Goal: Complete application form: Complete application form

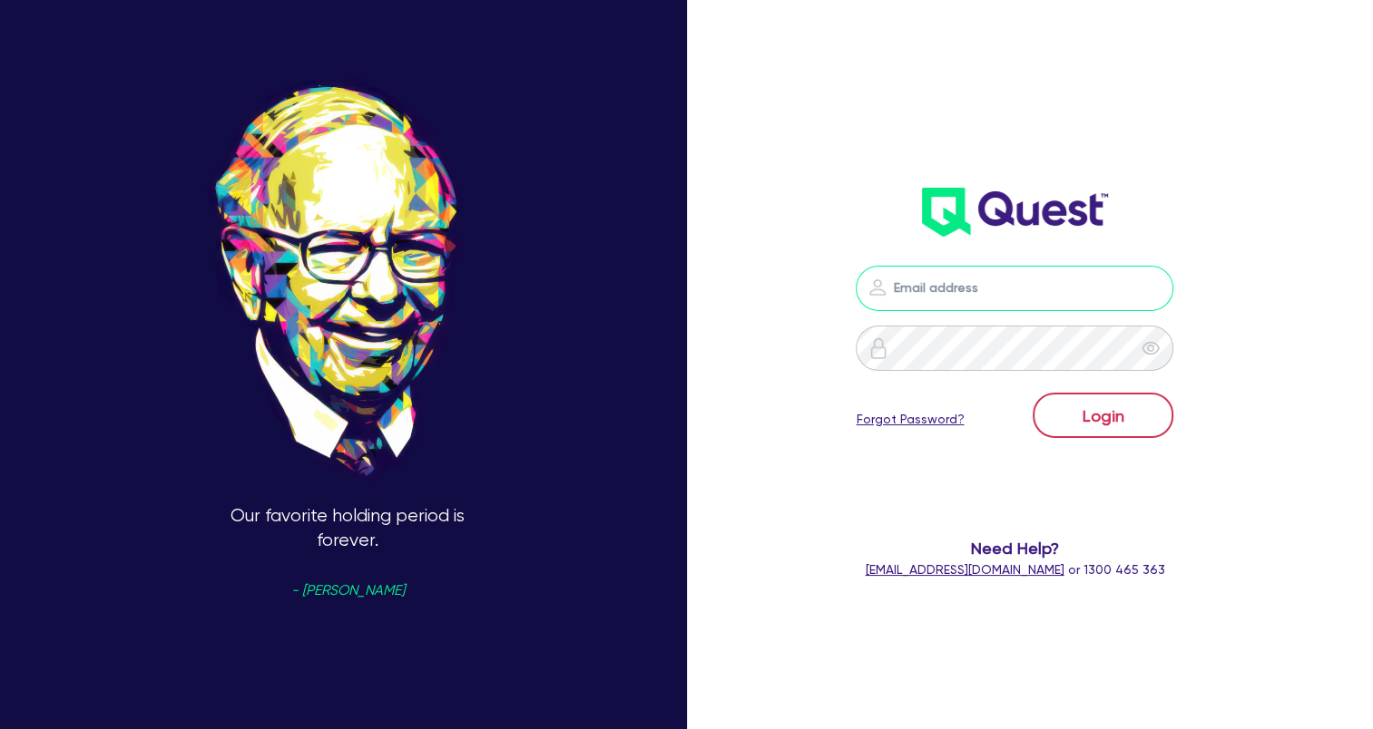
type input "wye@theglobalbeautygroup.com"
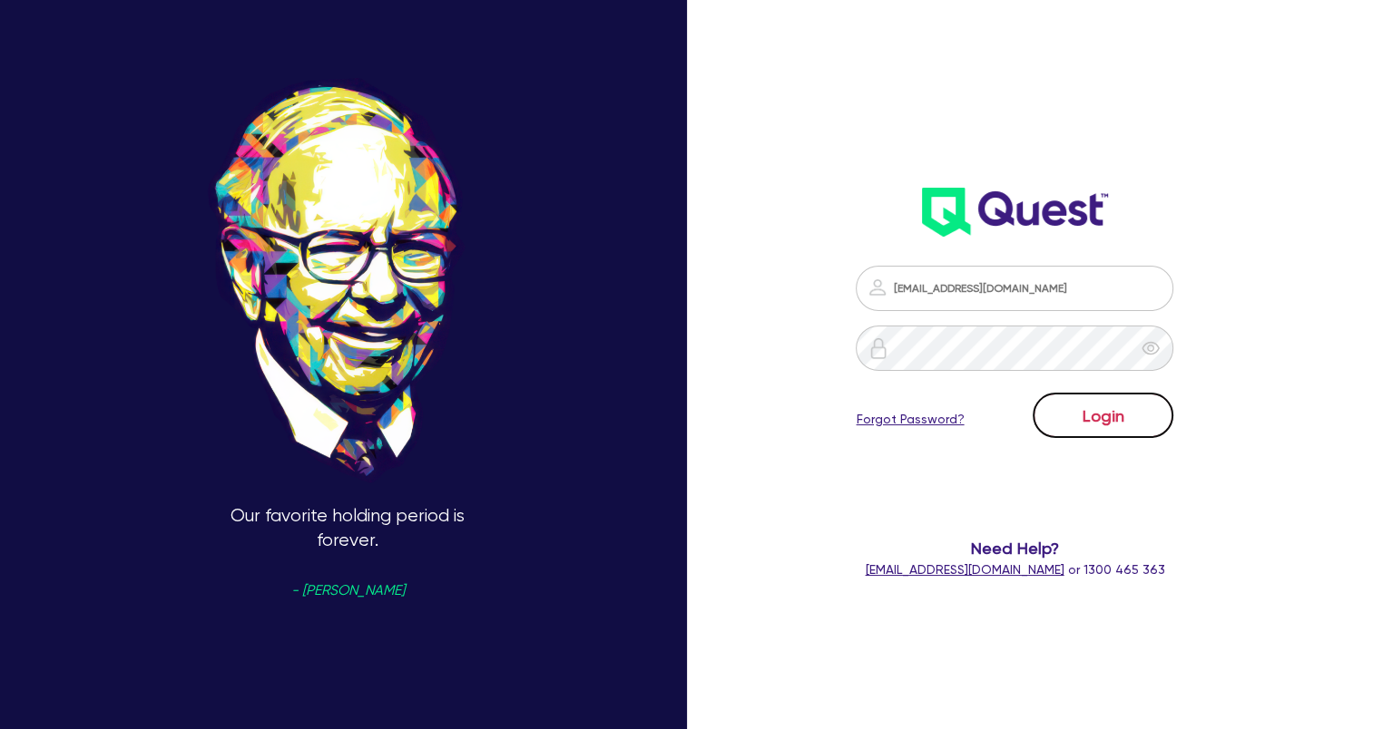
click at [1136, 427] on button "Login" at bounding box center [1102, 415] width 141 height 45
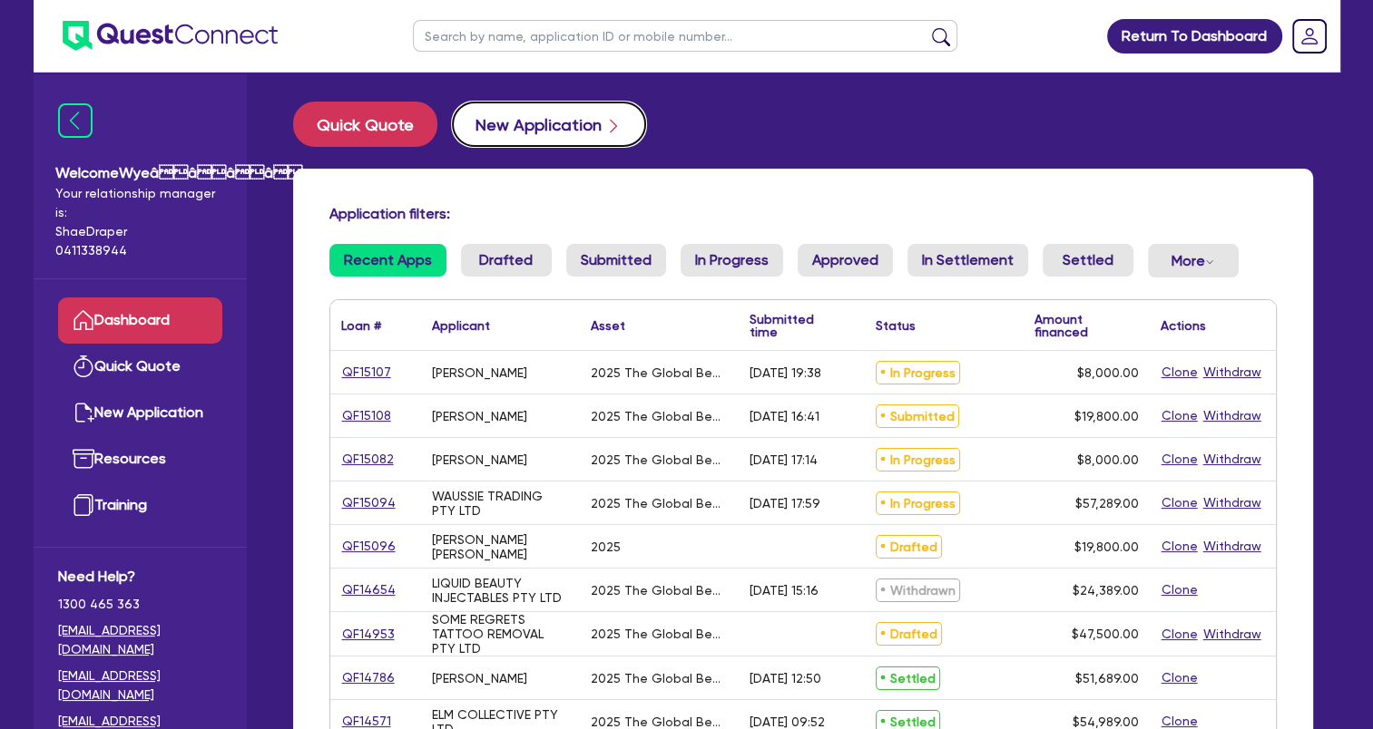
click at [530, 126] on button "New Application" at bounding box center [549, 124] width 194 height 45
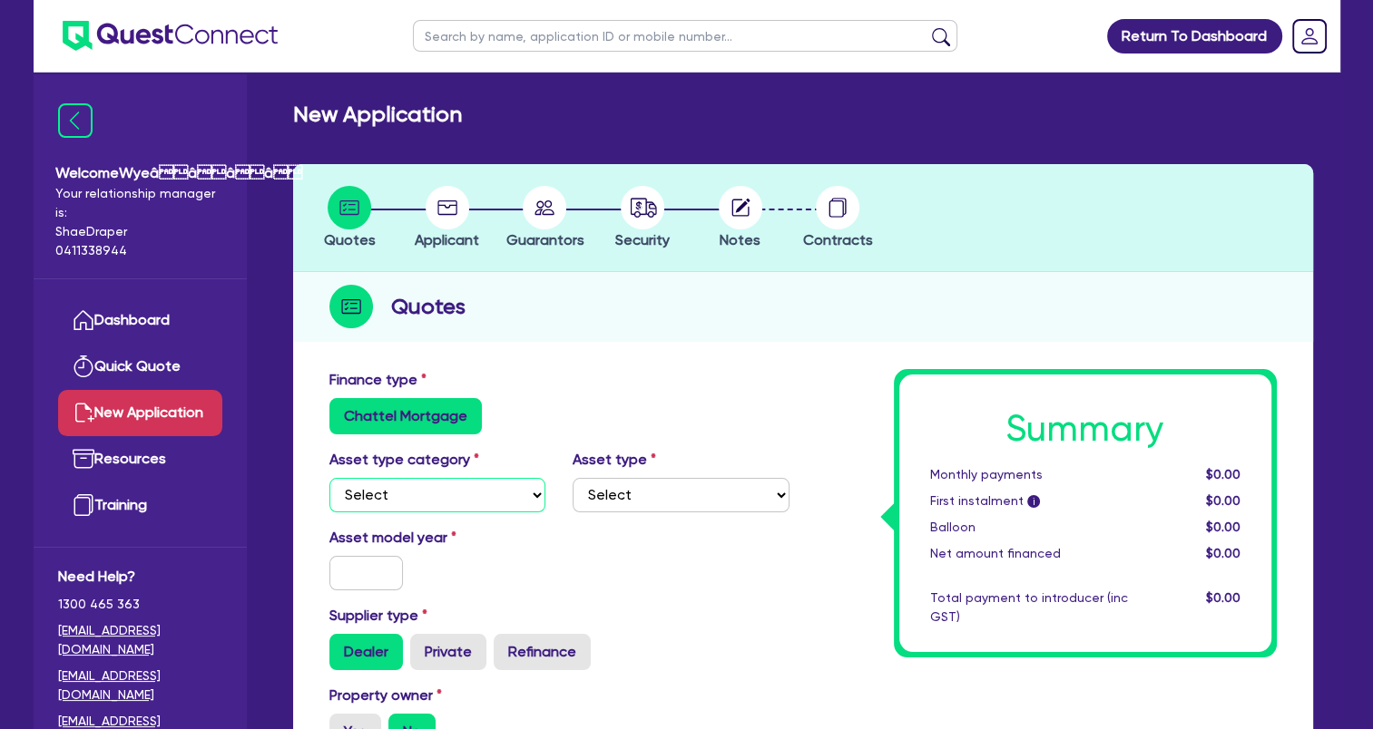
click at [435, 497] on select "Select Cars and light trucks Primary assets Secondary assets Tertiary assets" at bounding box center [437, 495] width 217 height 34
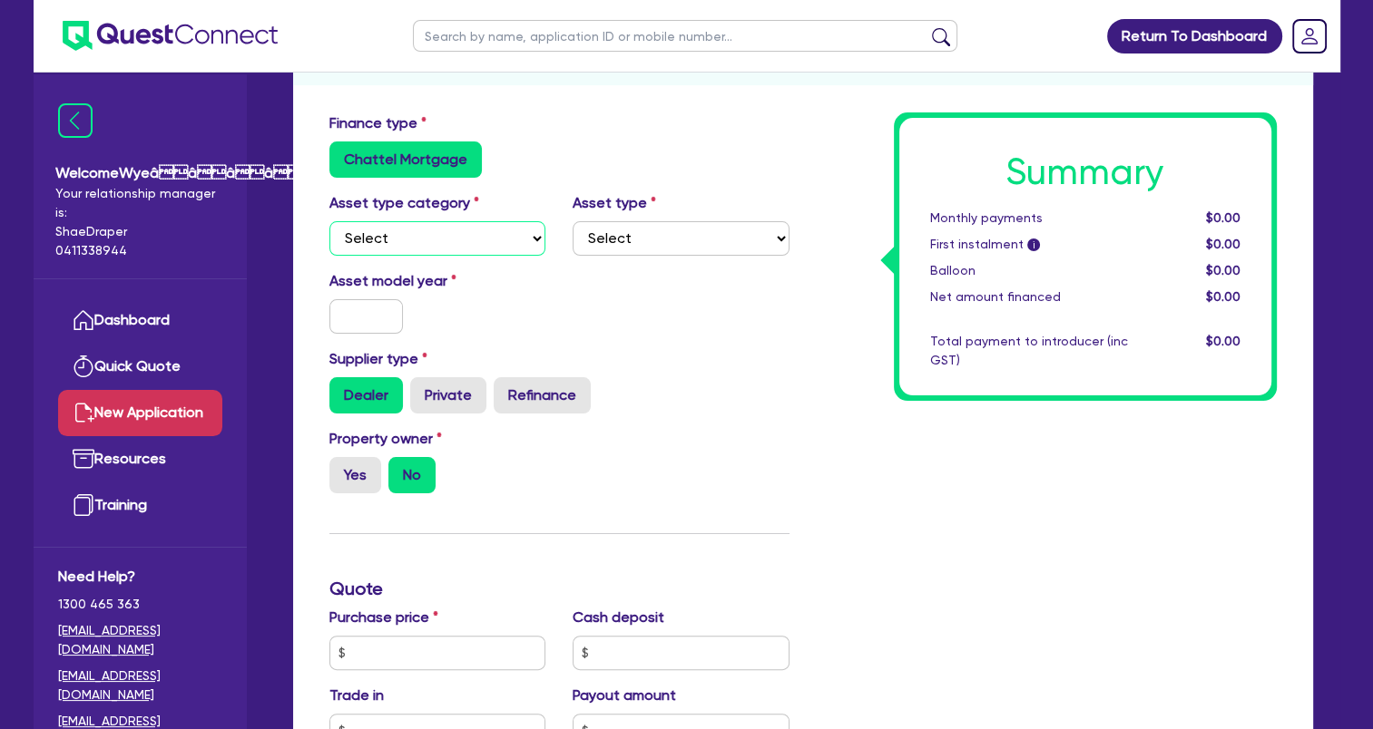
scroll to position [272, 0]
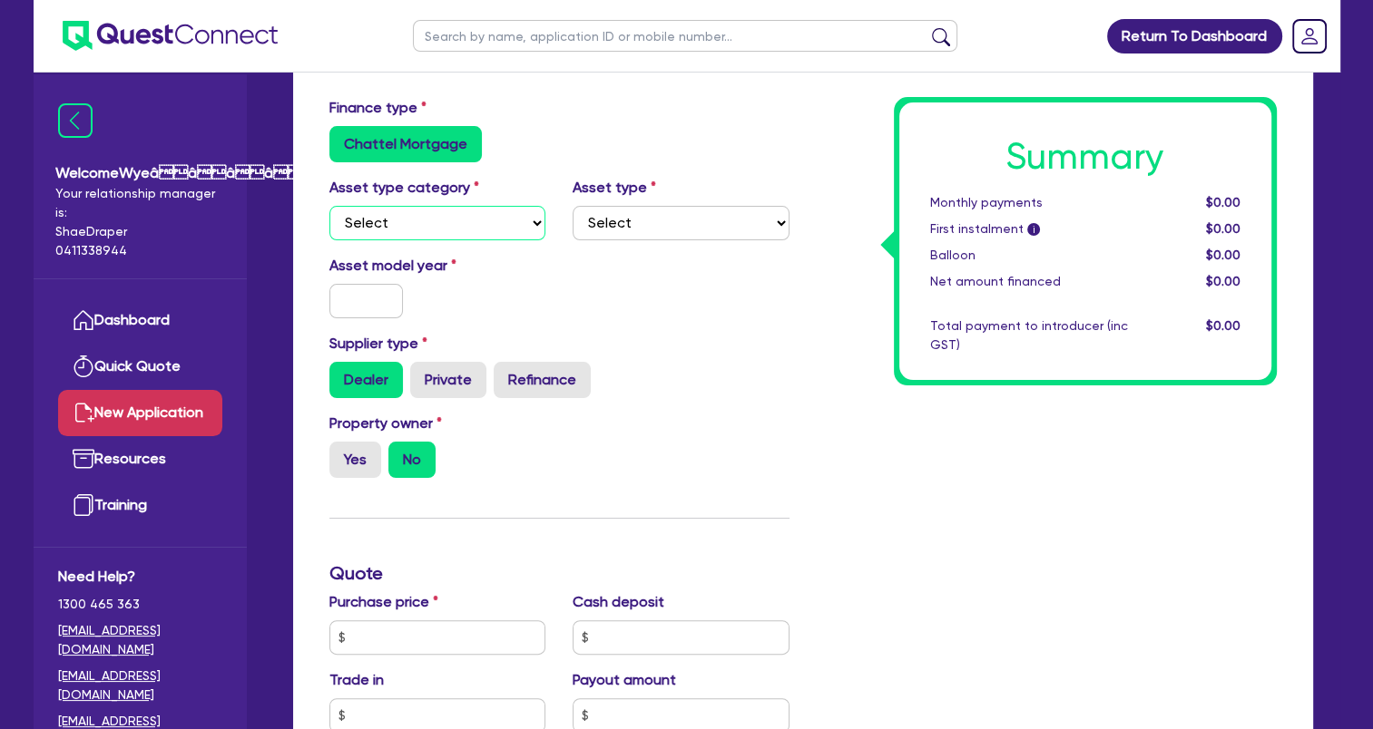
click at [465, 221] on select "Select Cars and light trucks Primary assets Secondary assets Tertiary assets" at bounding box center [437, 223] width 217 height 34
select select "TERTIARY_ASSETS"
click at [329, 206] on select "Select Cars and light trucks Primary assets Secondary assets Tertiary assets" at bounding box center [437, 223] width 217 height 34
click at [623, 223] on select "Select Beauty equipment IT equipment IT software Watercraft Other" at bounding box center [680, 223] width 217 height 34
select select "BEAUTY_EQUIPMENT"
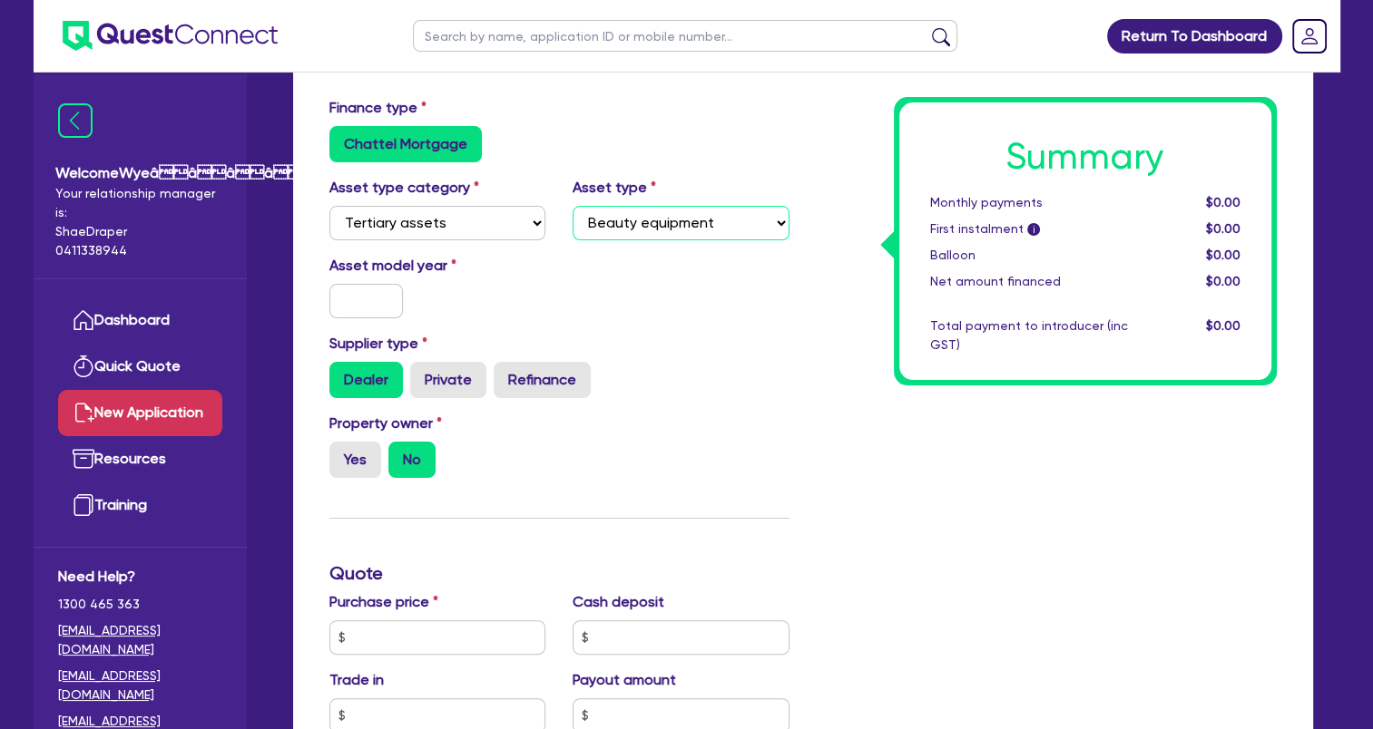
click at [572, 206] on select "Select Beauty equipment IT equipment IT software Watercraft Other" at bounding box center [680, 223] width 217 height 34
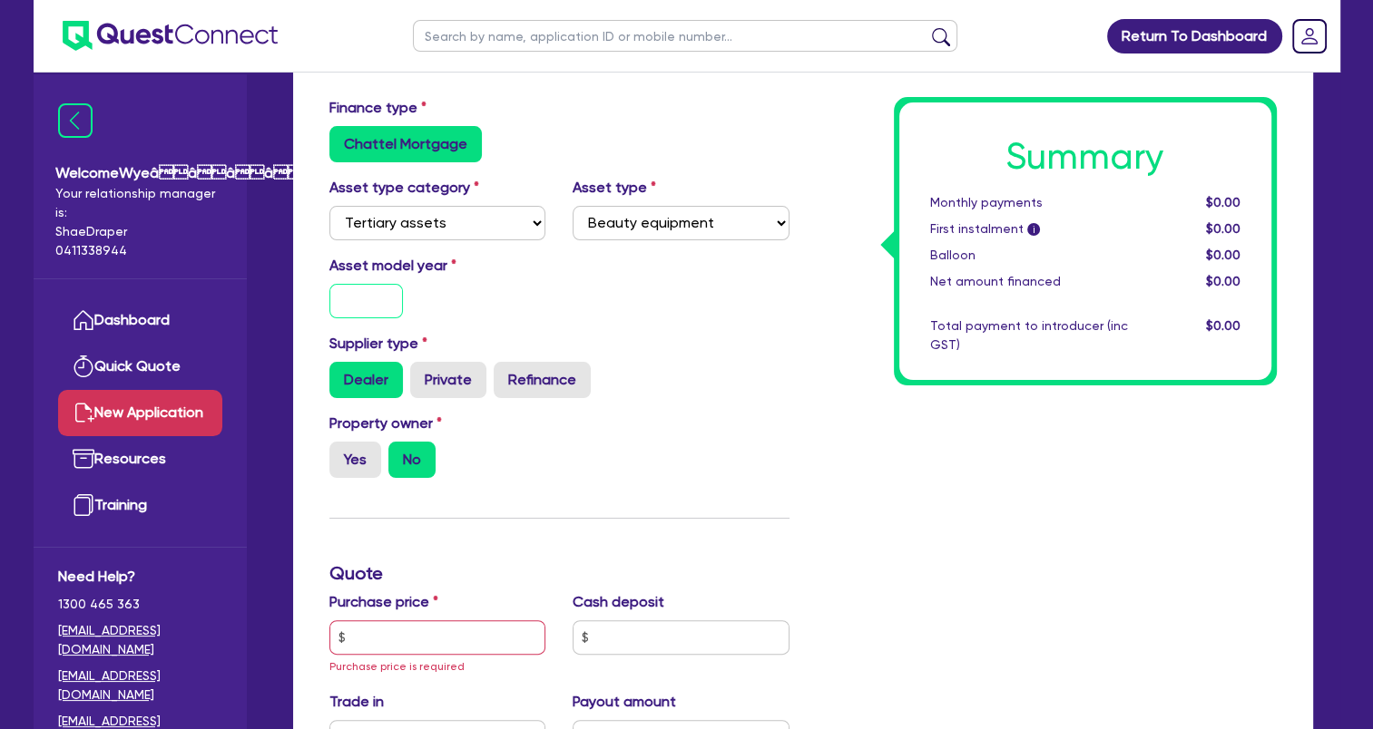
click at [383, 296] on input "text" at bounding box center [366, 301] width 74 height 34
type input "2025"
click at [421, 632] on input "text" at bounding box center [437, 638] width 217 height 34
paste input "10,989.00"
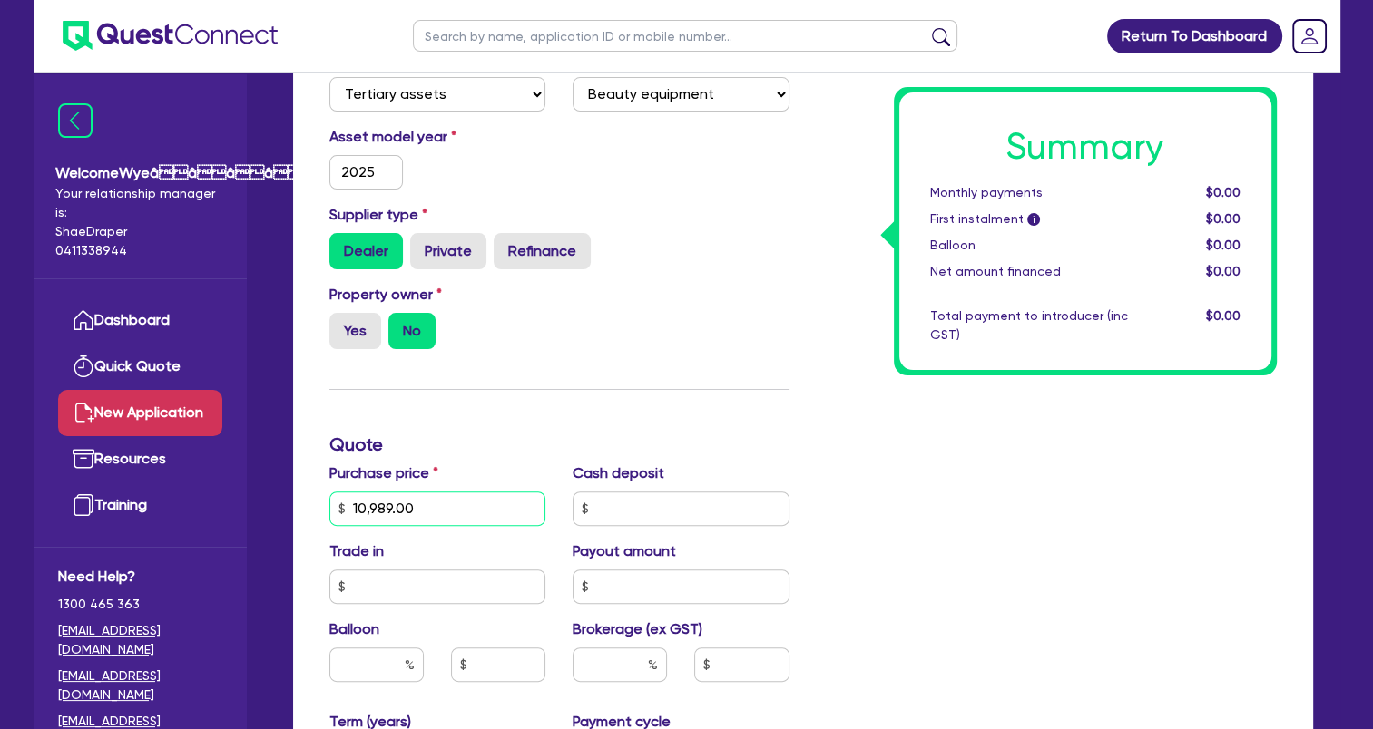
scroll to position [454, 0]
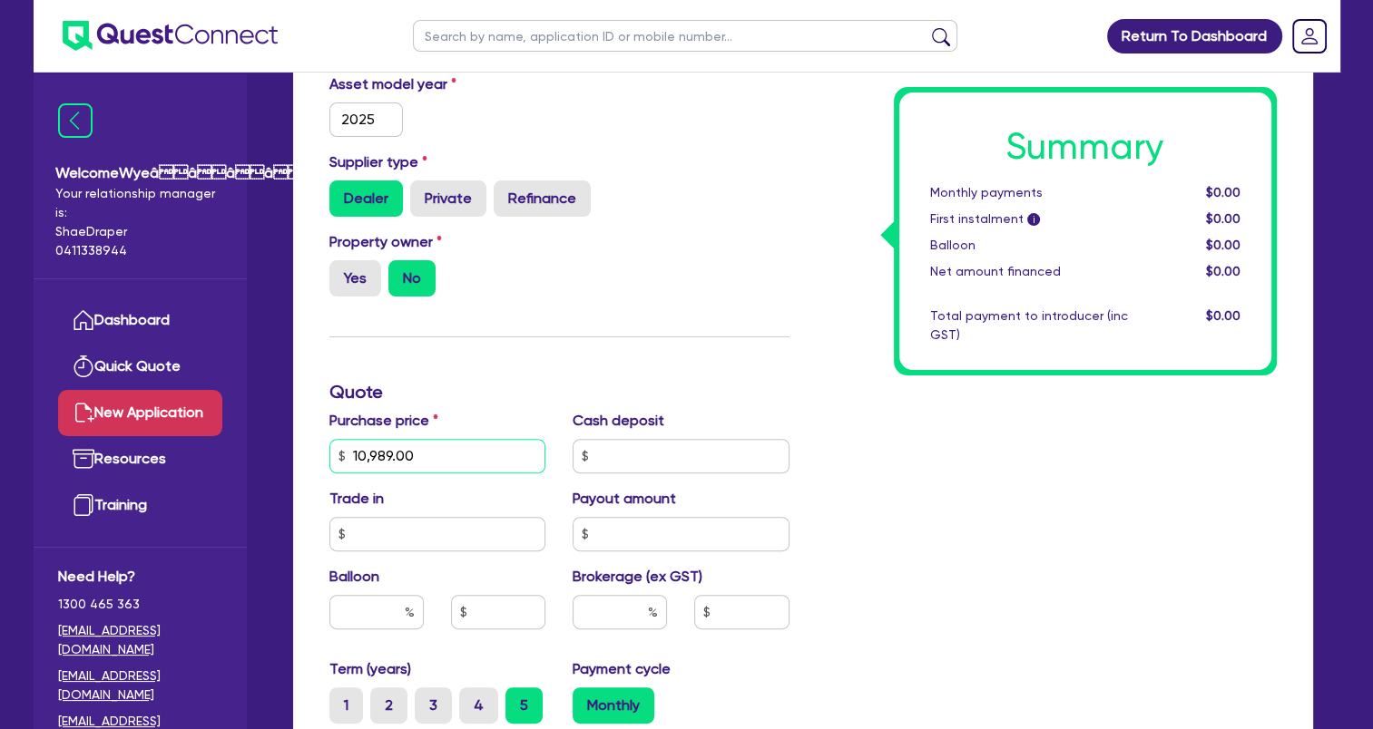
type input "10,989.00"
click at [653, 454] on input "text" at bounding box center [680, 456] width 217 height 34
type input "2,200"
click at [610, 607] on input "text" at bounding box center [619, 612] width 94 height 34
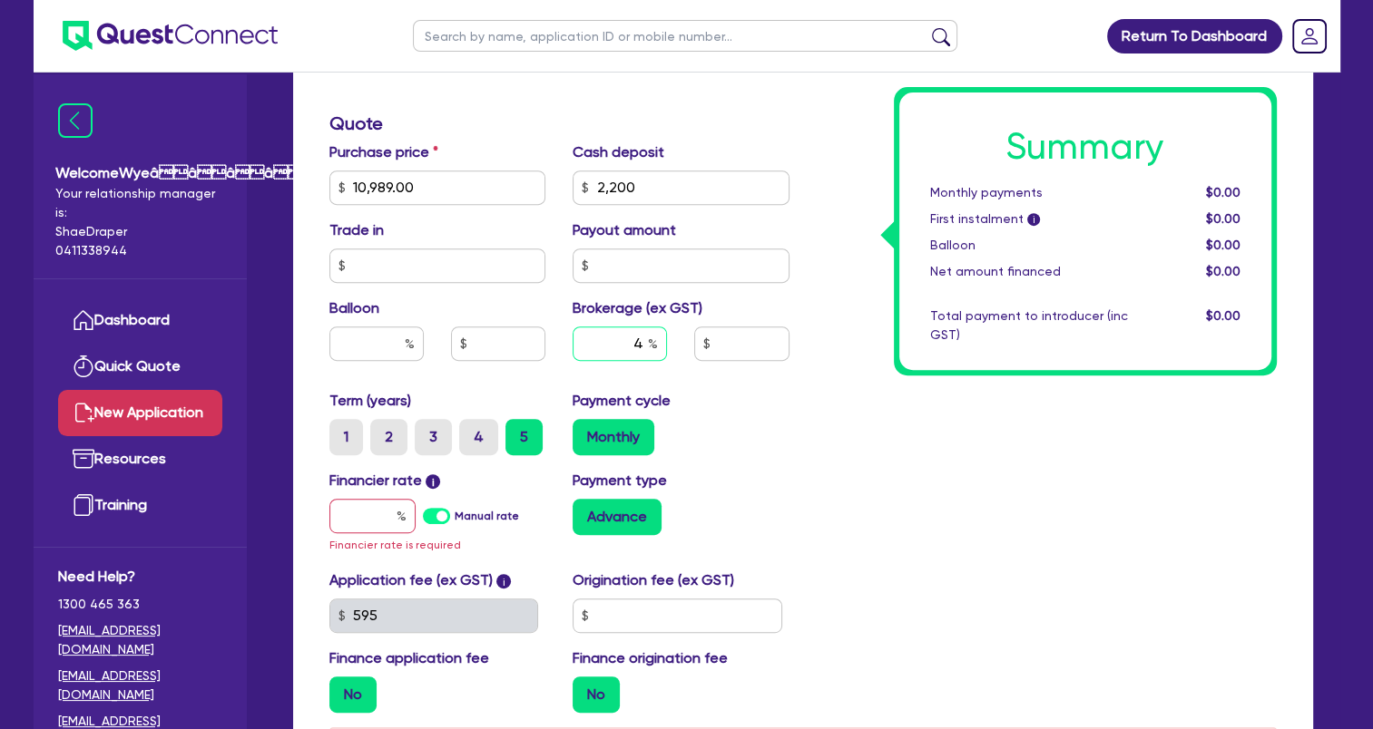
scroll to position [726, 0]
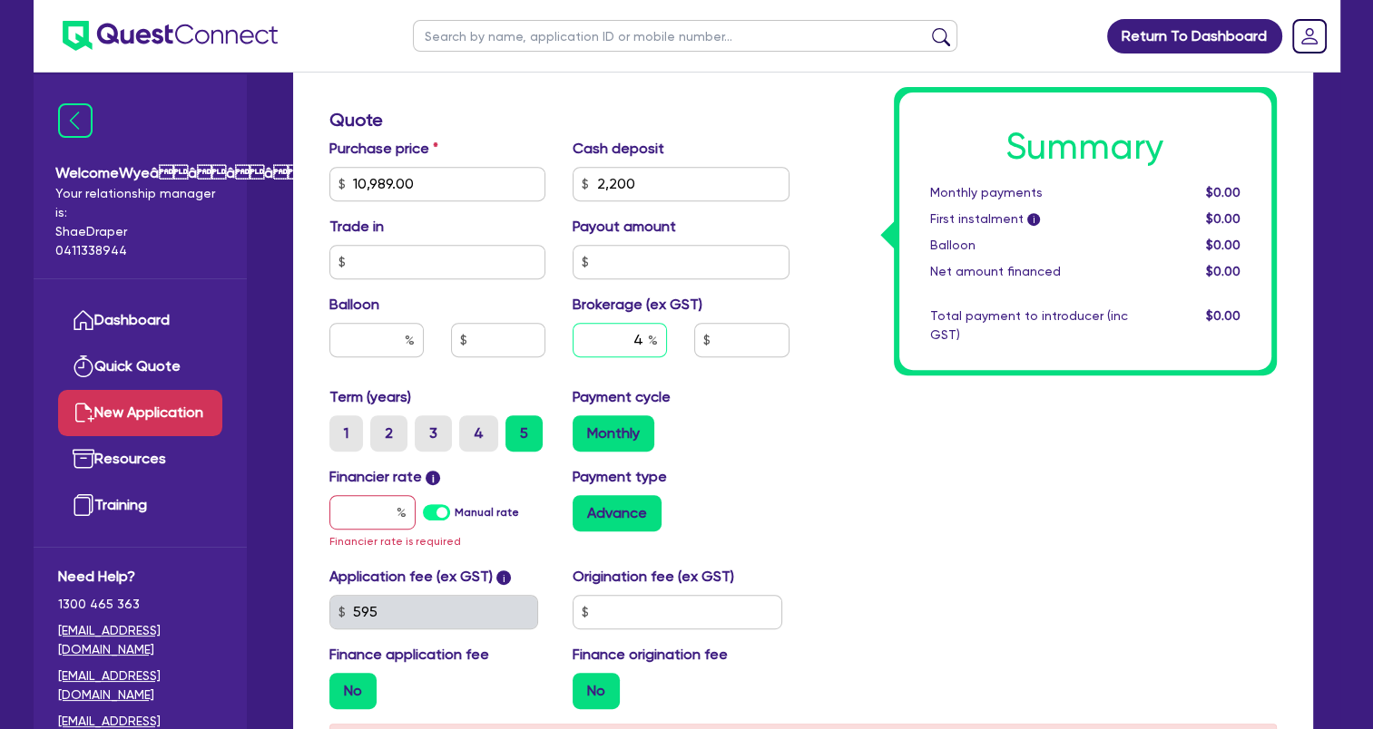
type input "4"
click at [353, 517] on input "text" at bounding box center [372, 512] width 86 height 34
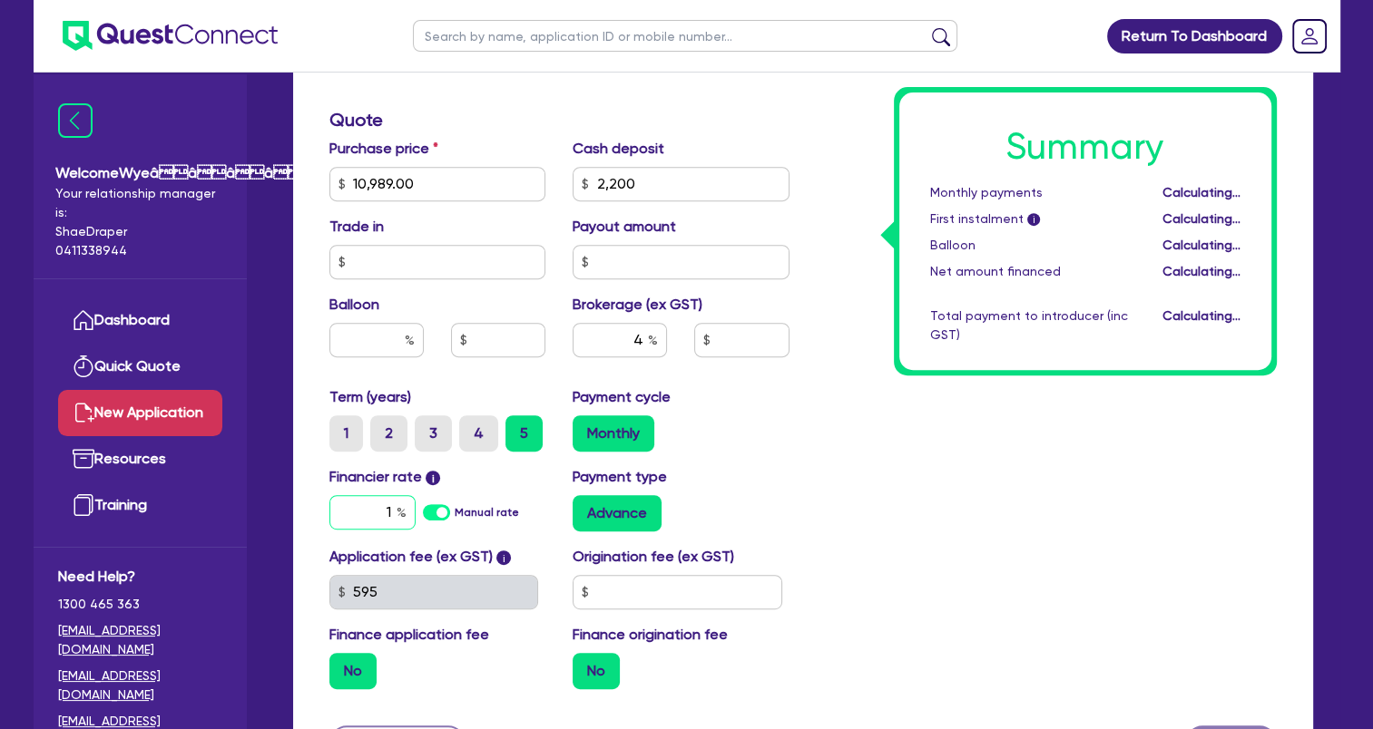
type input "17"
type input "351.56"
type input "1"
type input "17.95"
click at [823, 517] on div "Summary Monthly payments Calculating... First instalment i Calculating... Ballo…" at bounding box center [1046, 173] width 487 height 1061
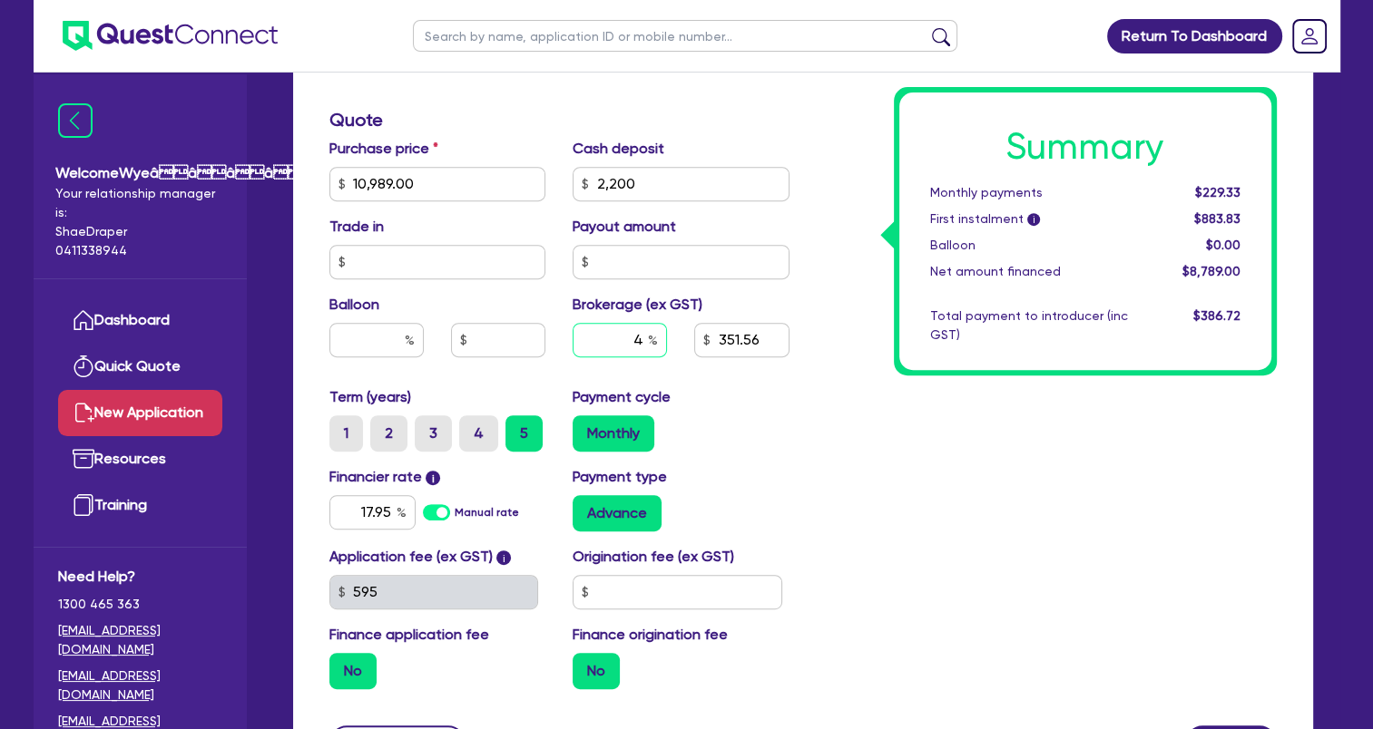
click at [640, 345] on input "4" at bounding box center [619, 340] width 94 height 34
type input "5"
click at [940, 559] on div "Summary Monthly payments $229.33 First instalment i $883.83 Balloon $0.00 Net a…" at bounding box center [1046, 173] width 487 height 1061
type input "439.45"
click at [642, 338] on input "5" at bounding box center [619, 340] width 94 height 34
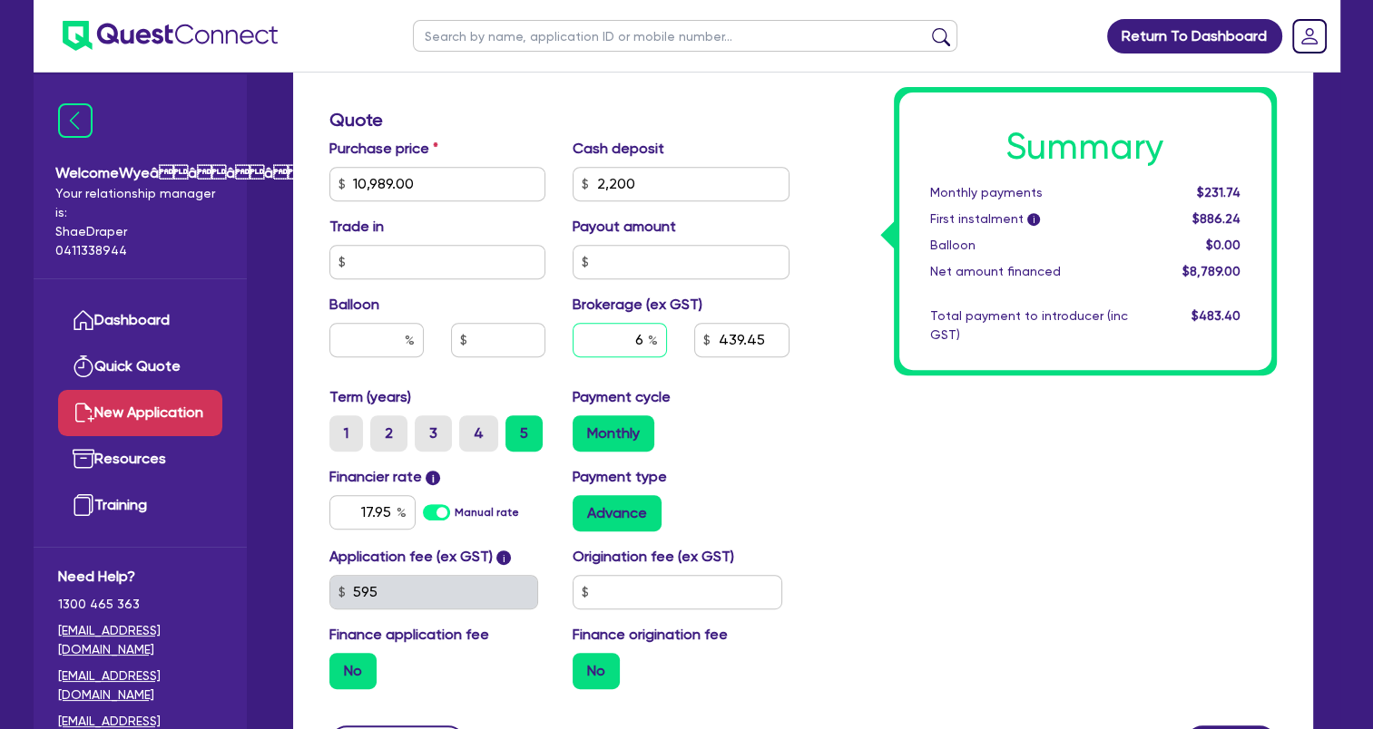
type input "6"
click at [734, 425] on div "Monthly" at bounding box center [680, 434] width 217 height 36
type input "527.34"
click at [642, 336] on input "6" at bounding box center [619, 340] width 94 height 34
type input "7"
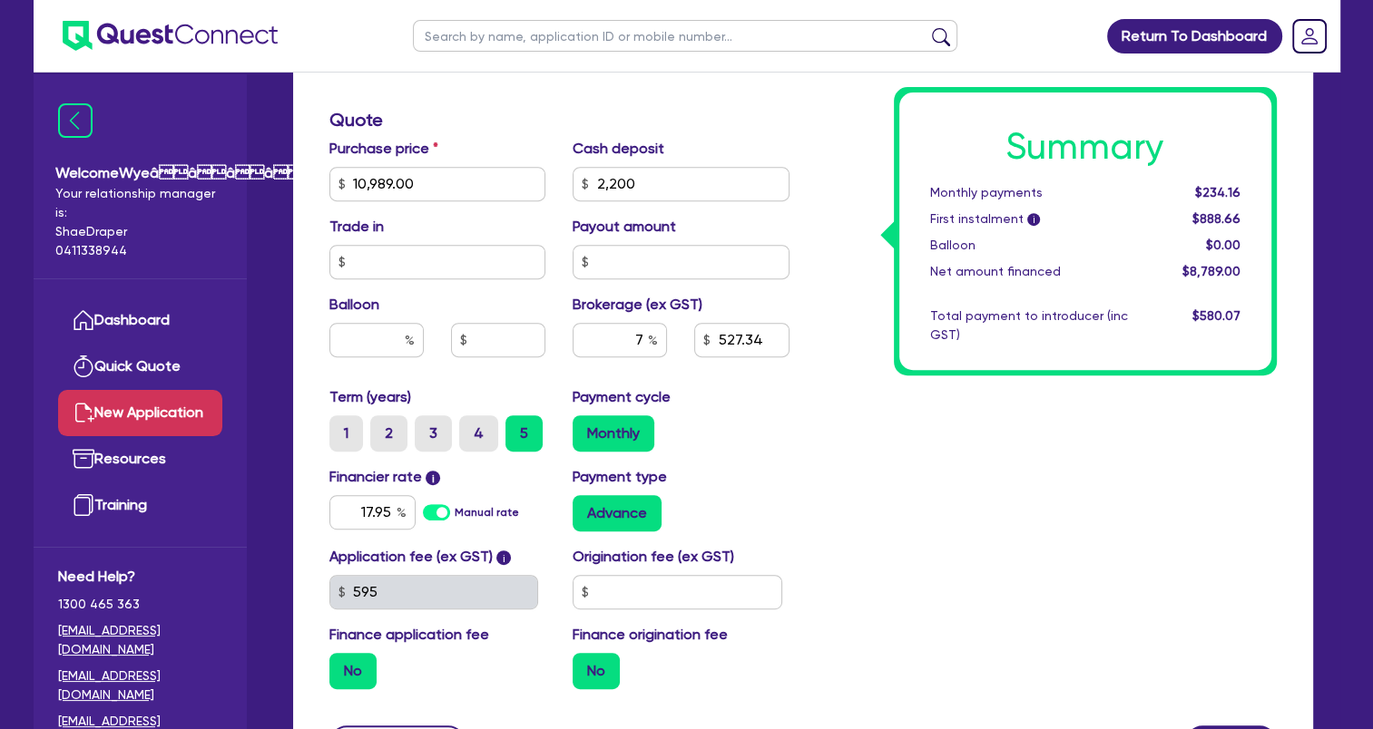
click at [864, 550] on div "Summary Monthly payments $234.16 First instalment i $888.66 Balloon $0.00 Net a…" at bounding box center [1046, 173] width 487 height 1061
type input "615.23"
click at [642, 336] on input "7" at bounding box center [619, 340] width 94 height 34
type input "8"
click at [780, 432] on div "Monthly" at bounding box center [680, 434] width 217 height 36
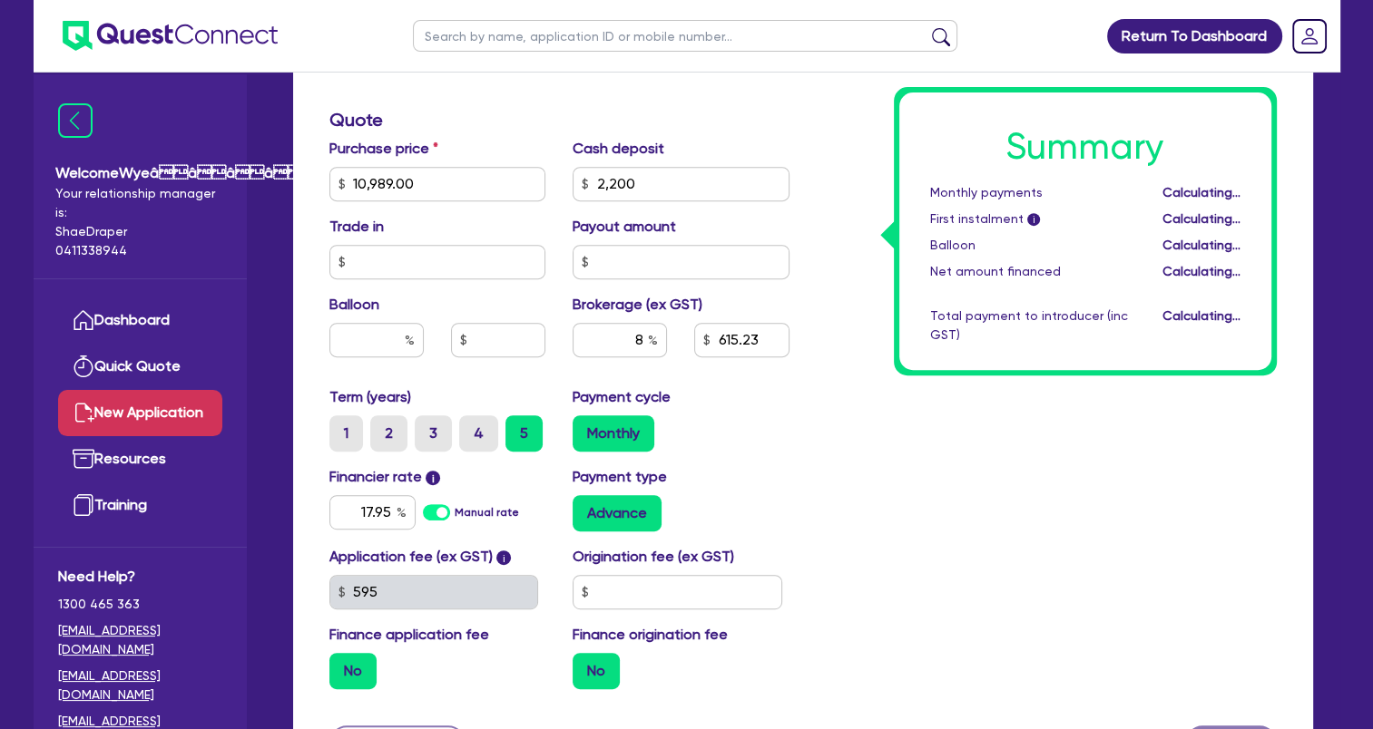
type input "703.12"
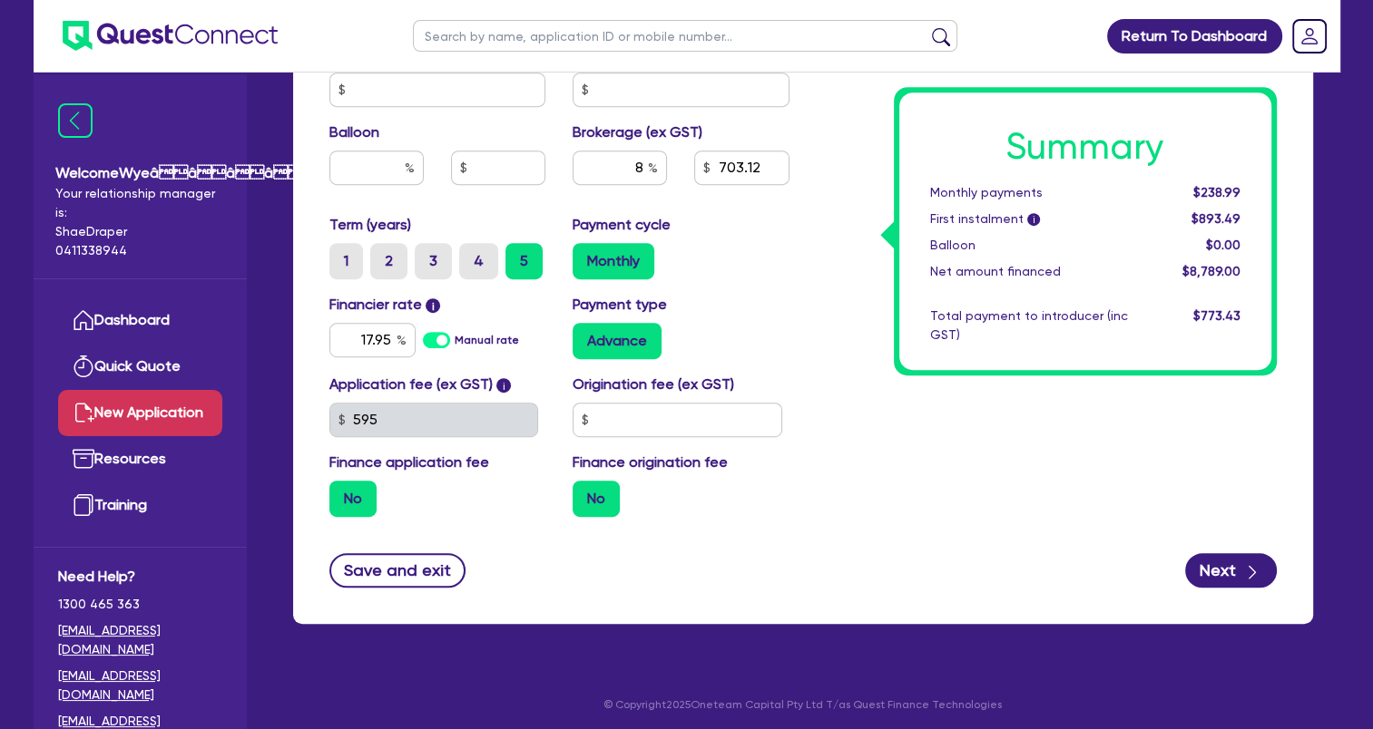
scroll to position [903, 0]
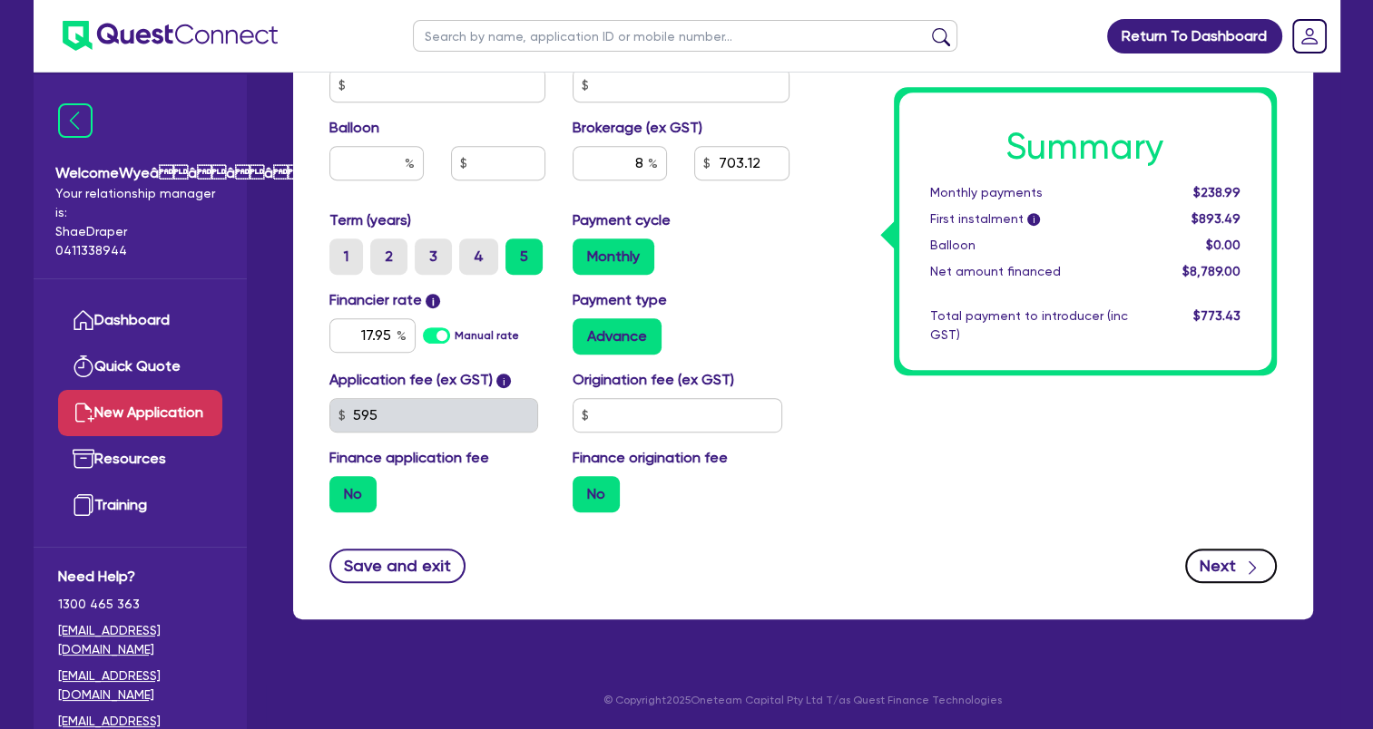
click at [1212, 571] on button "Next" at bounding box center [1231, 566] width 92 height 34
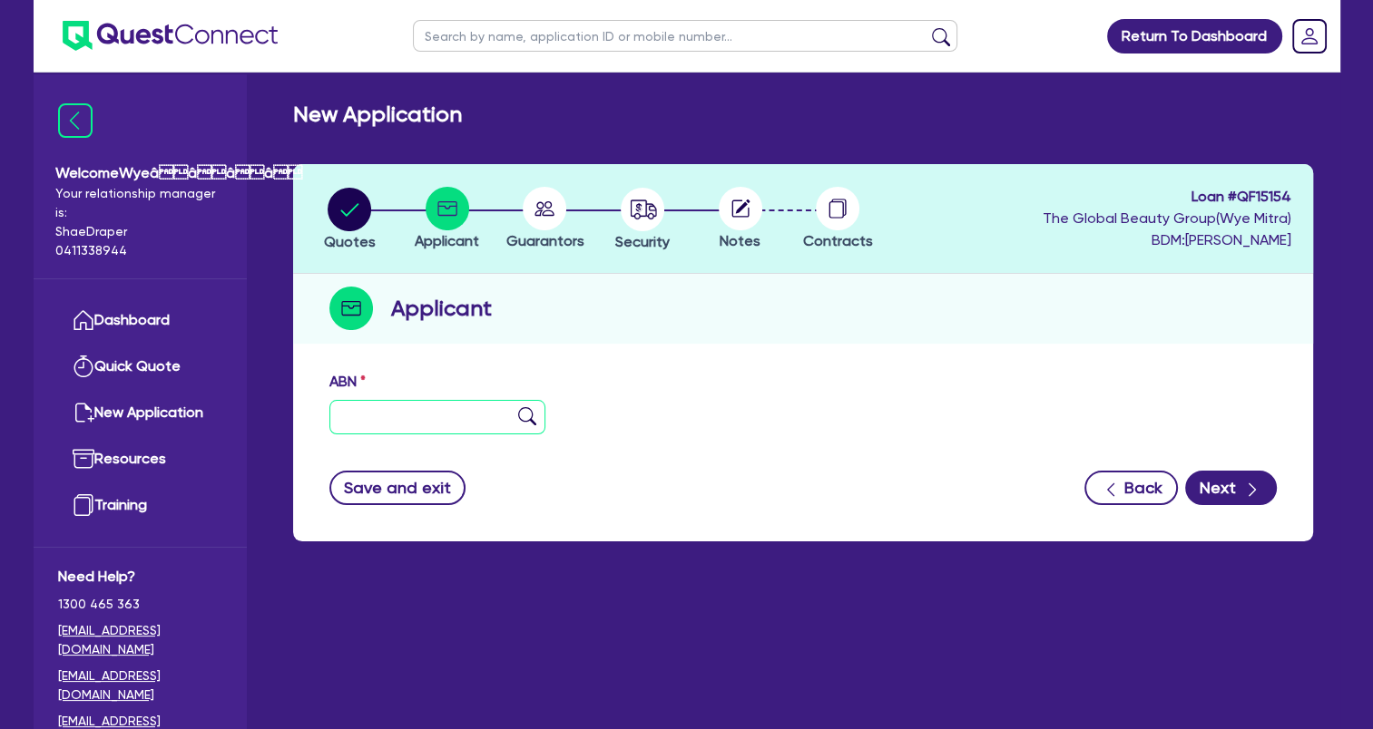
click at [364, 424] on input "text" at bounding box center [437, 417] width 217 height 34
paste input "45 870 485 735"
type input "45 870 485 735"
click at [1215, 492] on button "Next" at bounding box center [1231, 488] width 92 height 34
type input "[PERSON_NAME]"
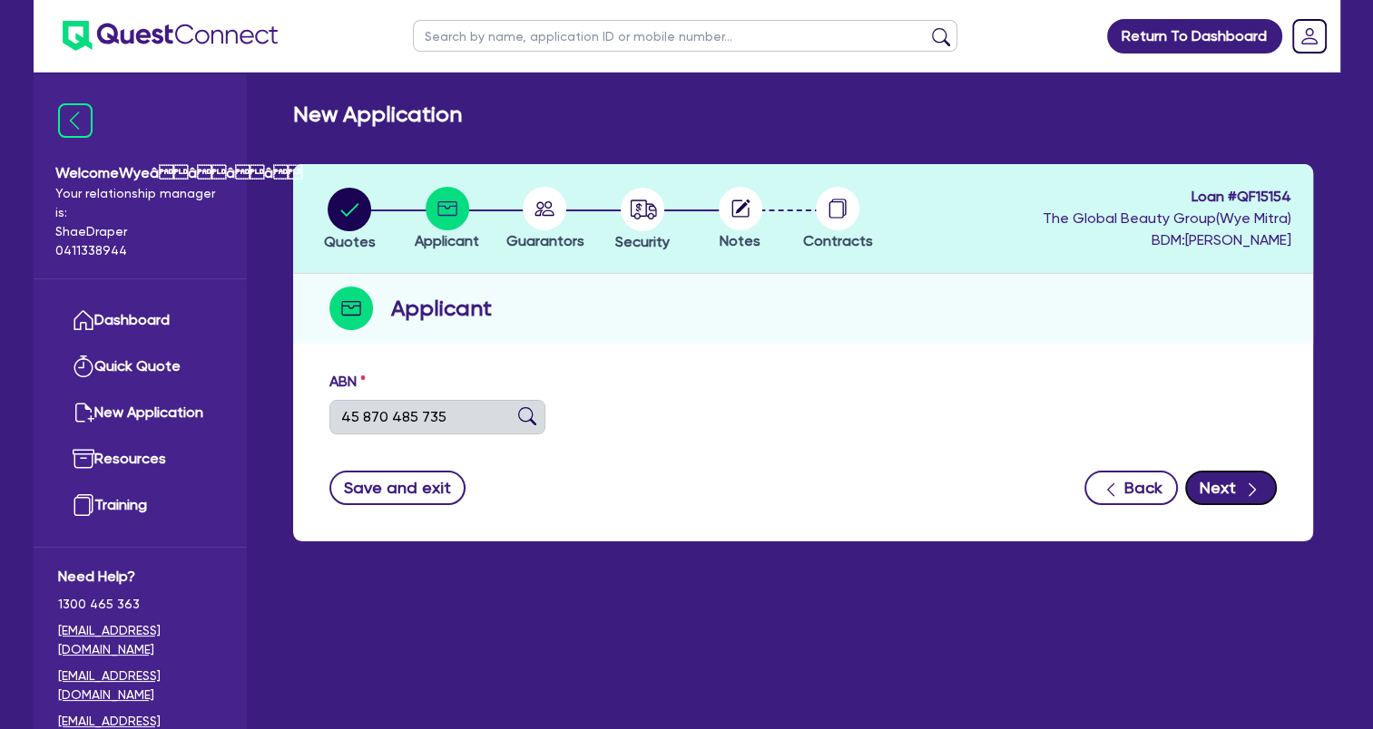
type input "[PERSON_NAME] SKIN BODY & BROWS"
select select "SOLE_TRADER"
type input "[DATE]"
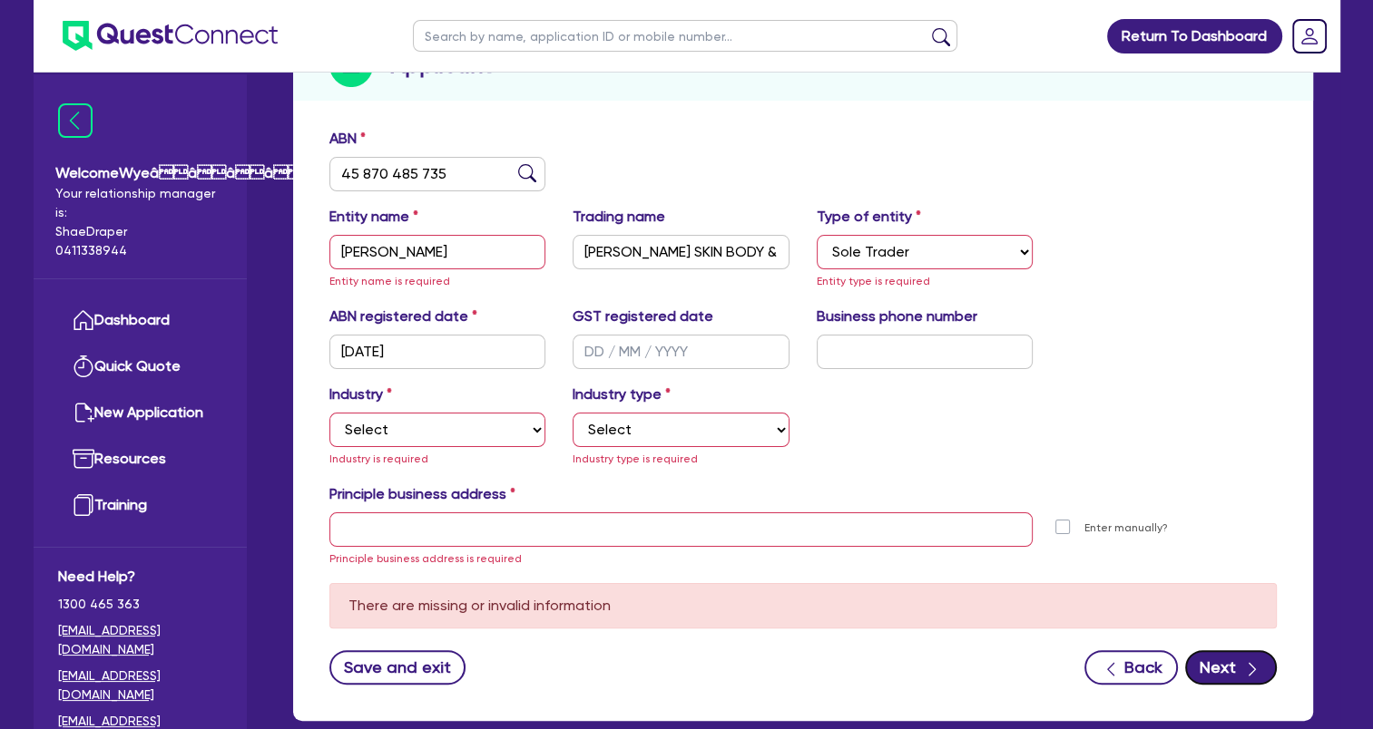
scroll to position [272, 0]
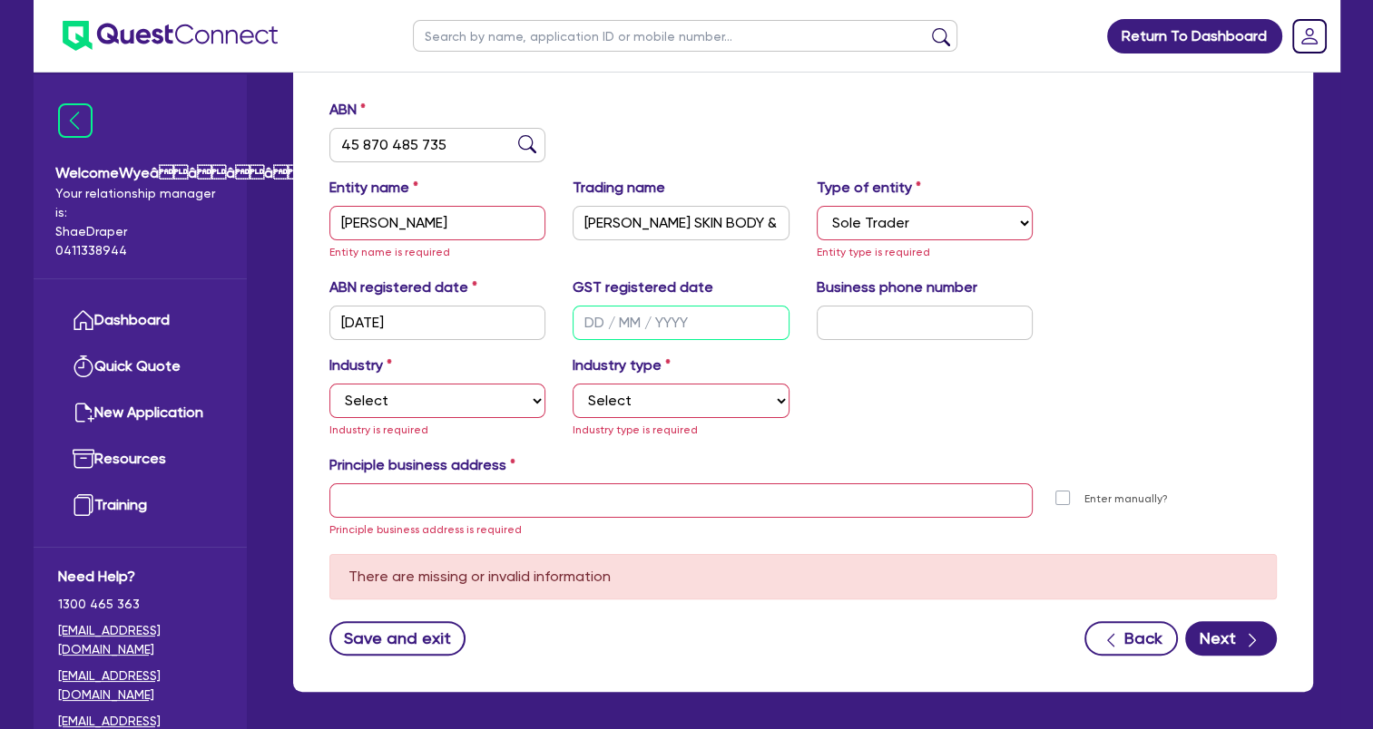
click at [610, 318] on input "text" at bounding box center [680, 323] width 217 height 34
click at [903, 325] on input "text" at bounding box center [925, 323] width 217 height 34
paste input "04 3360 3401"
type input "04 3360 3401"
click at [392, 403] on select "Select Accomodation & Food Services Administrative & Support Services Agricultu…" at bounding box center [437, 401] width 217 height 34
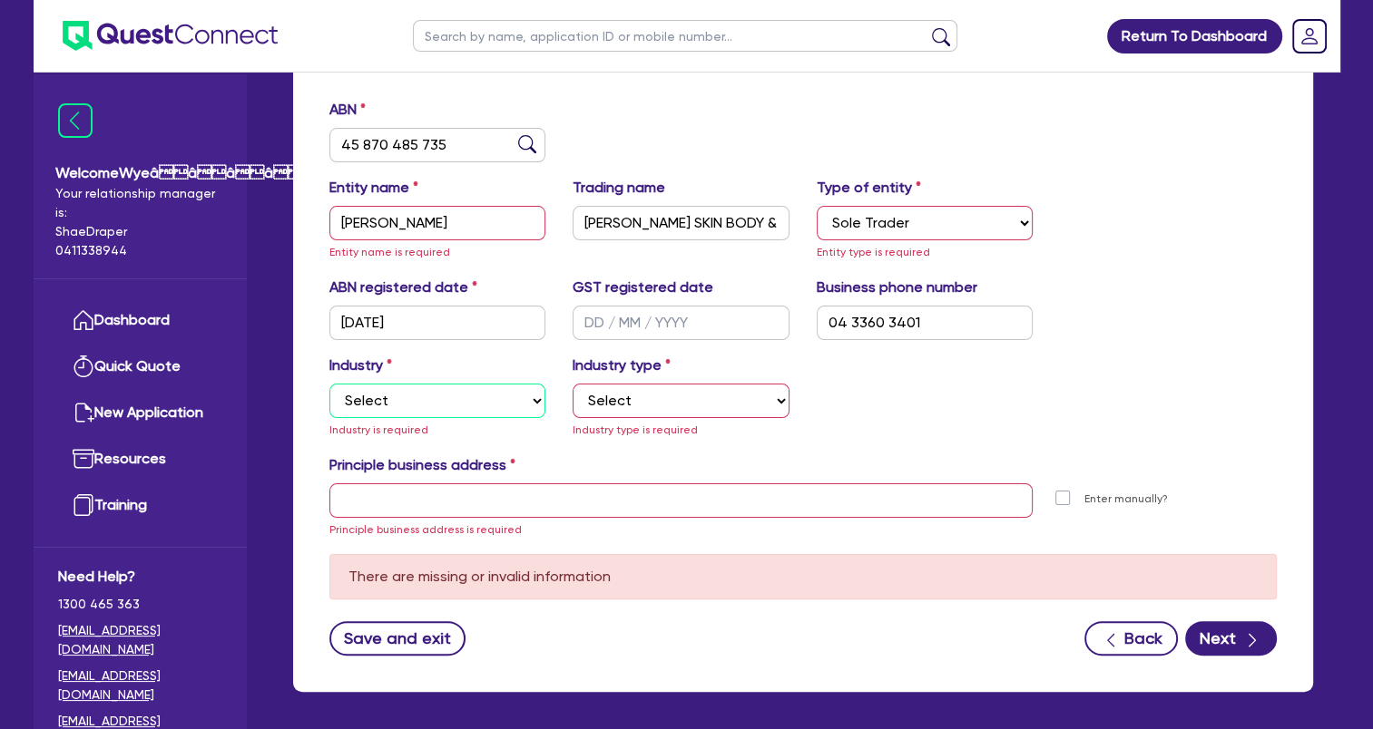
select select "HEALTH_BEAUTY"
click at [329, 384] on select "Select Accomodation & Food Services Administrative & Support Services Agricultu…" at bounding box center [437, 401] width 217 height 34
click at [621, 391] on select "Select Chiropractic, Osteopathic Services Cosmetics Supplies Day Spas, Health R…" at bounding box center [680, 401] width 217 height 34
select select "HAIR_BEAUTY_SALONS"
click at [572, 384] on select "Select Chiropractic, Osteopathic Services Cosmetics Supplies Day Spas, Health R…" at bounding box center [680, 401] width 217 height 34
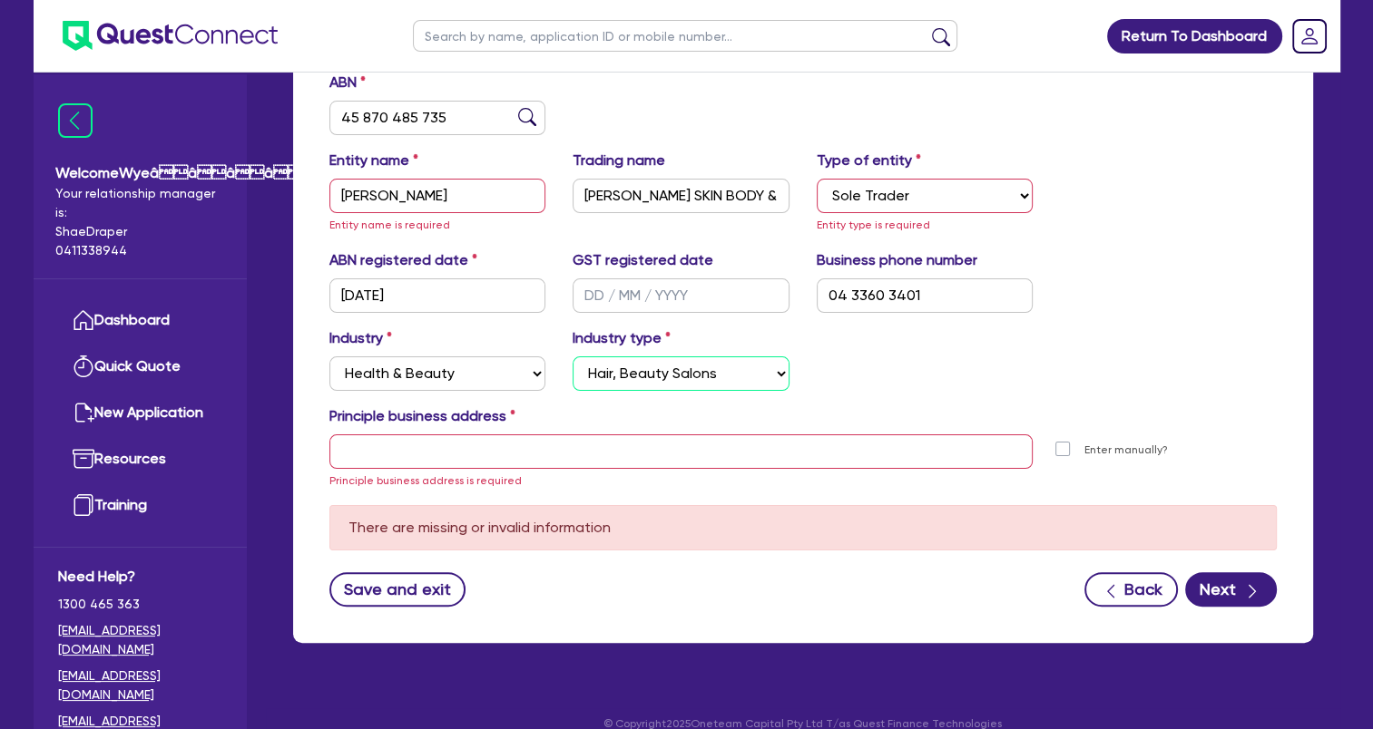
scroll to position [323, 0]
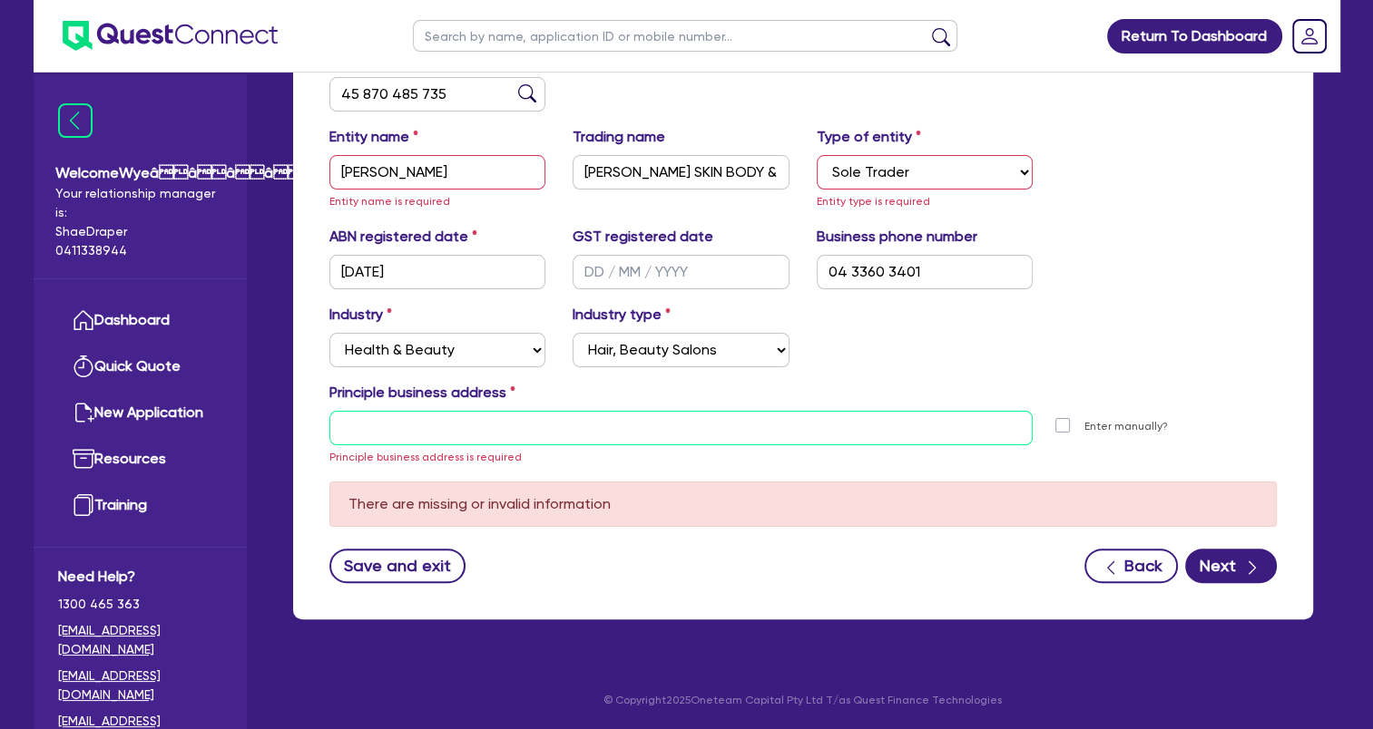
click at [504, 431] on input "text" at bounding box center [681, 428] width 704 height 34
paste input "23396870"
type input "23396870"
paste input "14 Kincumber St, Kincumber NSW 2251"
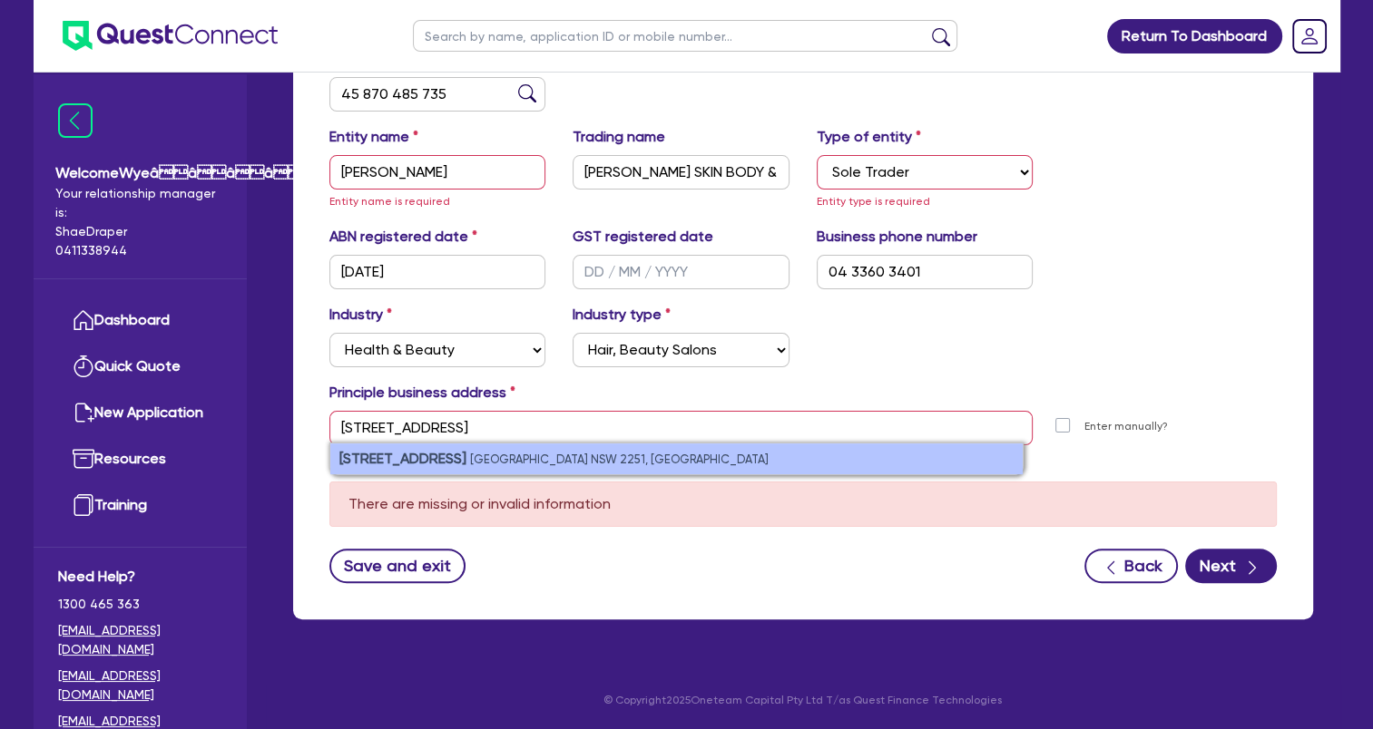
click at [612, 467] on li "14 Kincumber St Kincumber NSW 2251, Australia" at bounding box center [676, 459] width 692 height 31
type input "[STREET_ADDRESS]"
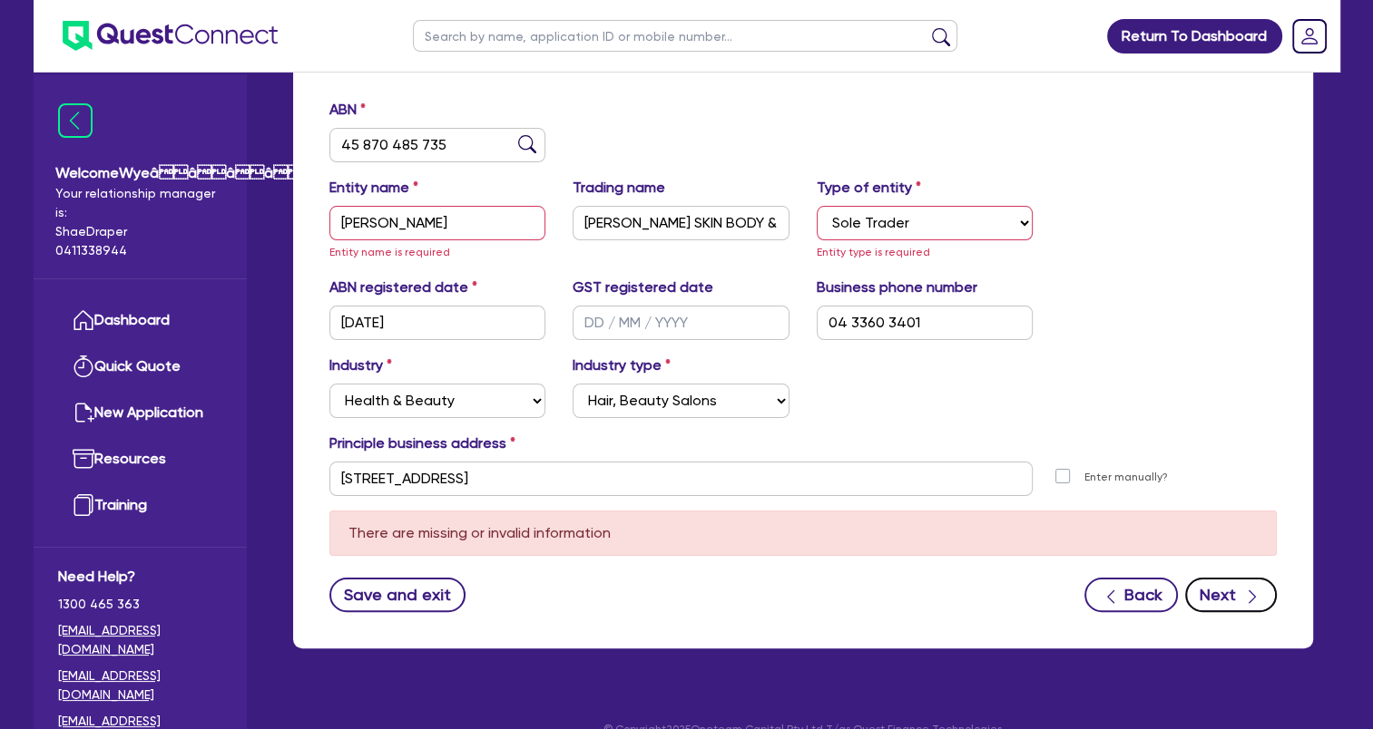
click at [1227, 610] on button "Next" at bounding box center [1231, 595] width 92 height 34
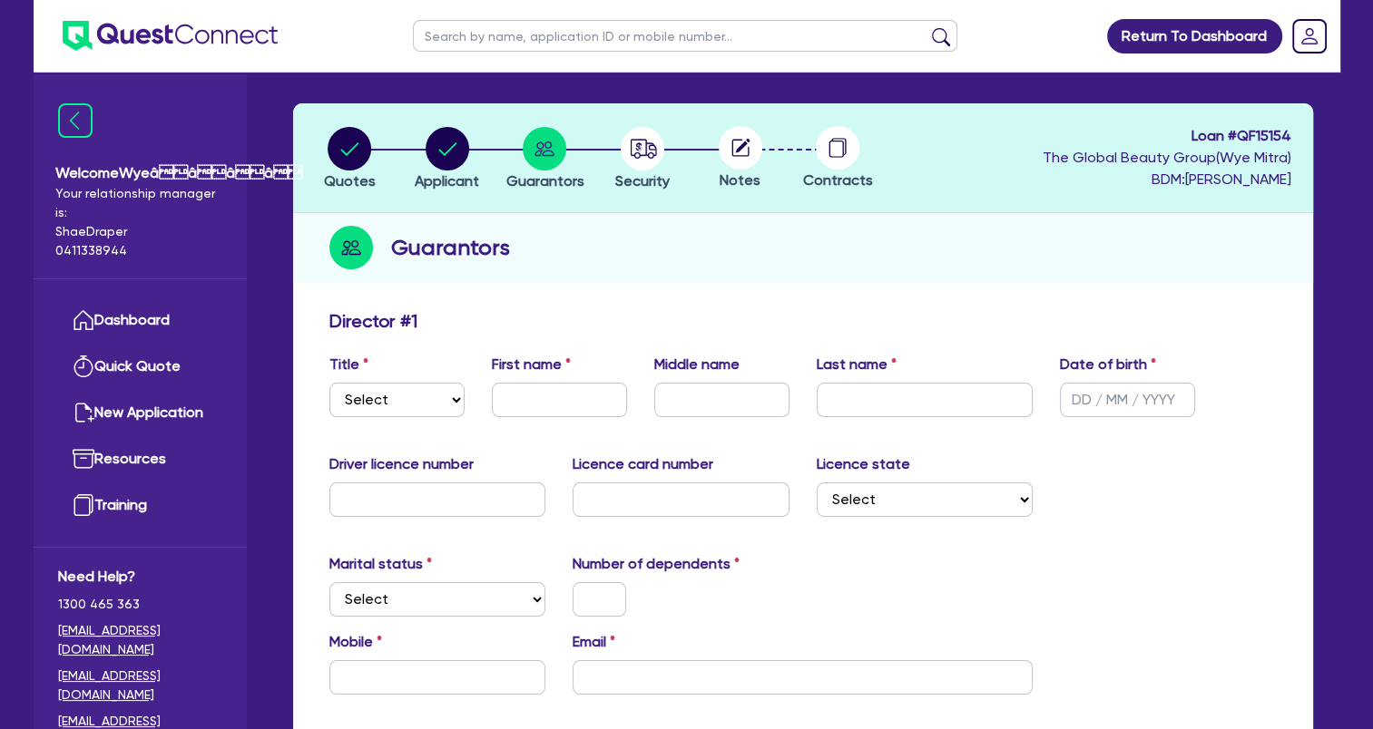
scroll to position [91, 0]
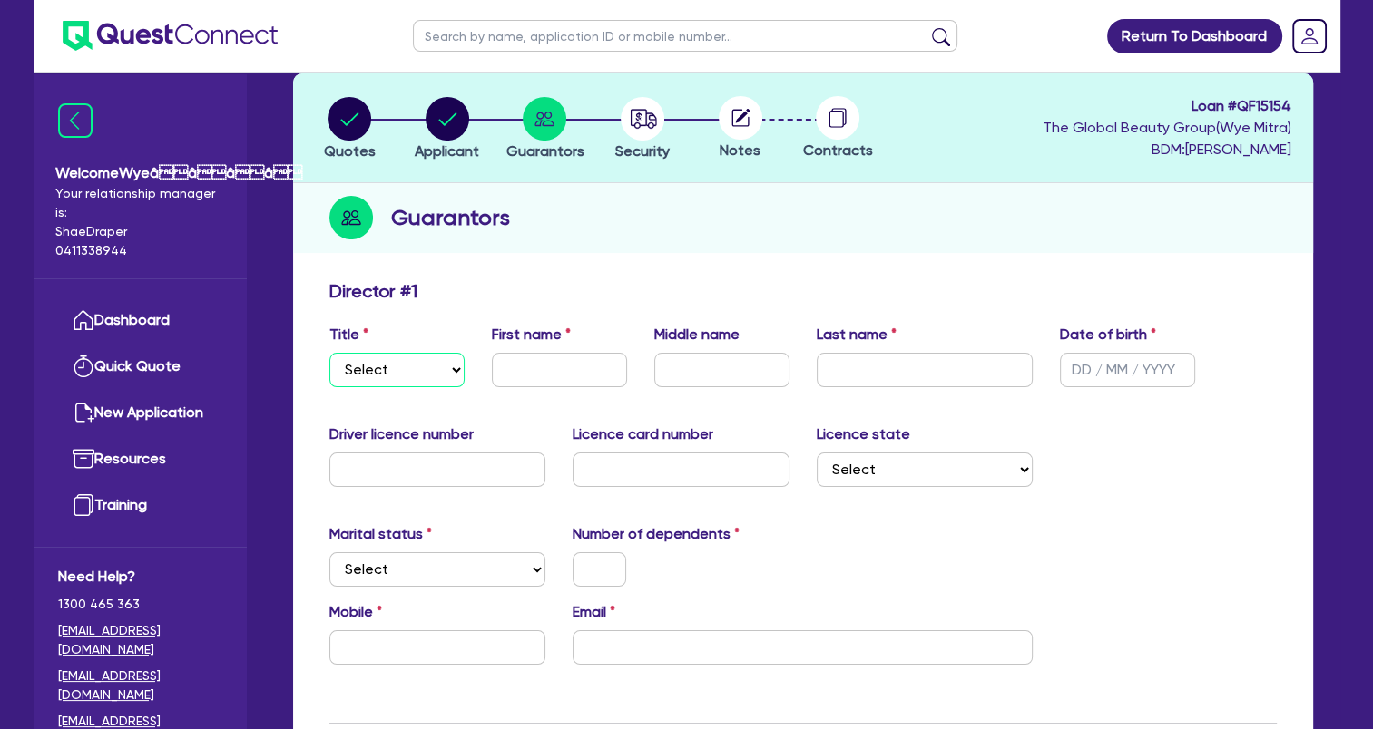
click at [384, 363] on select "Select Mr Mrs Ms Miss Dr" at bounding box center [396, 370] width 135 height 34
select select "MS"
click at [329, 353] on select "Select Mr Mrs Ms Miss Dr" at bounding box center [396, 370] width 135 height 34
click at [521, 367] on input "text" at bounding box center [559, 370] width 135 height 34
paste input "Clare Jeffreys"
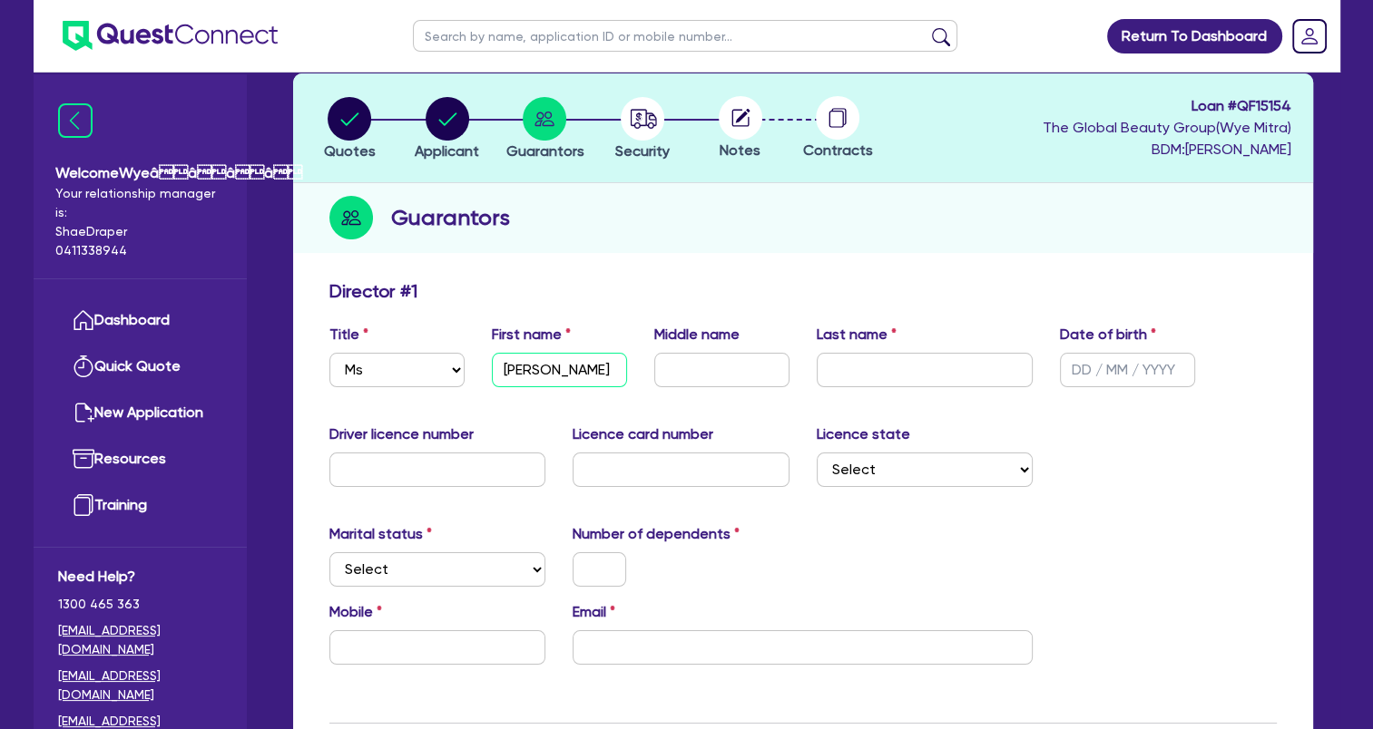
scroll to position [0, 11]
click at [526, 367] on input "Clare Jeffreys" at bounding box center [559, 370] width 135 height 34
drag, startPoint x: 544, startPoint y: 362, endPoint x: 628, endPoint y: 370, distance: 83.9
click at [628, 370] on div "First name Clare Jeffreys" at bounding box center [559, 356] width 162 height 64
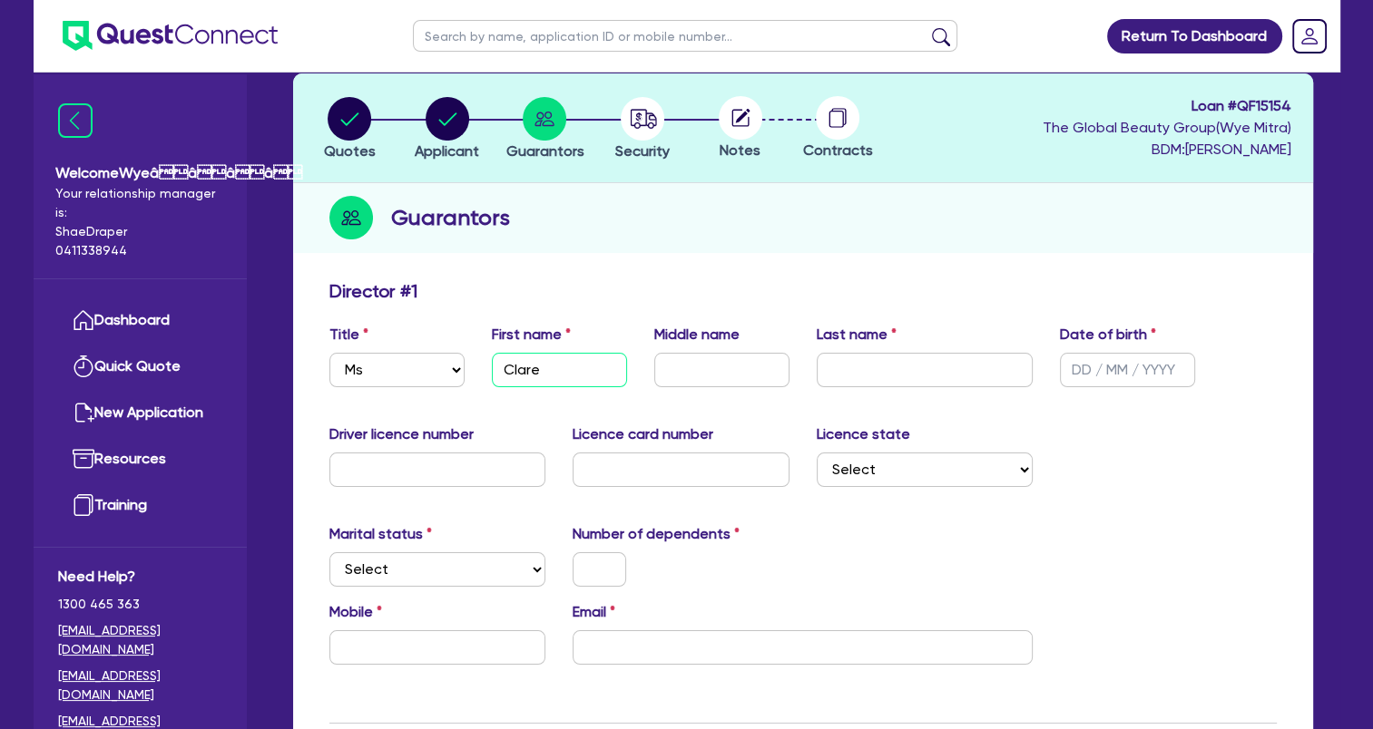
type input "Clare"
click at [835, 360] on input "text" at bounding box center [925, 370] width 217 height 34
paste input "Jeffreys"
type input "Jeffreys"
click at [672, 384] on input "text" at bounding box center [721, 370] width 135 height 34
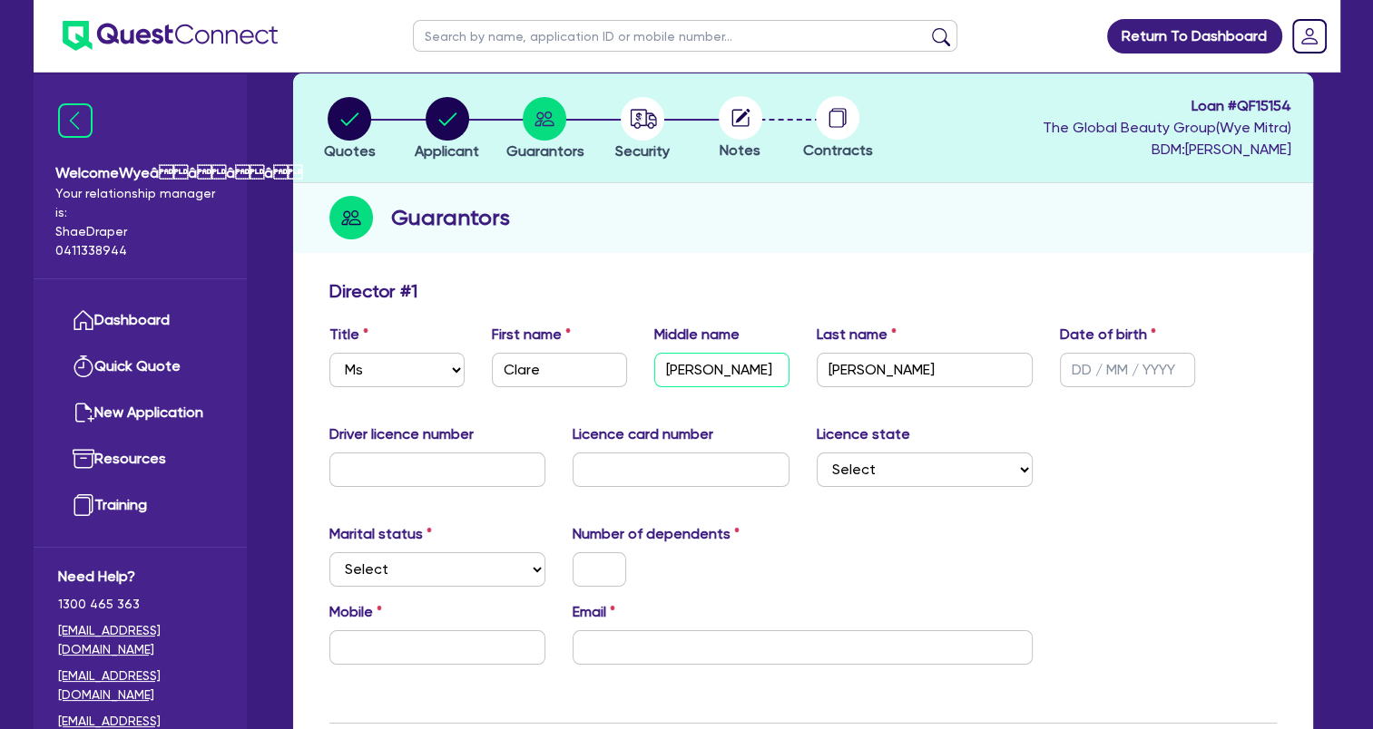
type input "[PERSON_NAME]"
click at [1101, 370] on input "text" at bounding box center [1127, 370] width 135 height 34
type input "27/08/19[DATE]"
click at [444, 461] on input "text" at bounding box center [437, 470] width 217 height 34
type input "23396870"
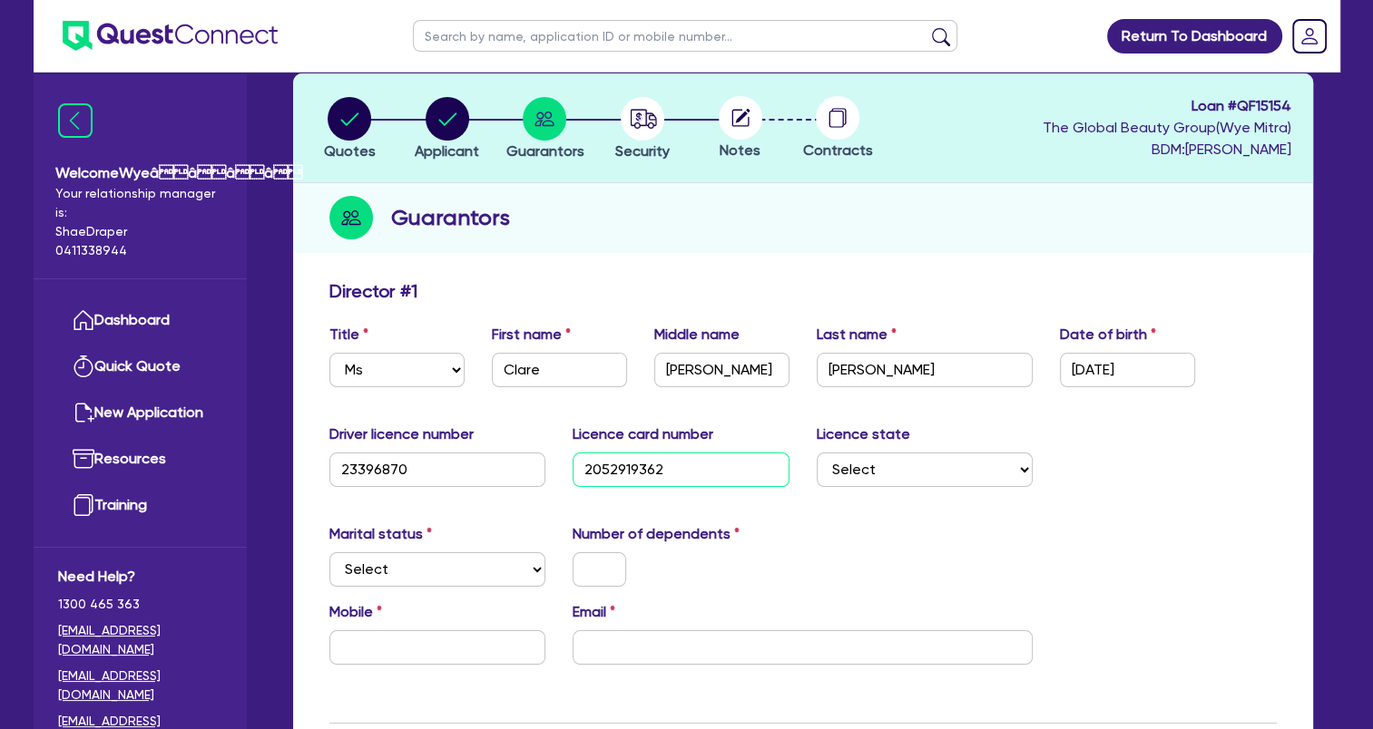
type input "2052919362"
click at [888, 463] on select "Select NSW VIC QLD TAS ACT SA NT WA" at bounding box center [925, 470] width 217 height 34
select select "[GEOGRAPHIC_DATA]"
click at [817, 453] on select "Select NSW VIC QLD TAS ACT SA NT WA" at bounding box center [925, 470] width 217 height 34
click at [426, 568] on select "Select Single Married De Facto / Partner" at bounding box center [437, 570] width 217 height 34
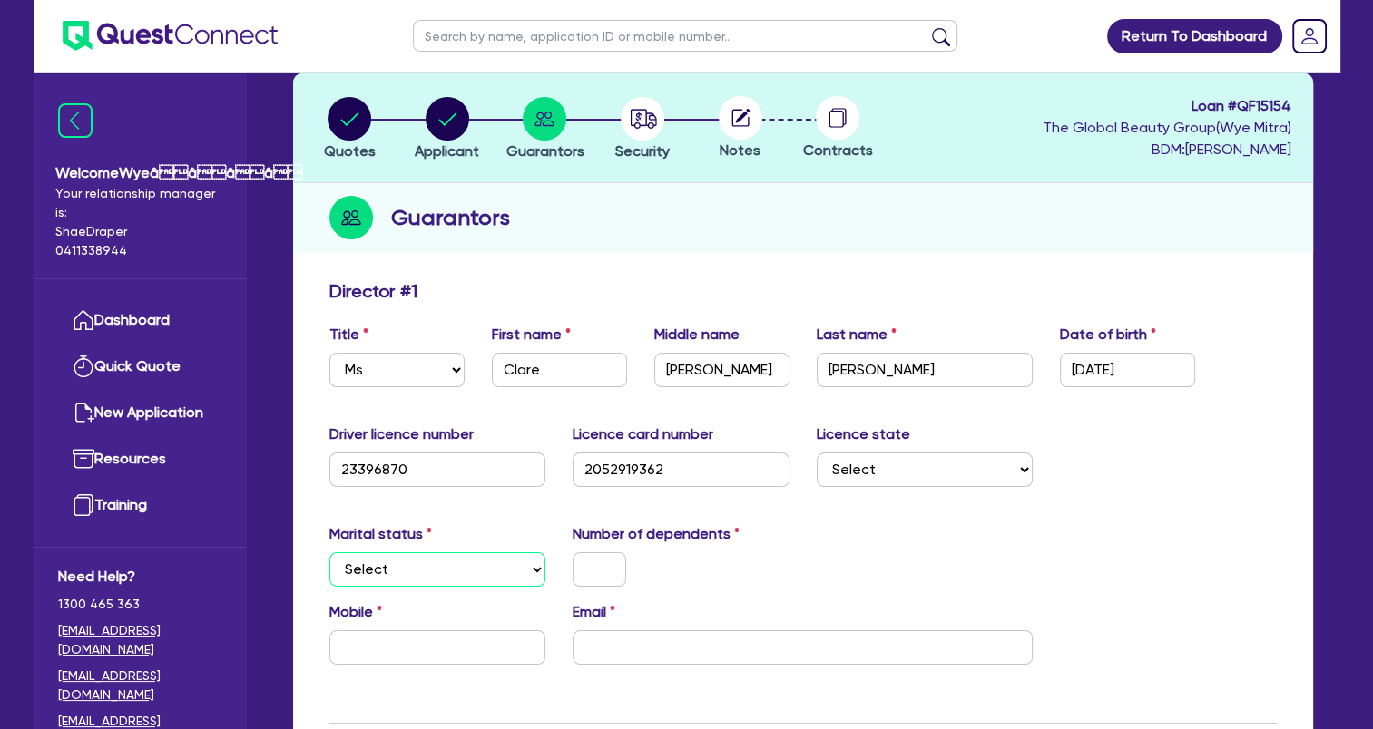
select select "SINGLE"
click at [329, 553] on select "Select Single Married De Facto / Partner" at bounding box center [437, 570] width 217 height 34
click at [588, 572] on input "text" at bounding box center [599, 570] width 54 height 34
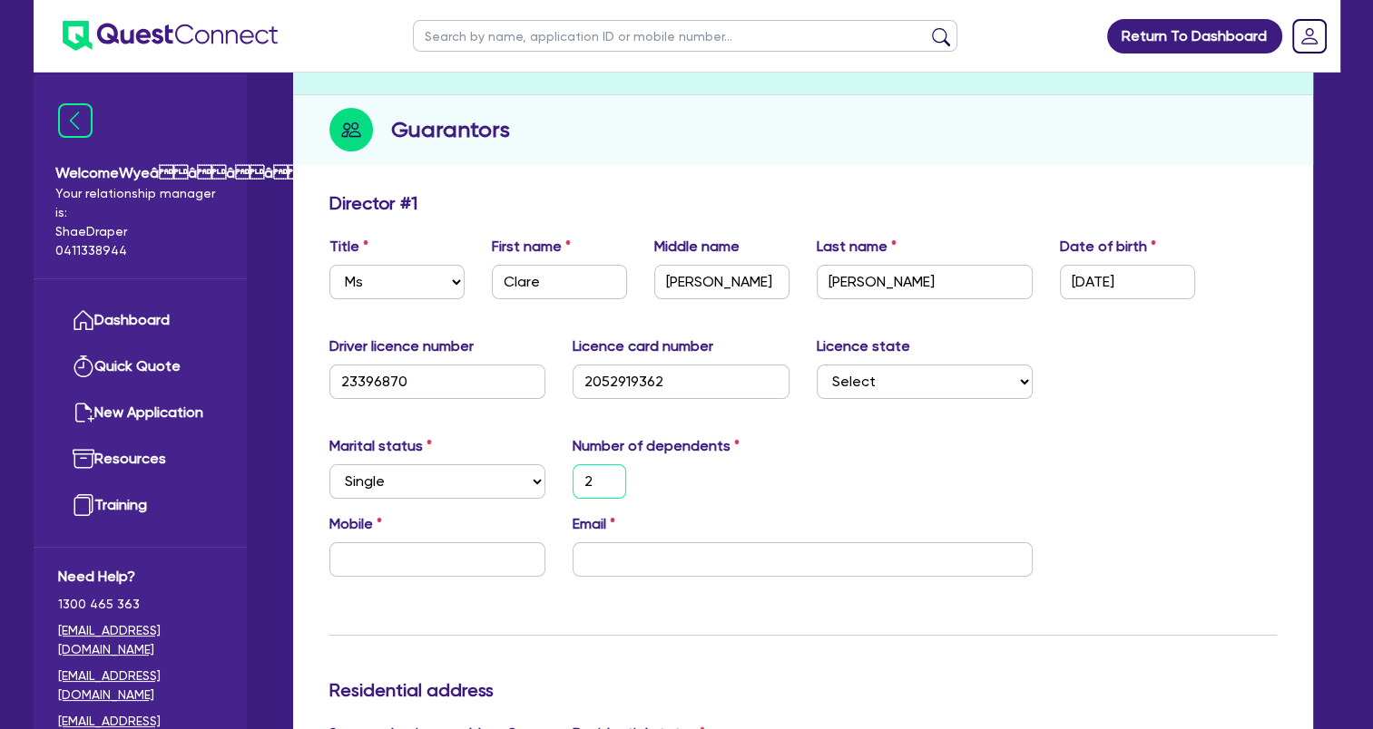
scroll to position [272, 0]
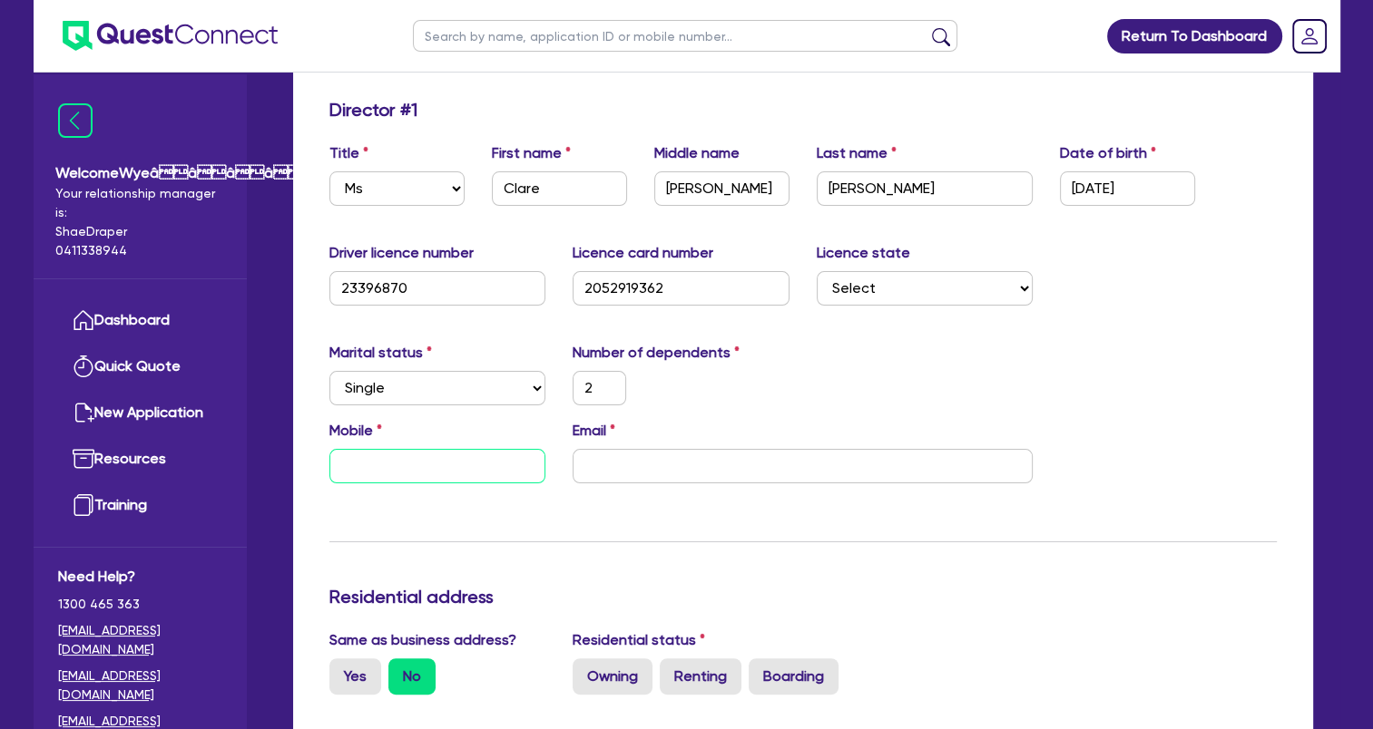
click at [435, 461] on input "text" at bounding box center [437, 466] width 217 height 34
paste input "0433 603 401"
type input "2"
type input "0433 603 401"
click at [767, 468] on input "email" at bounding box center [802, 466] width 460 height 34
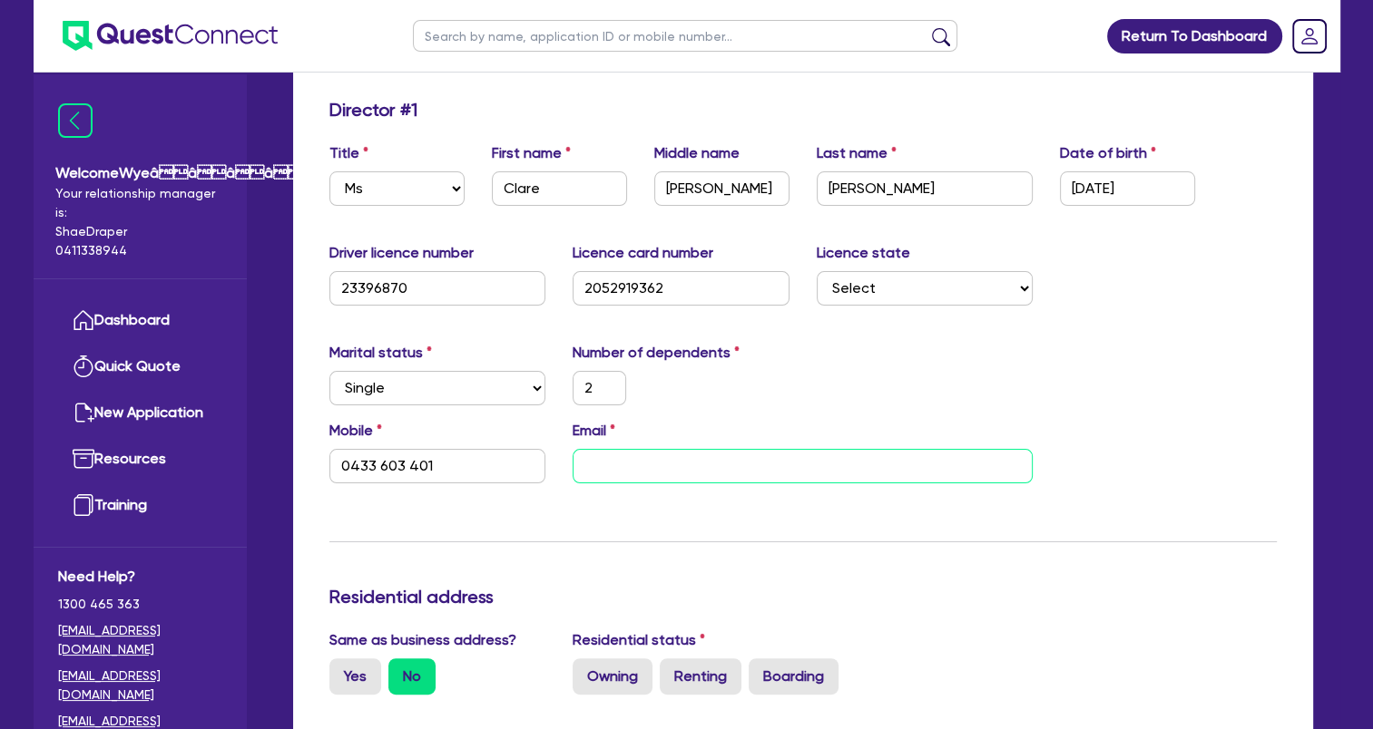
paste input "[PERSON_NAME][EMAIL_ADDRESS][DOMAIN_NAME]"
type input "2"
type input "0433 603 401"
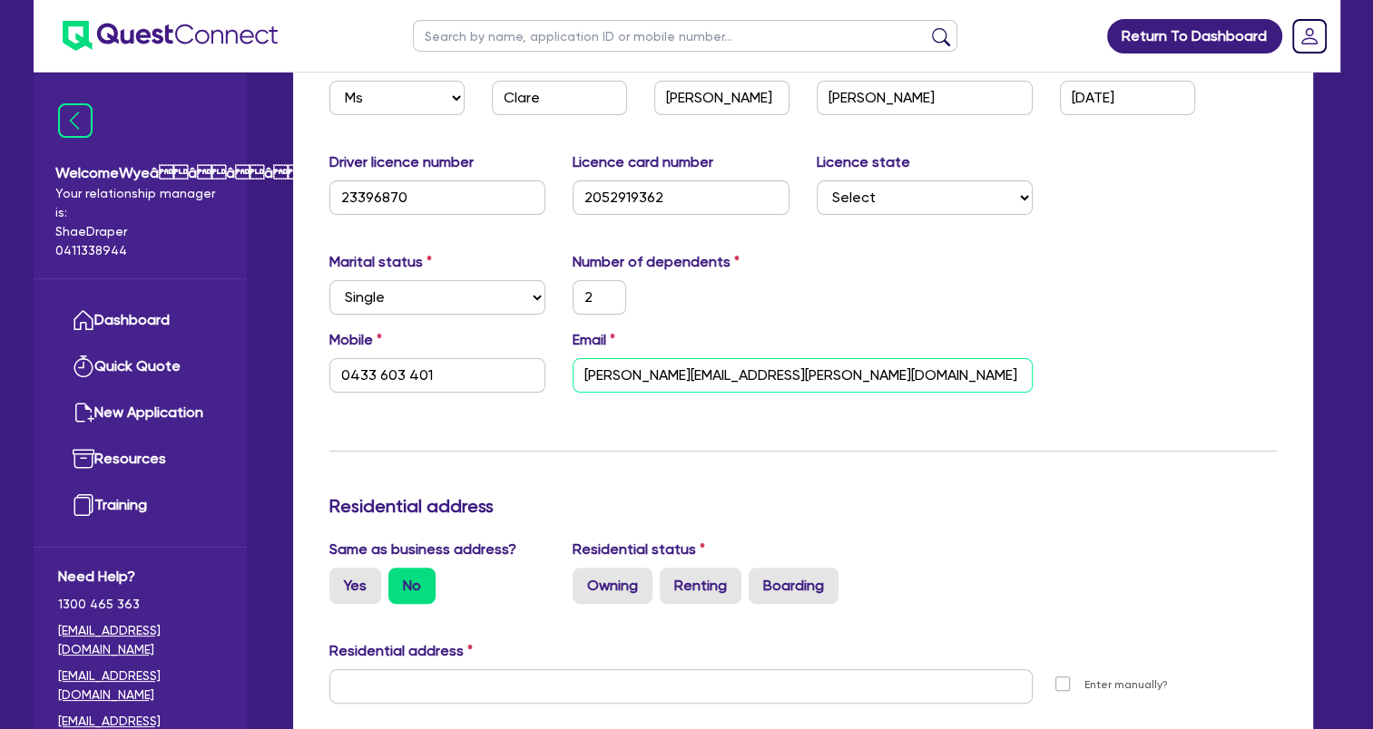
scroll to position [454, 0]
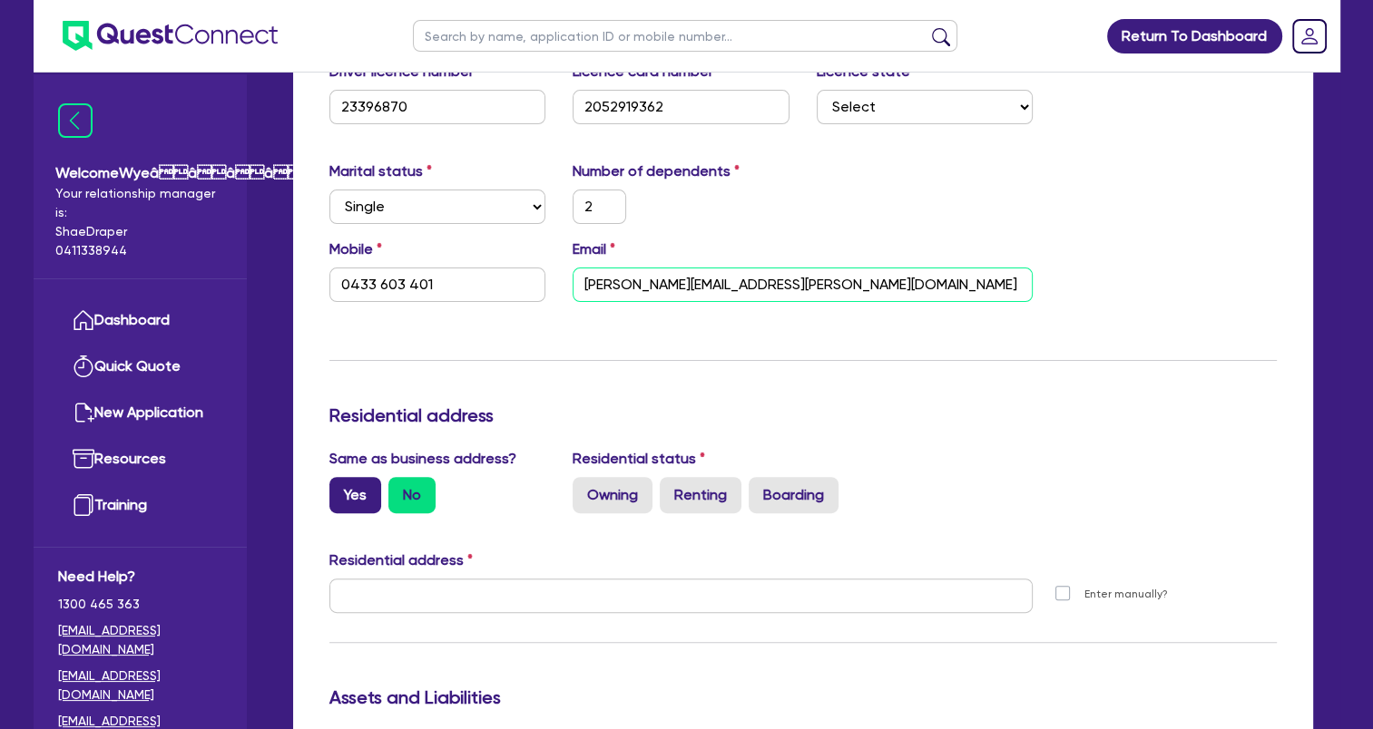
type input "[PERSON_NAME][EMAIL_ADDRESS][DOMAIN_NAME]"
click at [344, 501] on label "Yes" at bounding box center [355, 495] width 52 height 36
click at [341, 489] on input "Yes" at bounding box center [335, 483] width 12 height 12
radio input "true"
type input "2"
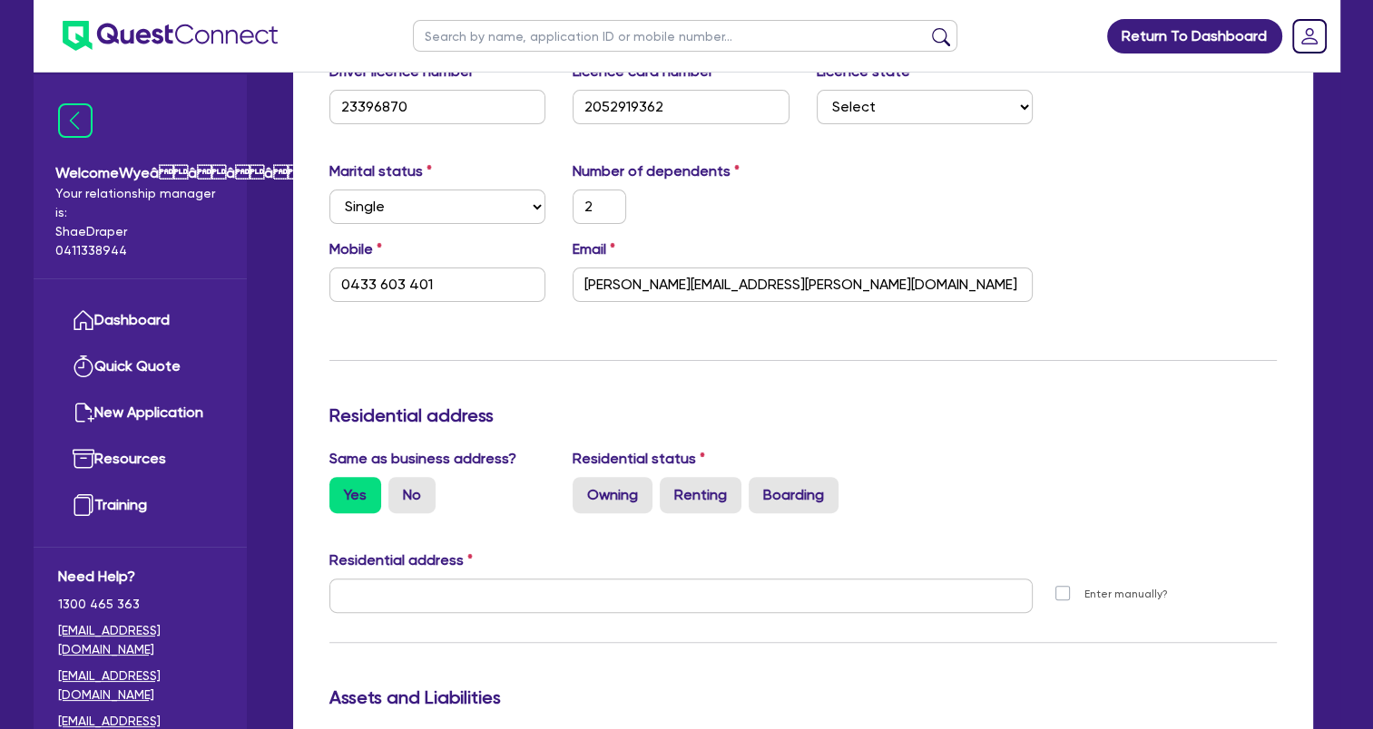
type input "0433 603 401"
type input "[STREET_ADDRESS]"
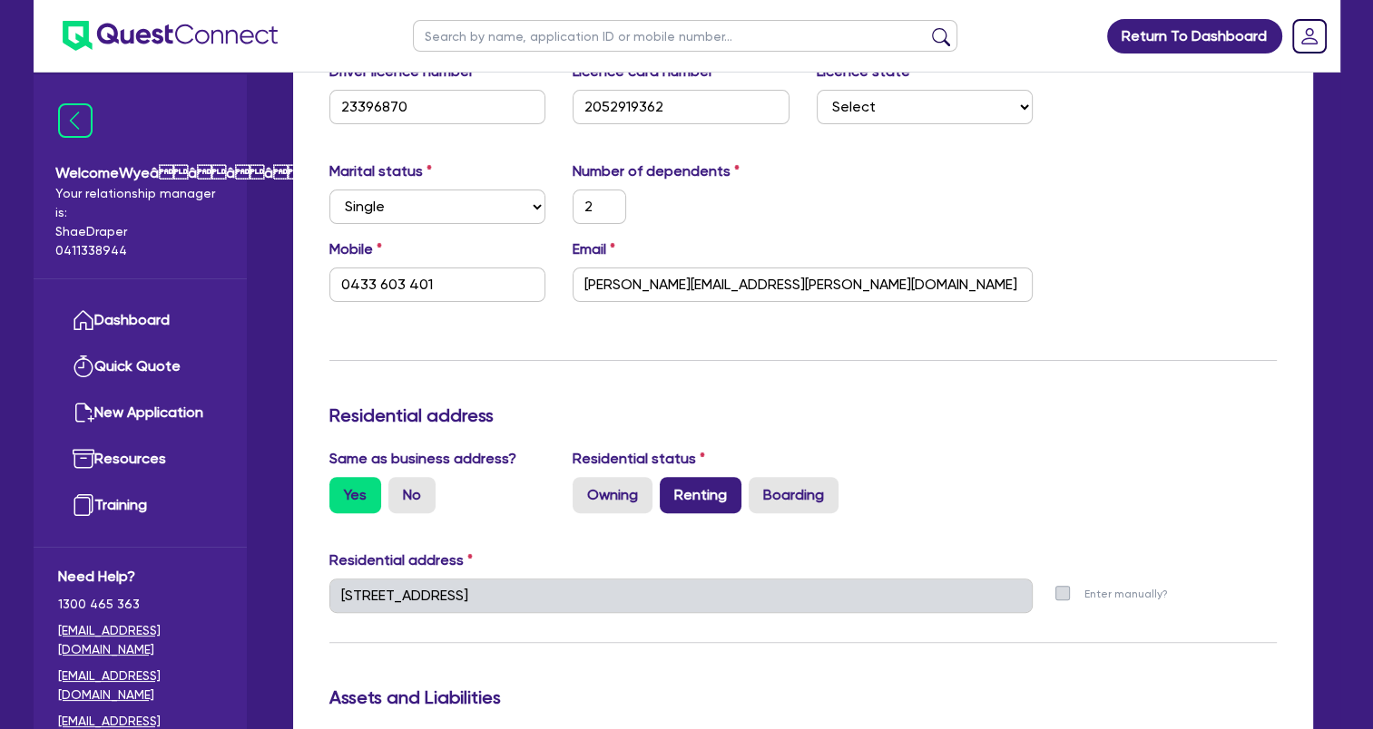
click at [697, 497] on label "Renting" at bounding box center [701, 495] width 82 height 36
click at [671, 489] on input "Renting" at bounding box center [666, 483] width 12 height 12
radio input "true"
type input "2"
type input "0433 603 401"
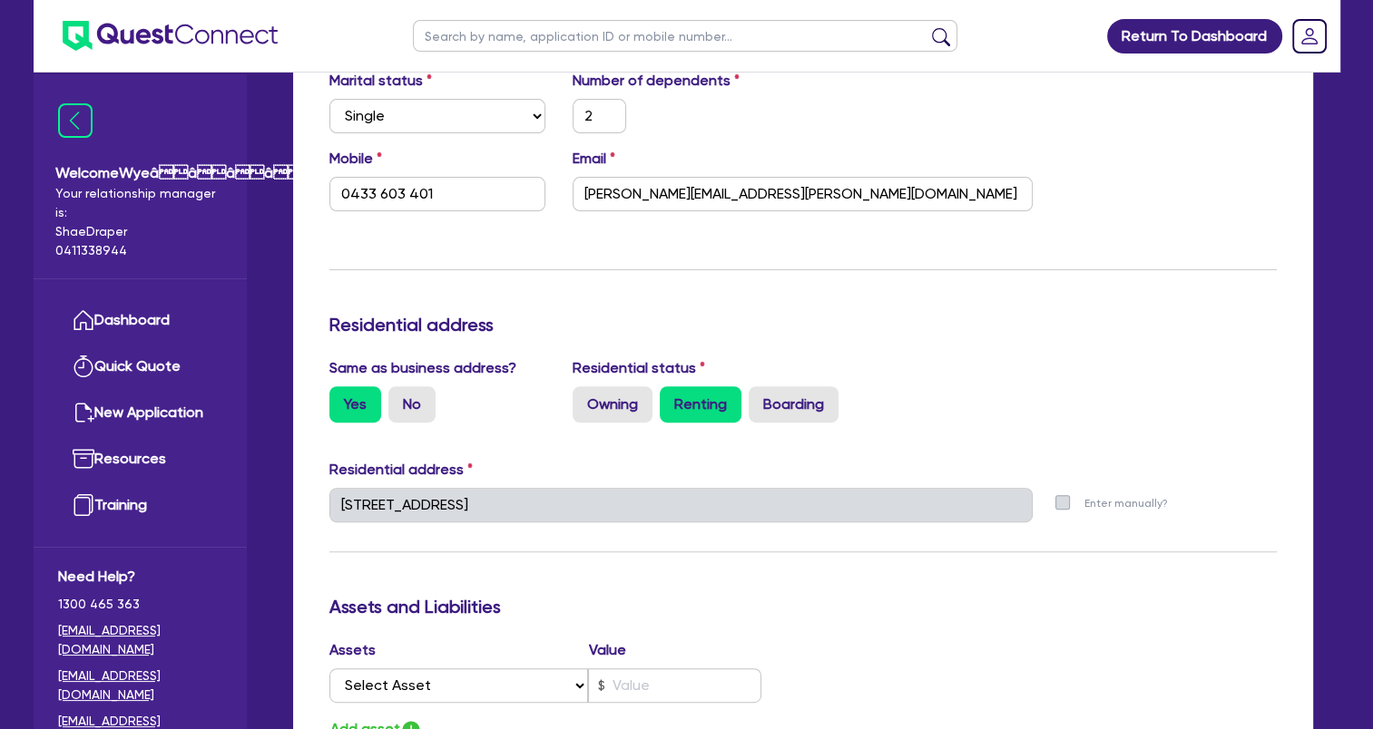
scroll to position [726, 0]
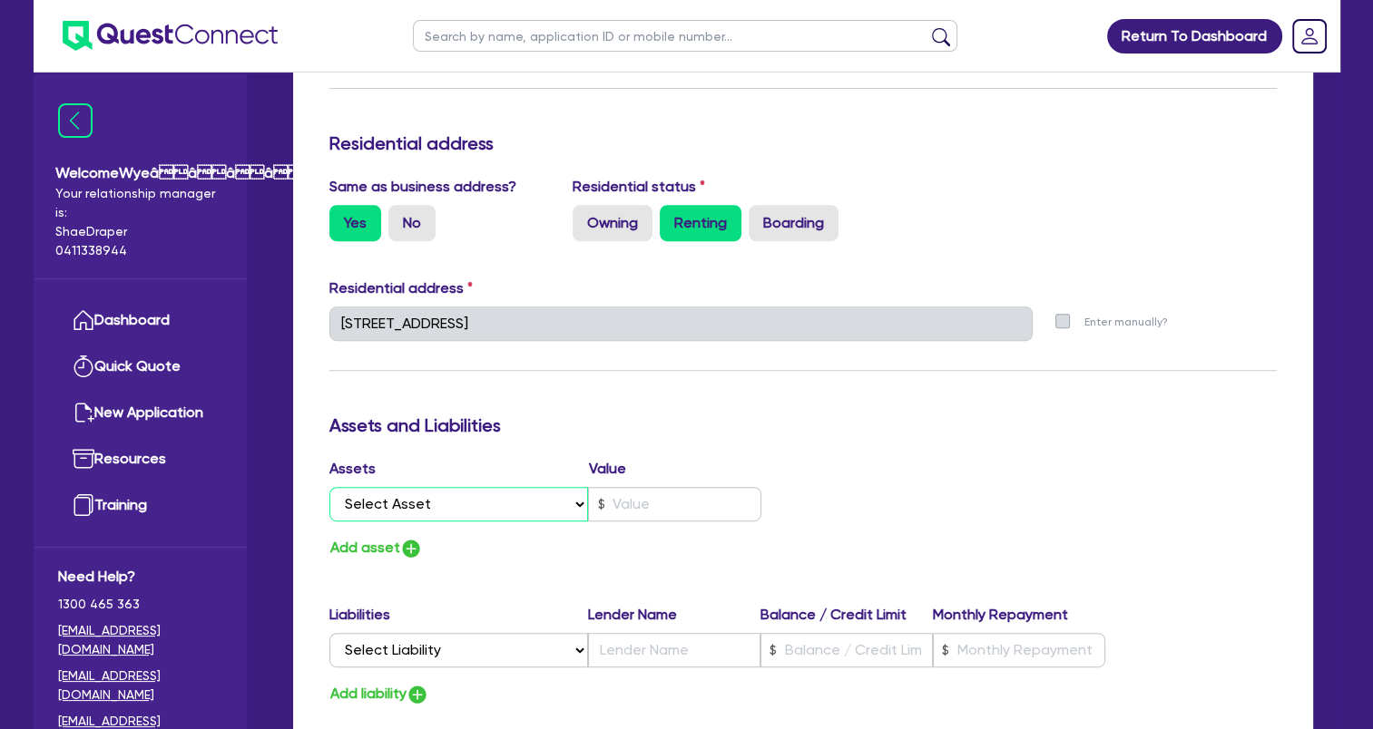
click at [511, 499] on select "Select Asset Cash Property Investment property Vehicle Truck Trailer Equipment …" at bounding box center [458, 504] width 259 height 34
select select "CASH"
click at [329, 487] on select "Select Asset Cash Property Investment property Vehicle Truck Trailer Equipment …" at bounding box center [458, 504] width 259 height 34
type input "2"
type input "0433 603 401"
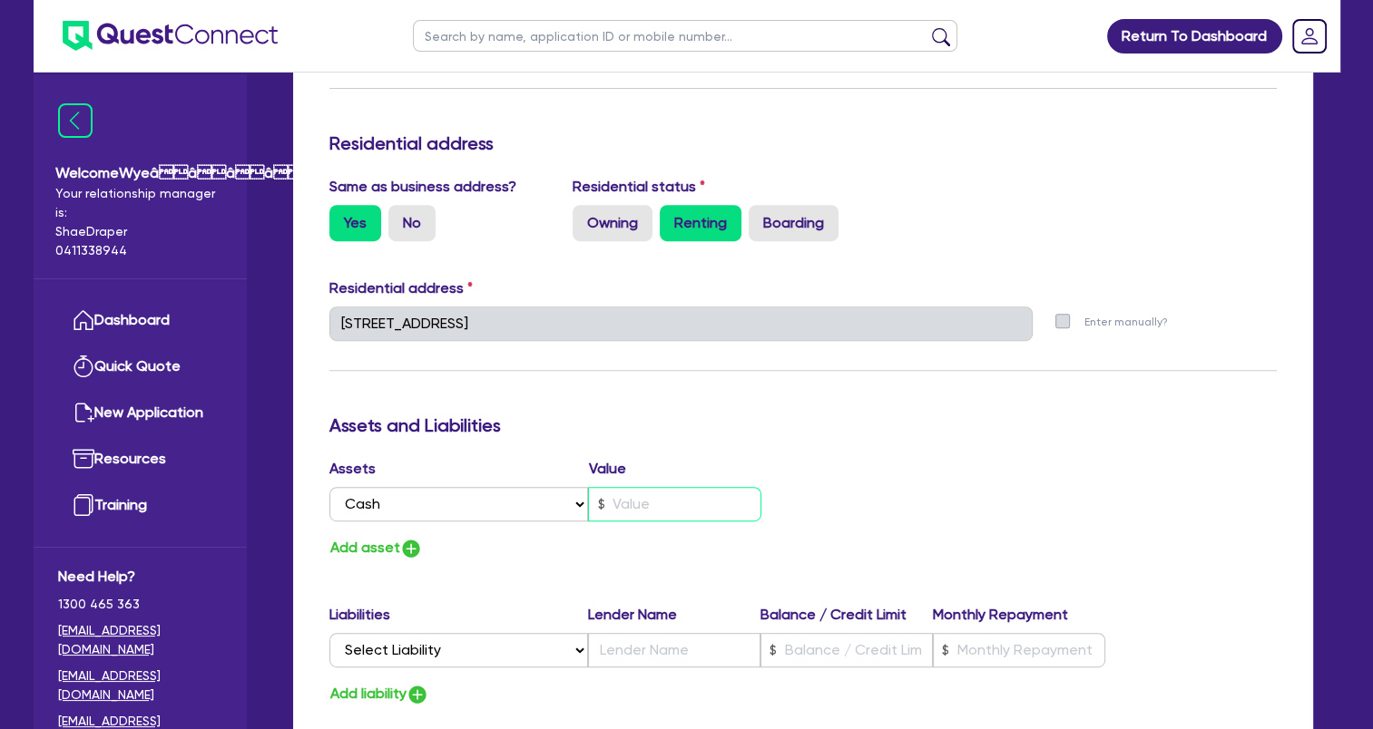
click at [618, 508] on input "text" at bounding box center [674, 504] width 173 height 34
type input "2"
type input "0433 603 401"
type input "2"
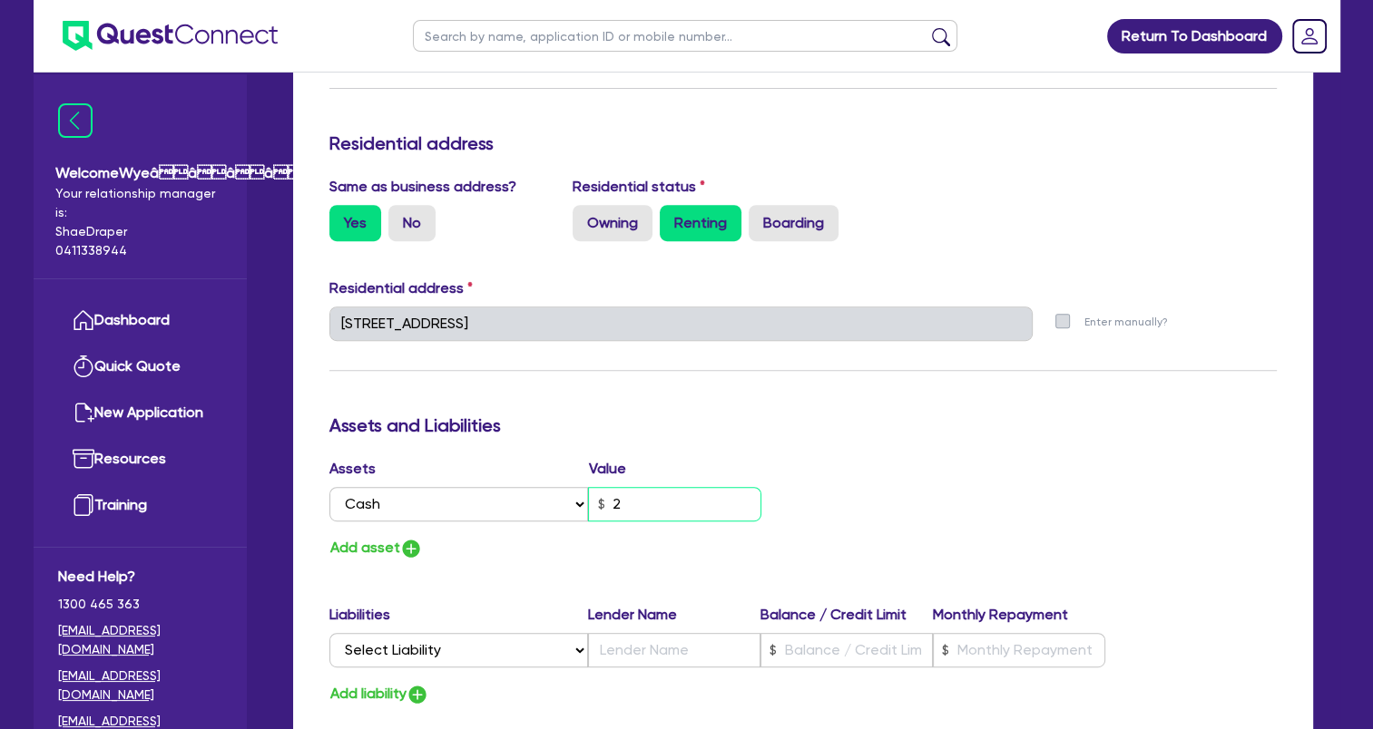
type input "0433 603 401"
type input "22"
type input "2"
type input "0433 603 401"
type input "226"
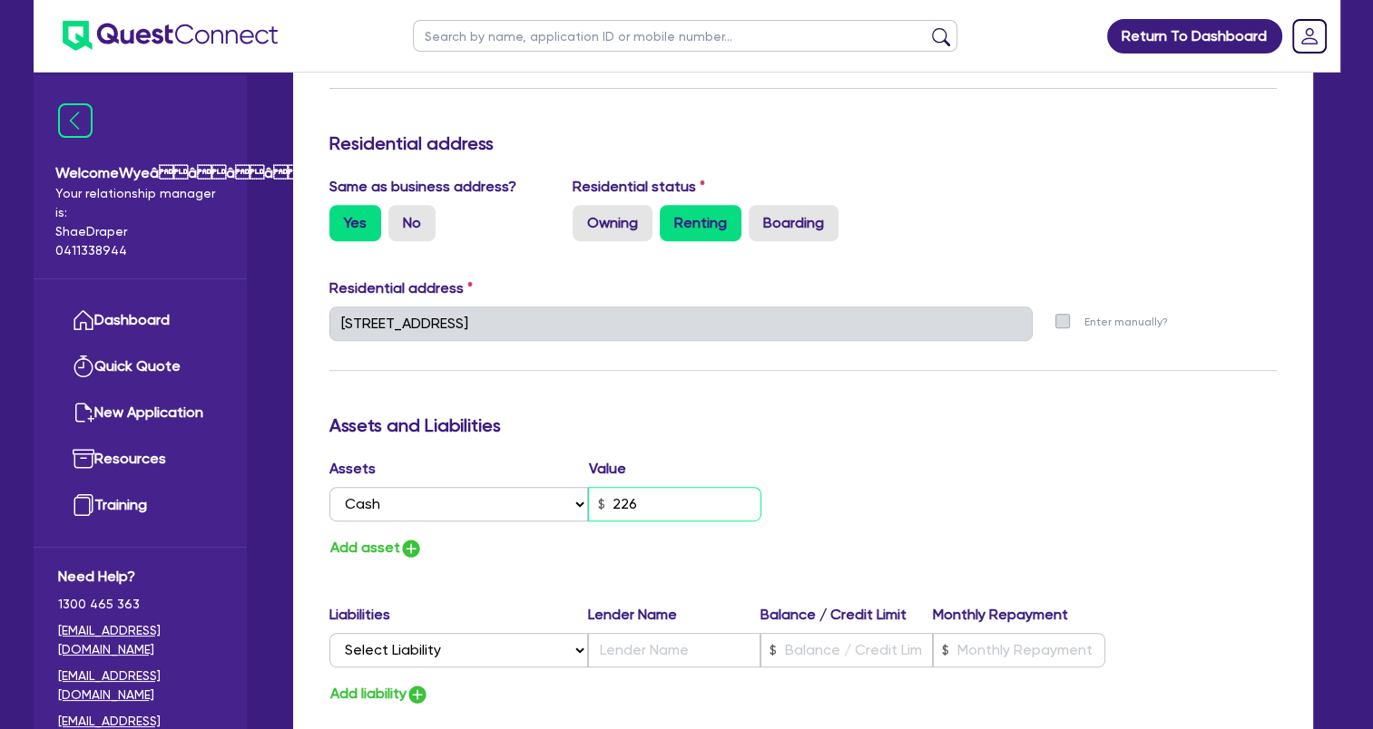
type input "2"
type input "0433 603 401"
type input "2,260"
type input "2"
type input "0433 603 401"
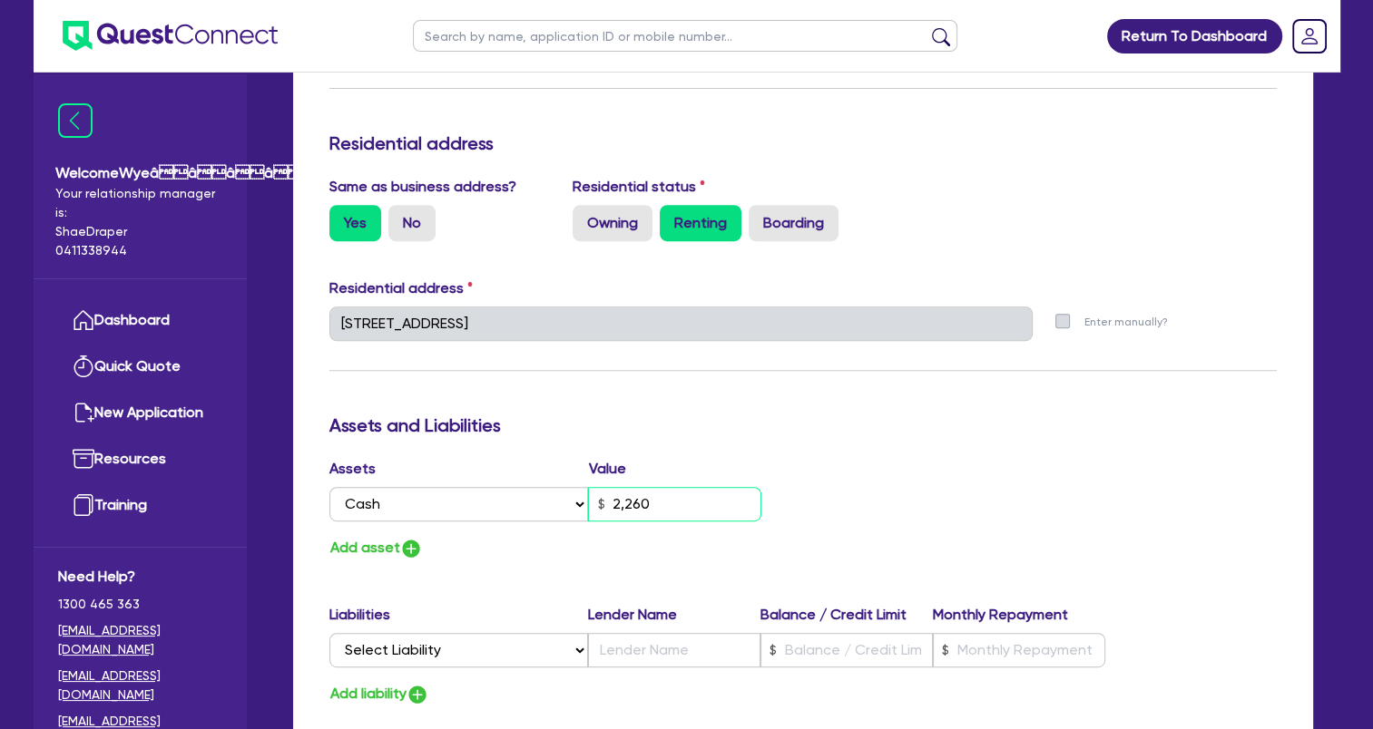
type input "22,600"
type input "2"
type input "0433 603 401"
type input "226,000"
type input "2"
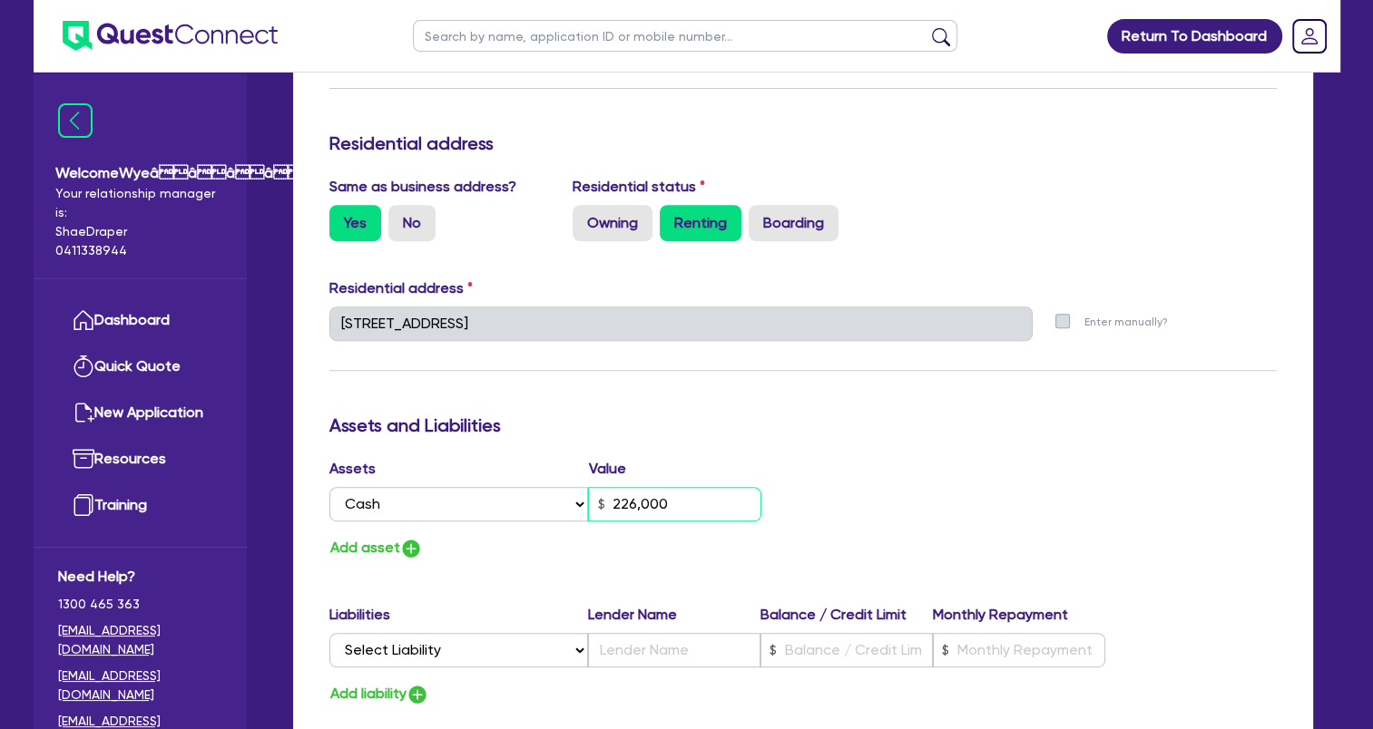
type input "0433 603 401"
type input "22,600"
click at [348, 543] on button "Add asset" at bounding box center [375, 548] width 93 height 24
type input "2"
type input "0433 603 401"
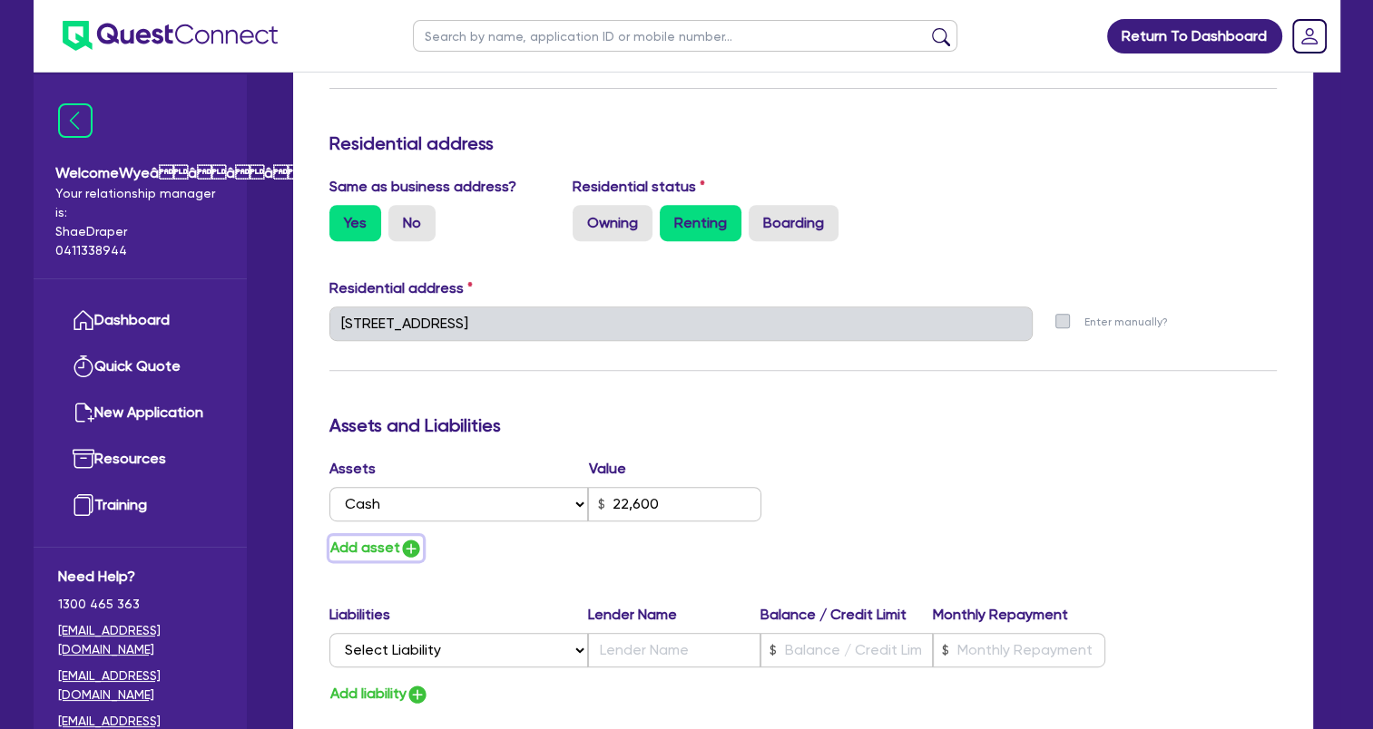
type input "22,600"
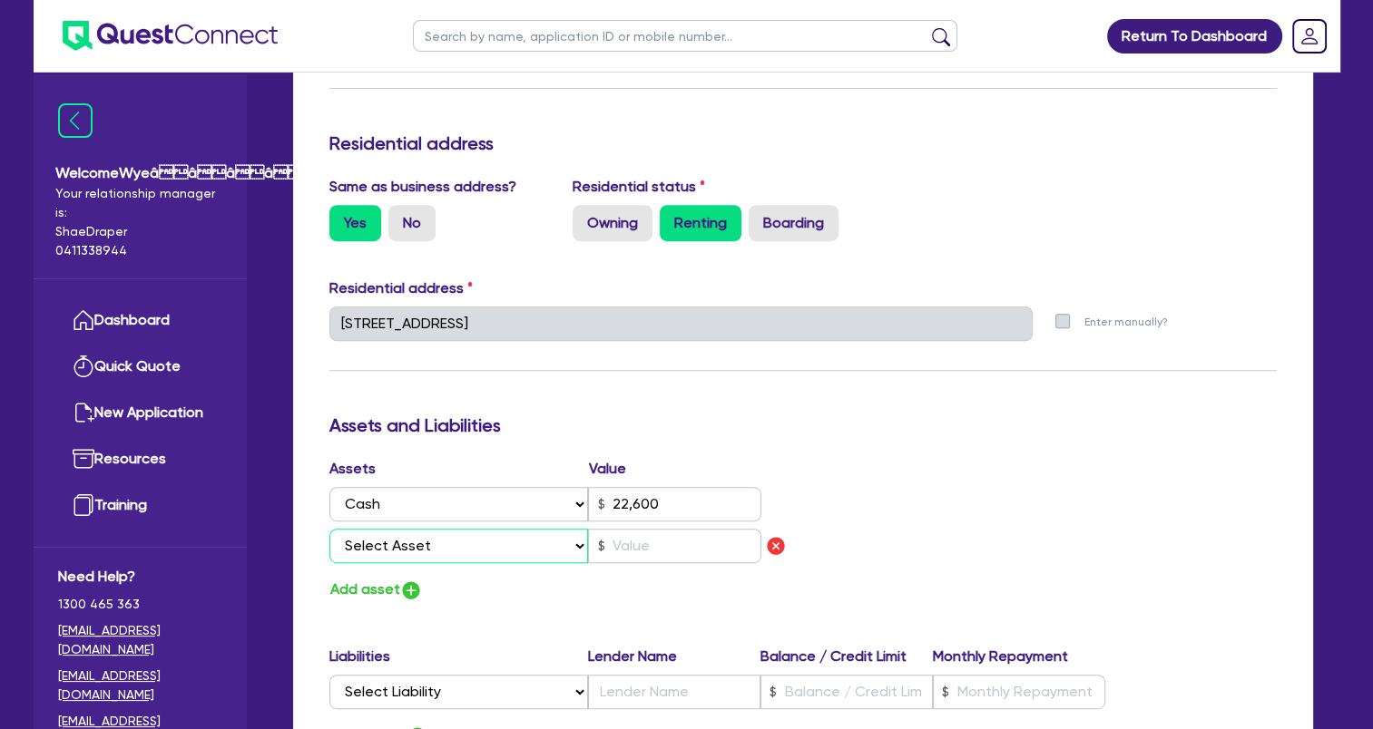
click at [416, 550] on select "Select Asset Cash Property Investment property Vehicle Truck Trailer Equipment …" at bounding box center [458, 546] width 259 height 34
select select "VEHICLE"
click at [329, 529] on select "Select Asset Cash Property Investment property Vehicle Truck Trailer Equipment …" at bounding box center [458, 546] width 259 height 34
type input "2"
type input "0433 603 401"
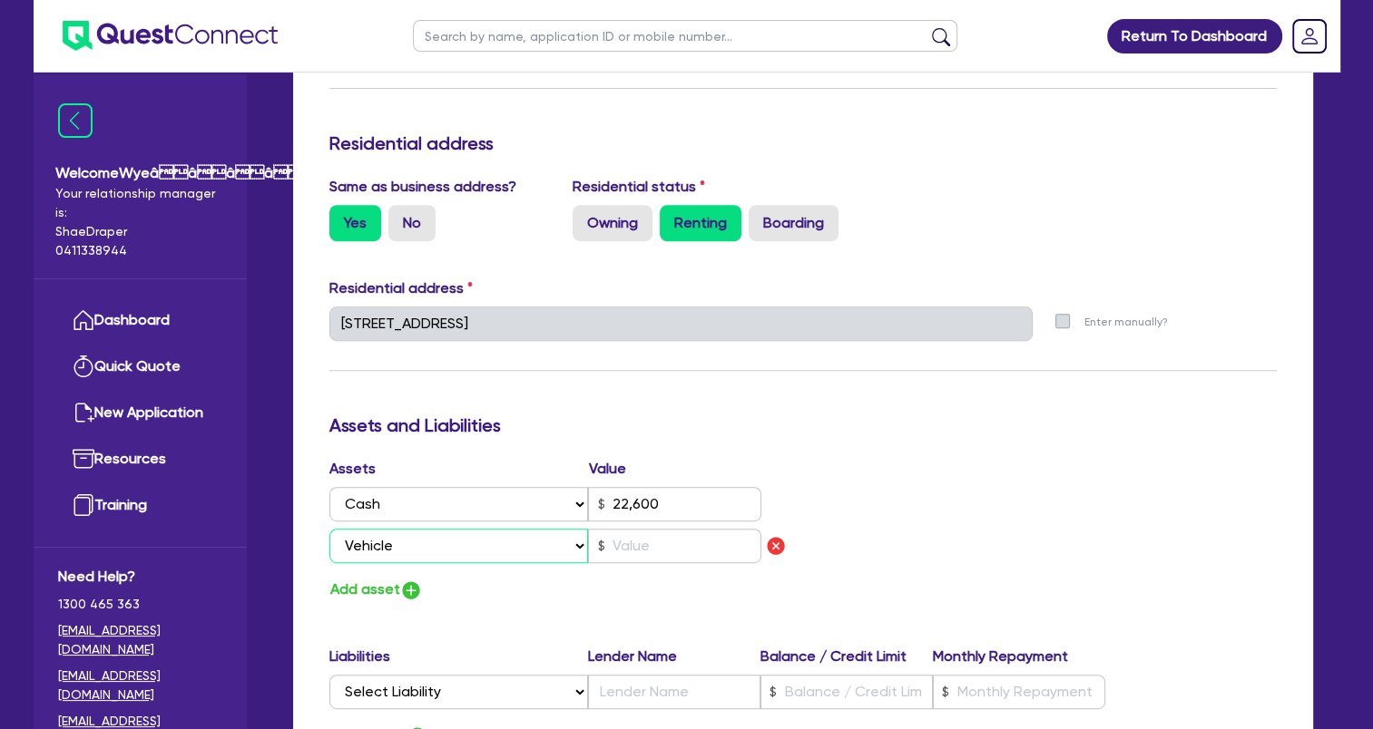
type input "22,600"
click at [625, 537] on input "text" at bounding box center [674, 546] width 173 height 34
type input "2"
type input "0433 603 401"
type input "22,600"
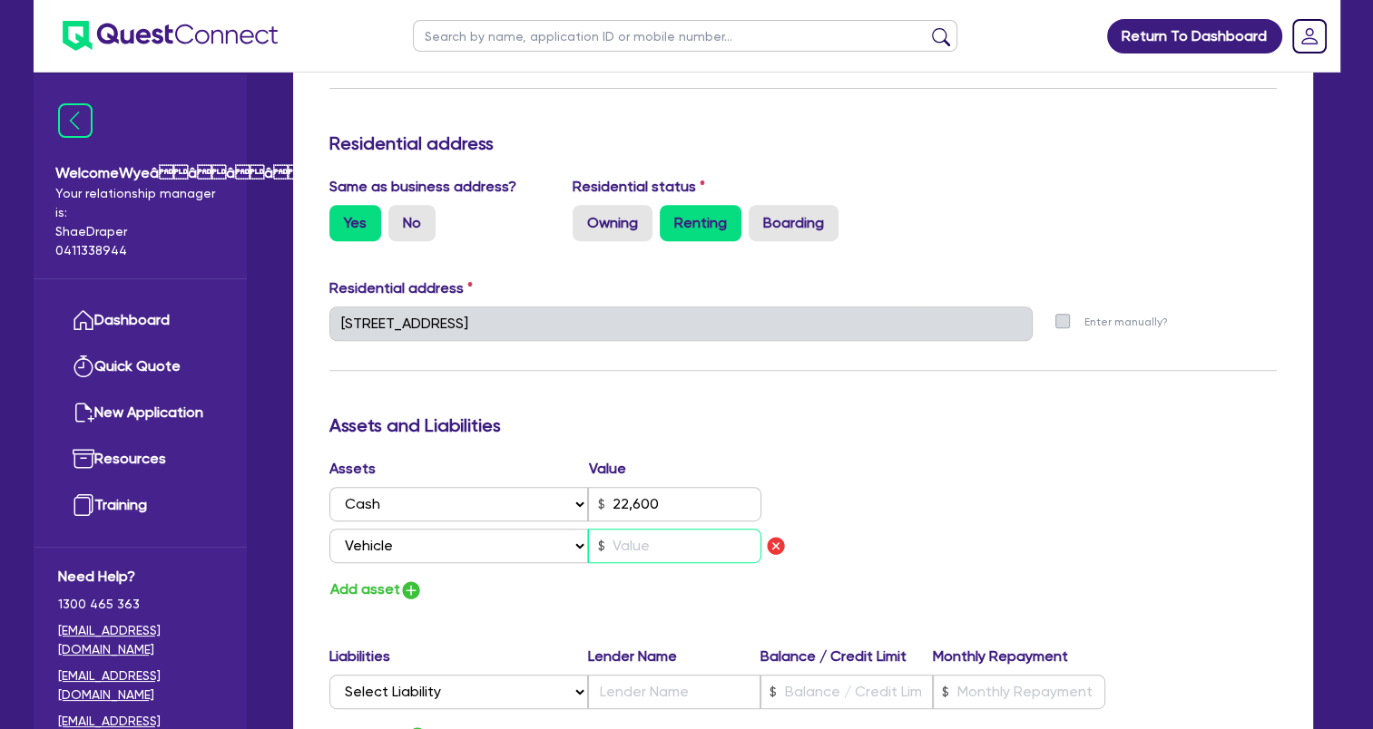
type input "2"
type input "0433 603 401"
type input "22,600"
type input "280"
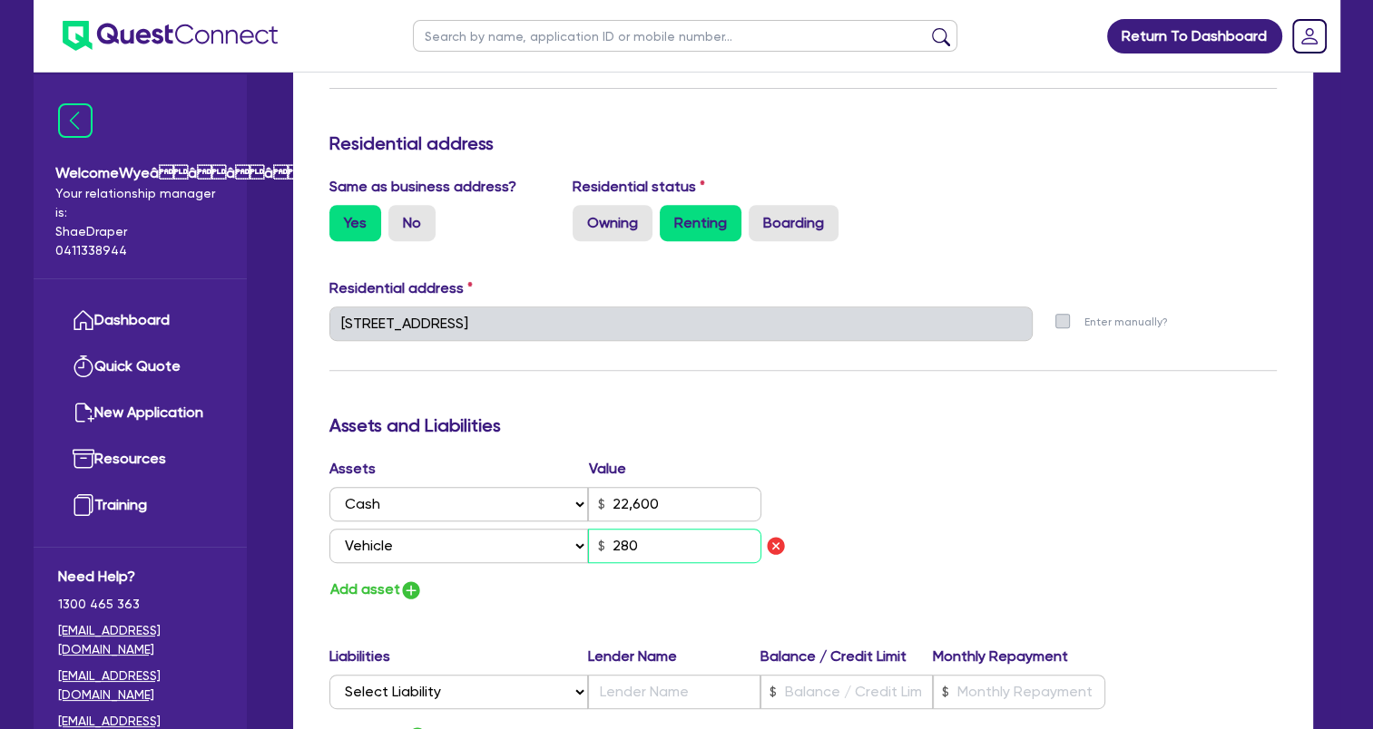
type input "2"
type input "0433 603 401"
type input "22,600"
type input "2"
type input "0433 603 401"
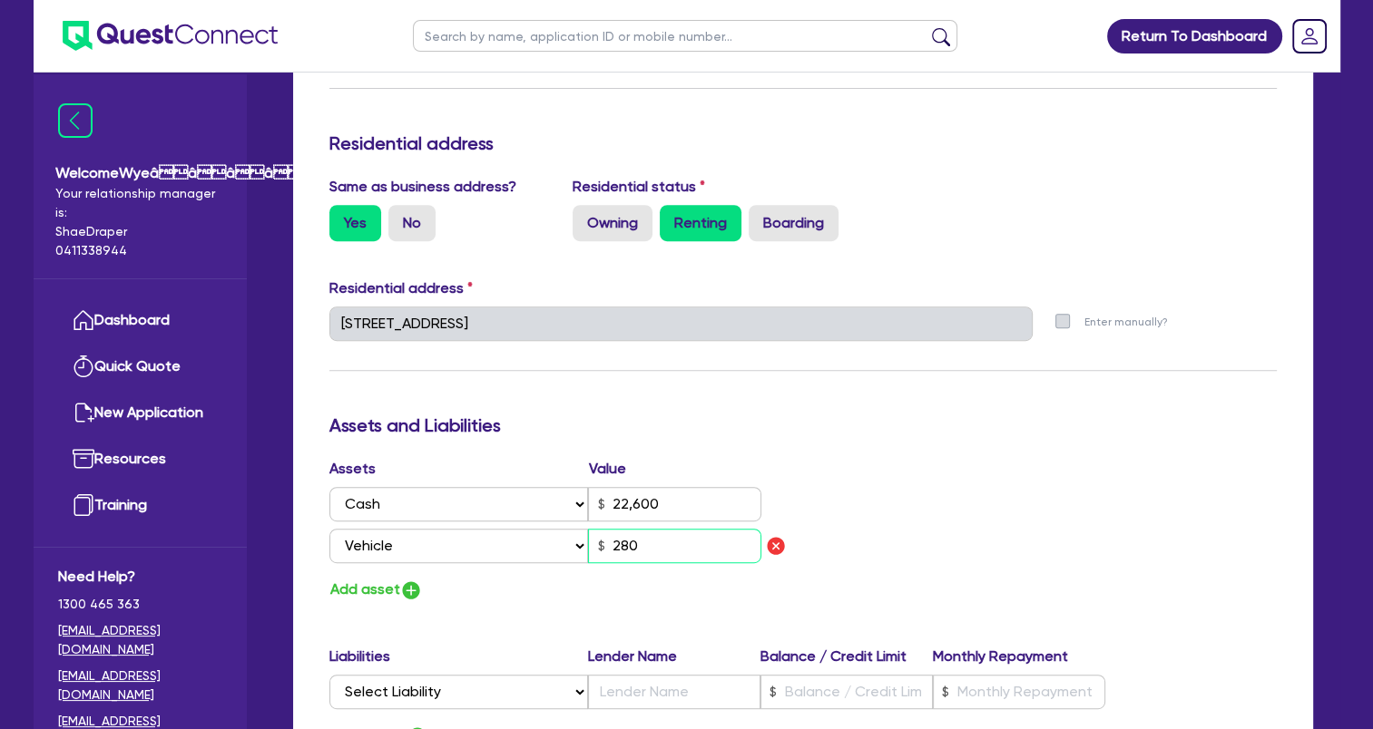
type input "22,600"
type input "2,800"
type input "2"
type input "0433 603 401"
type input "22,600"
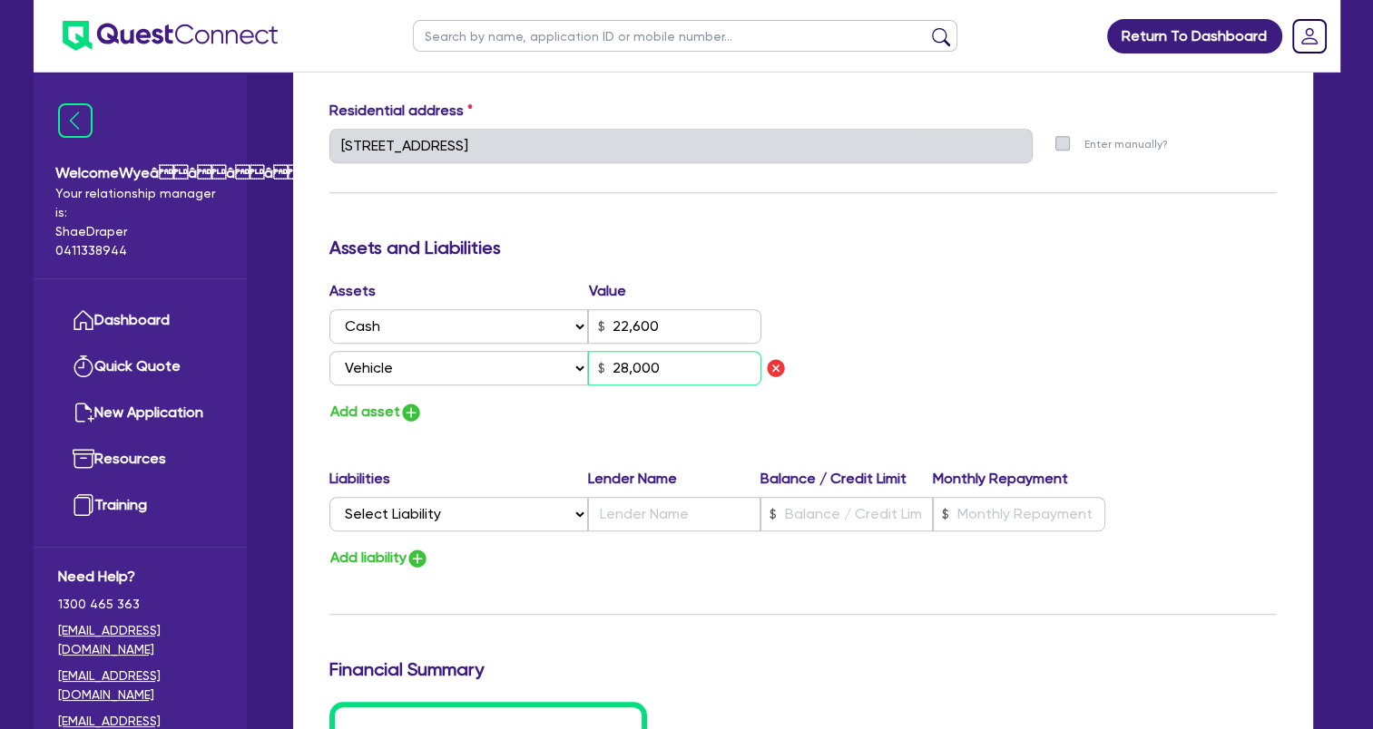
scroll to position [907, 0]
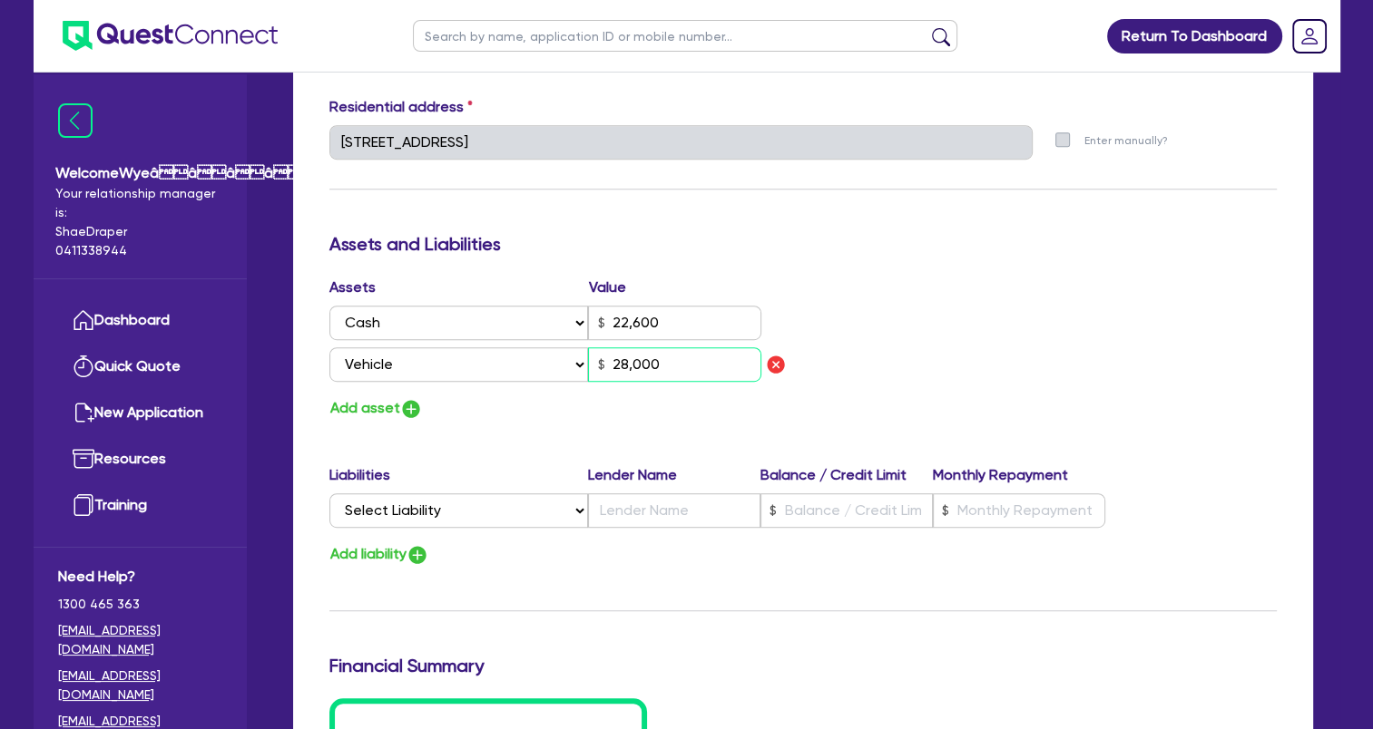
type input "28,000"
click at [385, 407] on button "Add asset" at bounding box center [375, 408] width 93 height 24
type input "2"
type input "0433 603 401"
type input "22,600"
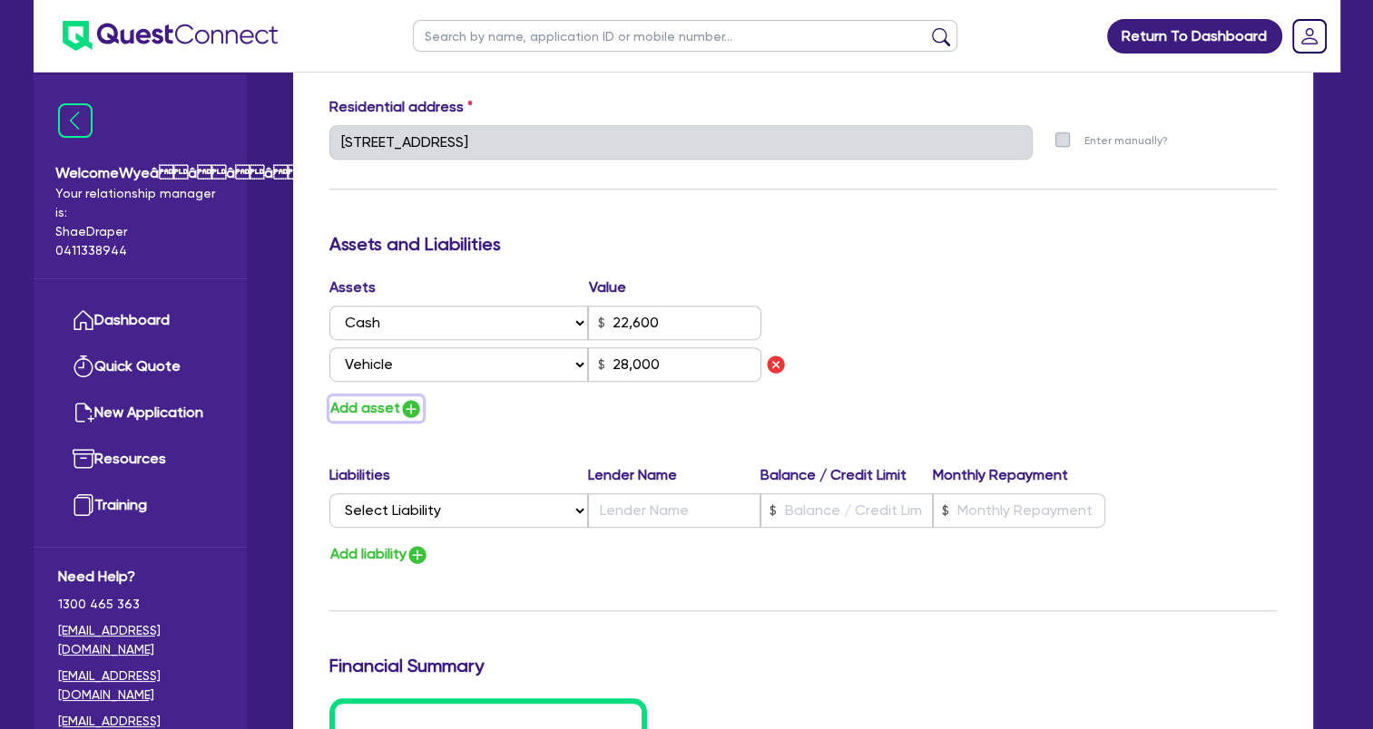
type input "28,000"
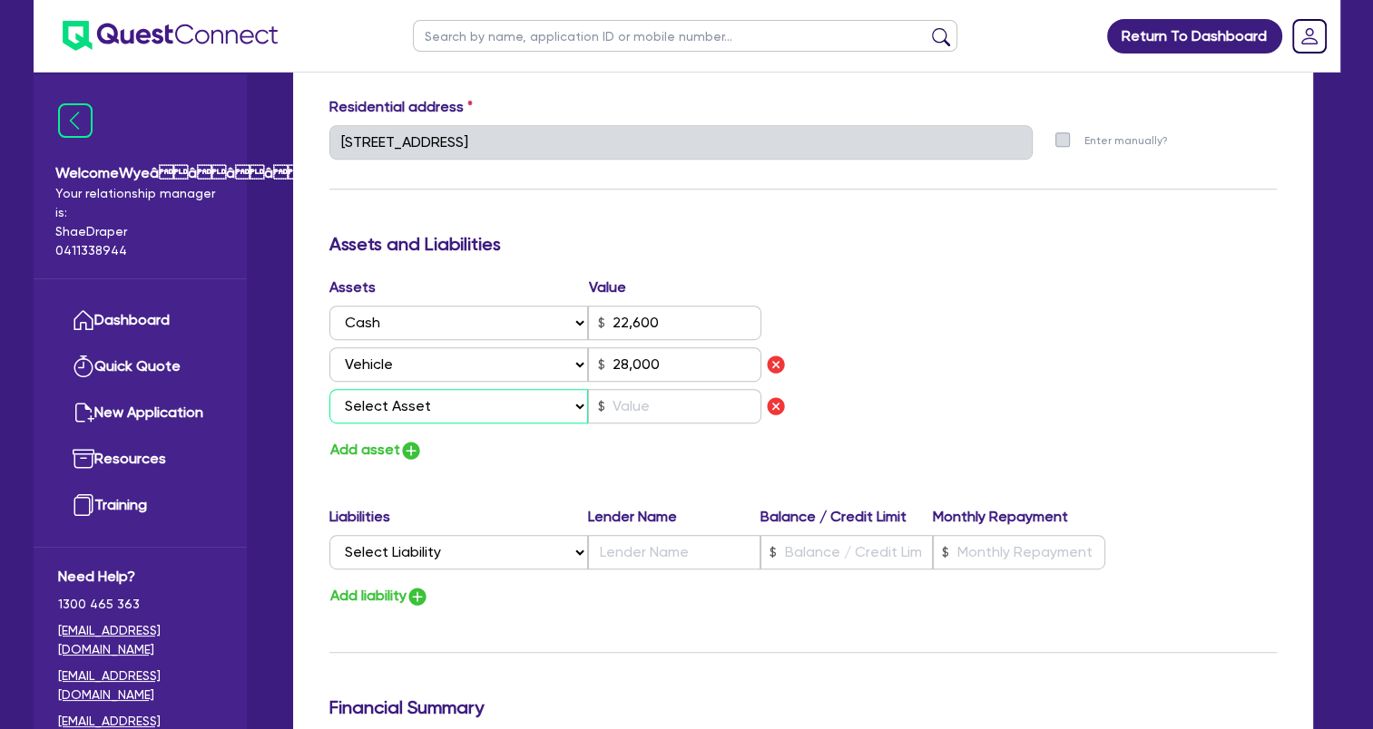
click at [425, 416] on select "Select Asset Cash Property Investment property Vehicle Truck Trailer Equipment …" at bounding box center [458, 406] width 259 height 34
select select "HOUSEHOLD_PERSONAL"
click at [329, 389] on select "Select Asset Cash Property Investment property Vehicle Truck Trailer Equipment …" at bounding box center [458, 406] width 259 height 34
type input "2"
type input "0433 603 401"
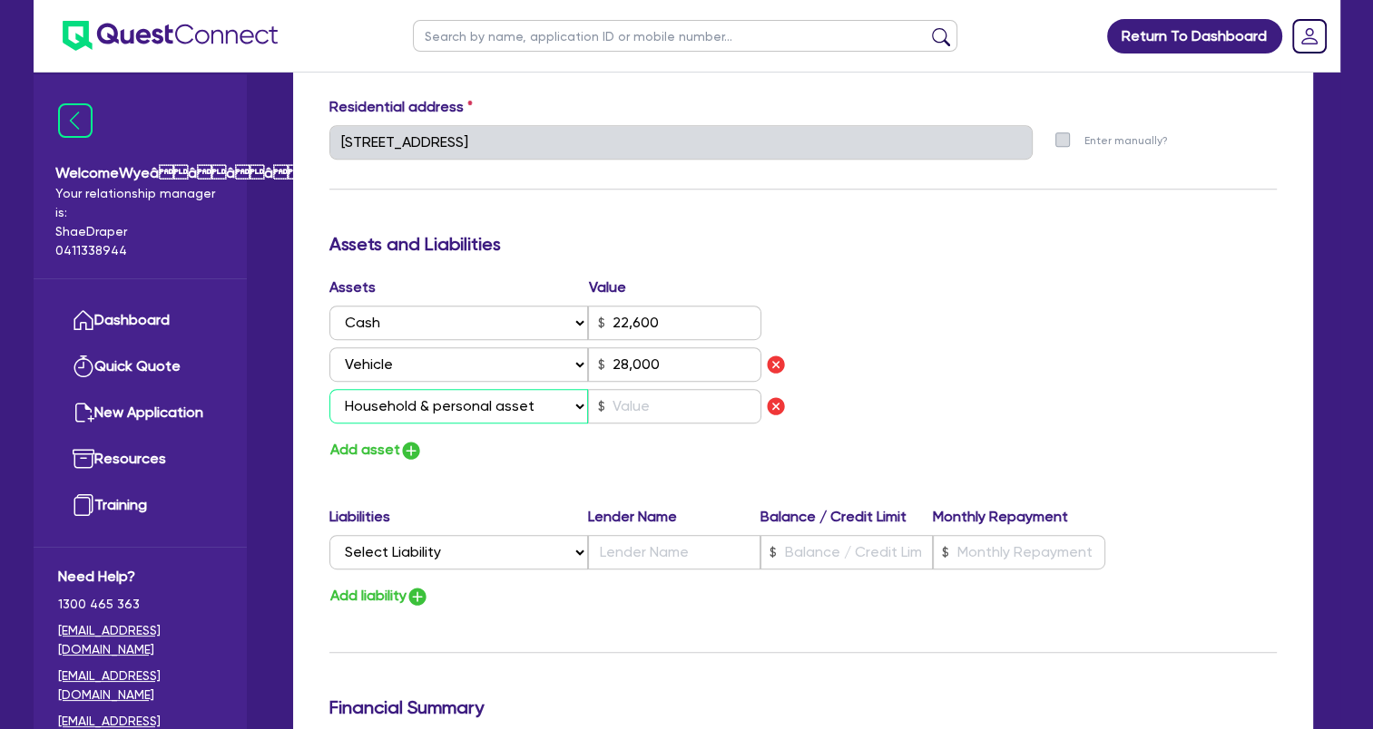
type input "22,600"
type input "28,000"
click at [631, 413] on input "text" at bounding box center [674, 406] width 173 height 34
type input "2"
type input "0433 603 401"
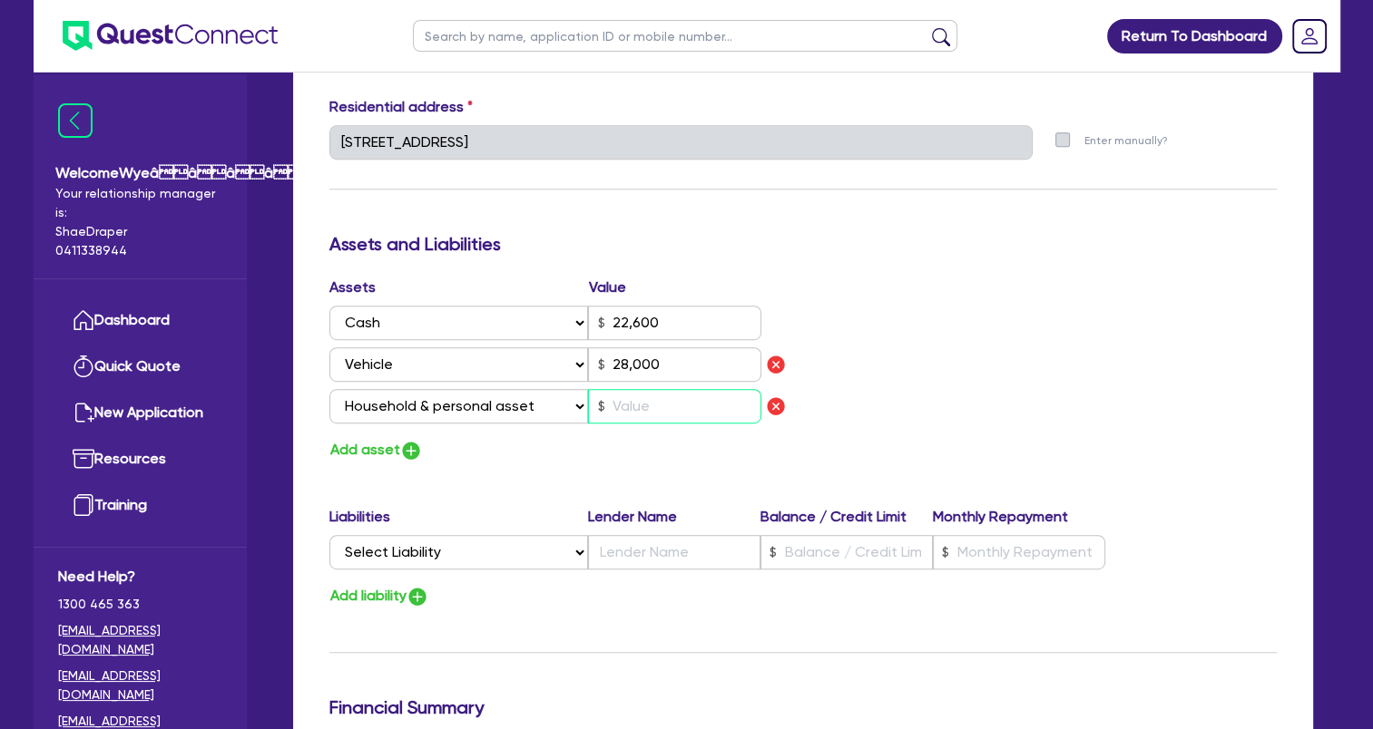
type input "22,600"
type input "28,000"
type input "3"
type input "2"
type input "0433 603 401"
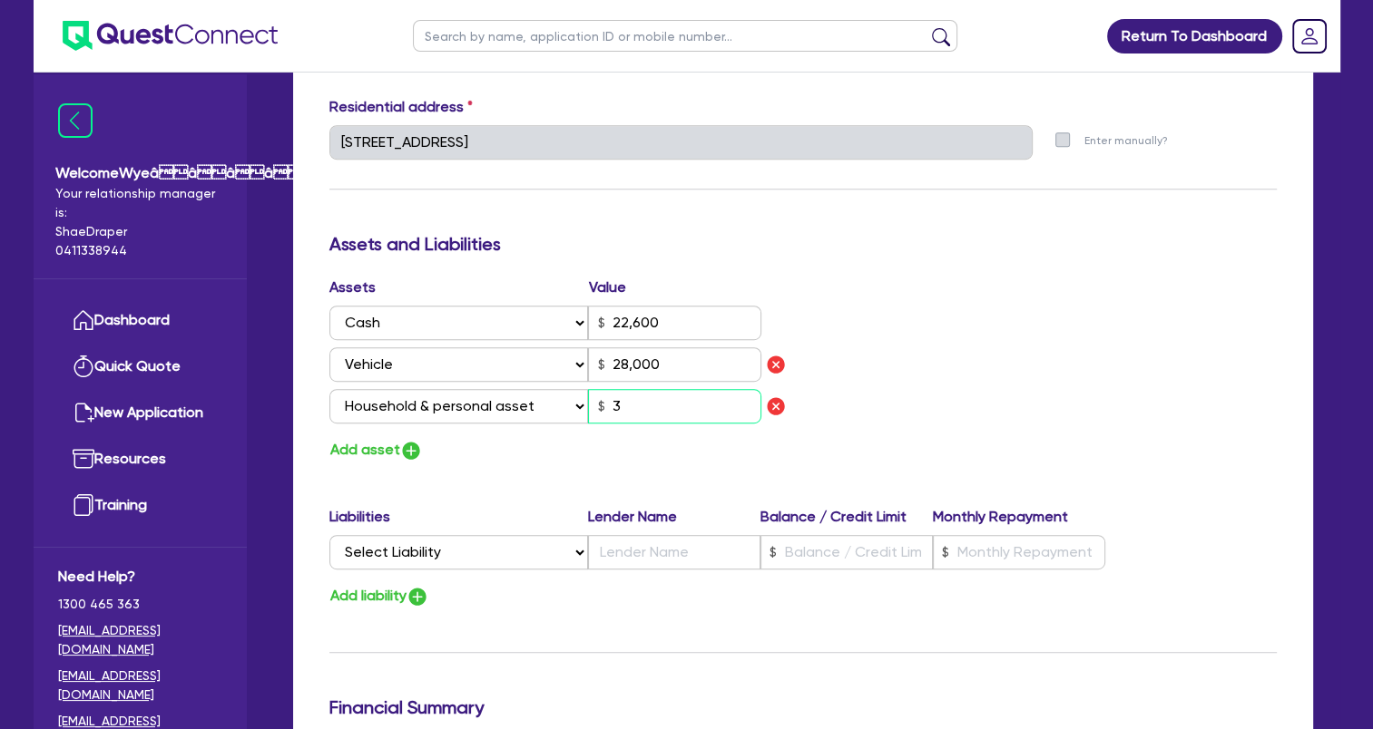
type input "22,600"
type input "28,000"
type input "30"
type input "2"
type input "0433 603 401"
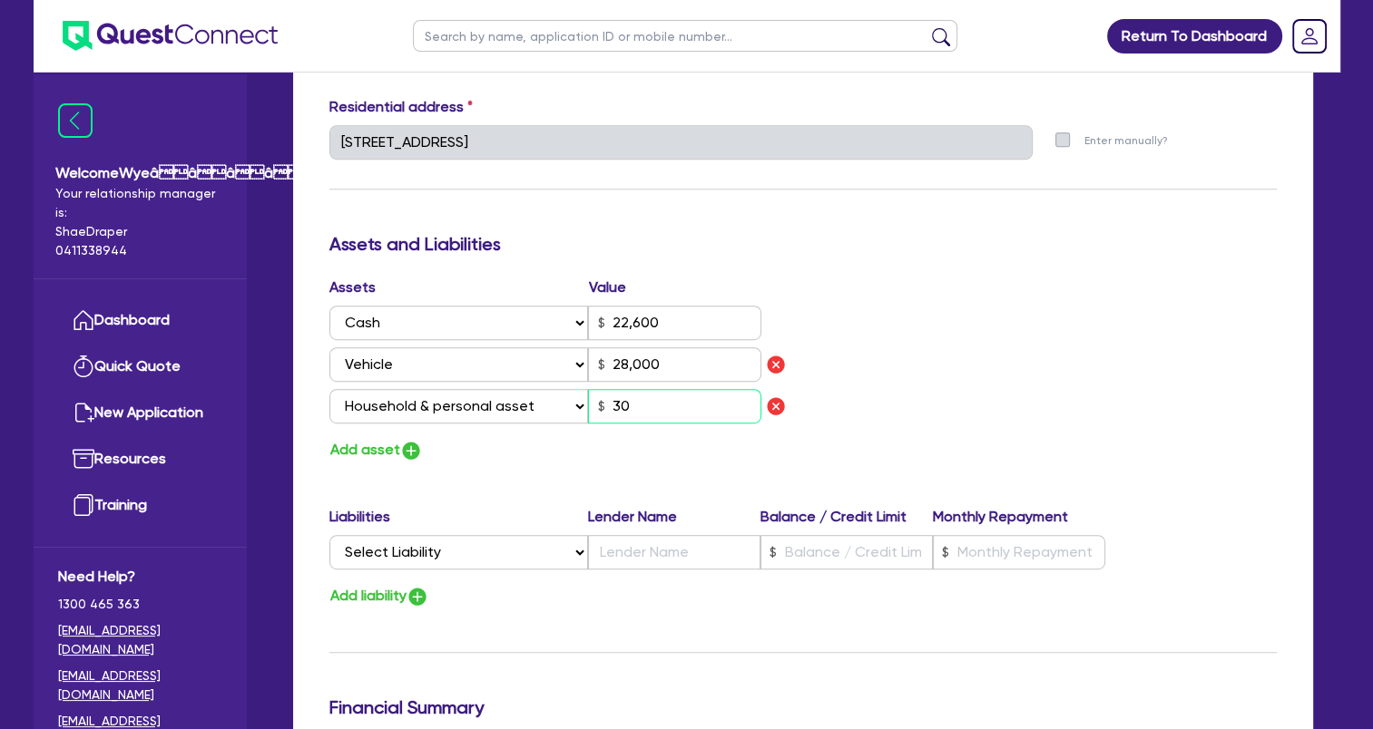
type input "22,600"
type input "28,000"
type input "300"
type input "2"
type input "0433 603 401"
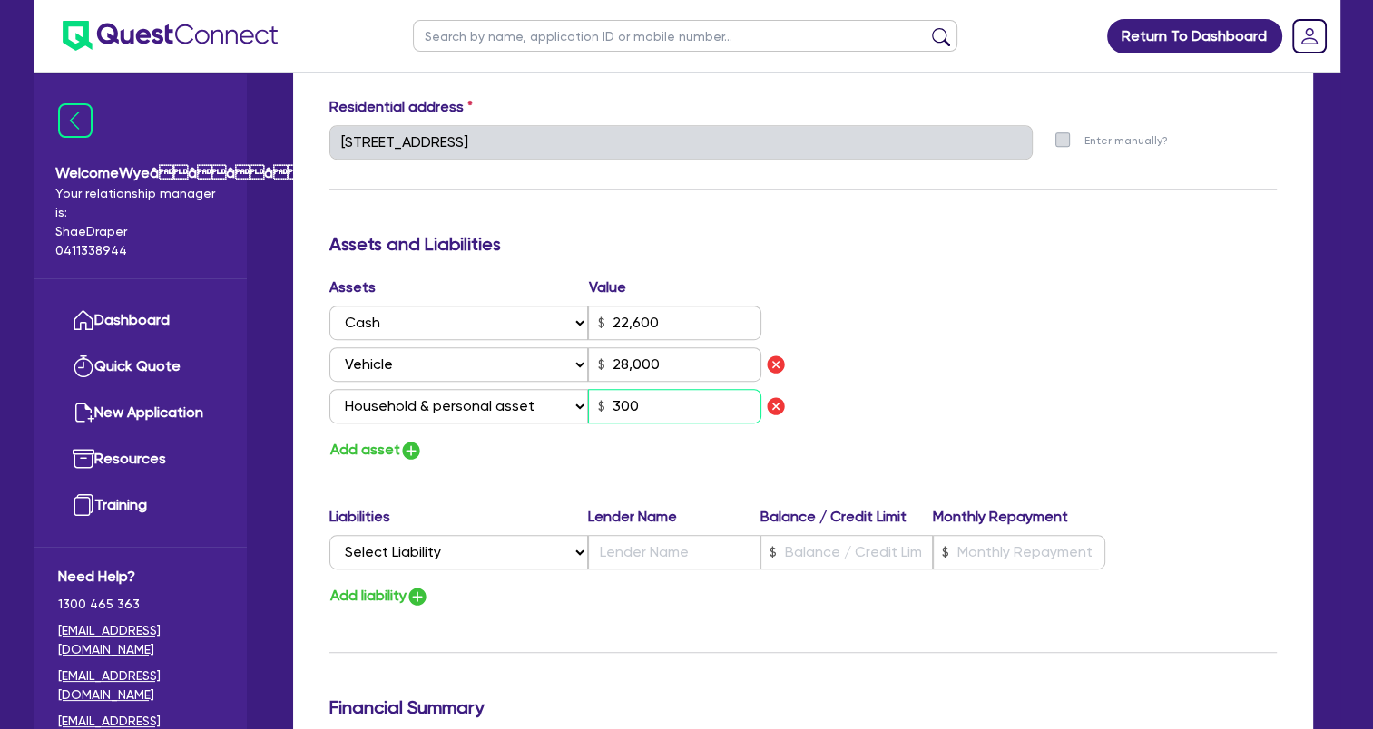
type input "22,600"
type input "28,000"
type input "3,000"
type input "2"
type input "0433 603 401"
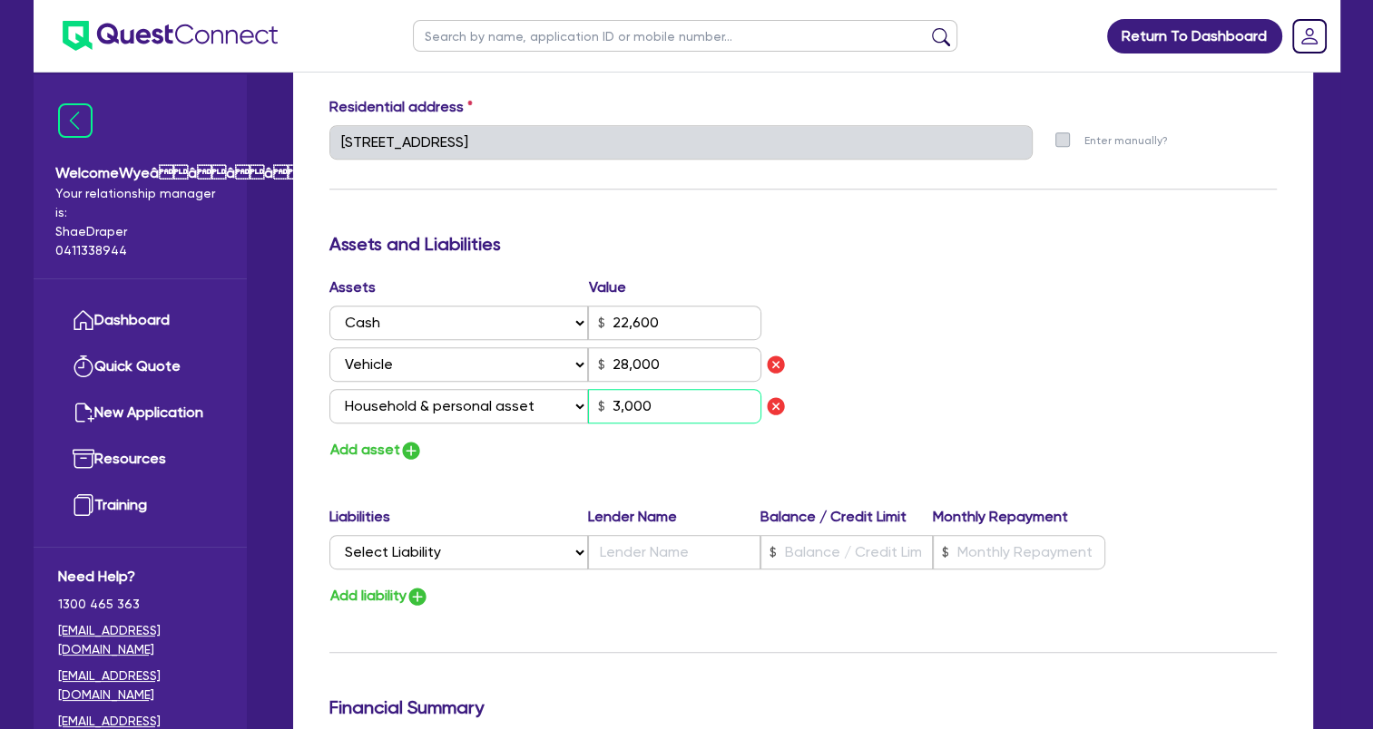
type input "22,600"
type input "28,000"
type input "30,000"
click at [406, 447] on img "button" at bounding box center [411, 451] width 22 height 22
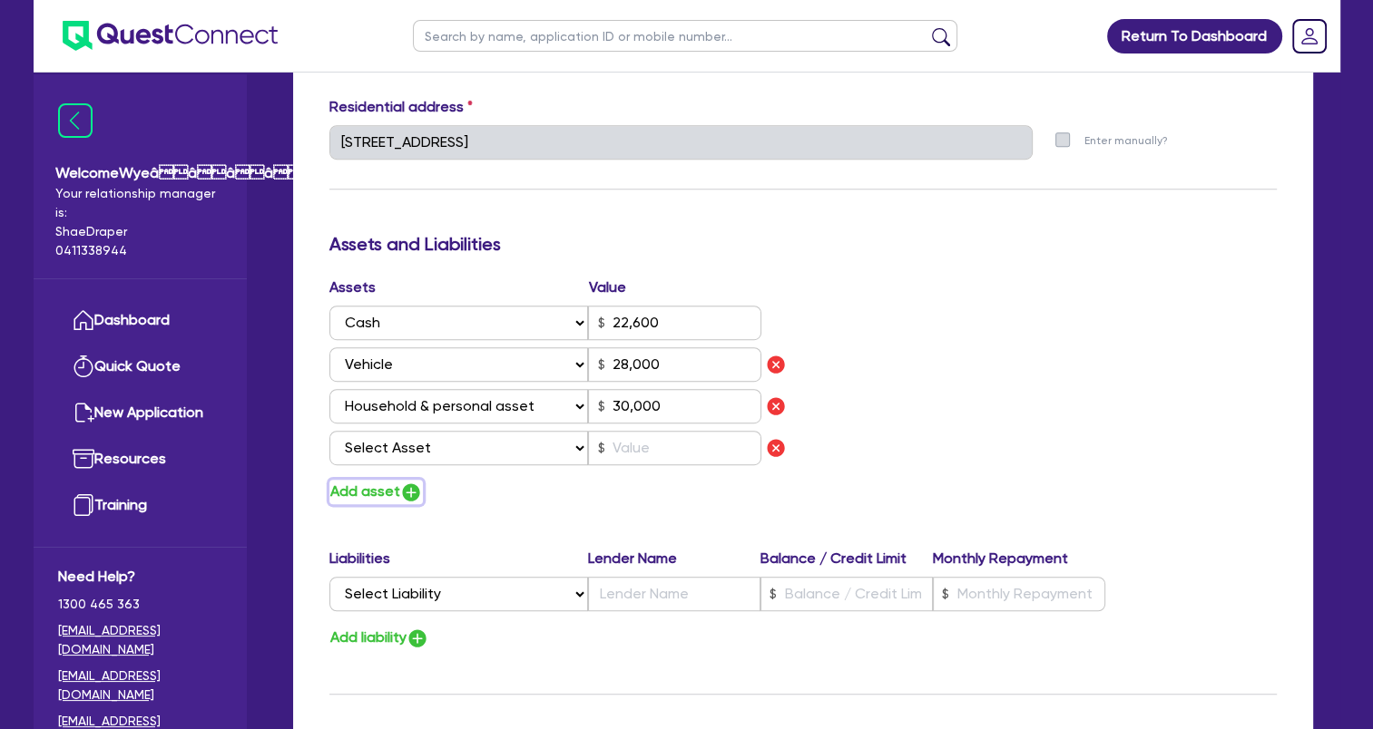
type input "2"
type input "0433 603 401"
type input "22,600"
type input "28,000"
type input "30,000"
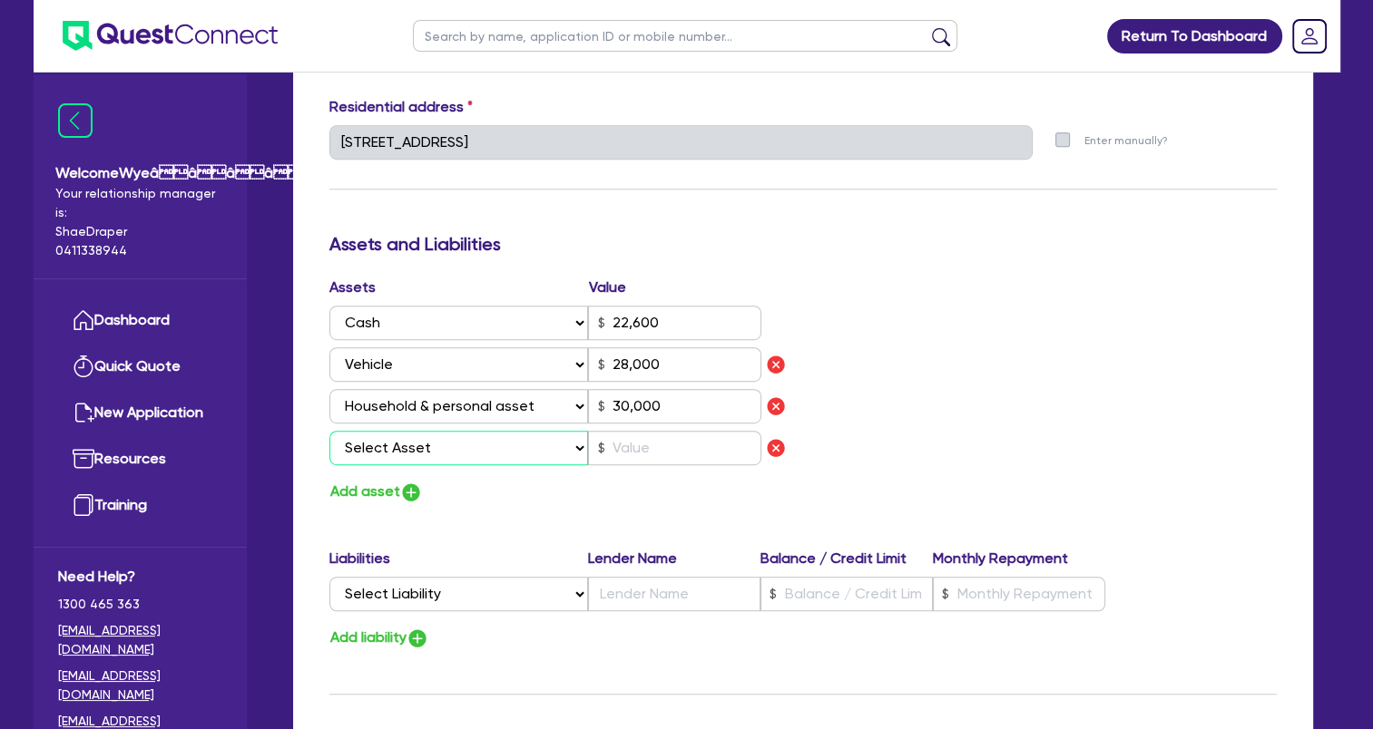
click at [453, 448] on select "Select Asset Cash Property Investment property Vehicle Truck Trailer Equipment …" at bounding box center [458, 448] width 259 height 34
select select "OTHER"
click at [329, 431] on select "Select Asset Cash Property Investment property Vehicle Truck Trailer Equipment …" at bounding box center [458, 448] width 259 height 34
type input "2"
type input "0433 603 401"
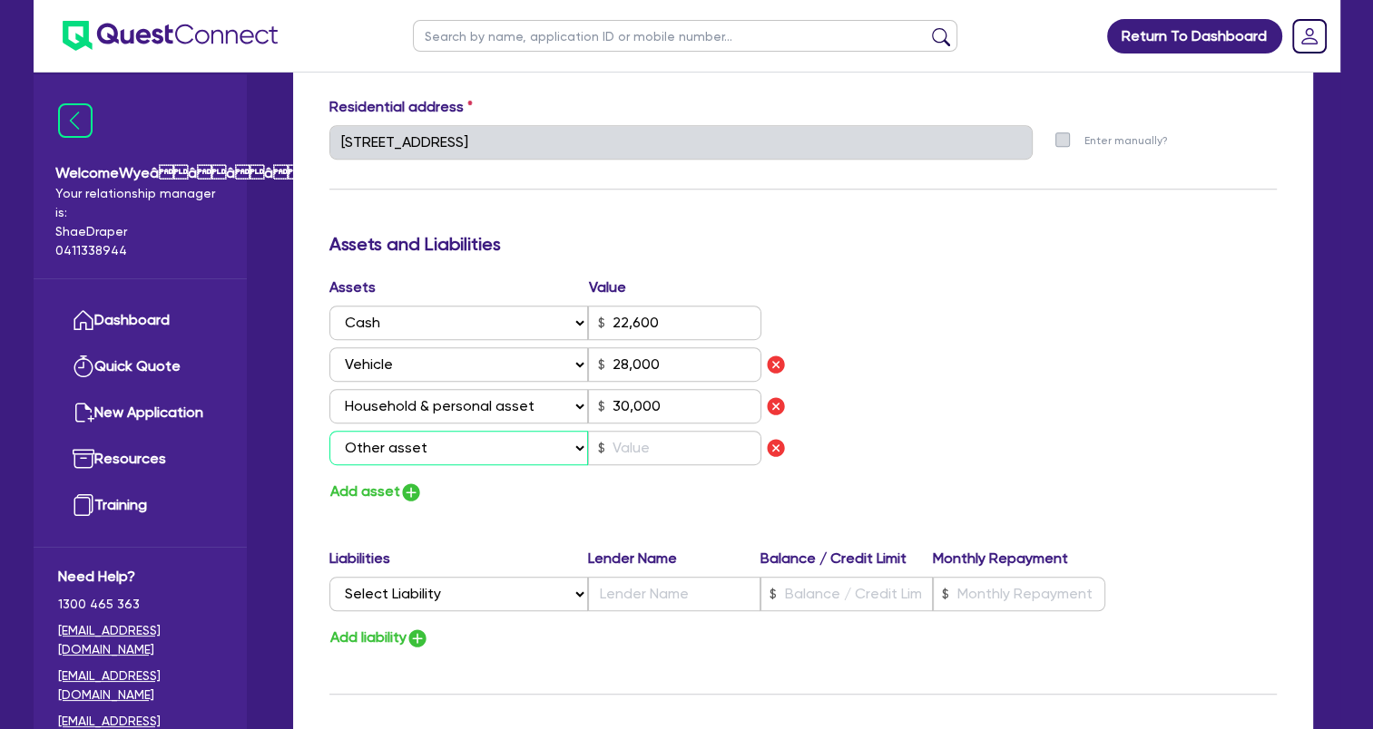
type input "22,600"
type input "28,000"
type input "30,000"
click at [631, 435] on input "text" at bounding box center [674, 448] width 173 height 34
type input "2"
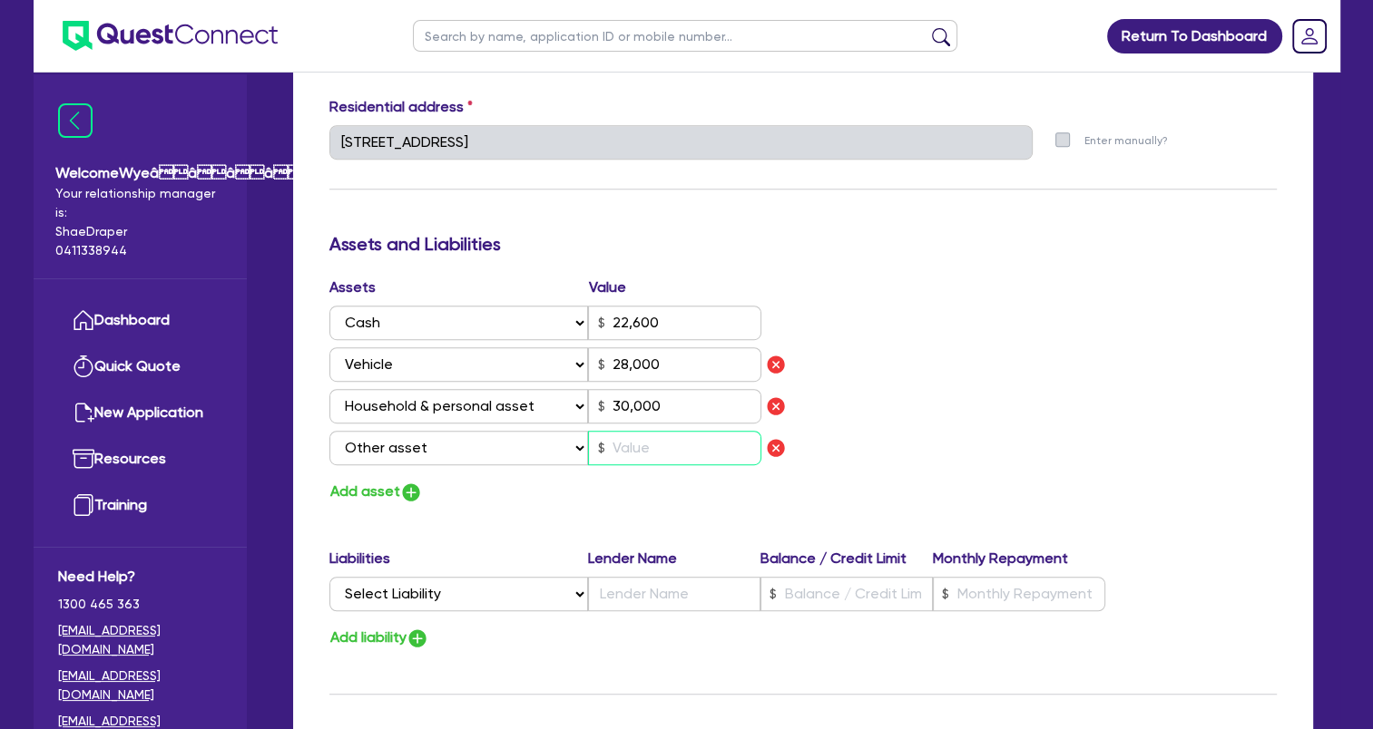
type input "0433 603 401"
type input "22,600"
type input "28,000"
type input "30,000"
type input "8"
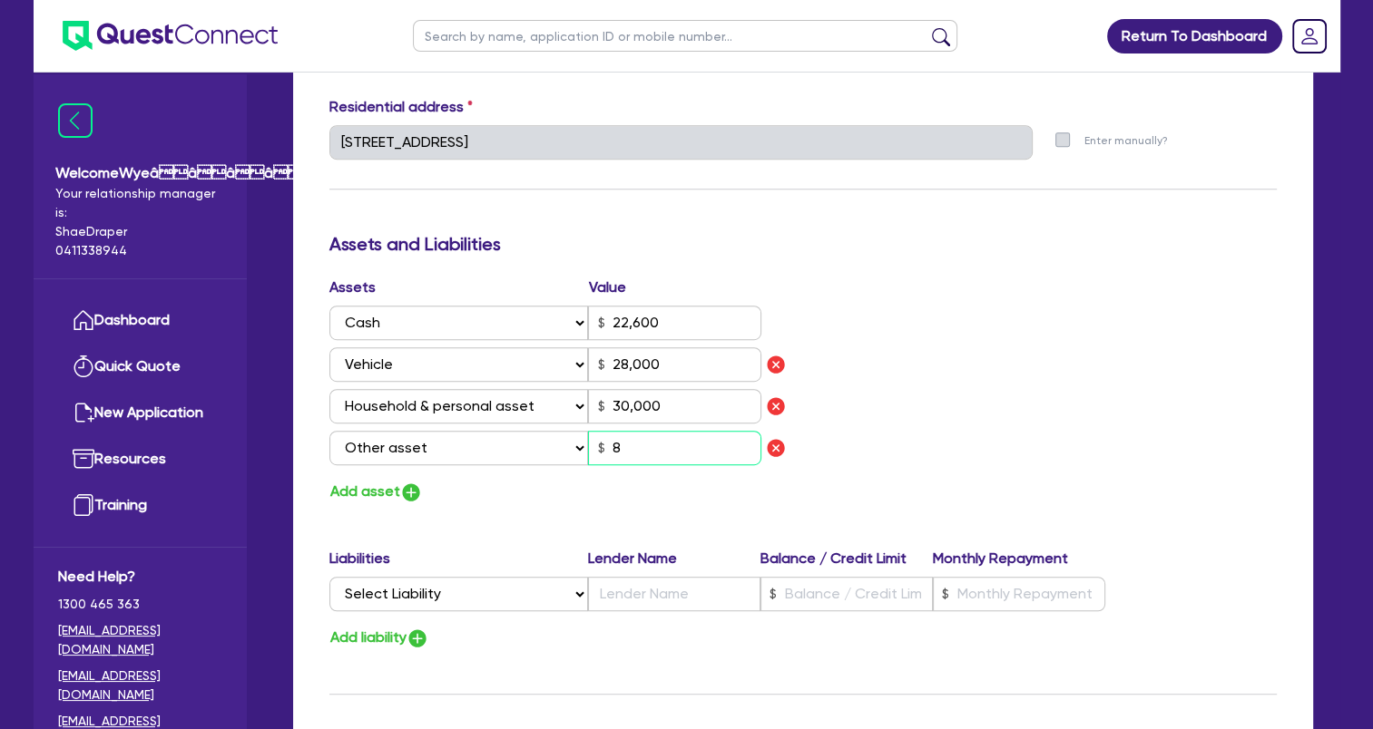
type input "2"
type input "0433 603 401"
type input "22,600"
type input "28,000"
type input "30,000"
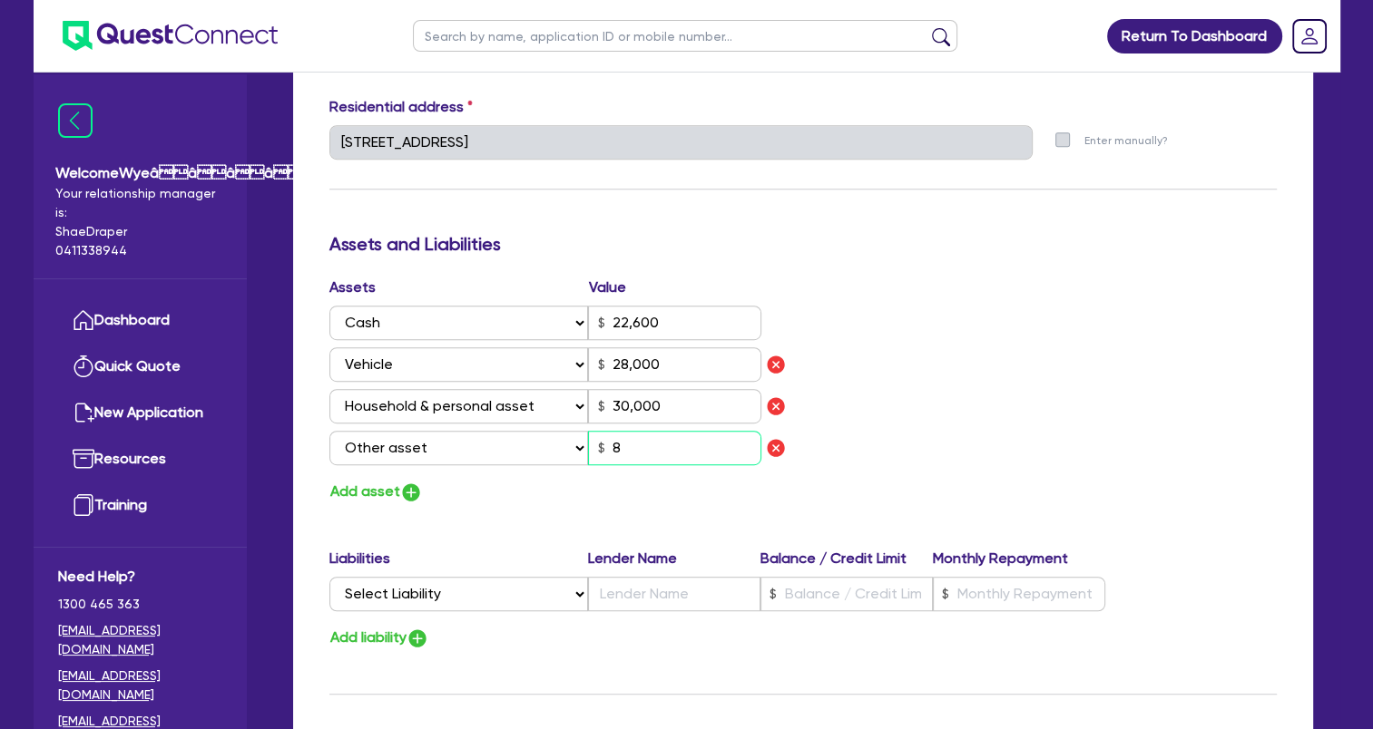
type input "80"
type input "2"
type input "0433 603 401"
type input "22,600"
type input "28,000"
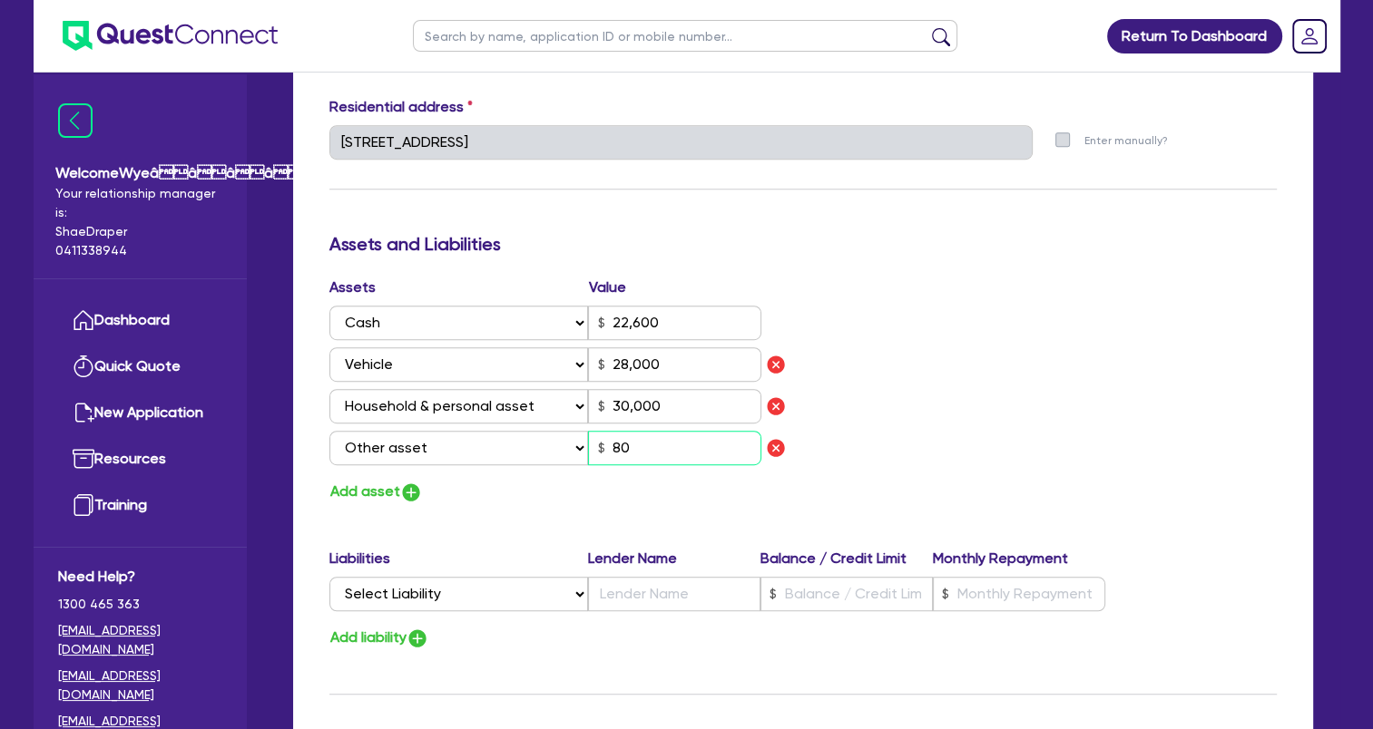
type input "30,000"
type input "800"
type input "2"
type input "0433 603 401"
type input "22,600"
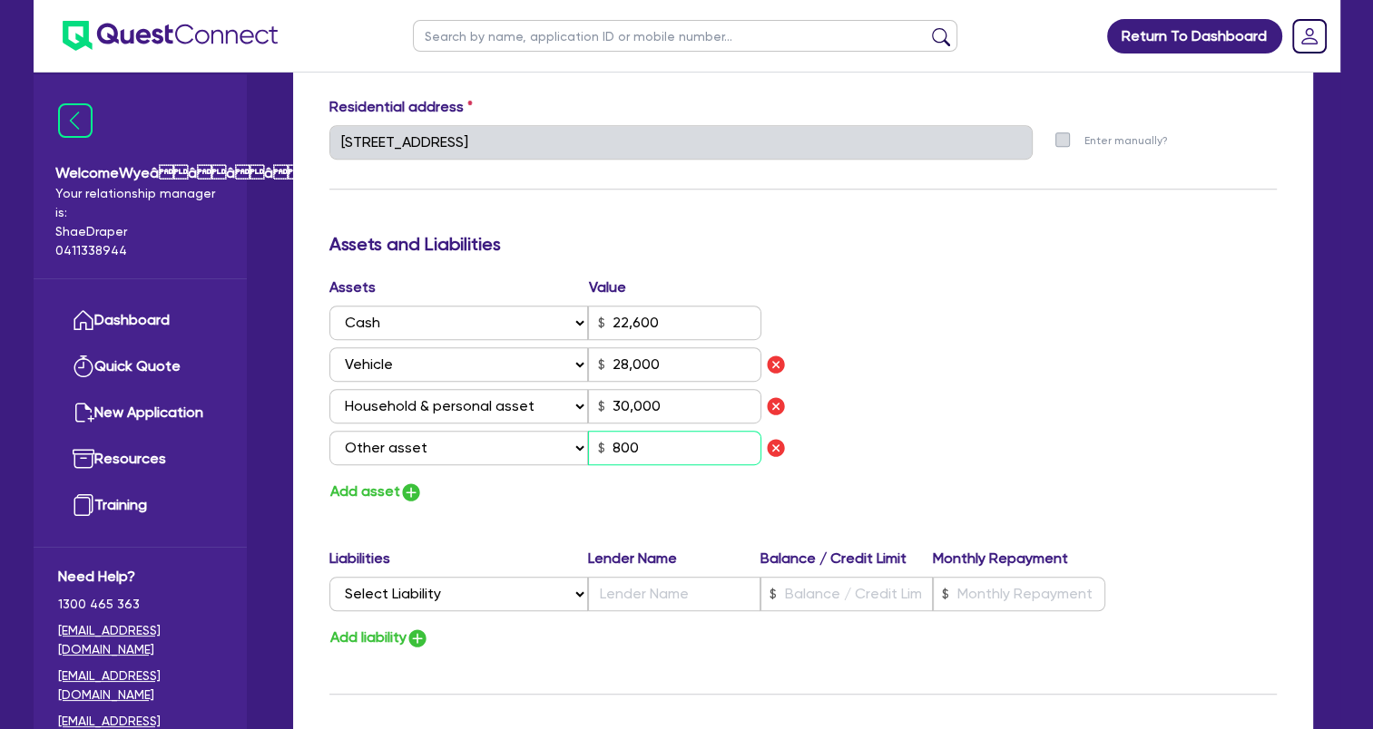
type input "28,000"
type input "30,000"
type input "8,000"
click at [358, 495] on button "Add asset" at bounding box center [375, 492] width 93 height 24
type input "2"
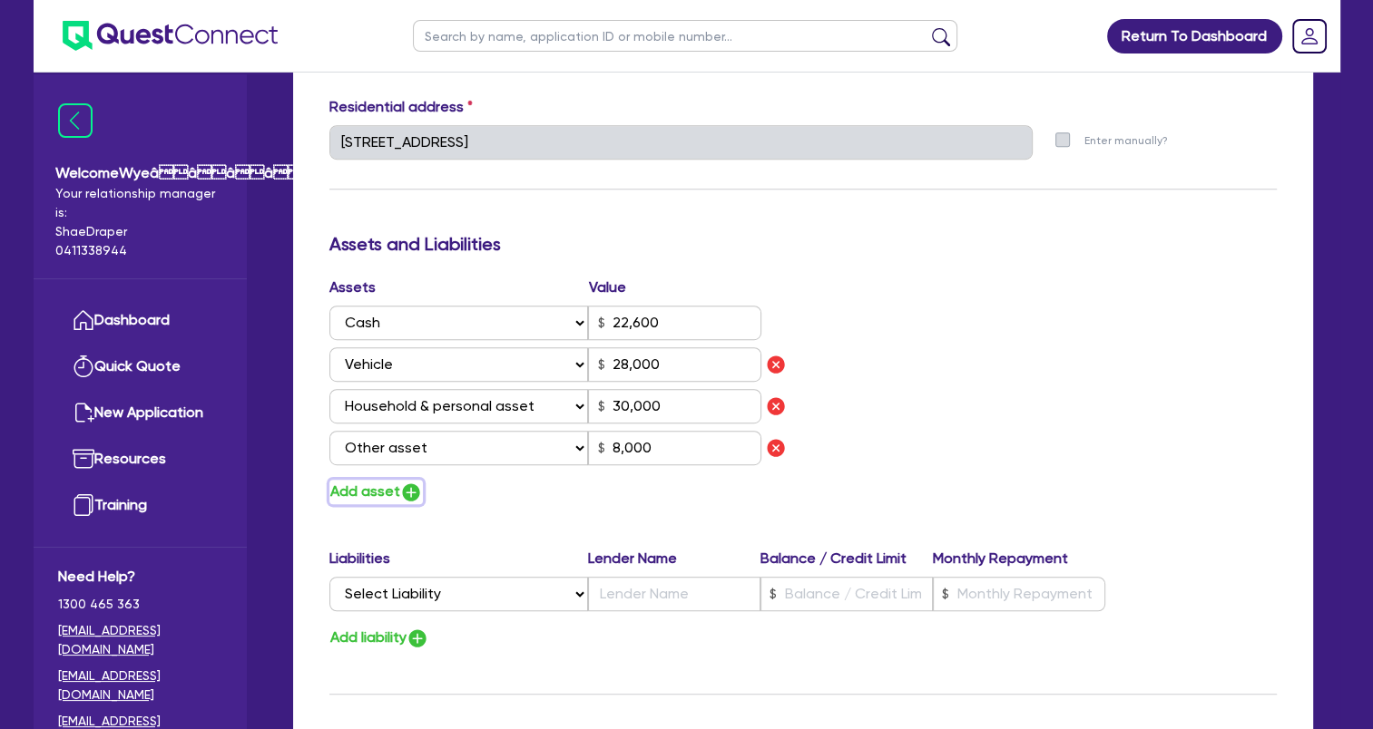
type input "0433 603 401"
type input "22,600"
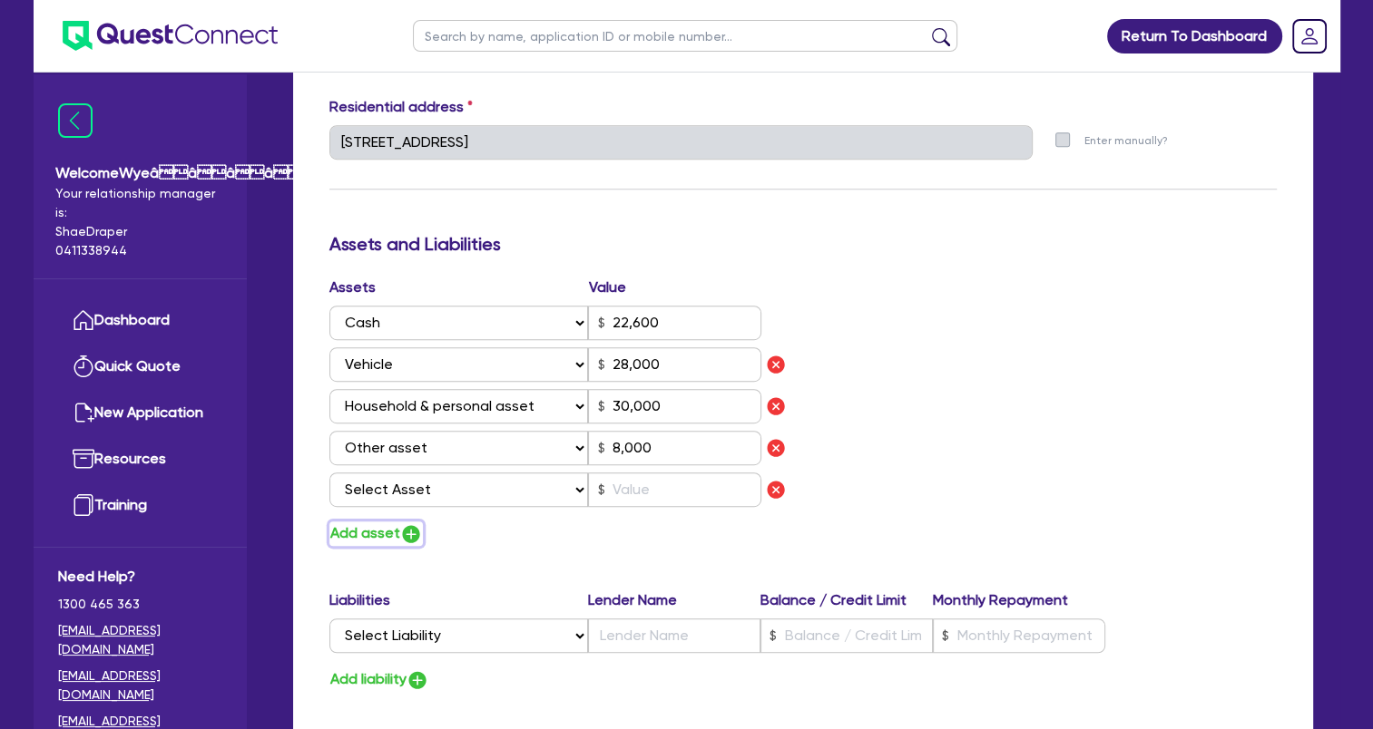
type input "28,000"
type input "30,000"
type input "8,000"
click at [411, 535] on img "button" at bounding box center [411, 534] width 22 height 22
type input "2"
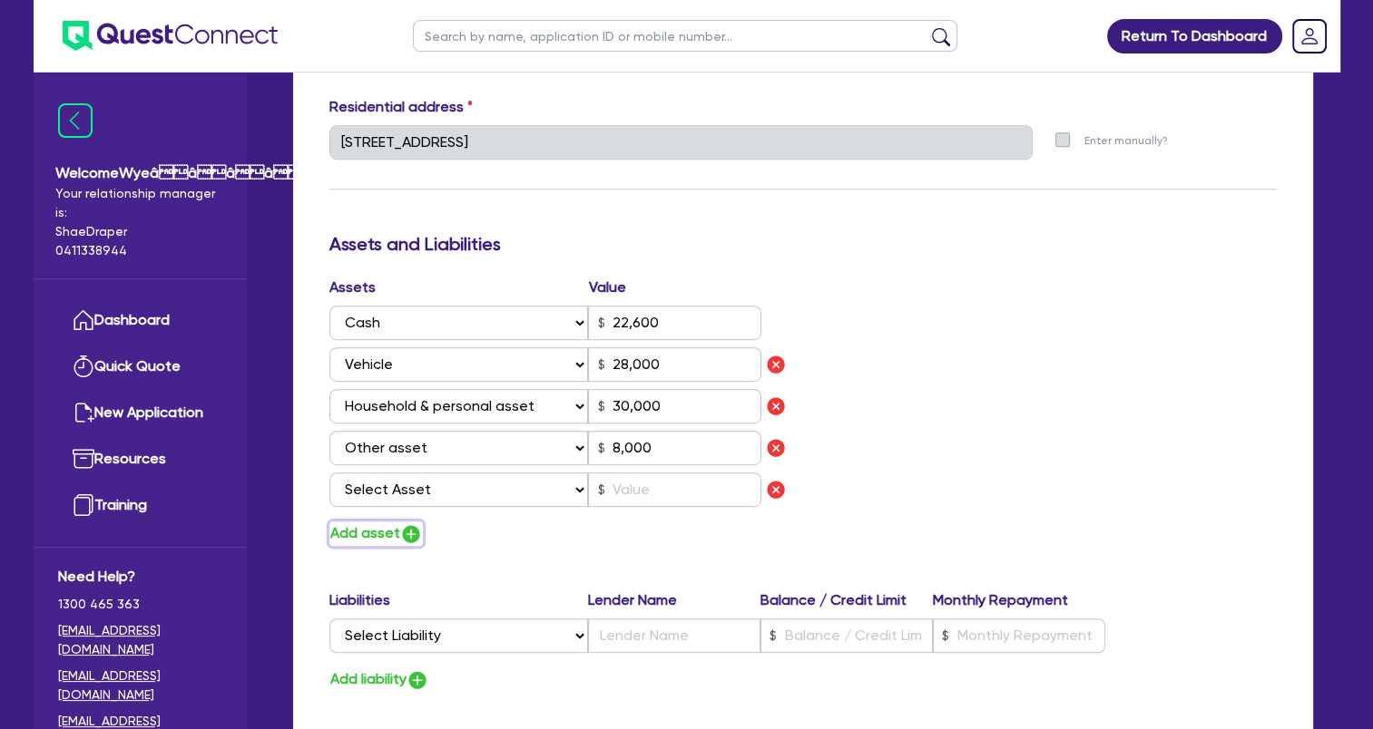
type input "0433 603 401"
type input "22,600"
type input "28,000"
type input "30,000"
type input "8,000"
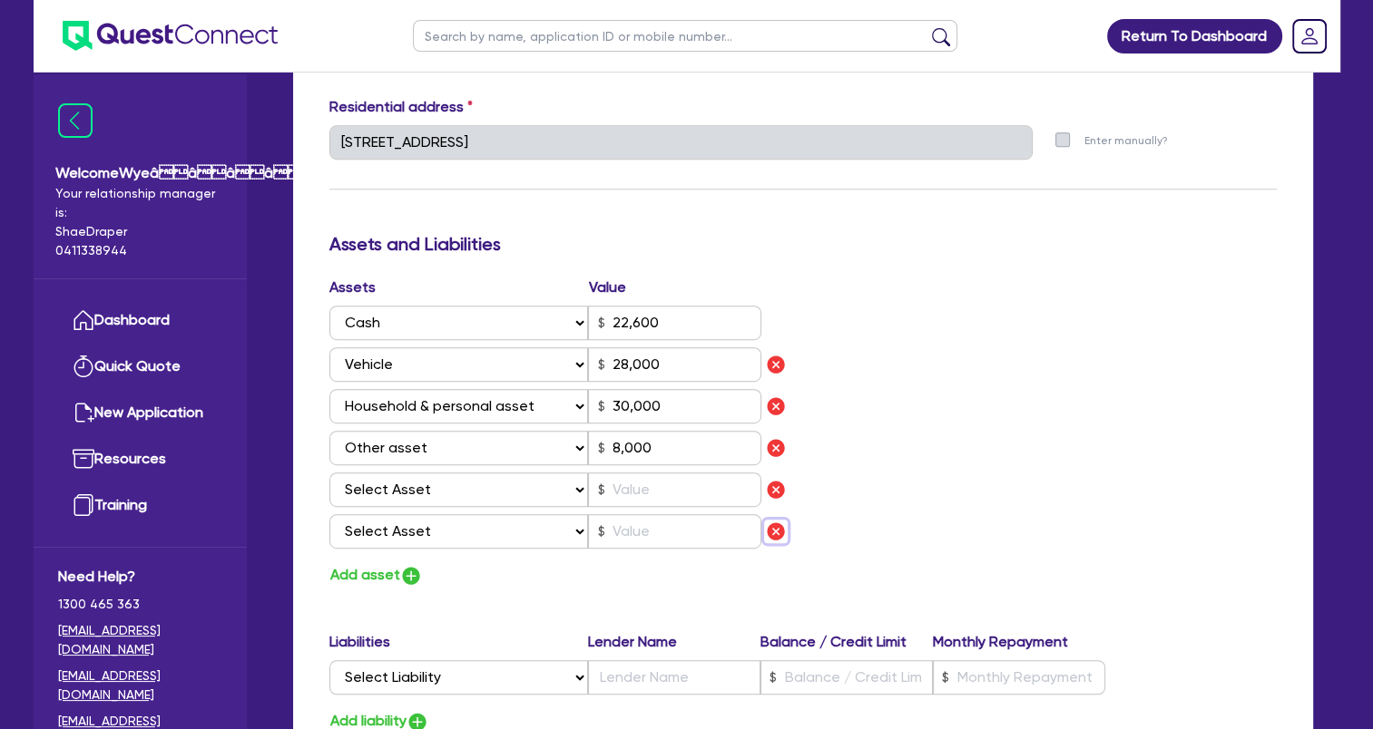
drag, startPoint x: 780, startPoint y: 530, endPoint x: 726, endPoint y: 525, distance: 54.6
click at [778, 530] on img "button" at bounding box center [776, 532] width 22 height 22
type input "2"
type input "0433 603 401"
type input "22,600"
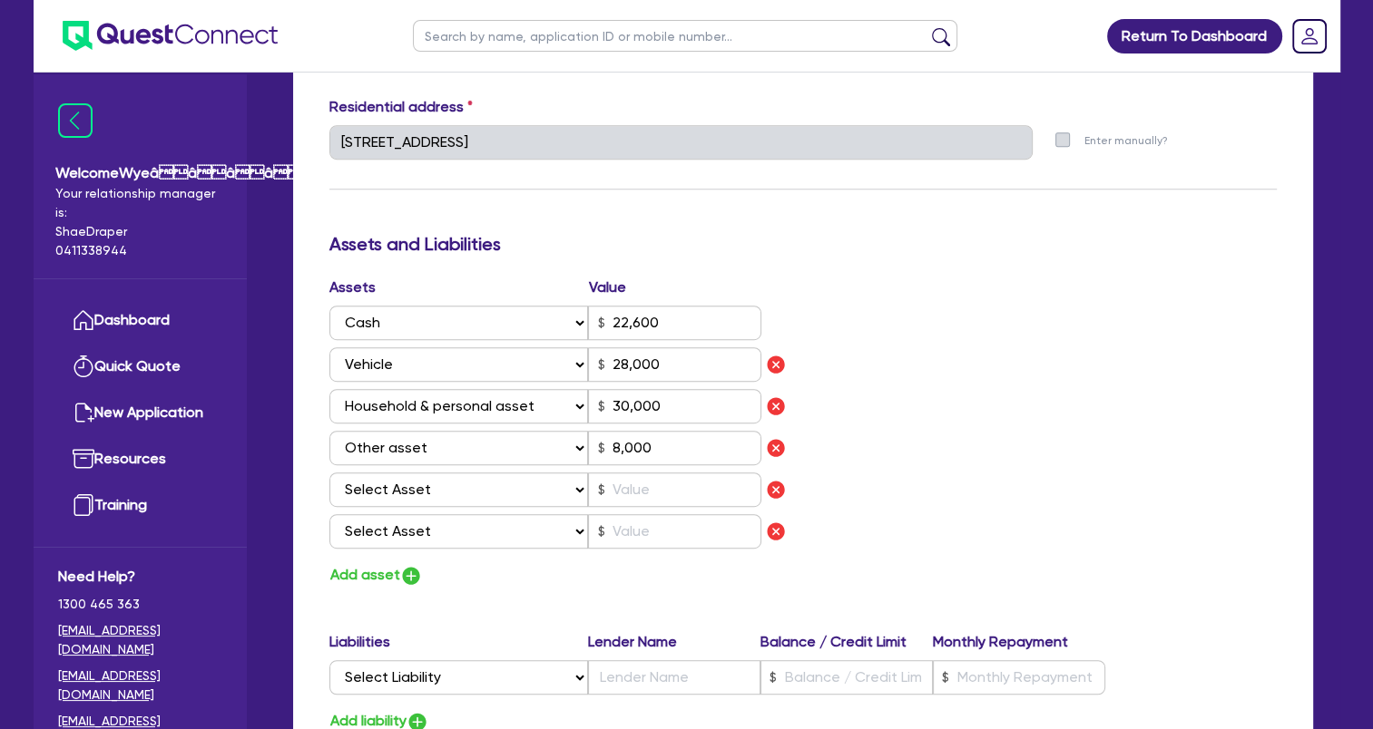
type input "28,000"
type input "30,000"
type input "8,000"
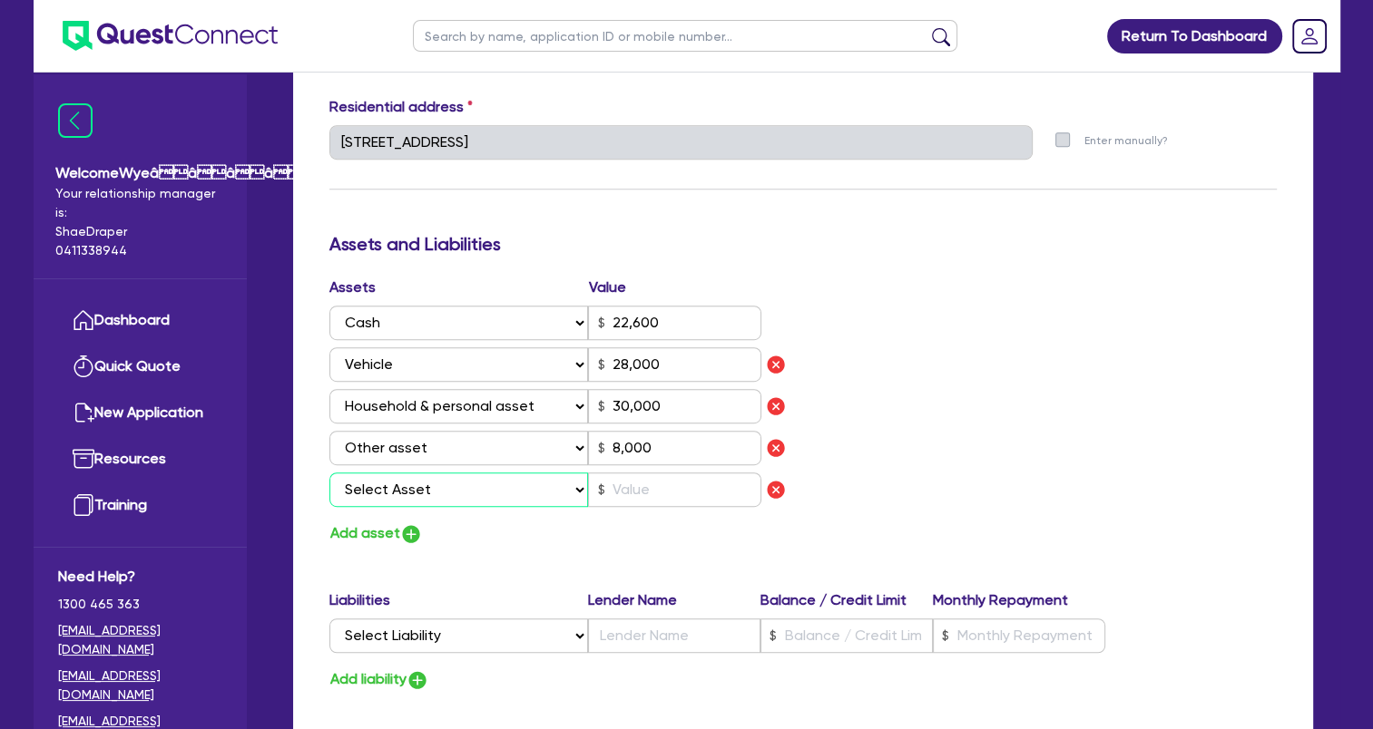
click at [553, 490] on select "Select Asset Cash Property Investment property Vehicle Truck Trailer Equipment …" at bounding box center [458, 490] width 259 height 34
select select "OTHER"
click at [329, 473] on select "Select Asset Cash Property Investment property Vehicle Truck Trailer Equipment …" at bounding box center [458, 490] width 259 height 34
type input "2"
type input "0433 603 401"
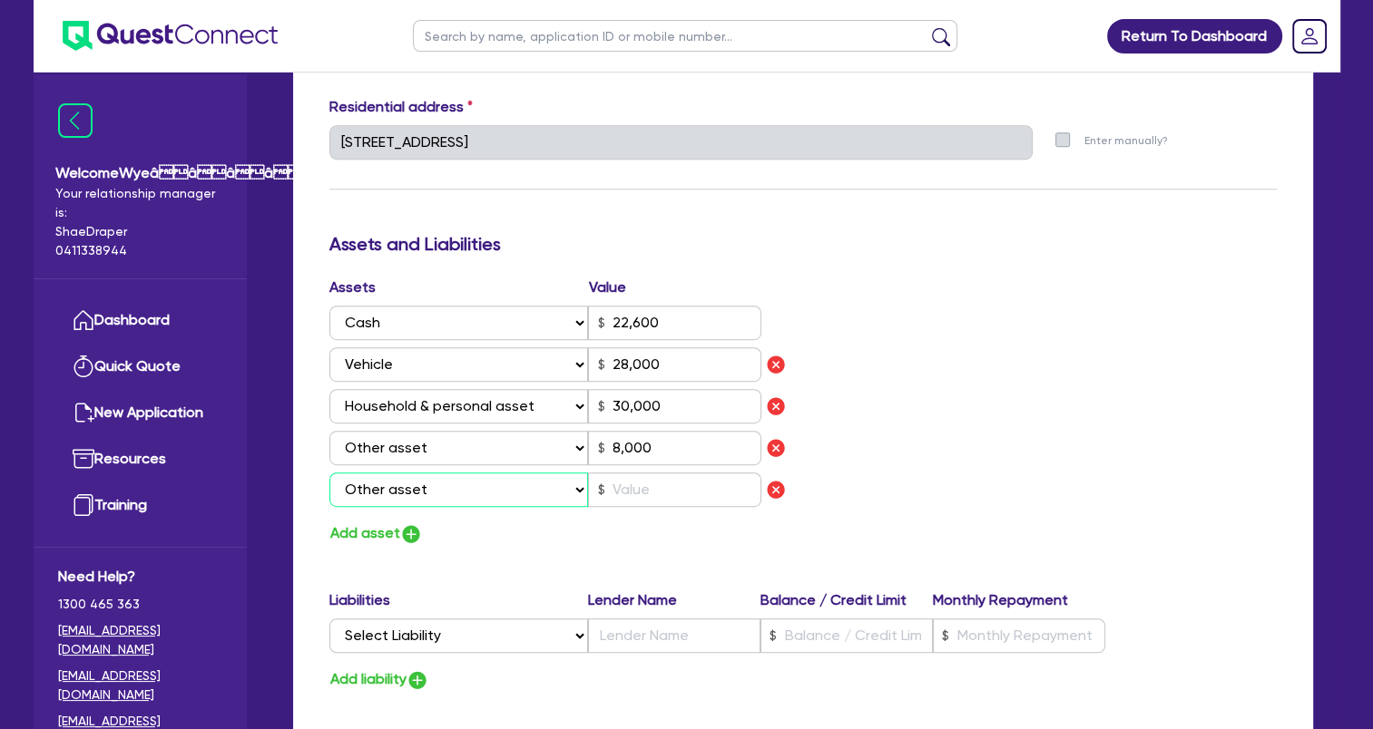
type input "22,600"
type input "28,000"
type input "30,000"
type input "8,000"
click at [636, 501] on input "text" at bounding box center [674, 490] width 173 height 34
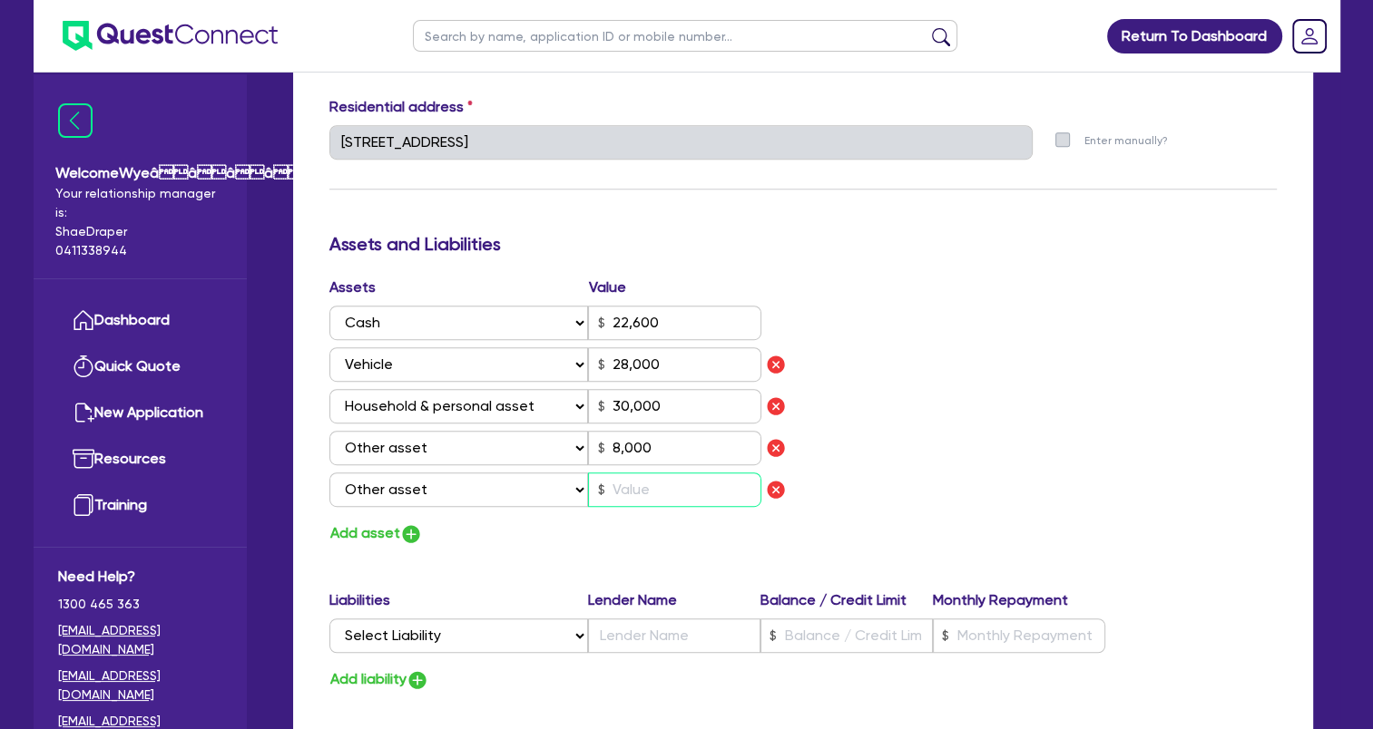
type input "2"
type input "0433 603 401"
type input "22,600"
type input "28,000"
type input "30,000"
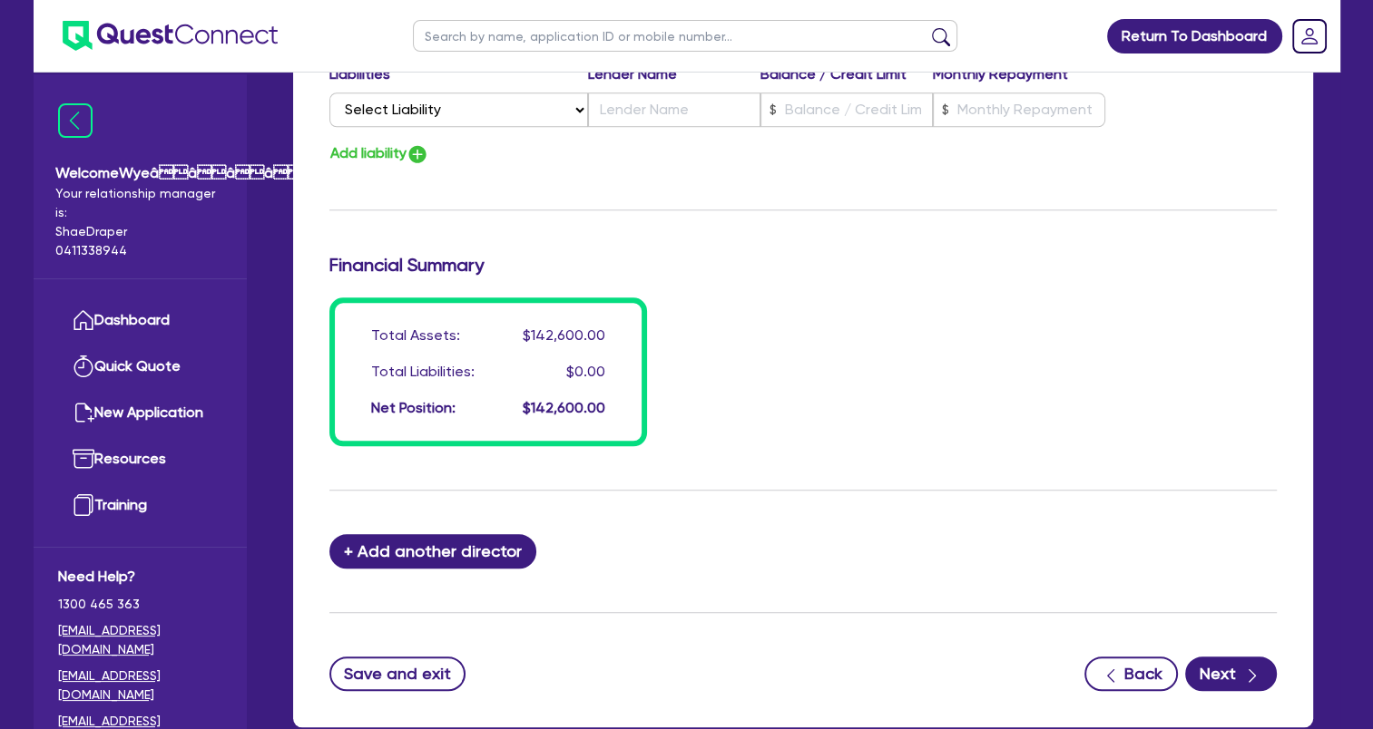
scroll to position [1541, 0]
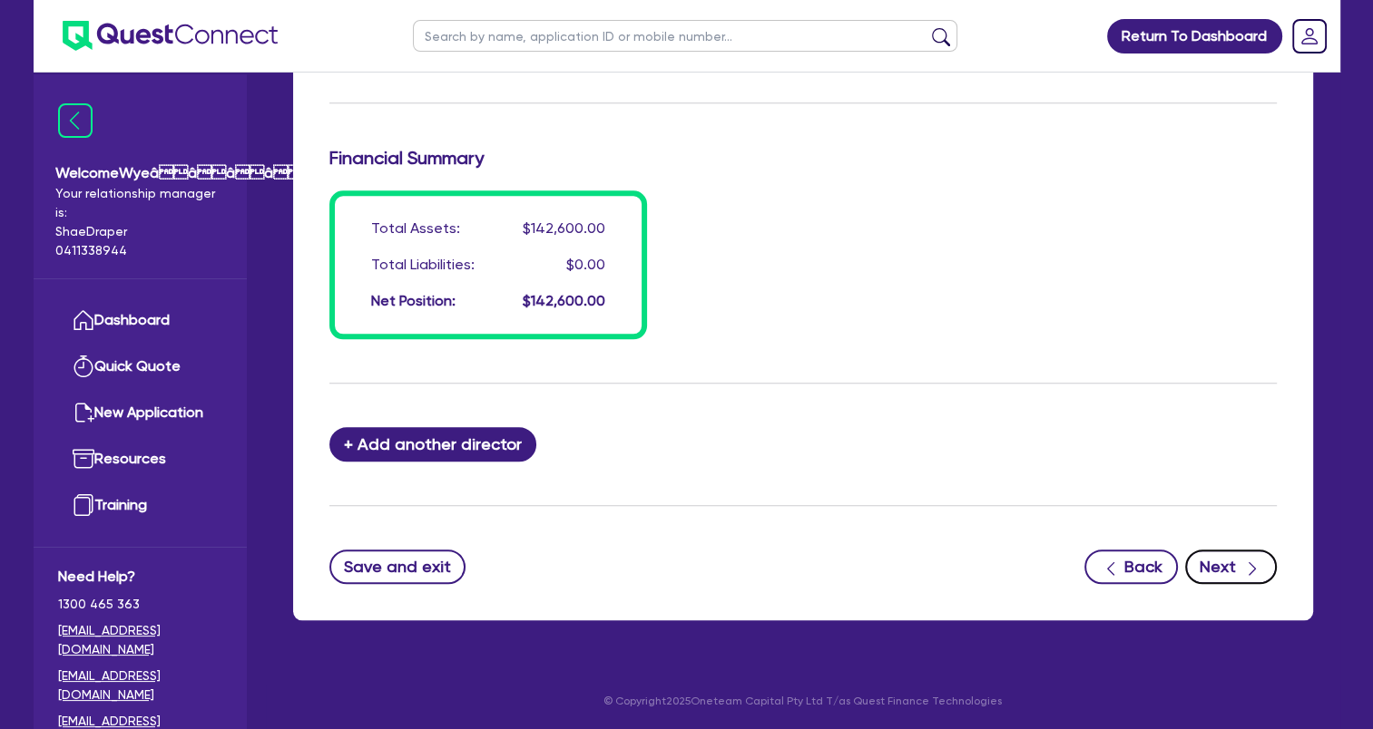
click at [1238, 567] on button "Next" at bounding box center [1231, 567] width 92 height 34
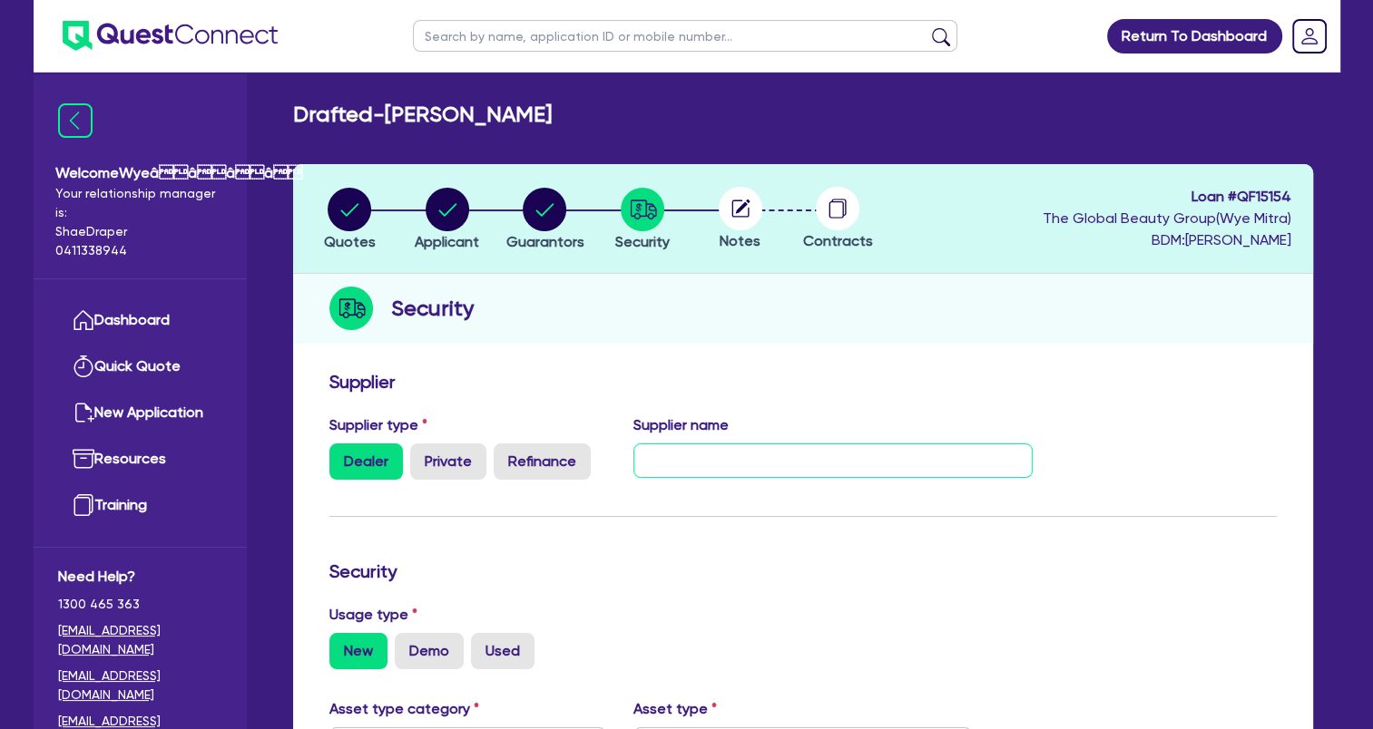
click at [698, 456] on input "text" at bounding box center [832, 461] width 399 height 34
paste input "The Global Beauty Group"
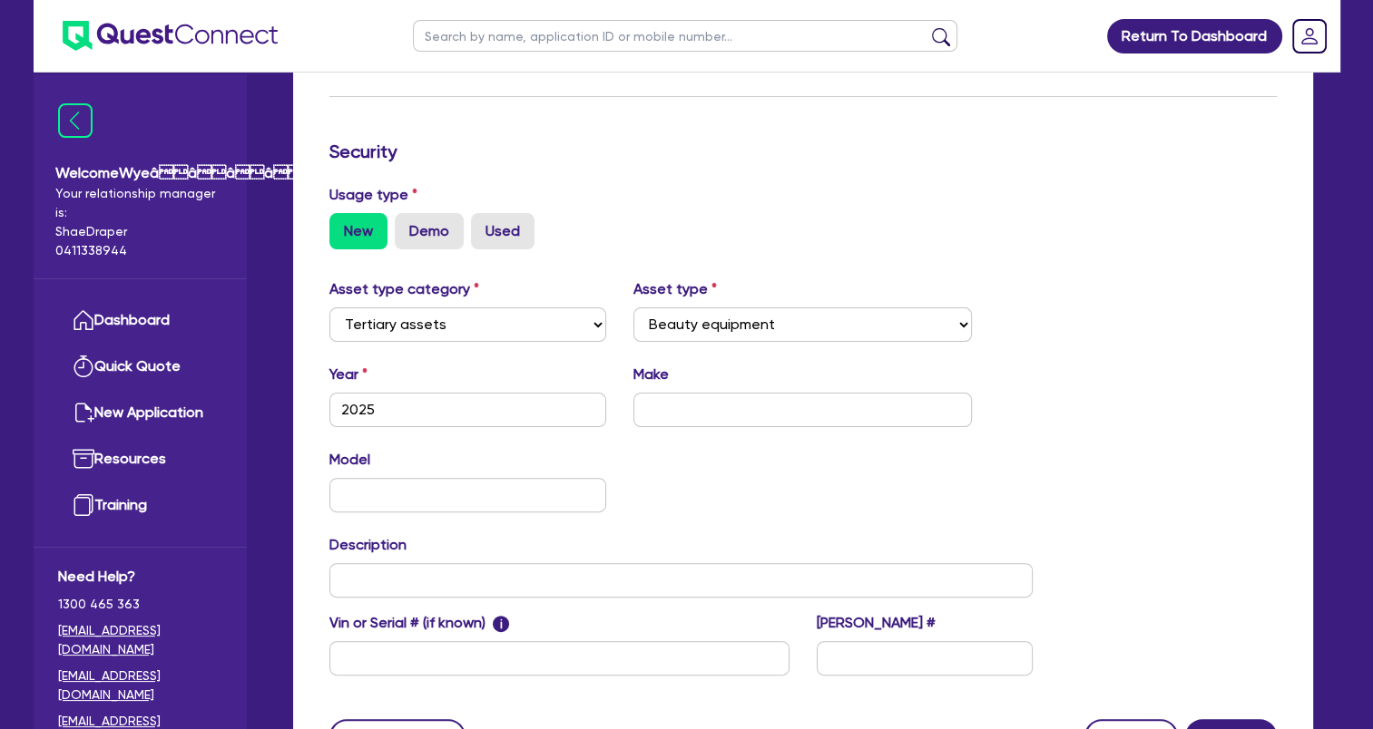
scroll to position [454, 0]
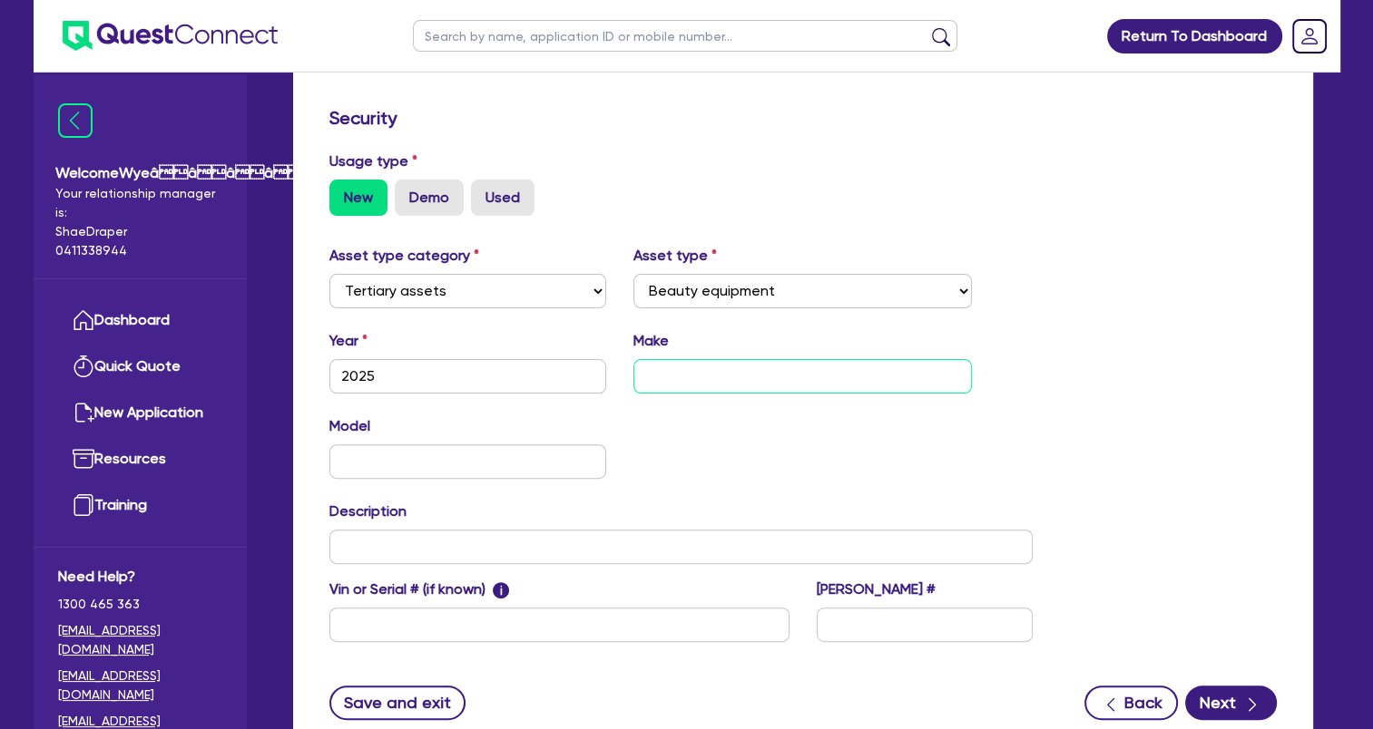
click at [682, 378] on input "text" at bounding box center [802, 376] width 338 height 34
paste input "The Global Beauty Group"
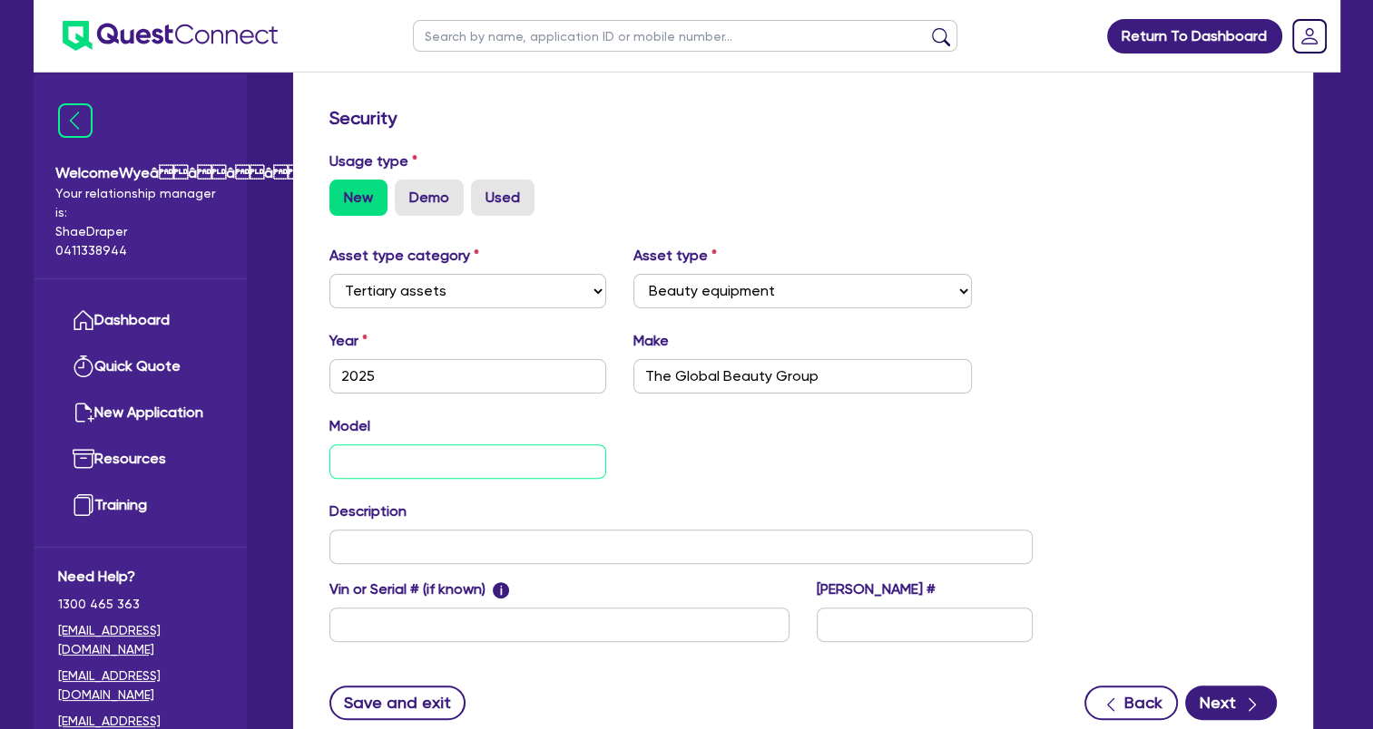
click at [412, 460] on input "text" at bounding box center [468, 462] width 278 height 34
paste input "HydroLUX"
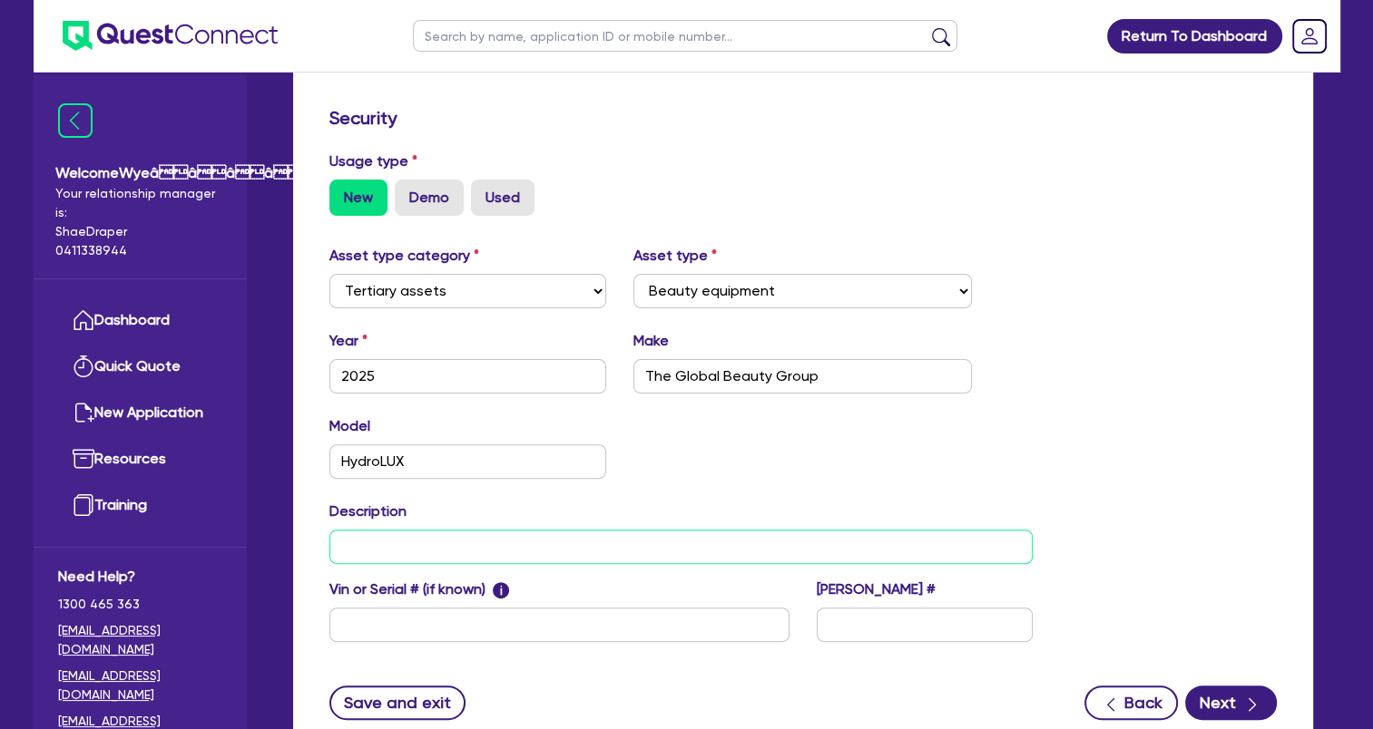
click at [492, 555] on input "text" at bounding box center [681, 547] width 704 height 34
paste input "Commercial Hydra-[MEDICAL_DATA] beauty device"
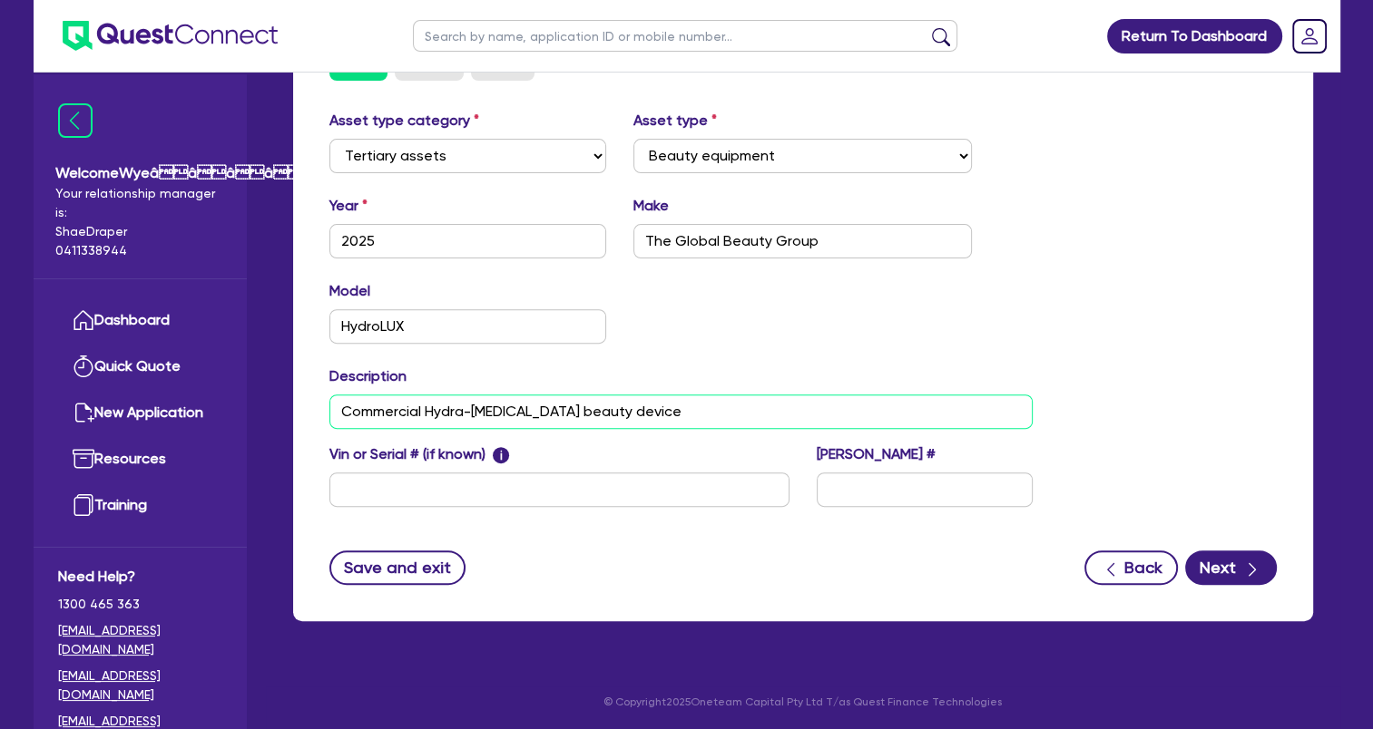
scroll to position [591, 0]
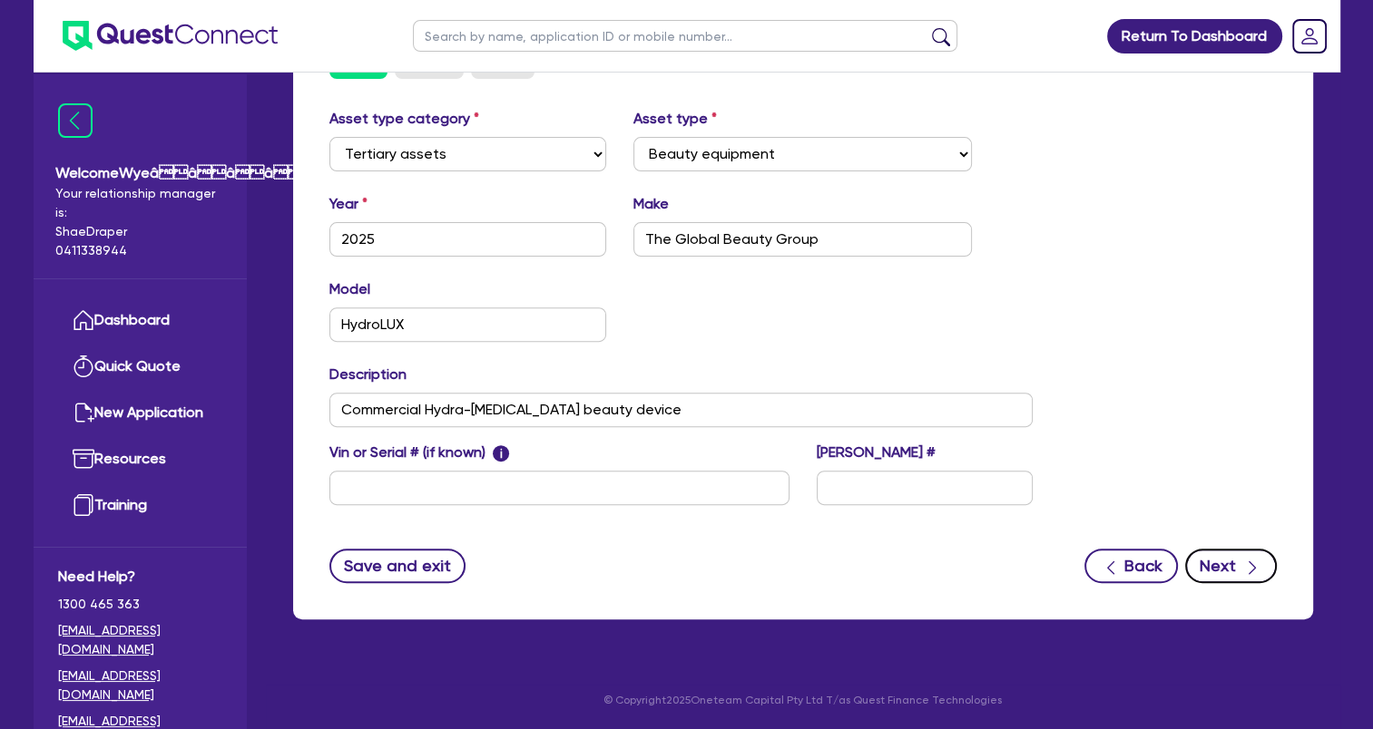
click at [1208, 572] on button "Next" at bounding box center [1231, 566] width 92 height 34
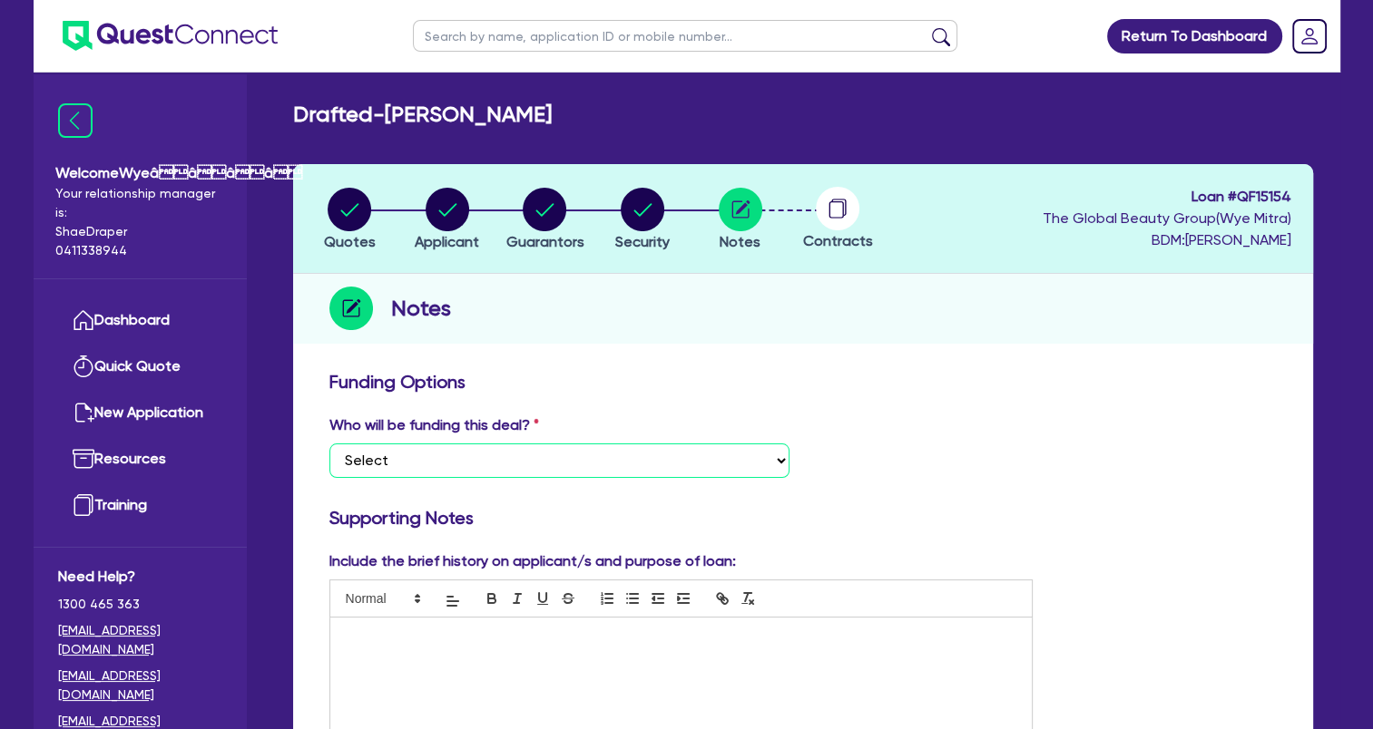
click at [488, 463] on select "Select I want Quest to fund 100% I will fund 100% I will co-fund with Quest Oth…" at bounding box center [559, 461] width 460 height 34
click at [329, 444] on select "Select I want Quest to fund 100% I will fund 100% I will co-fund with Quest Oth…" at bounding box center [559, 461] width 460 height 34
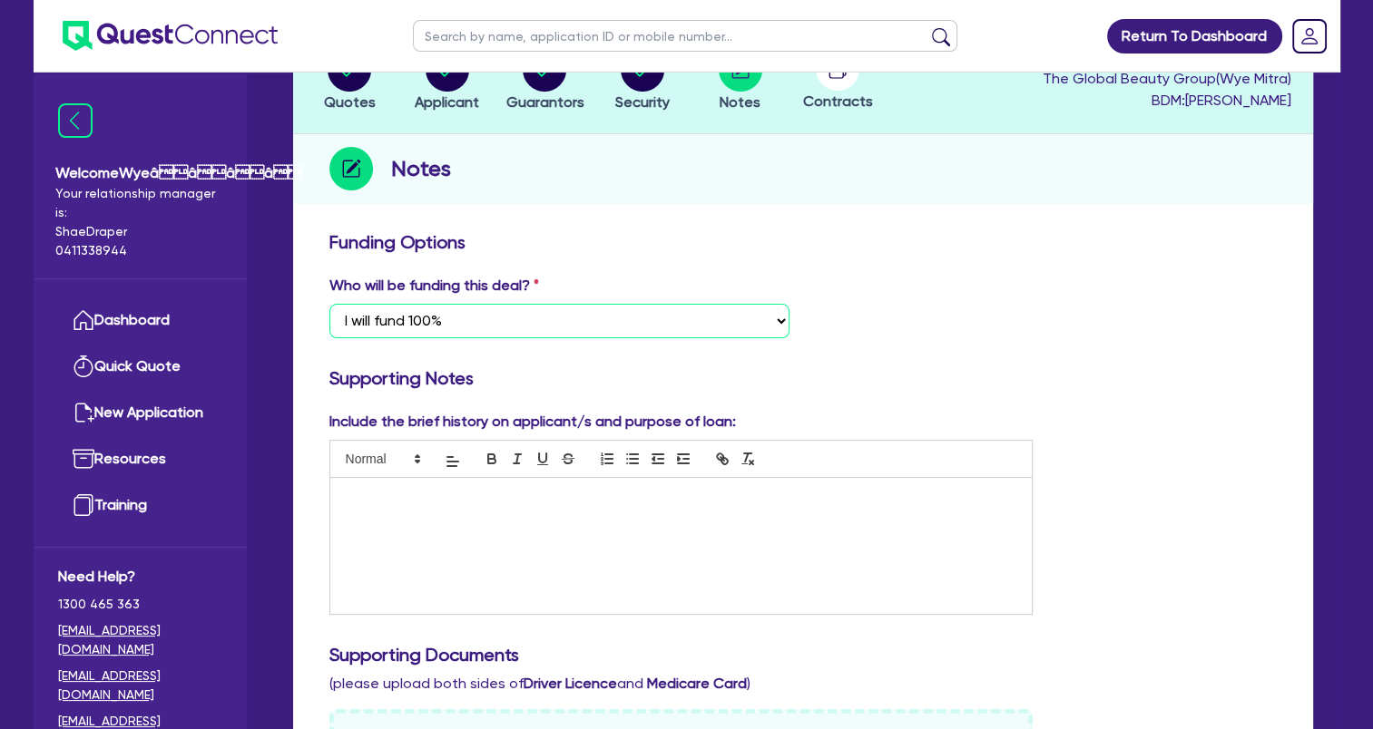
scroll to position [363, 0]
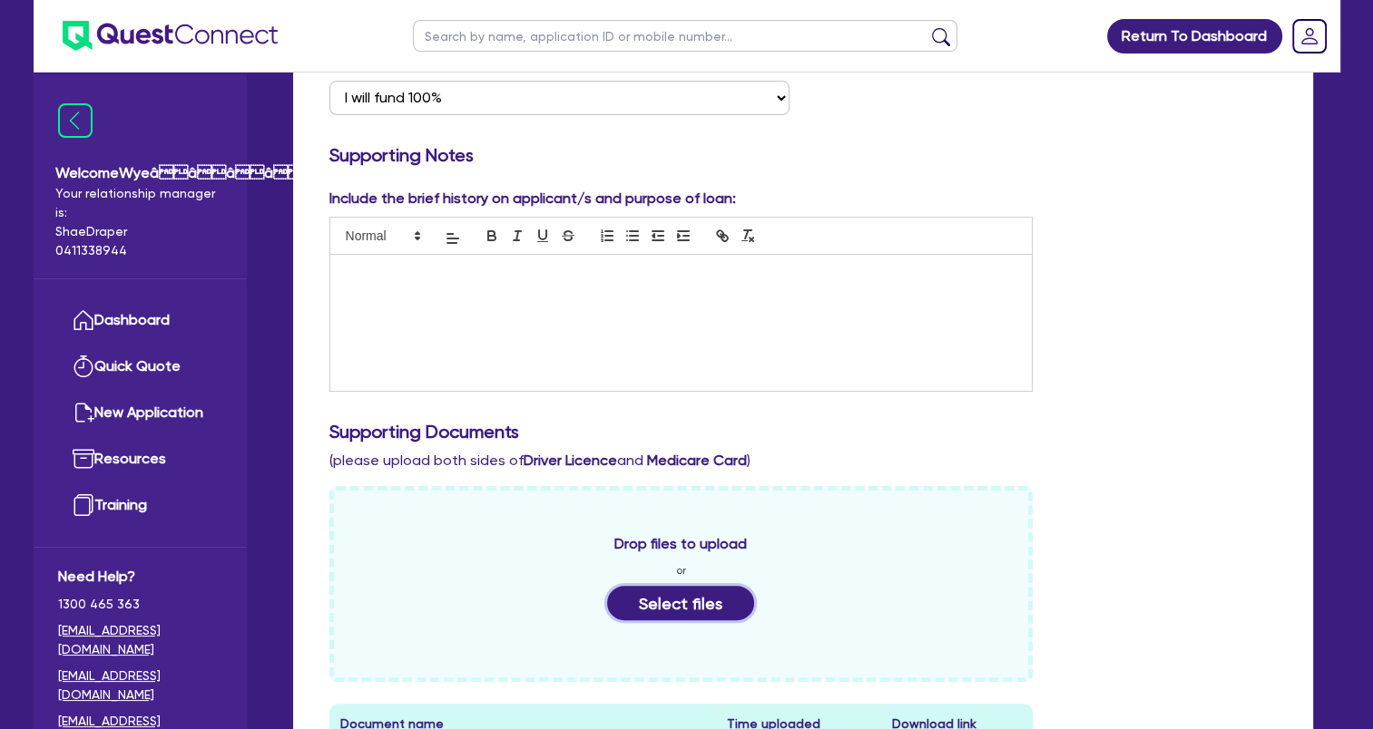
click at [660, 598] on button "Select files" at bounding box center [680, 603] width 147 height 34
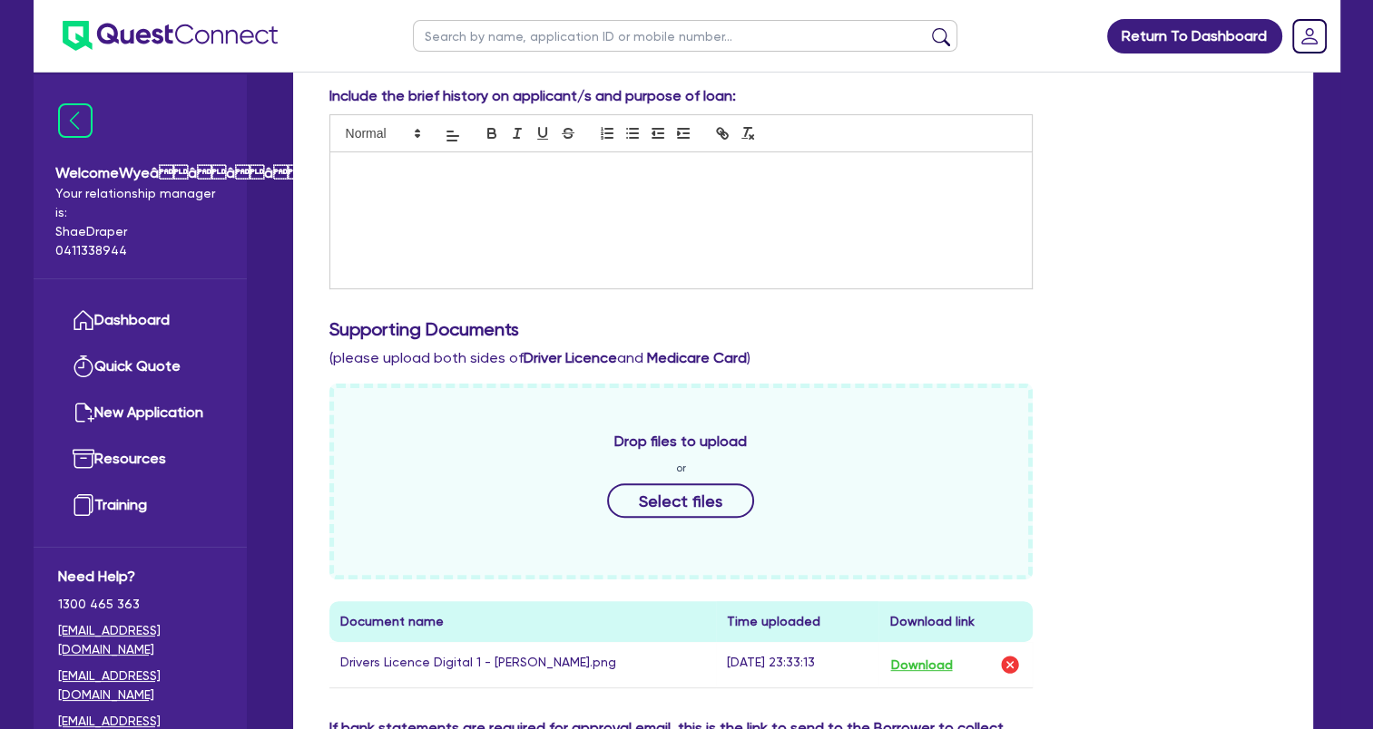
scroll to position [544, 0]
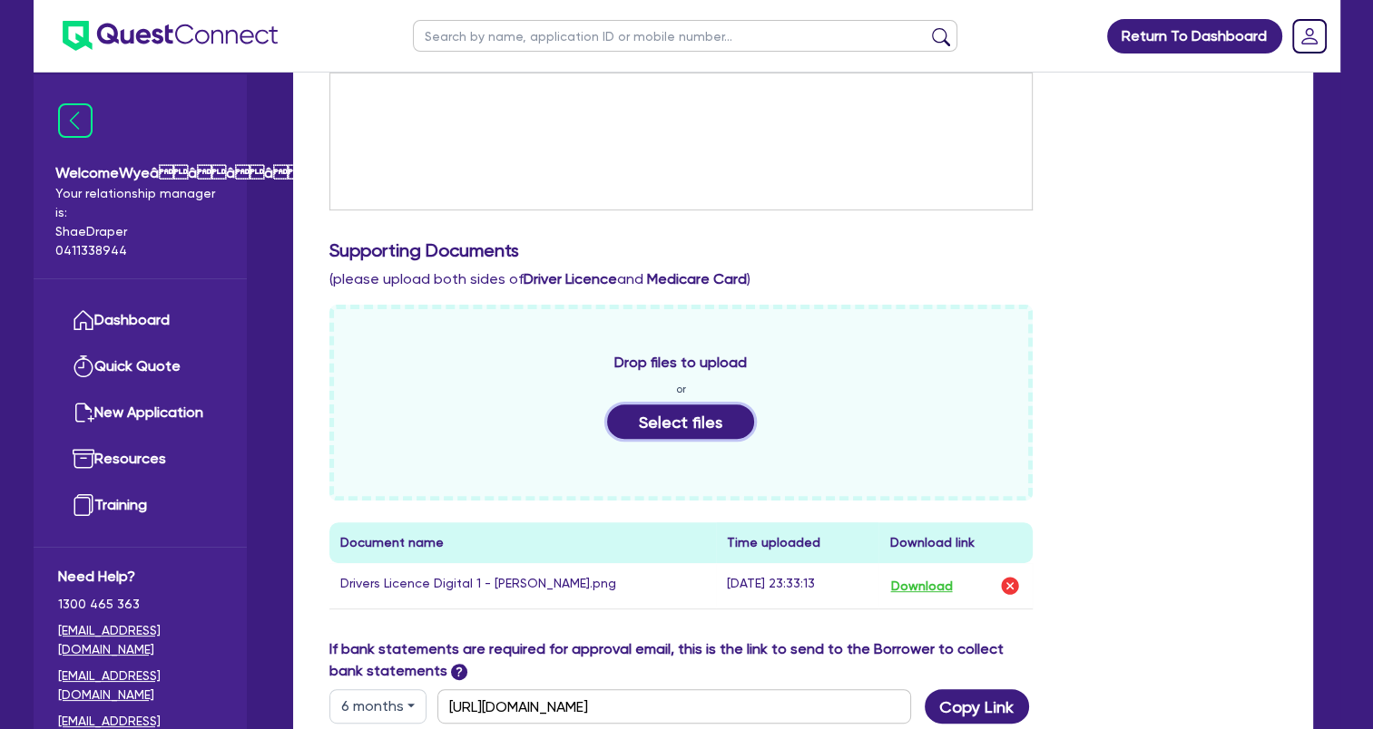
click at [673, 425] on button "Select files" at bounding box center [680, 422] width 147 height 34
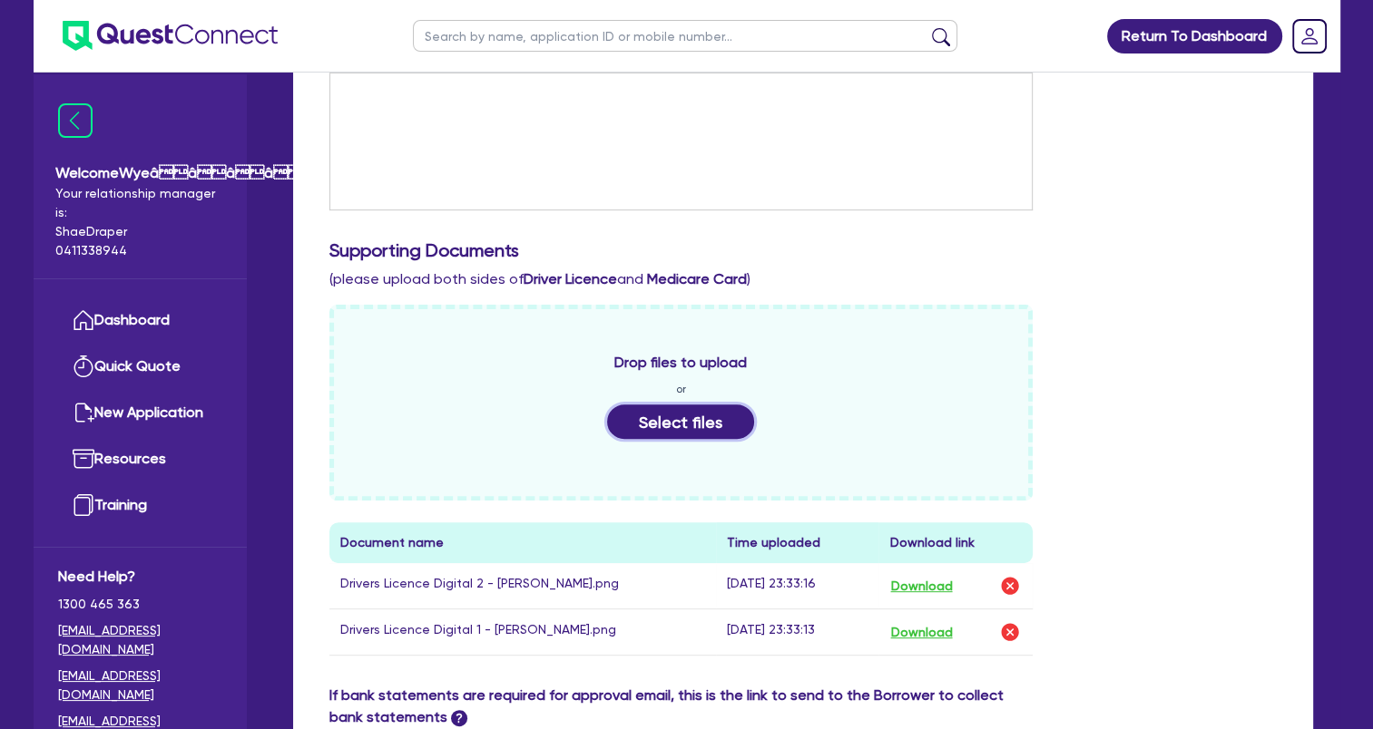
click at [668, 425] on button "Select files" at bounding box center [680, 422] width 147 height 34
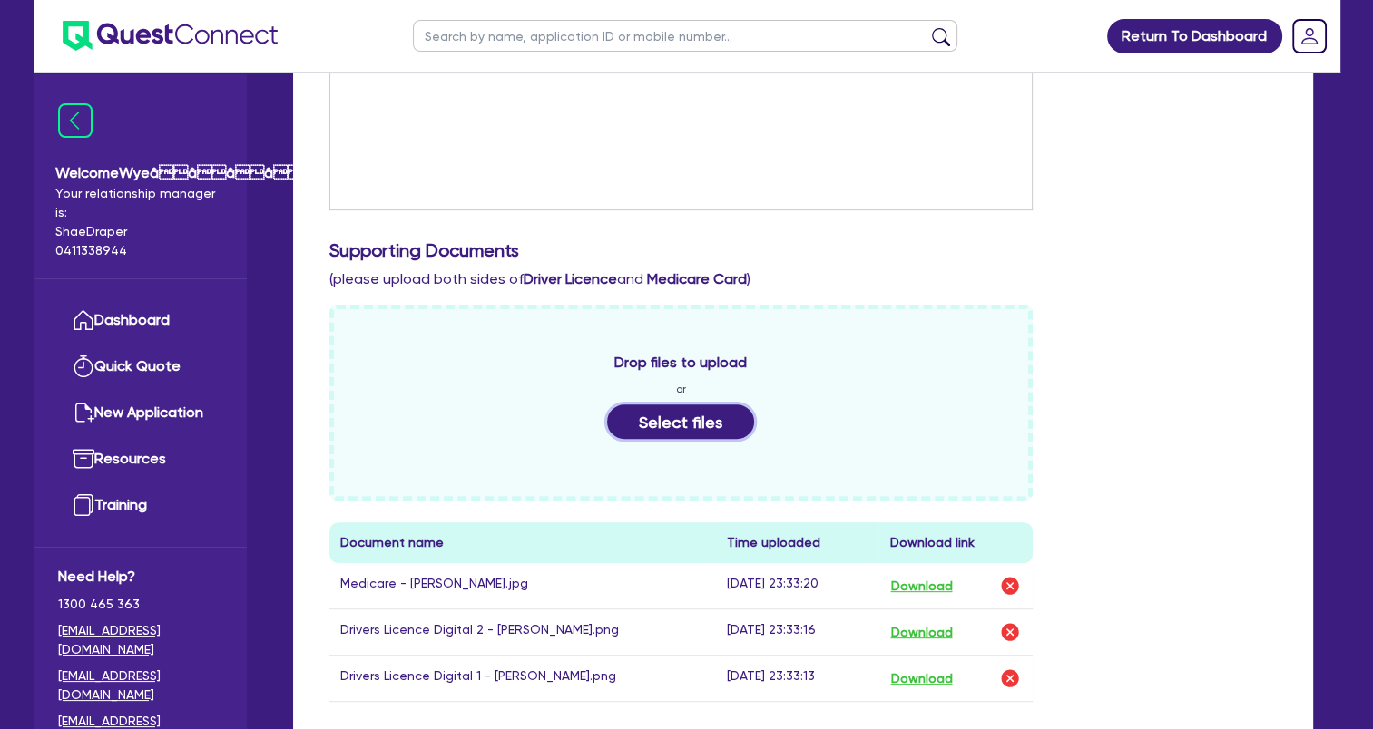
click at [682, 425] on button "Select files" at bounding box center [680, 422] width 147 height 34
click at [655, 421] on button "Select files" at bounding box center [680, 422] width 147 height 34
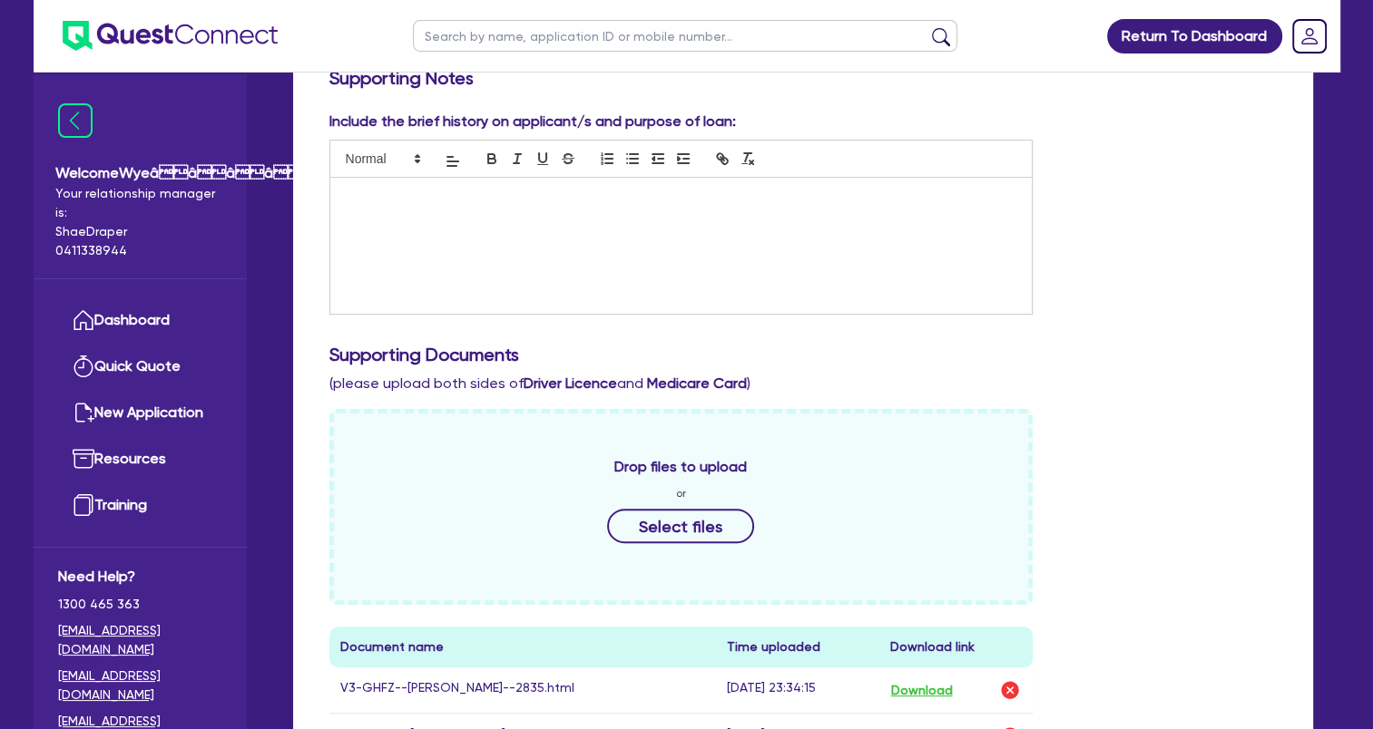
scroll to position [215, 0]
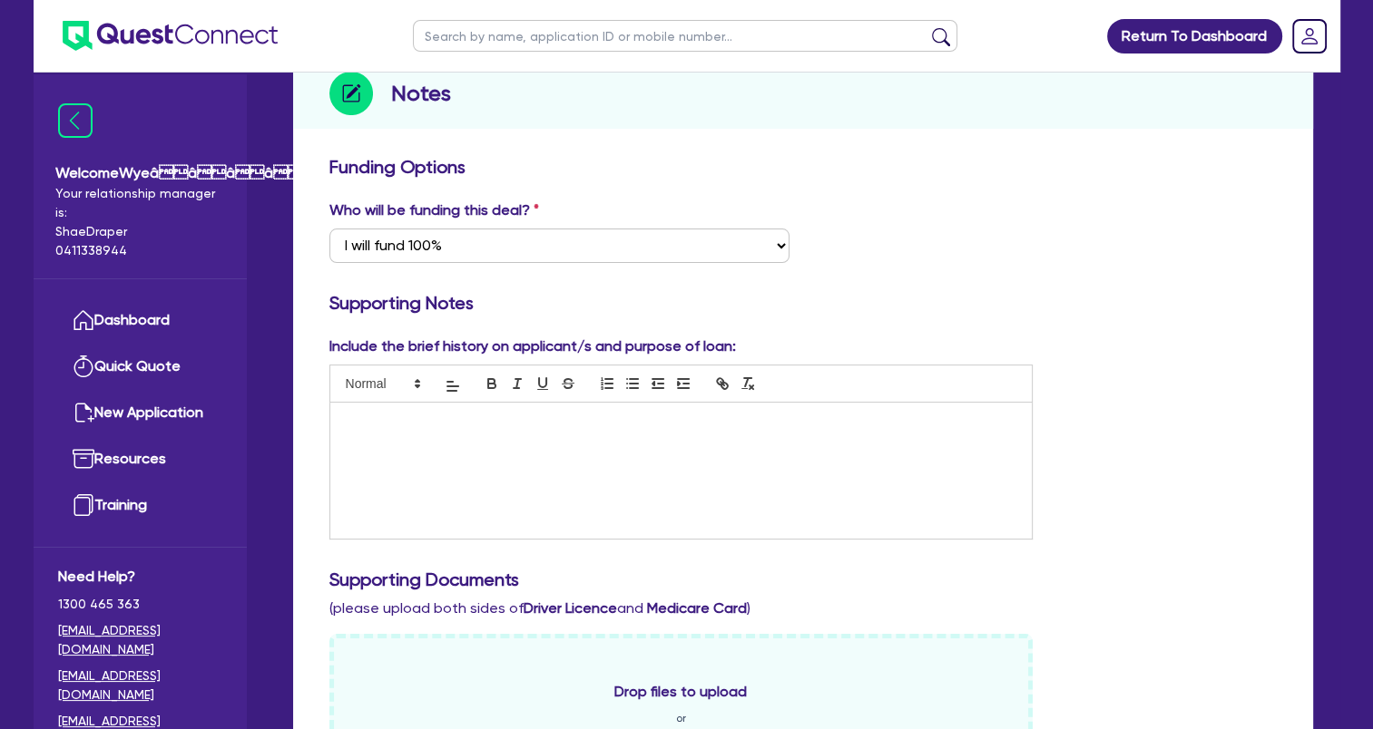
click at [603, 420] on p at bounding box center [681, 422] width 675 height 16
click at [475, 454] on div at bounding box center [681, 471] width 702 height 136
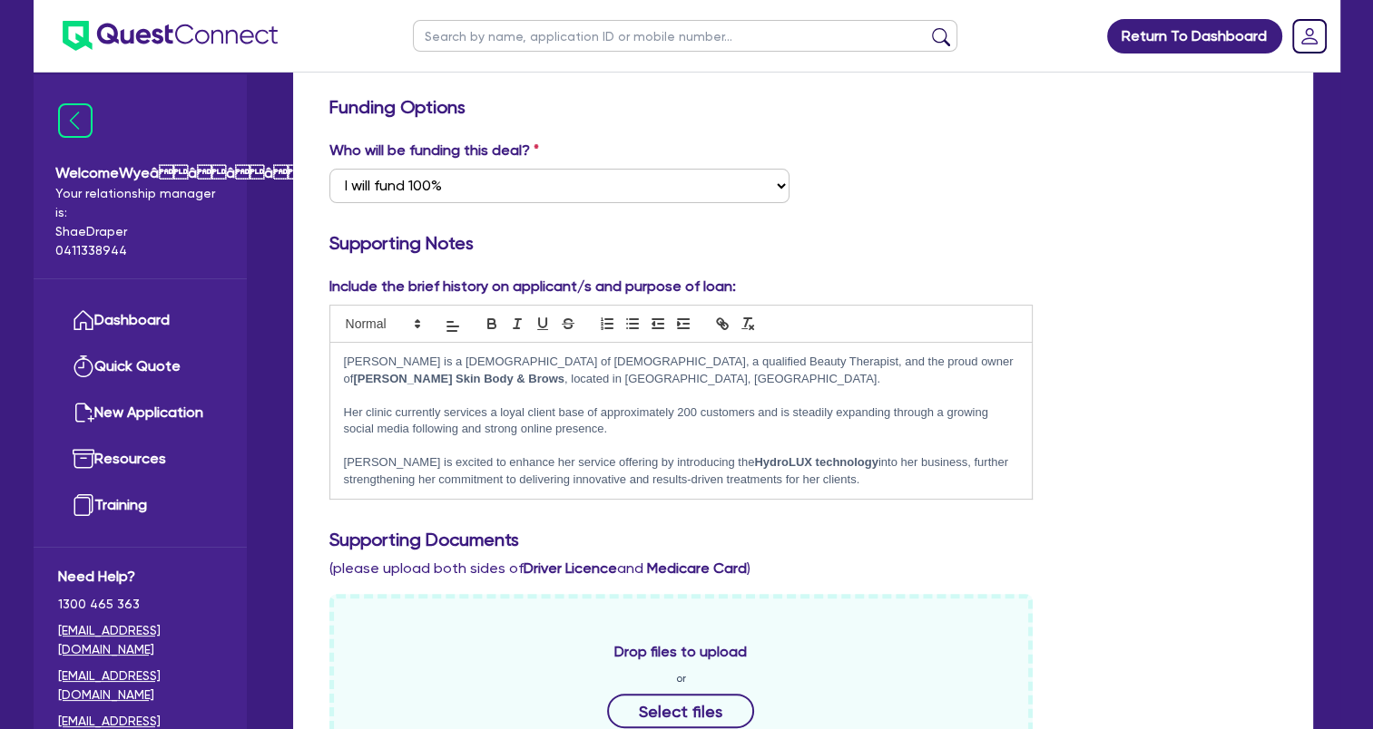
scroll to position [306, 0]
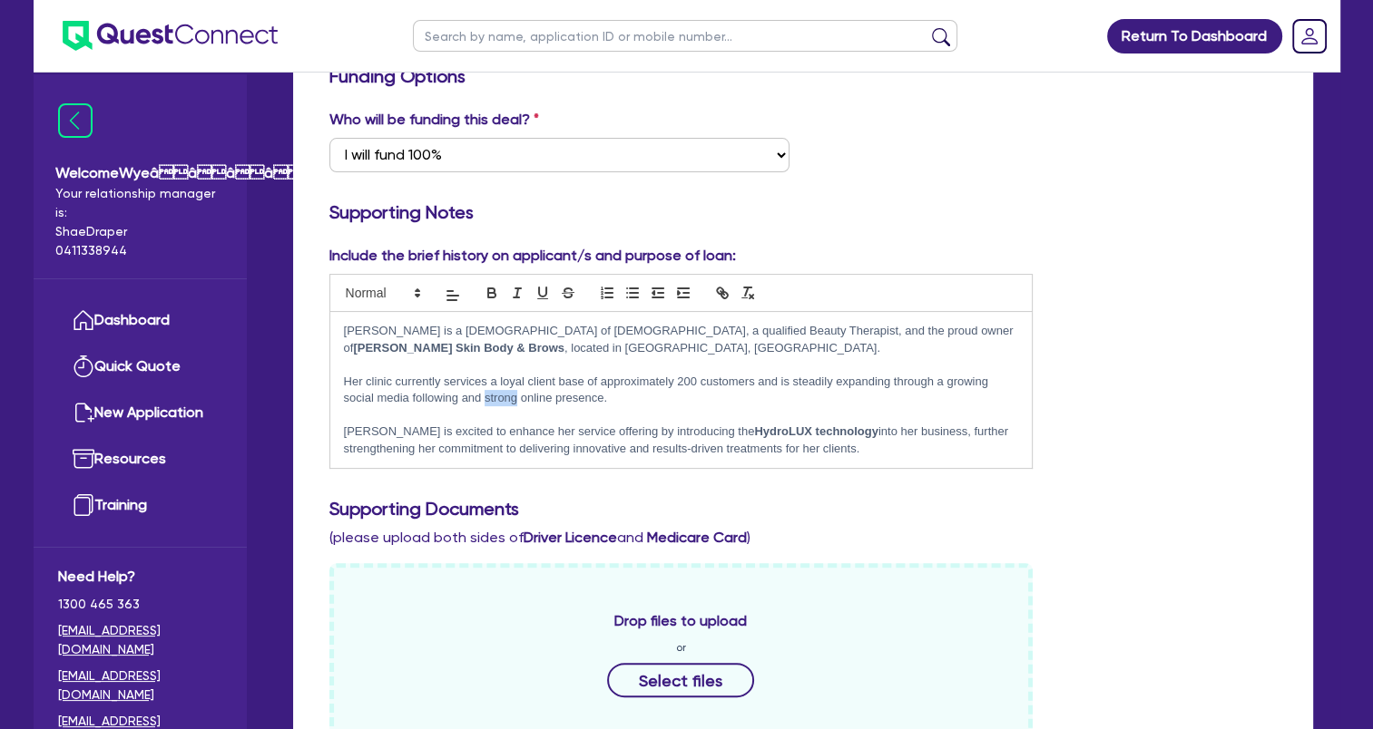
drag, startPoint x: 515, startPoint y: 398, endPoint x: 484, endPoint y: 403, distance: 31.2
click at [484, 403] on p "Her clinic currently services a loyal client base of approximately 200 customer…" at bounding box center [681, 391] width 675 height 34
click at [879, 454] on p "Claire is excited to enhance her service offering by introducing the HydroLUX t…" at bounding box center [681, 441] width 675 height 34
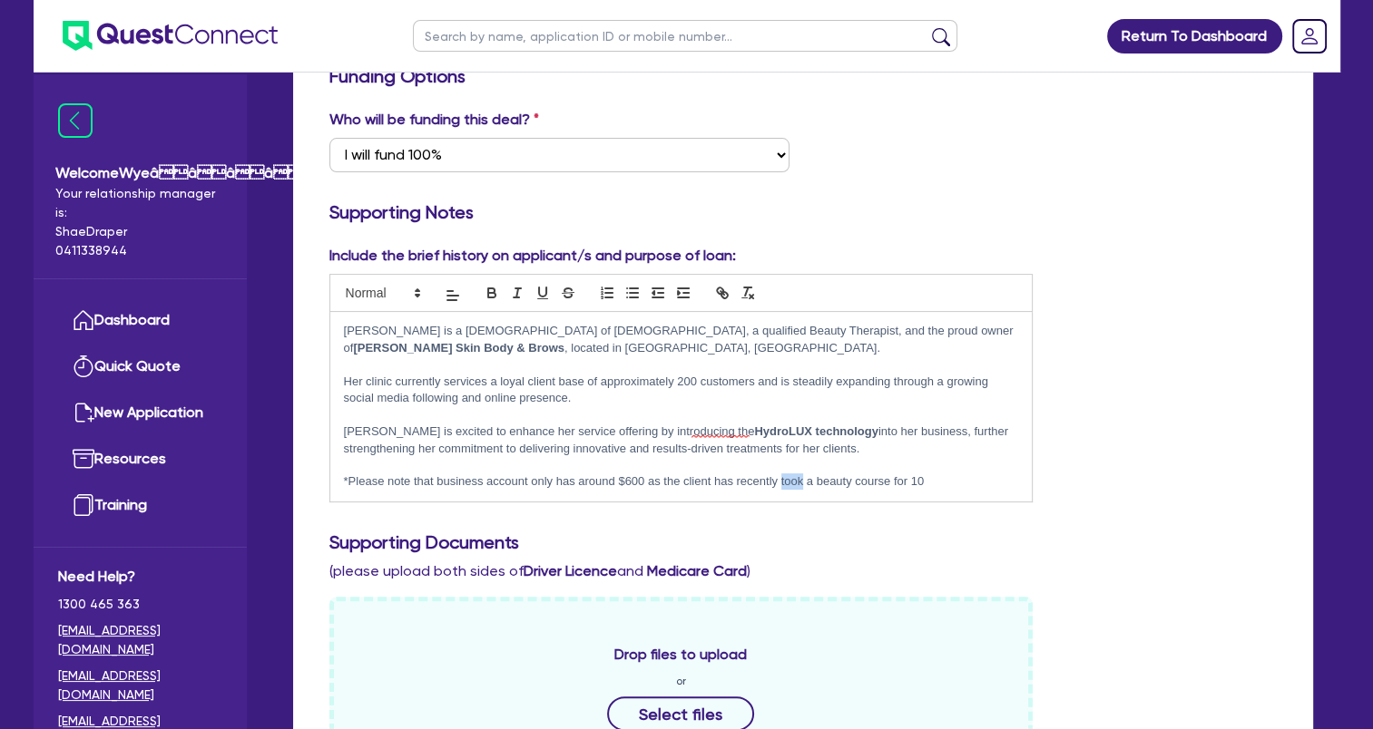
drag, startPoint x: 802, startPoint y: 476, endPoint x: 781, endPoint y: 475, distance: 20.9
click at [781, 475] on p "*Please note that business account only has around $600 as the client has recen…" at bounding box center [681, 482] width 675 height 16
click at [908, 484] on p "*Please note that business account only has around $600 as the client has paid …" at bounding box center [681, 482] width 675 height 16
click at [885, 477] on p "*Please note that business account only has around $600 as the client has paid …" at bounding box center [681, 482] width 675 height 16
click at [946, 475] on p "*Please note that business account only has around $600 as the client has paid …" at bounding box center [681, 482] width 675 height 16
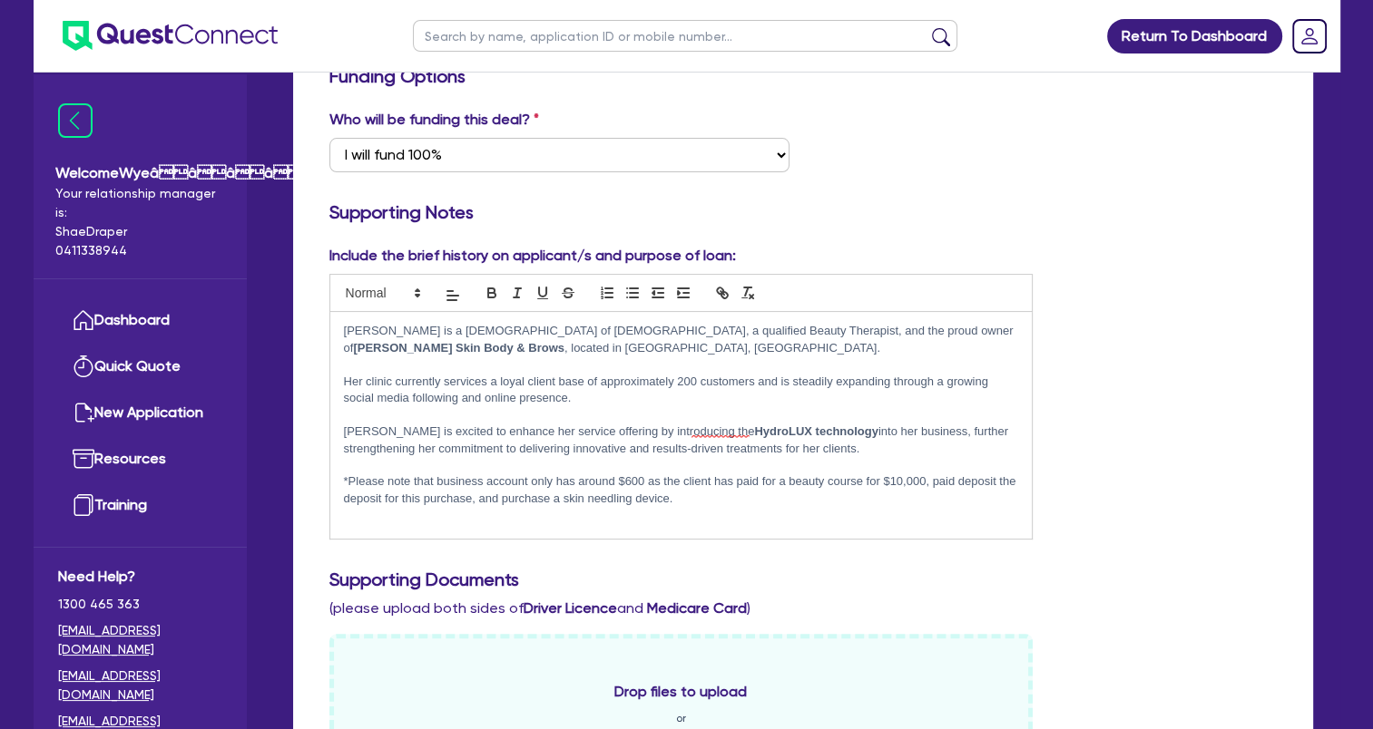
click at [522, 494] on p "*Please note that business account only has around $600 as the client has paid …" at bounding box center [681, 491] width 675 height 34
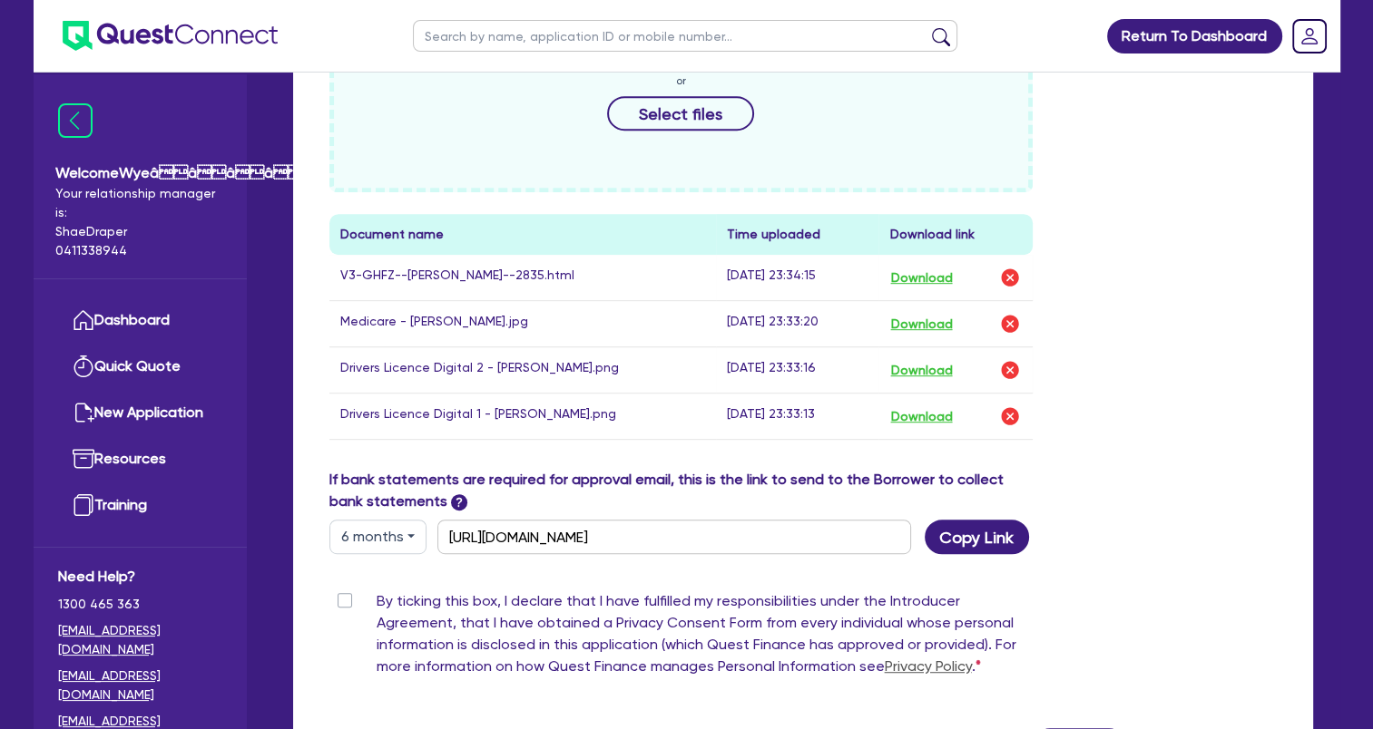
scroll to position [850, 0]
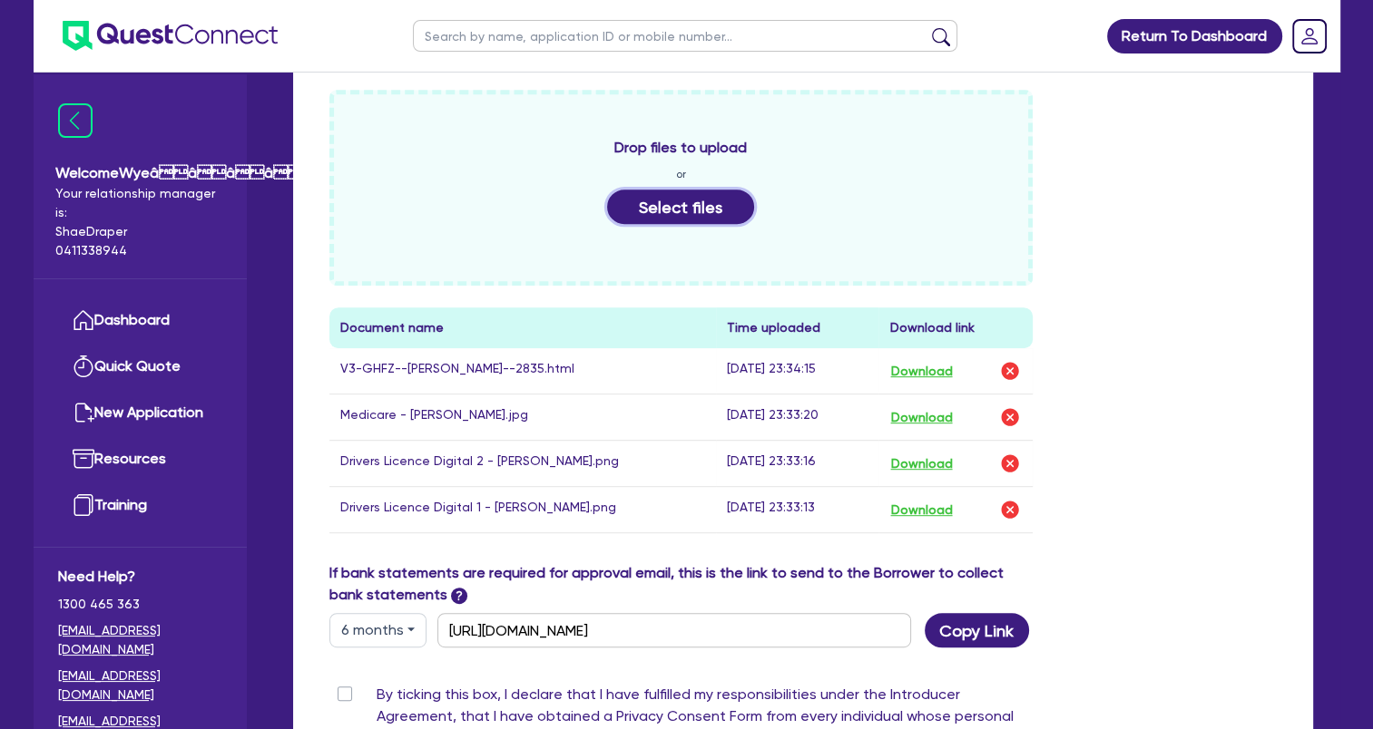
click at [668, 211] on button "Select files" at bounding box center [680, 207] width 147 height 34
click at [672, 202] on button "Select files" at bounding box center [680, 207] width 147 height 34
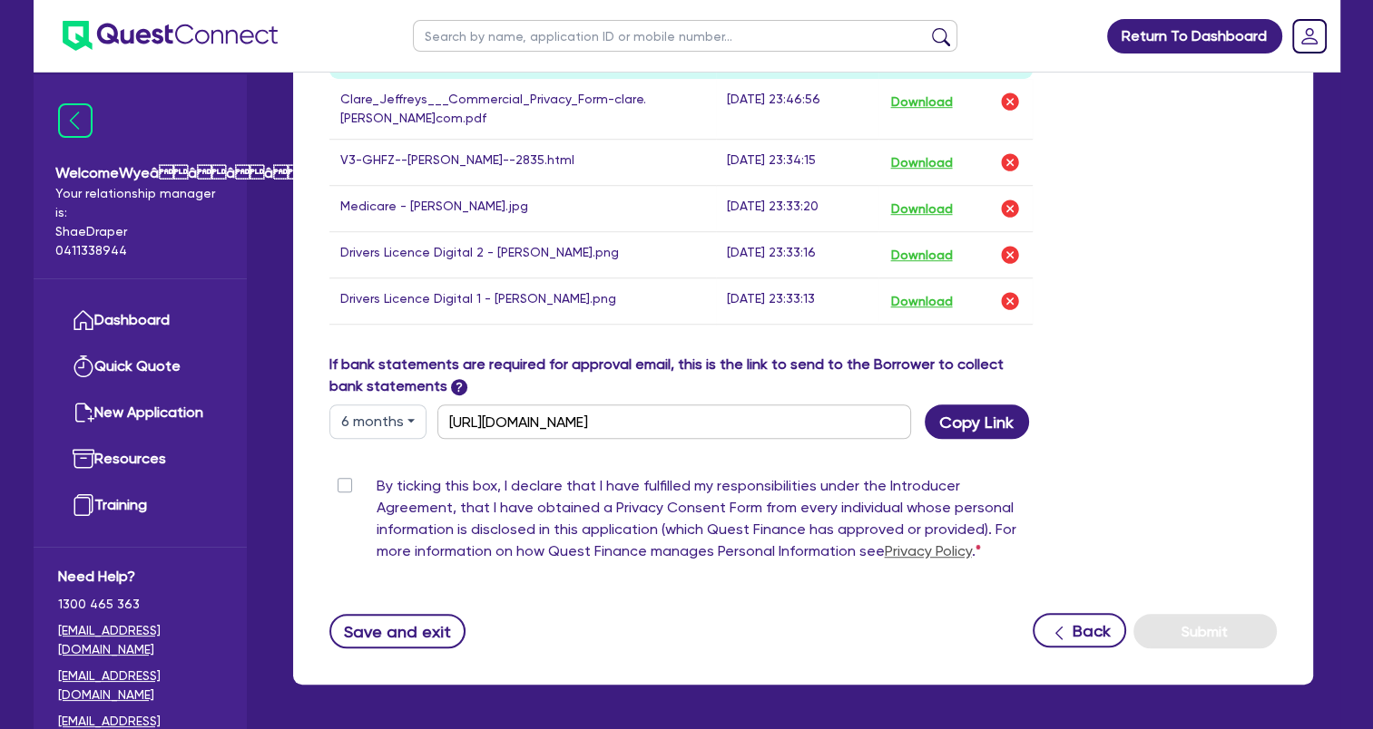
scroll to position [1122, 0]
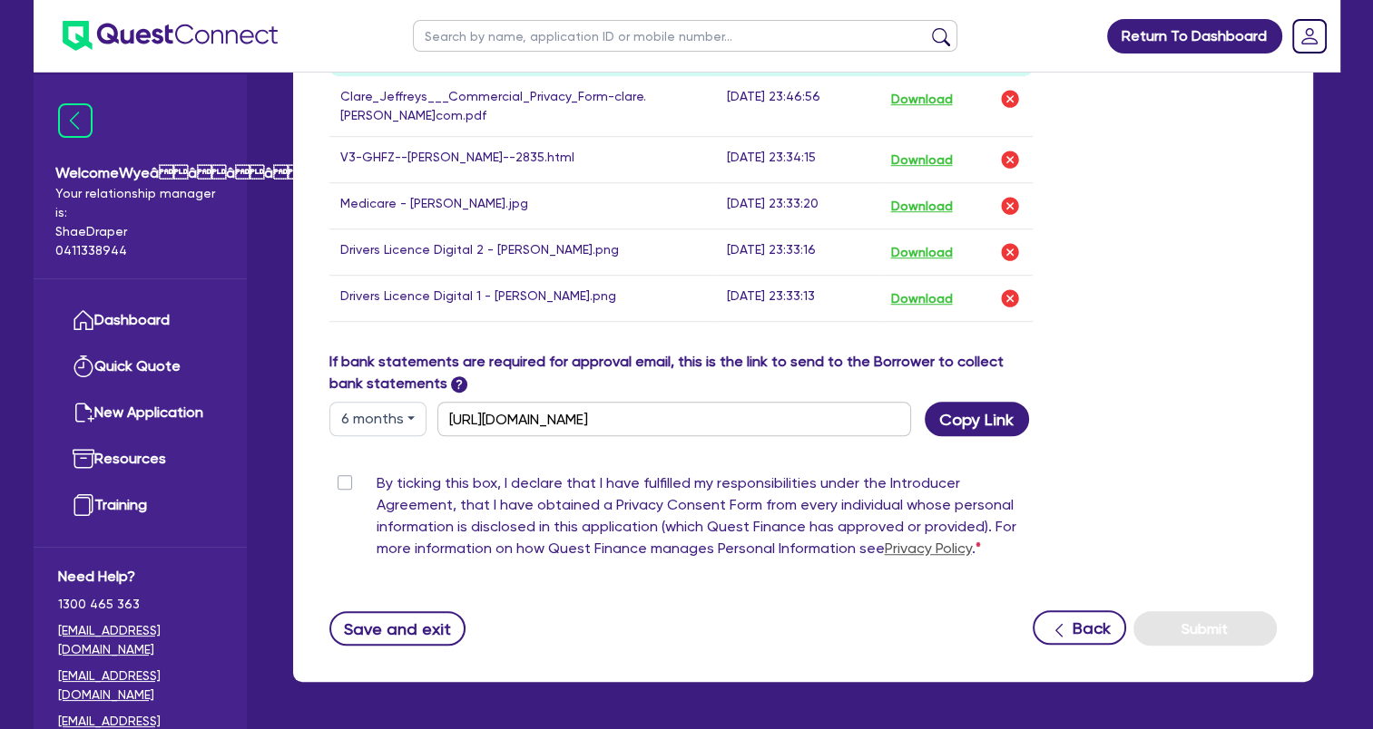
click at [377, 477] on label "By ticking this box, I declare that I have fulfilled my responsibilities under …" at bounding box center [705, 520] width 657 height 94
click at [344, 477] on input "By ticking this box, I declare that I have fulfilled my responsibilities under …" at bounding box center [336, 481] width 15 height 17
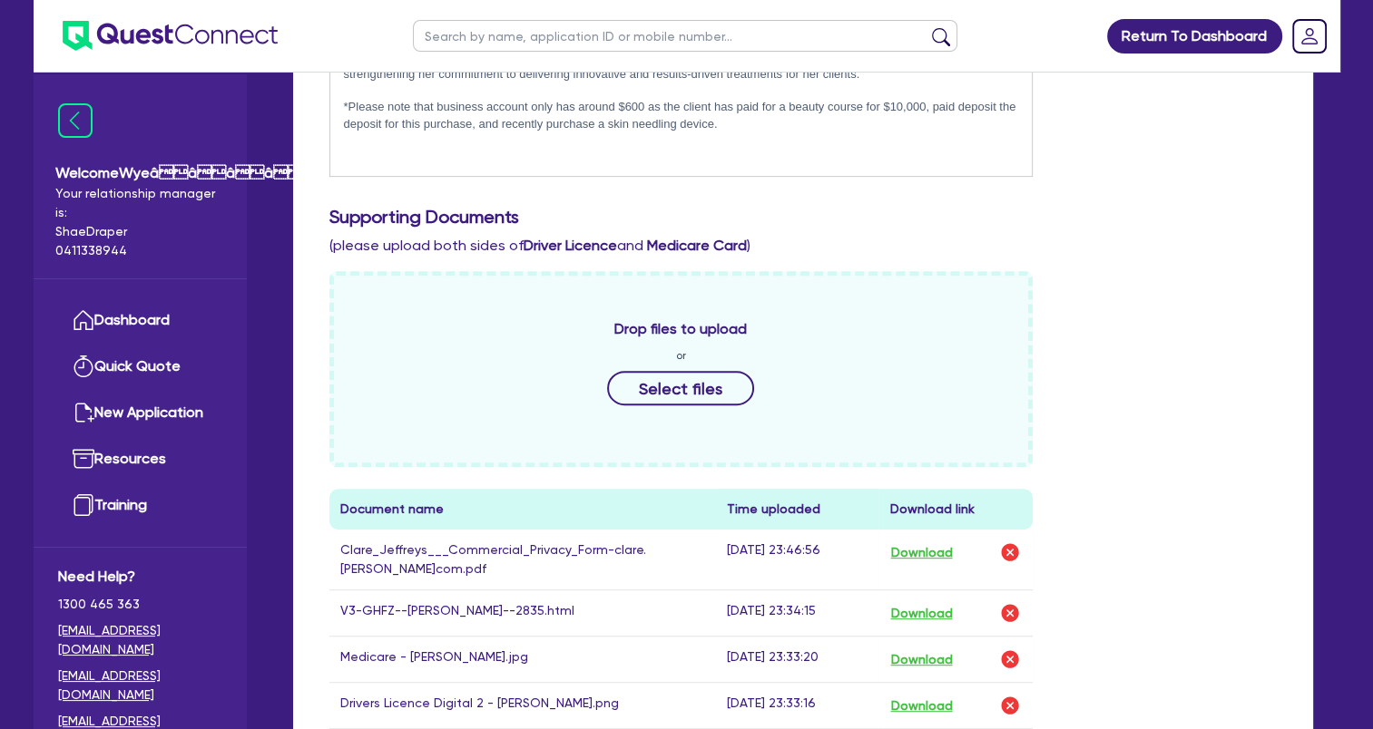
scroll to position [396, 0]
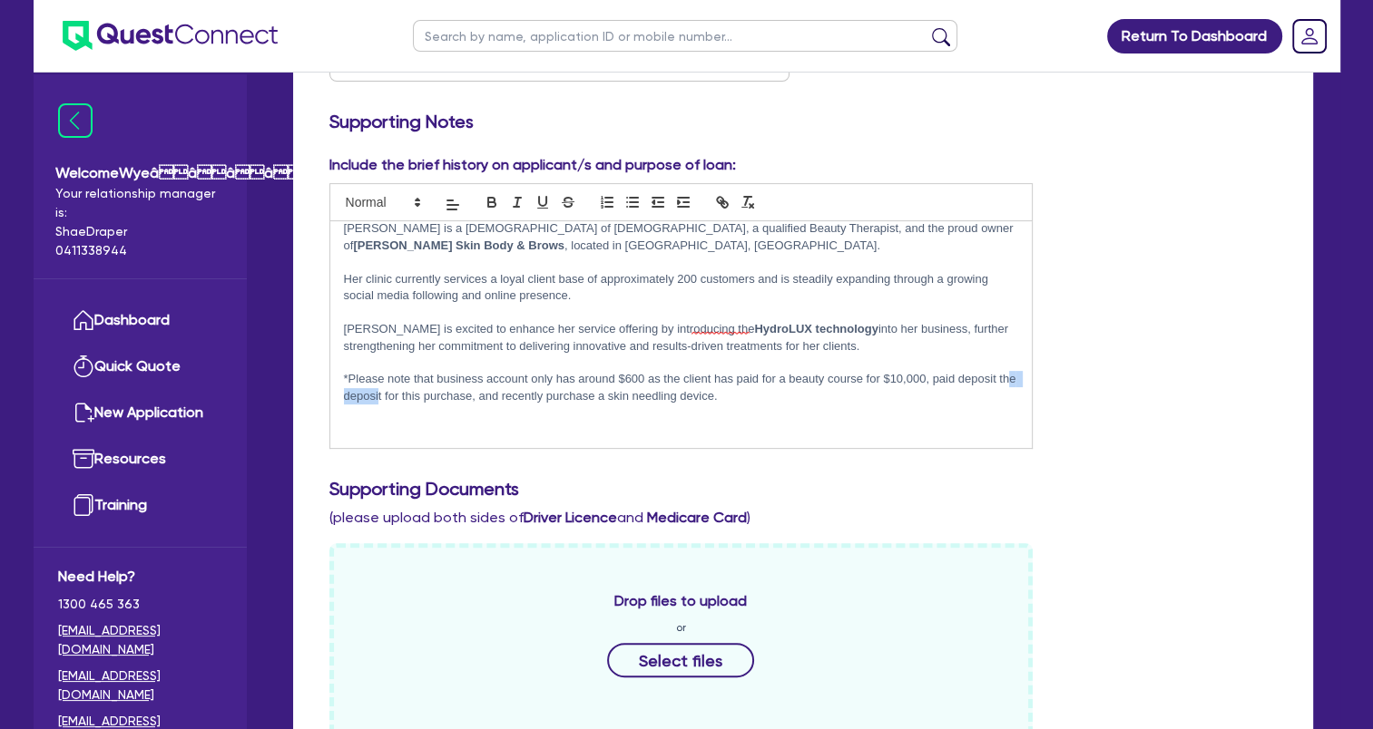
drag, startPoint x: 398, startPoint y: 392, endPoint x: 353, endPoint y: 403, distance: 46.7
click at [351, 399] on p "*Please note that business account only has around $600 as the client has paid …" at bounding box center [681, 388] width 675 height 34
click at [397, 394] on p "*Please note that business account only has around $600 as the client has paid …" at bounding box center [681, 388] width 675 height 34
drag, startPoint x: 400, startPoint y: 394, endPoint x: 343, endPoint y: 398, distance: 57.3
click at [344, 398] on p "*Please note that business account only has around $600 as the client has paid …" at bounding box center [681, 388] width 675 height 34
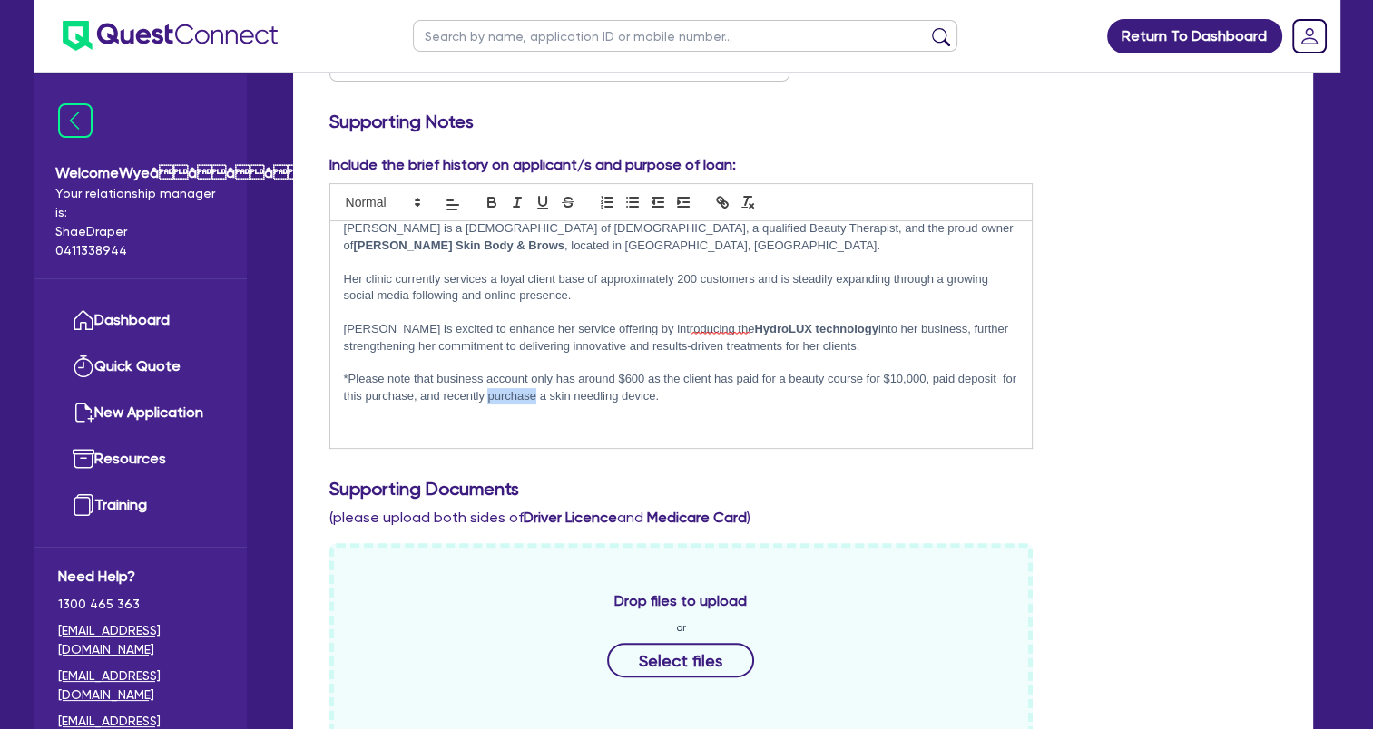
drag, startPoint x: 553, startPoint y: 396, endPoint x: 505, endPoint y: 403, distance: 47.6
click at [505, 403] on p "*Please note that business account only has around $600 as the client has paid …" at bounding box center [681, 388] width 675 height 34
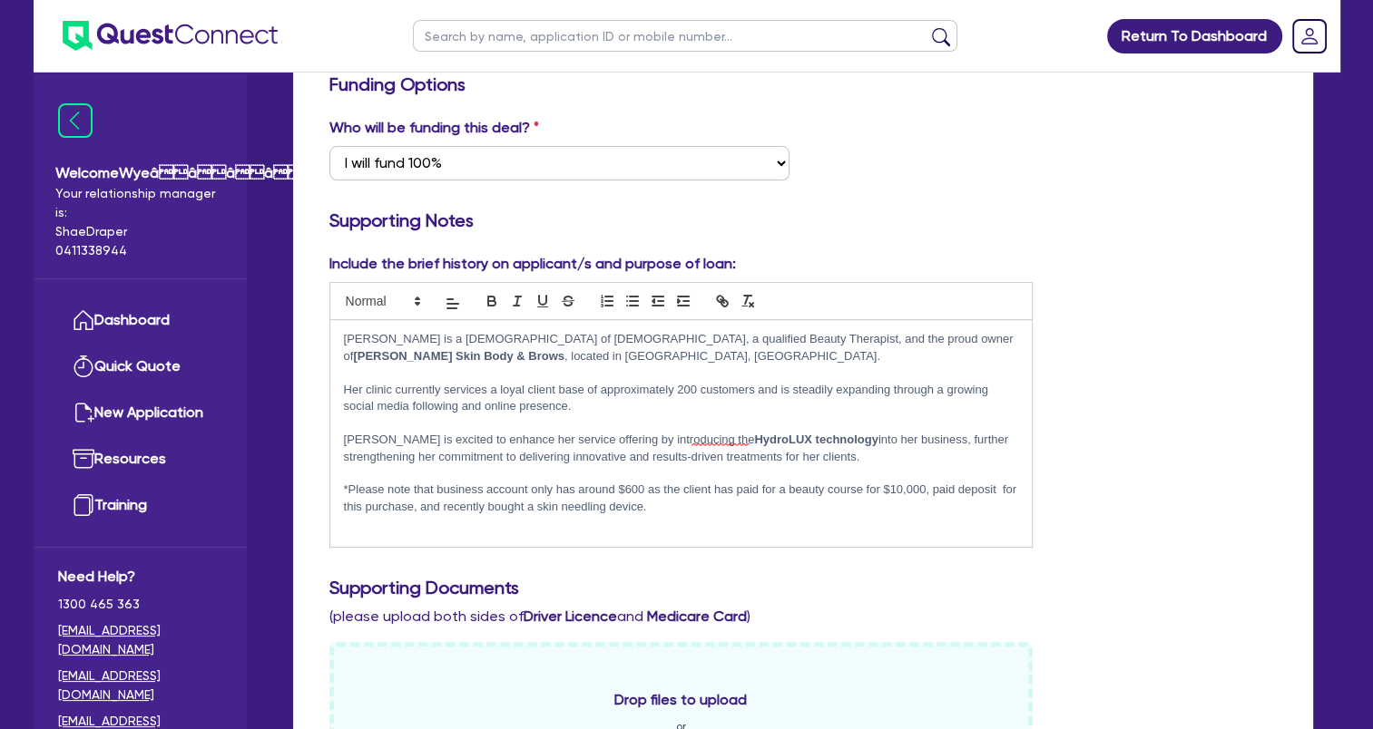
scroll to position [487, 0]
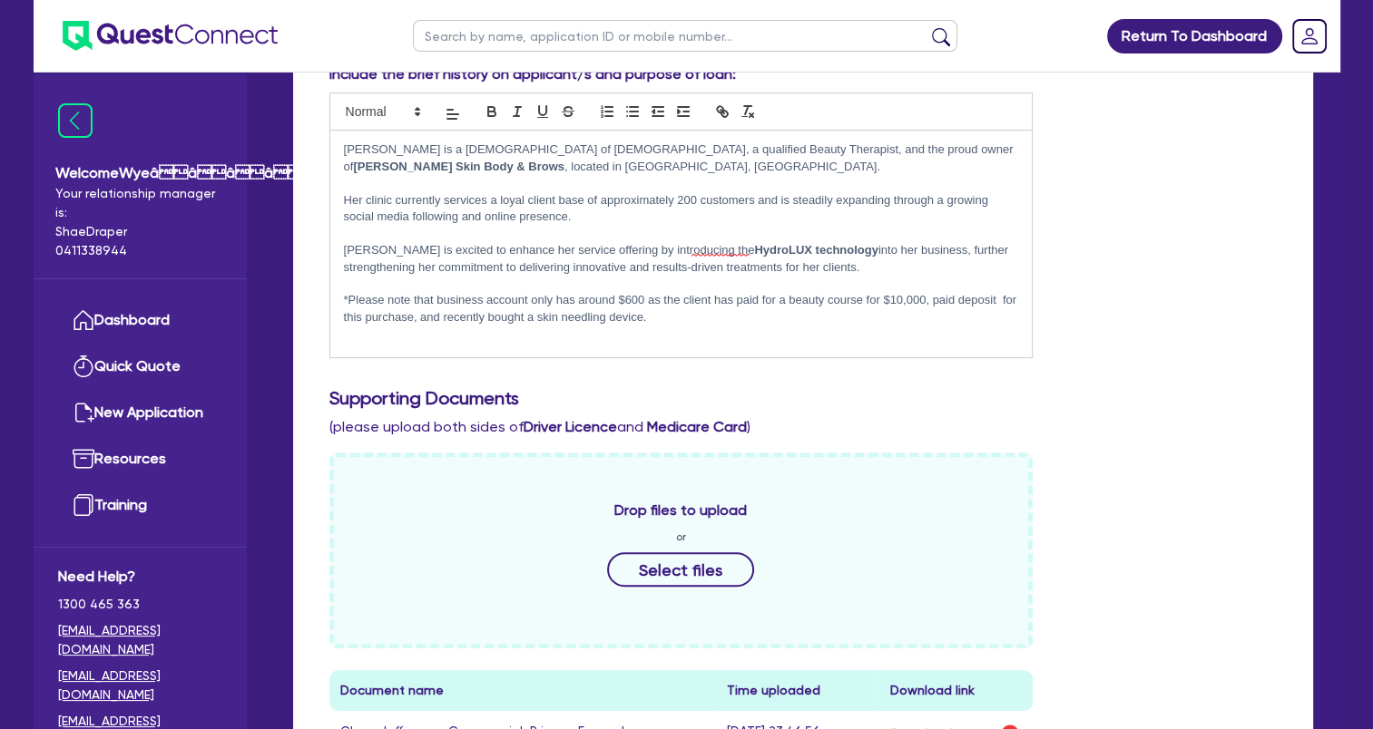
click at [729, 316] on p "*Please note that business account only has around $600 as the client has paid …" at bounding box center [681, 309] width 675 height 34
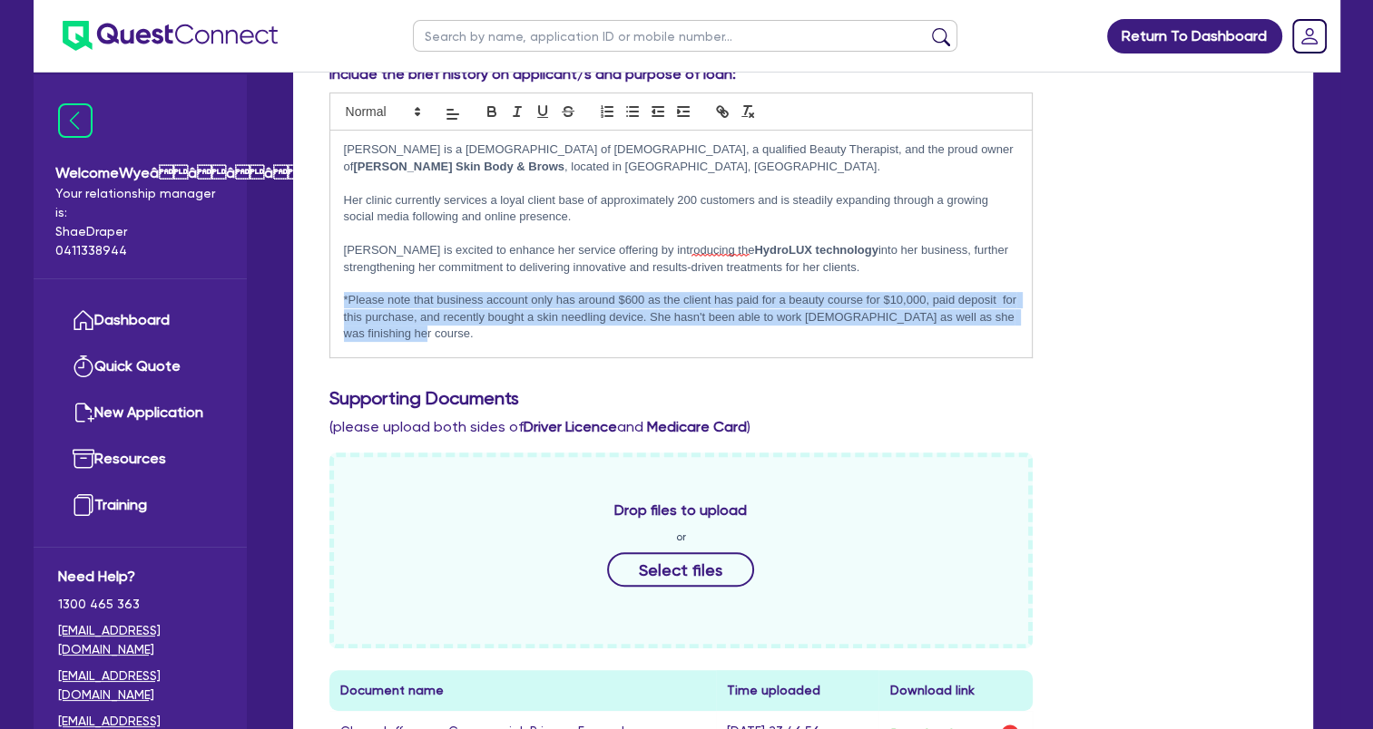
drag, startPoint x: 428, startPoint y: 336, endPoint x: 318, endPoint y: 294, distance: 117.4
click at [318, 294] on div "Include the brief history on applicant/s and purpose of loan: Claire is a Perma…" at bounding box center [681, 212] width 731 height 296
copy p "*Please note that business account only has around $600 as the client has paid …"
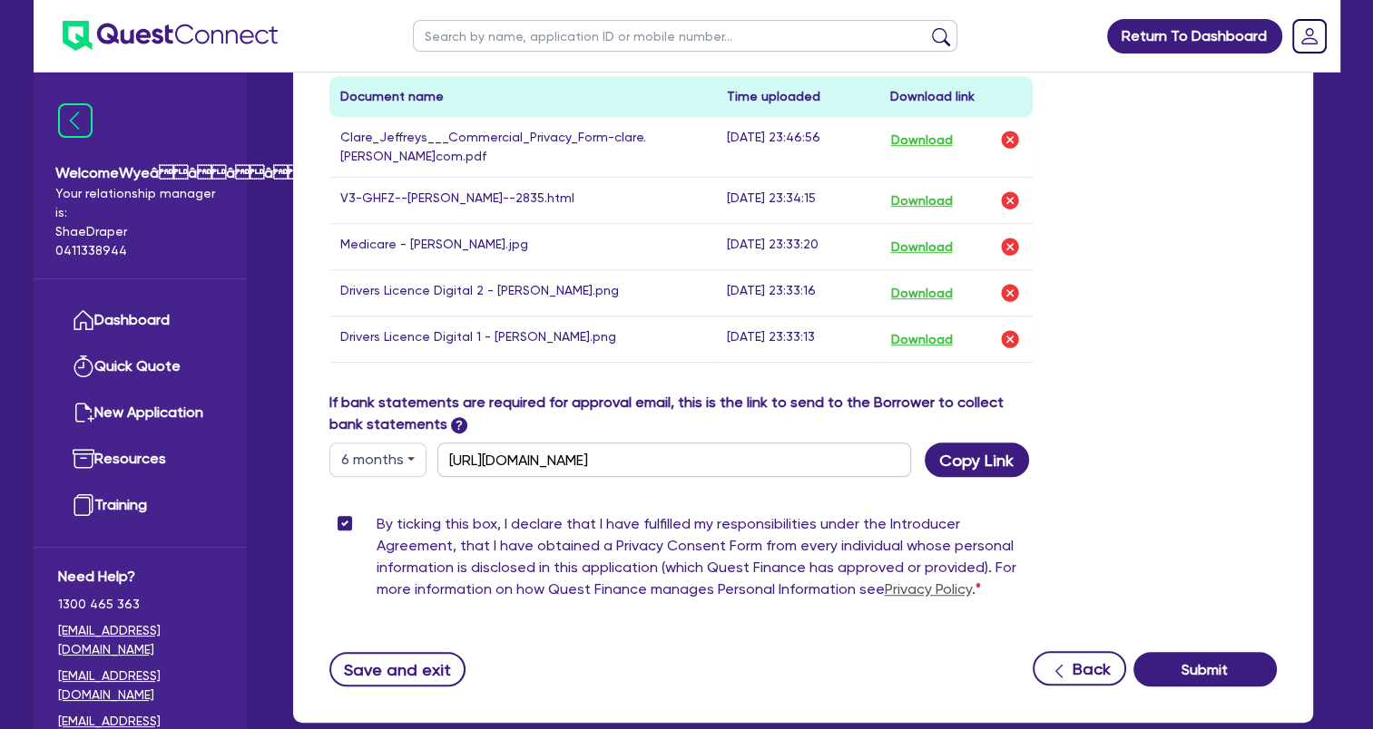
scroll to position [1183, 0]
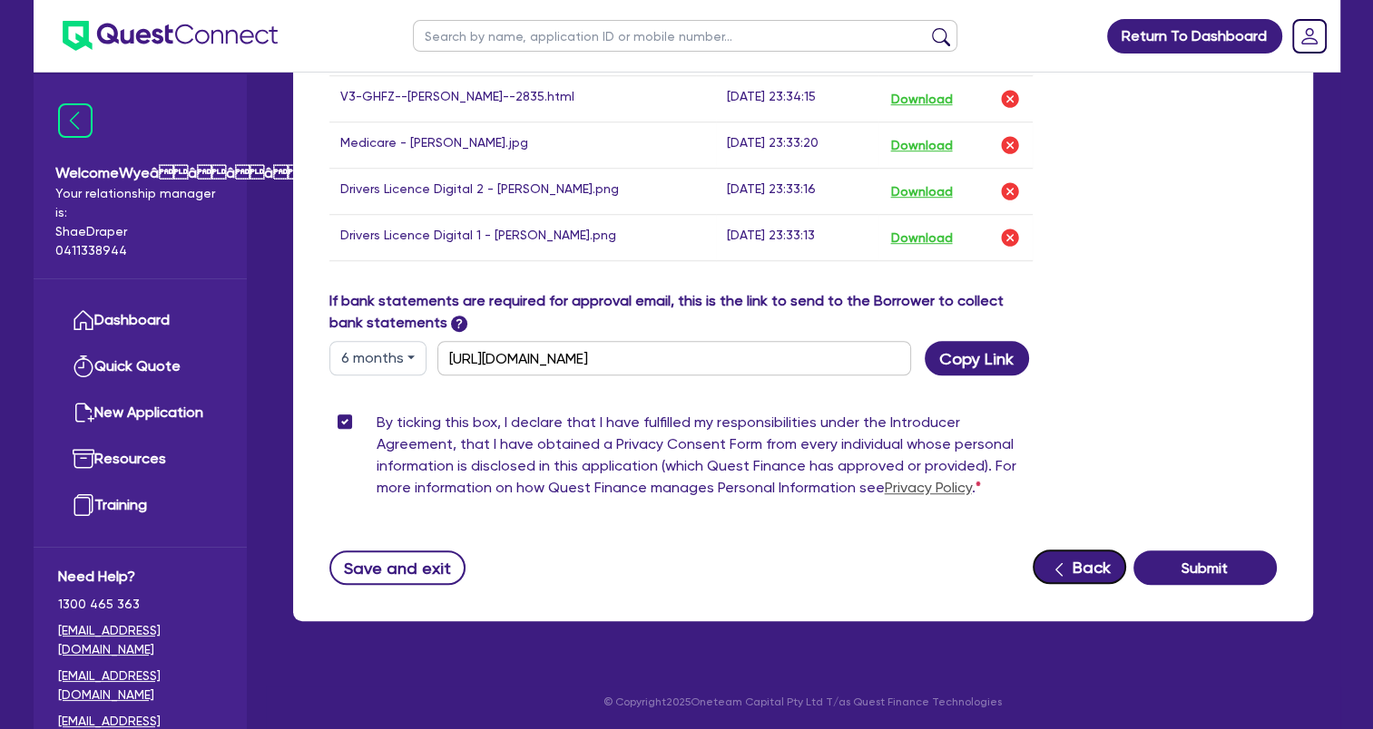
click at [1046, 573] on button "Back" at bounding box center [1078, 567] width 93 height 34
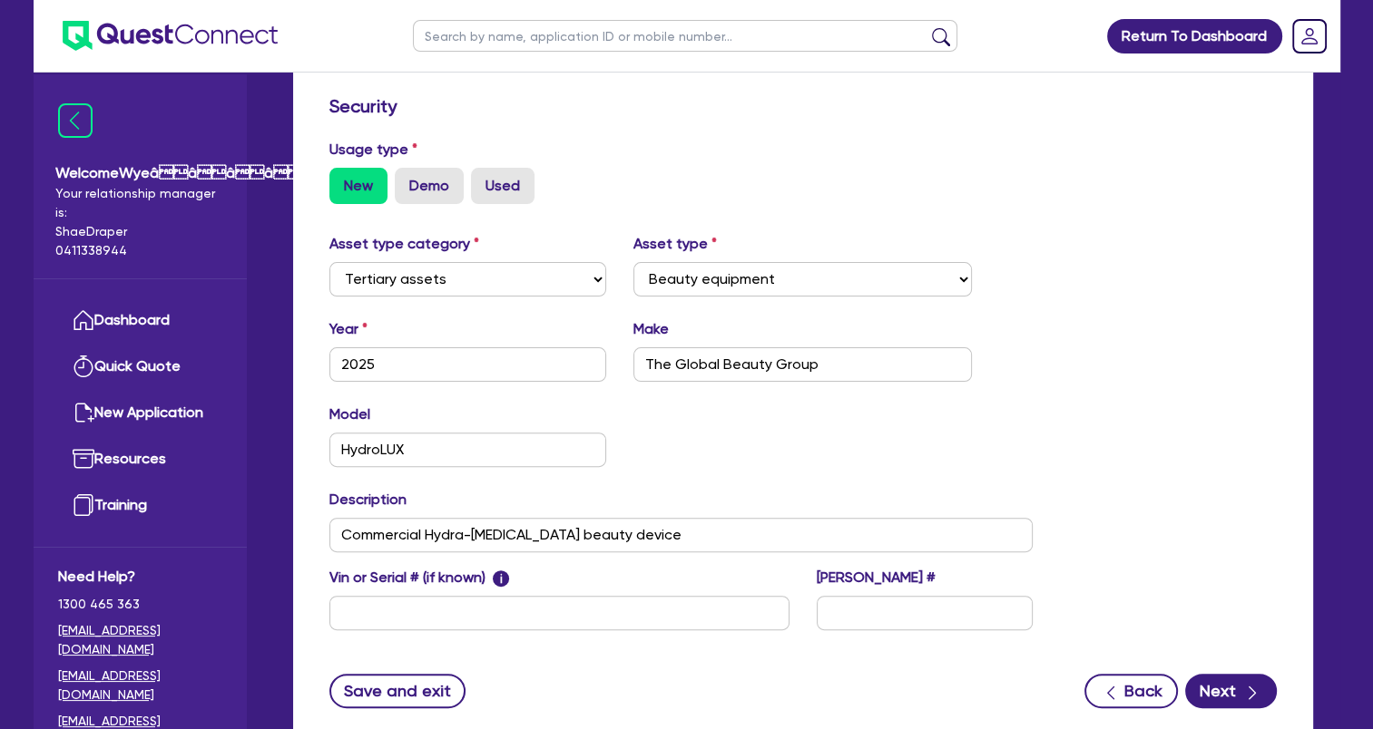
scroll to position [591, 0]
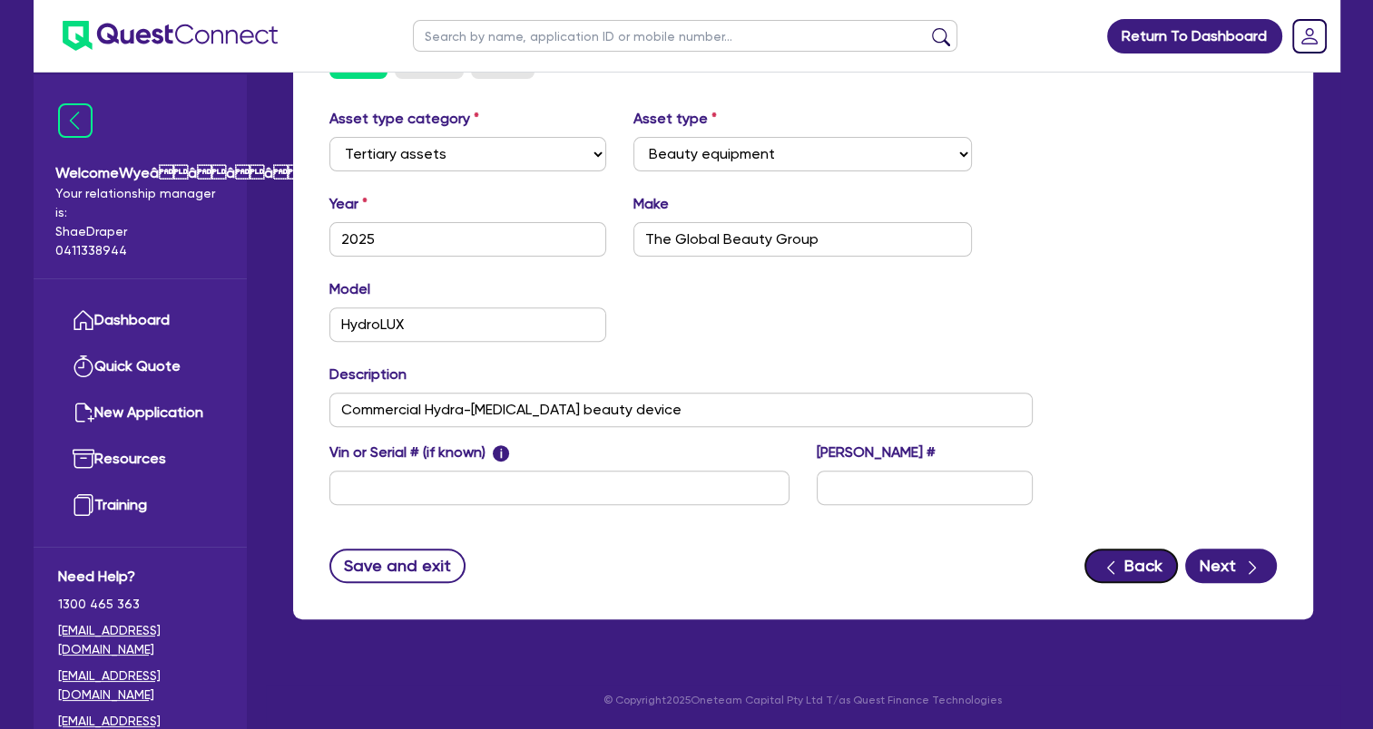
click at [1099, 559] on button "Back" at bounding box center [1130, 566] width 93 height 34
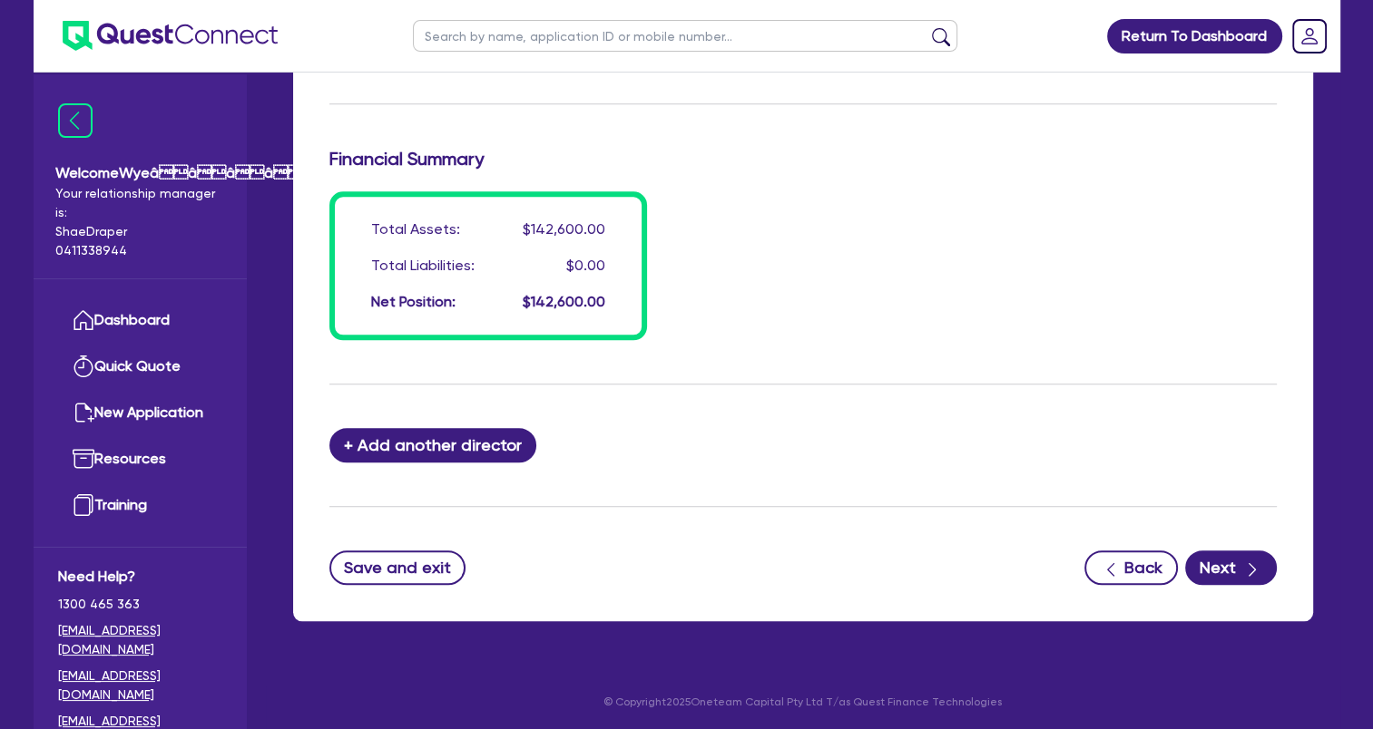
scroll to position [1541, 0]
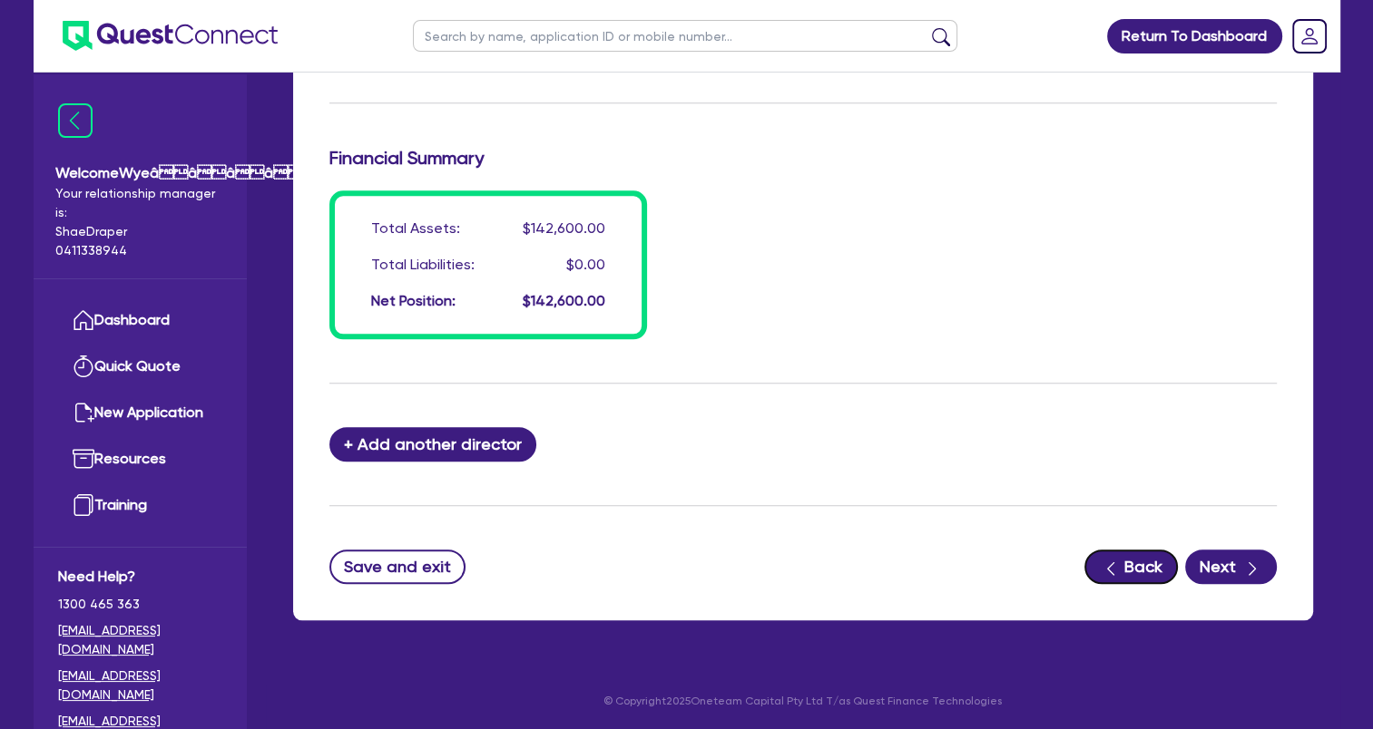
click at [1123, 580] on button "Back" at bounding box center [1130, 567] width 93 height 34
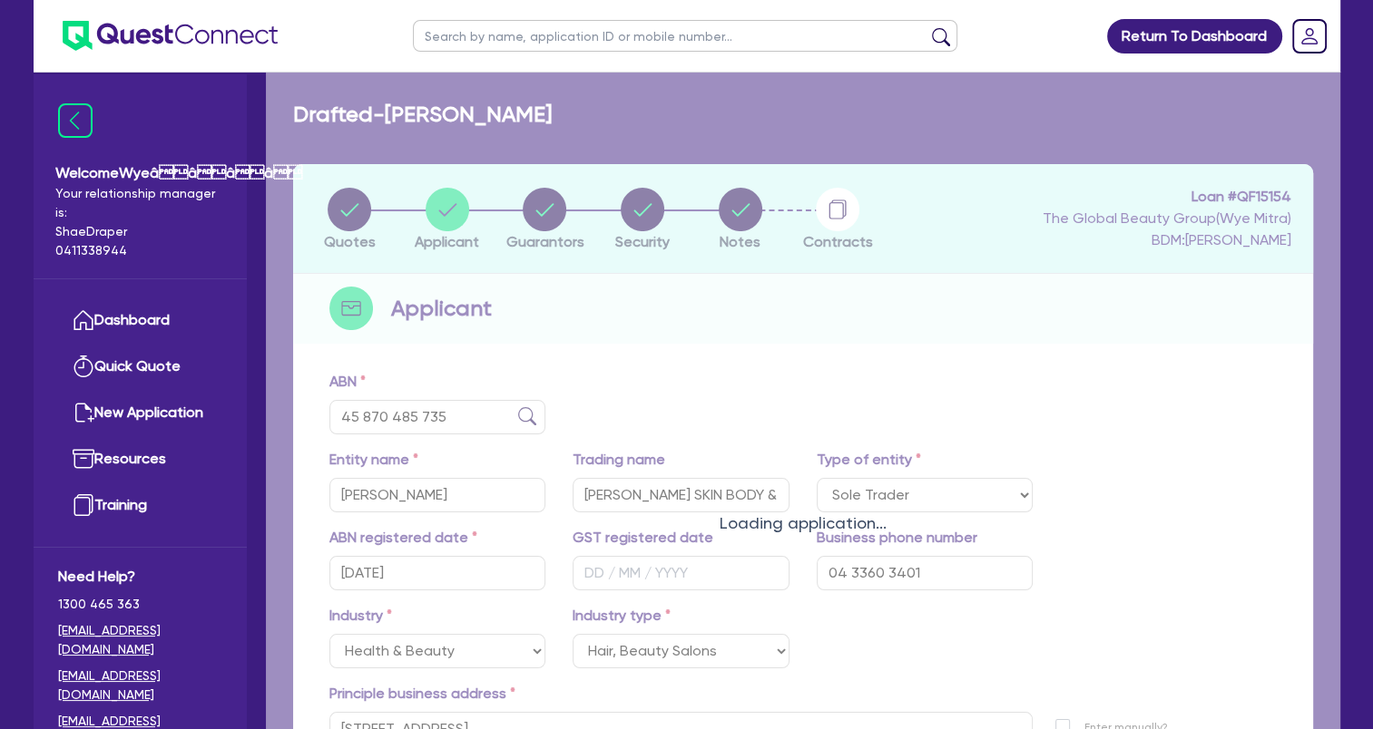
scroll to position [220, 0]
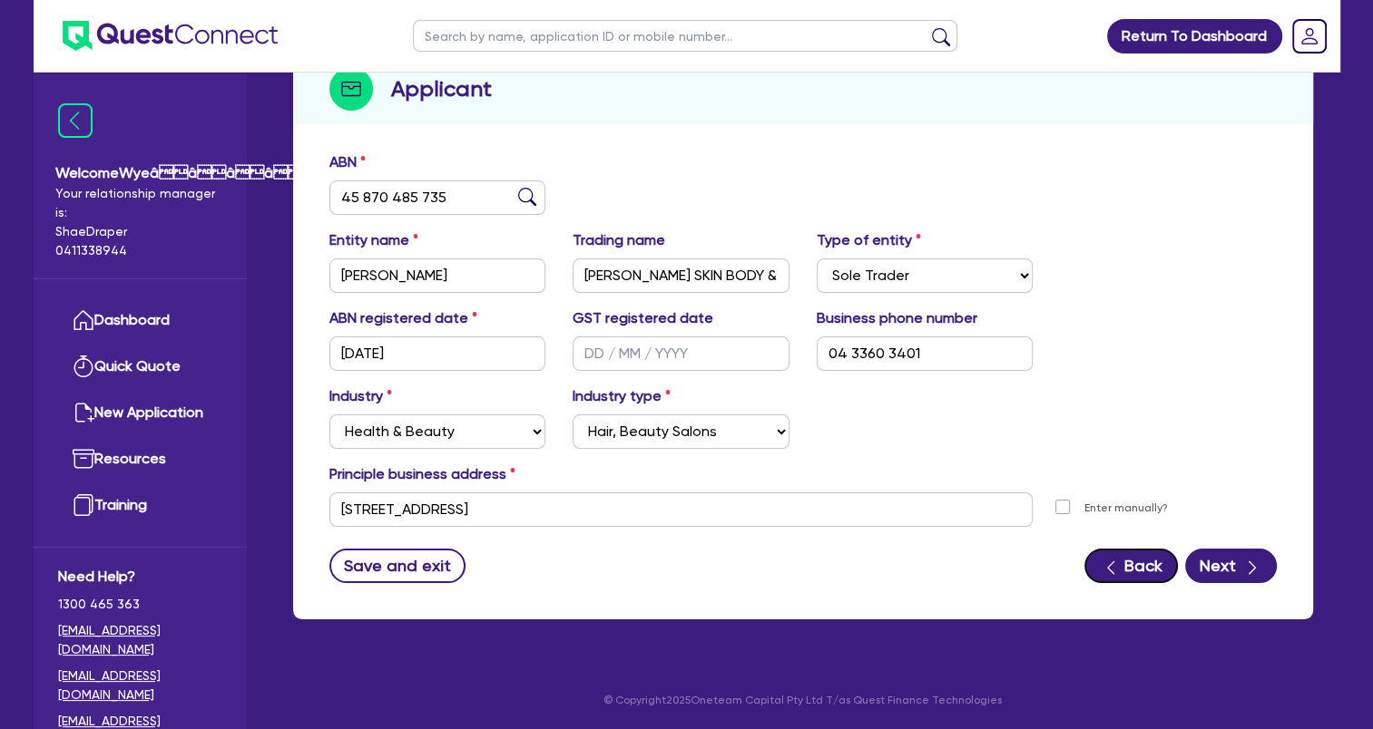
click at [1138, 572] on button "Back" at bounding box center [1130, 566] width 93 height 34
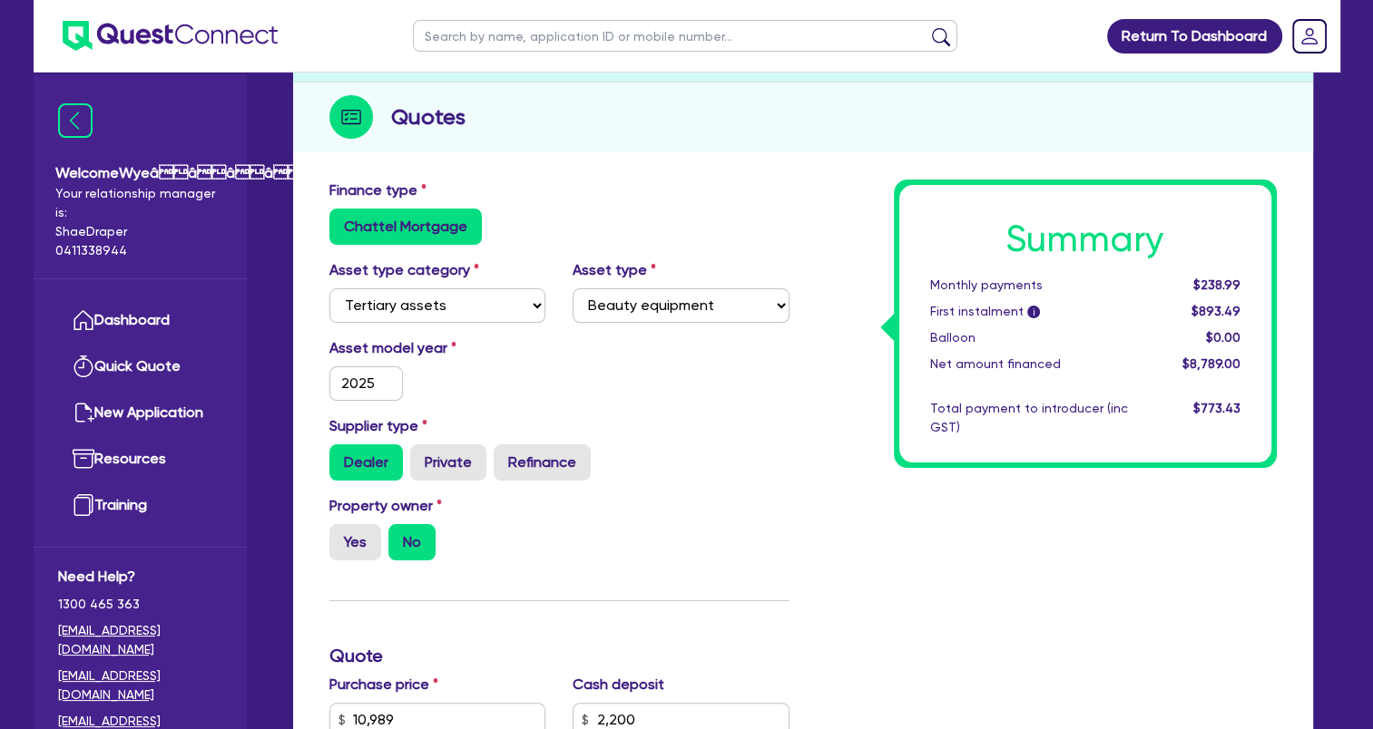
scroll to position [91, 0]
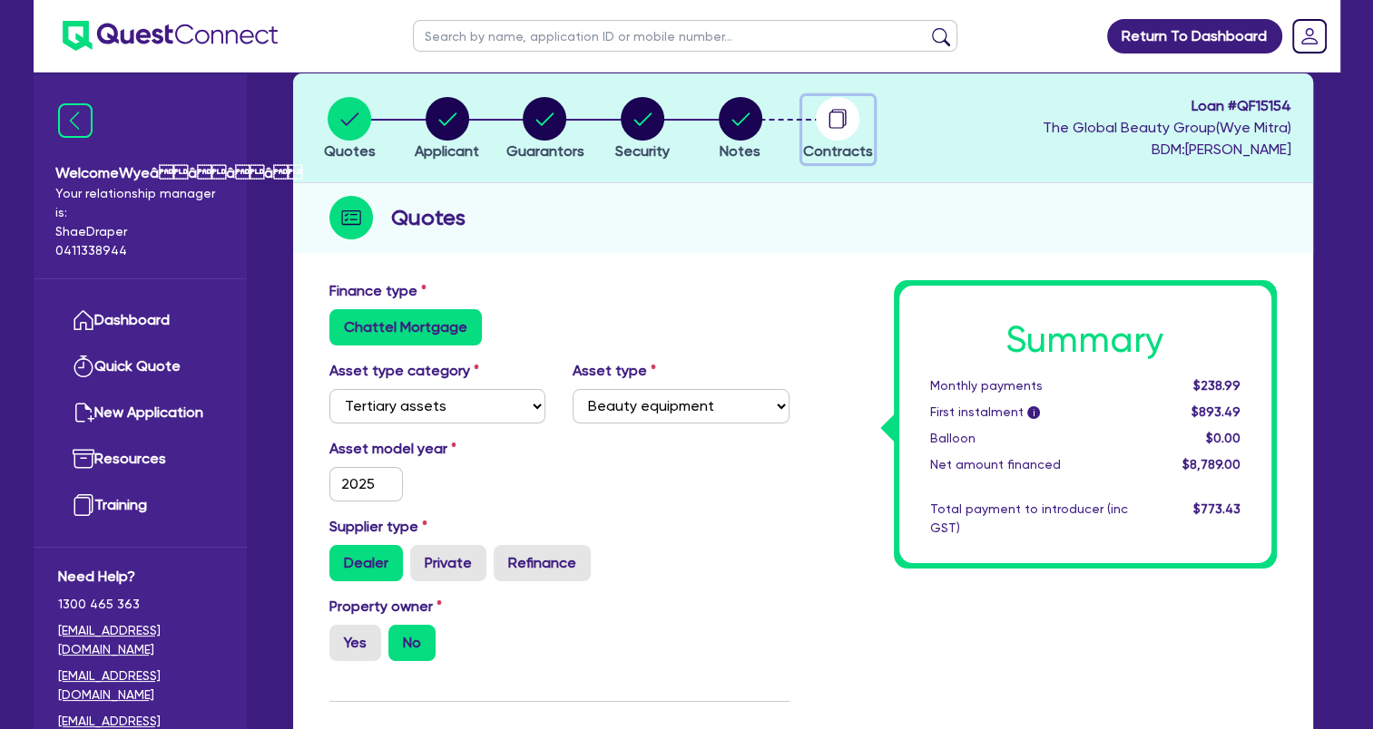
click at [824, 132] on circle "button" at bounding box center [838, 119] width 44 height 44
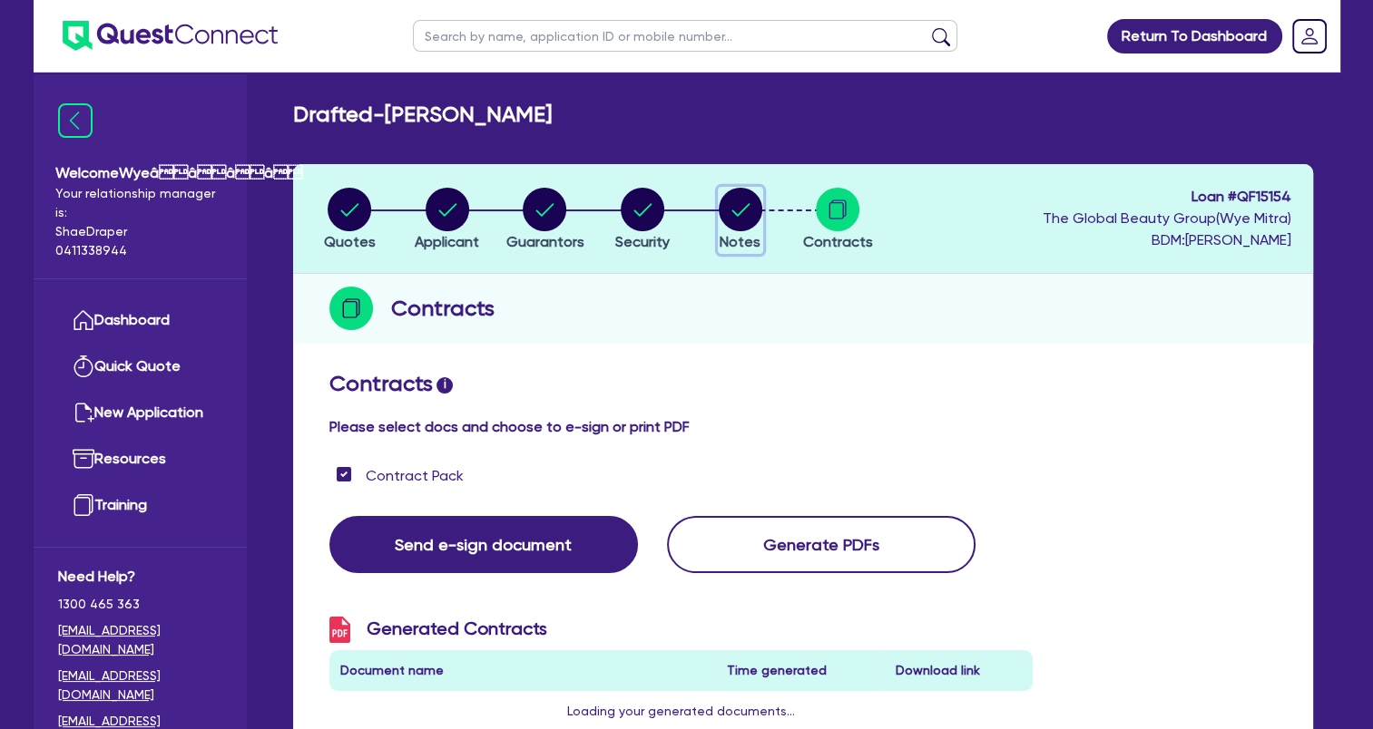
click at [748, 199] on circle "button" at bounding box center [741, 210] width 44 height 44
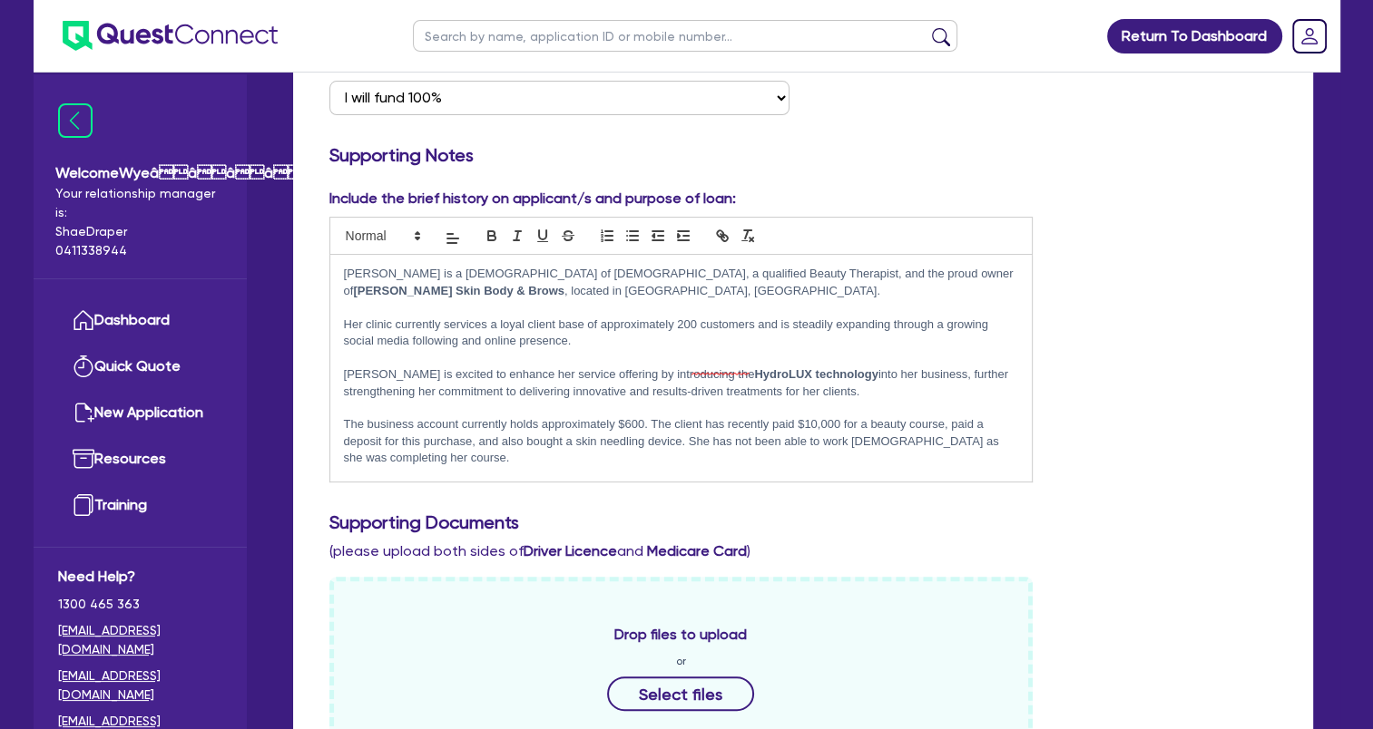
scroll to position [12, 0]
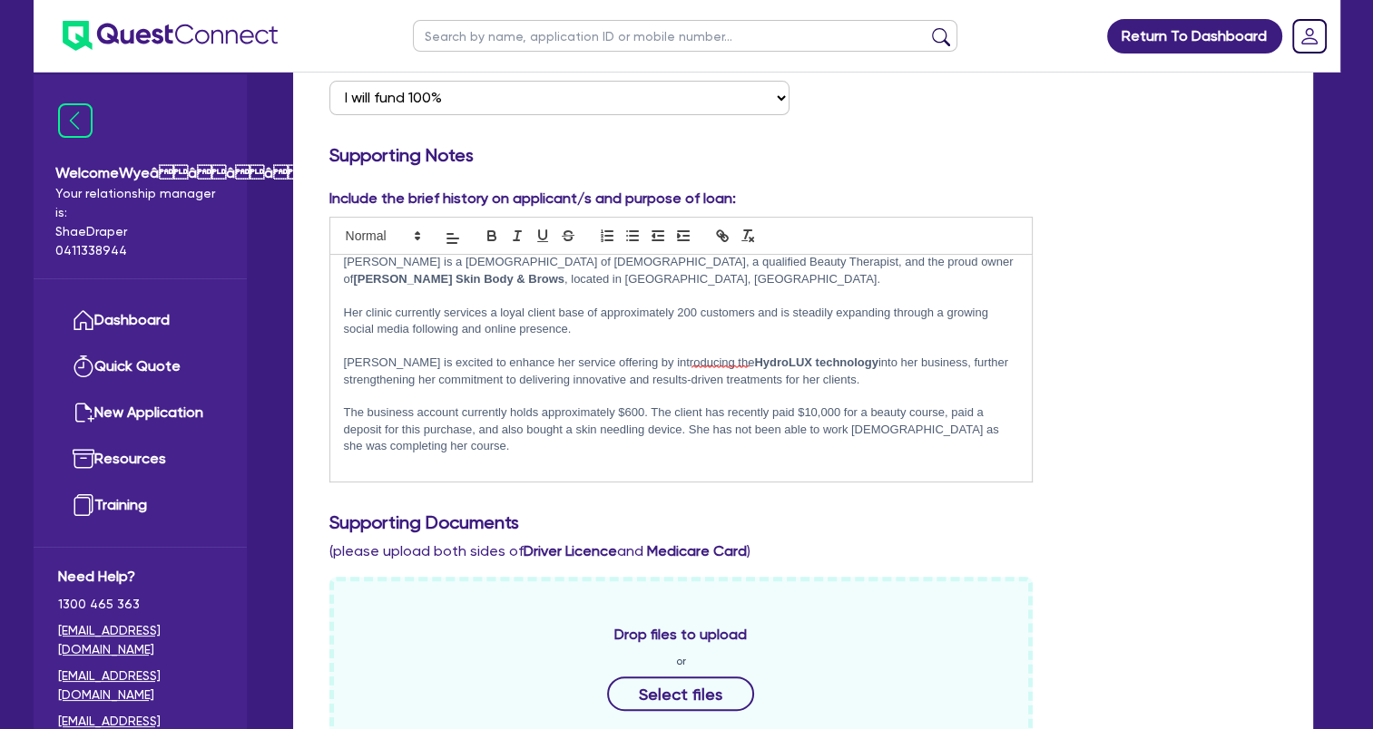
click at [542, 460] on p at bounding box center [681, 463] width 675 height 16
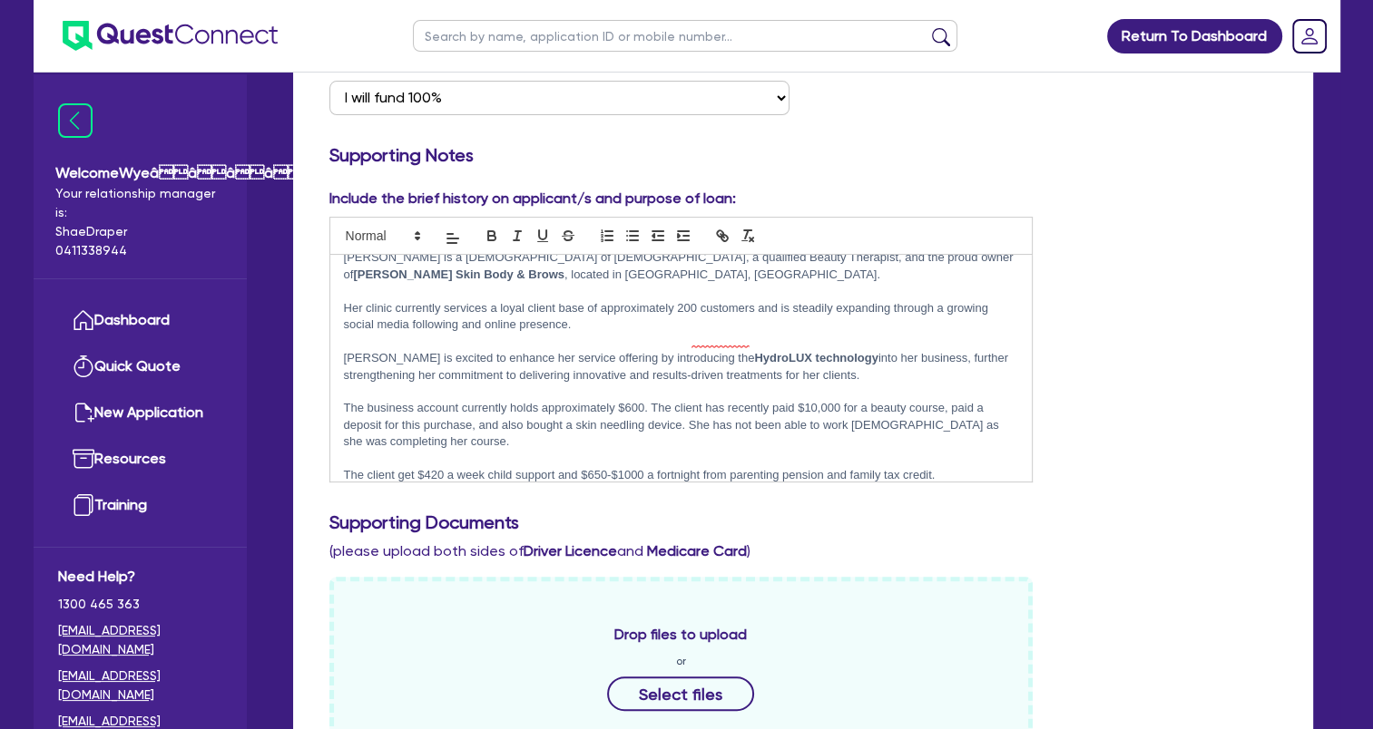
scroll to position [33, 0]
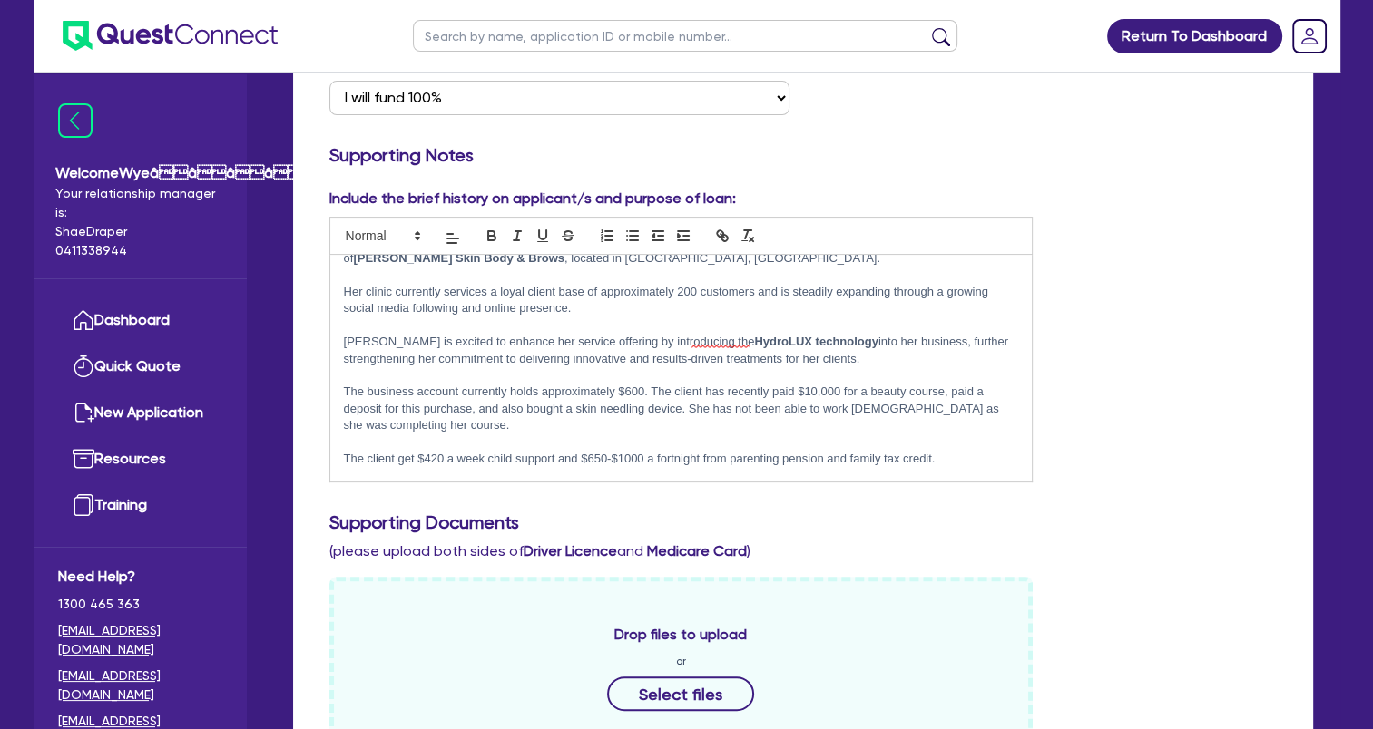
click at [415, 460] on p "The client get $420 a week child support and $650-$1000 a fortnight from parent…" at bounding box center [681, 459] width 675 height 16
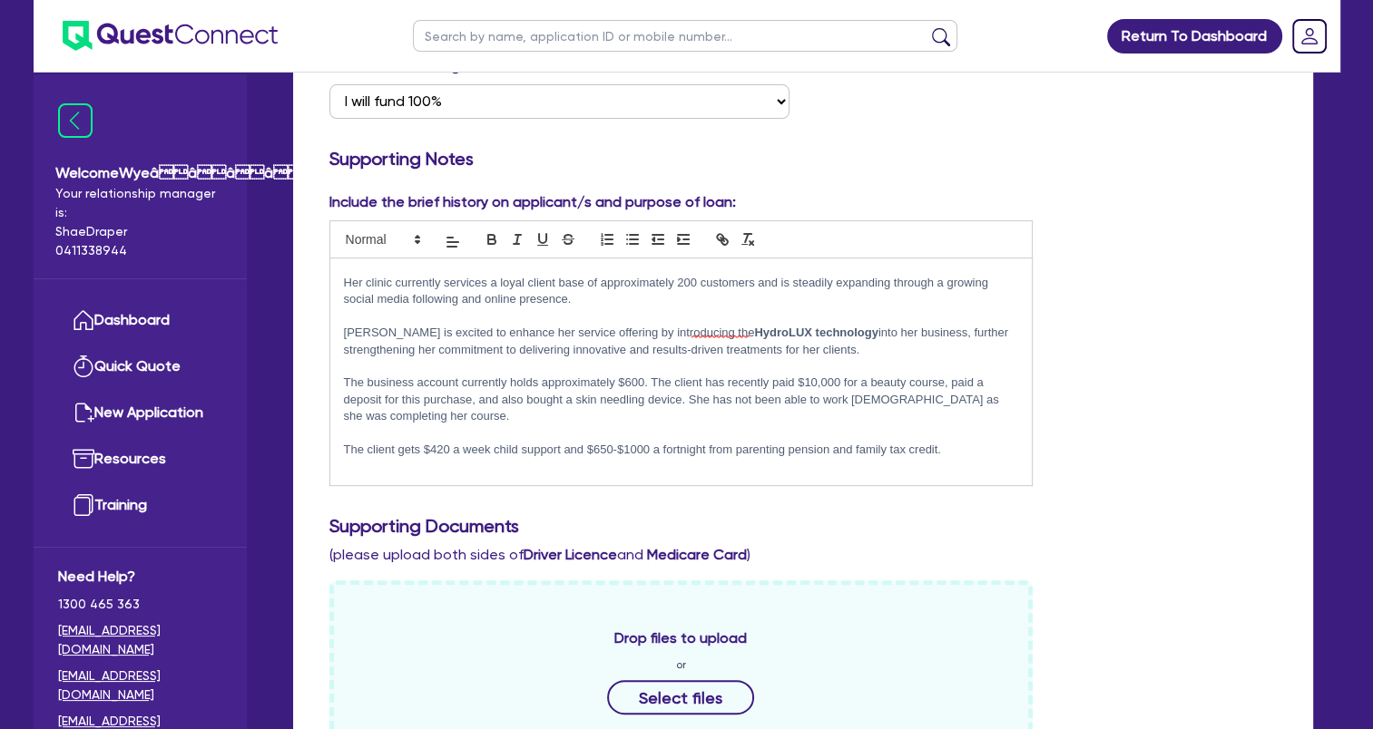
scroll to position [363, 0]
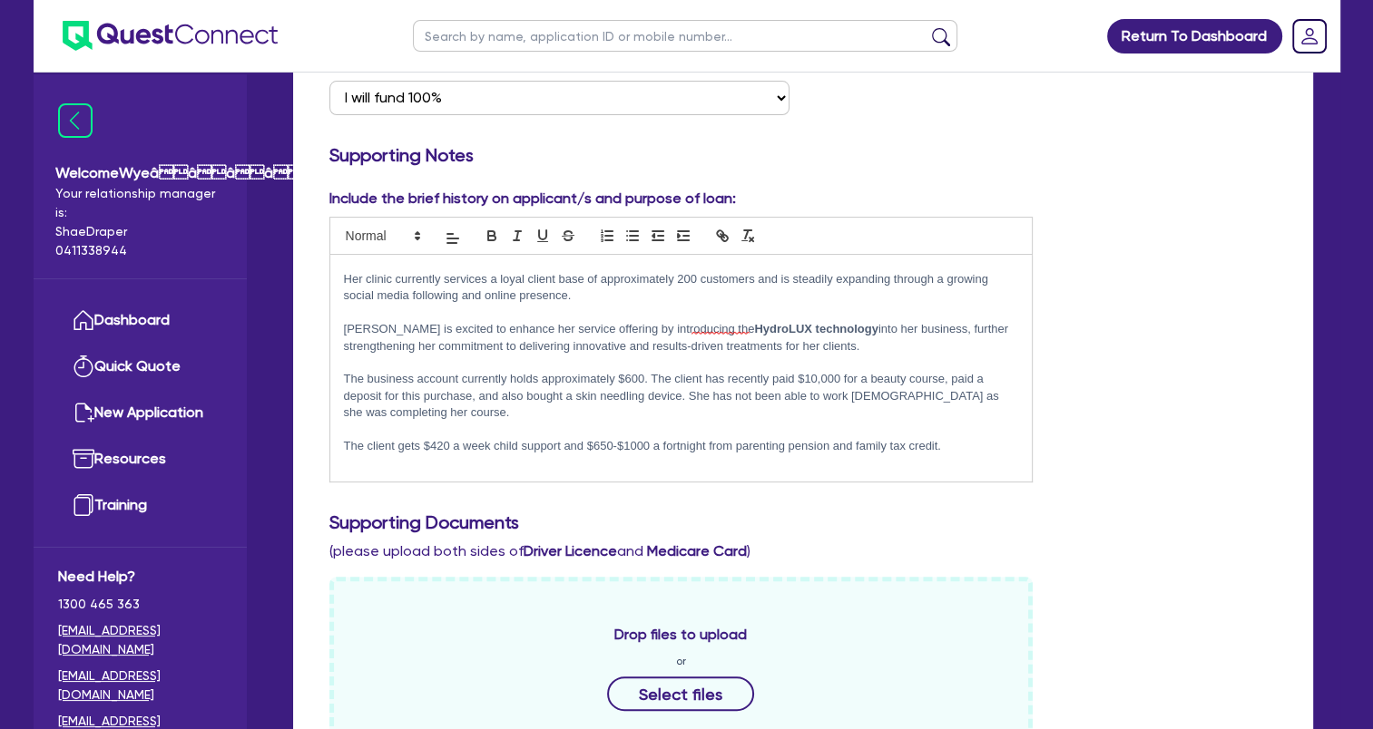
drag, startPoint x: 947, startPoint y: 443, endPoint x: 283, endPoint y: 436, distance: 664.2
click at [283, 445] on div "Quotes Applicant Guarantors Security Notes Contracts Loan # QF15154 The Global …" at bounding box center [802, 632] width 1047 height 1663
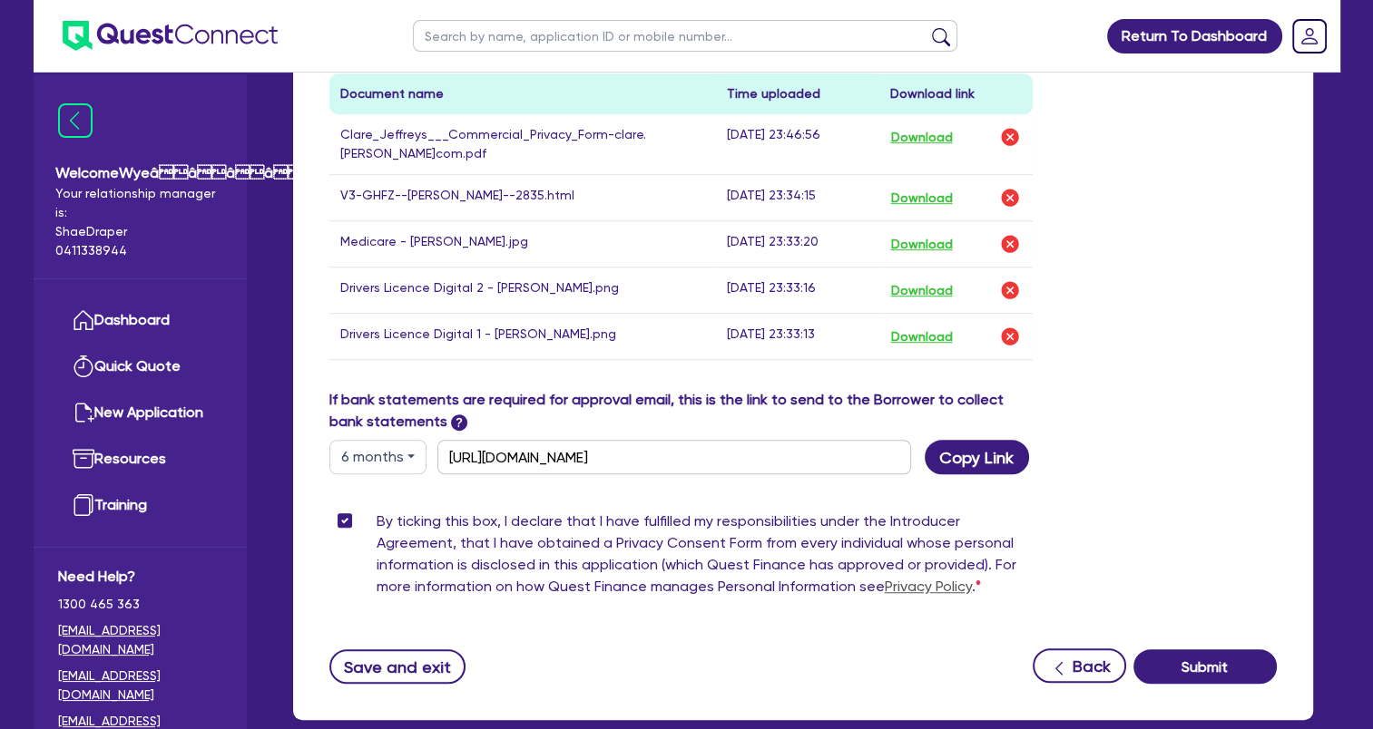
scroll to position [1183, 0]
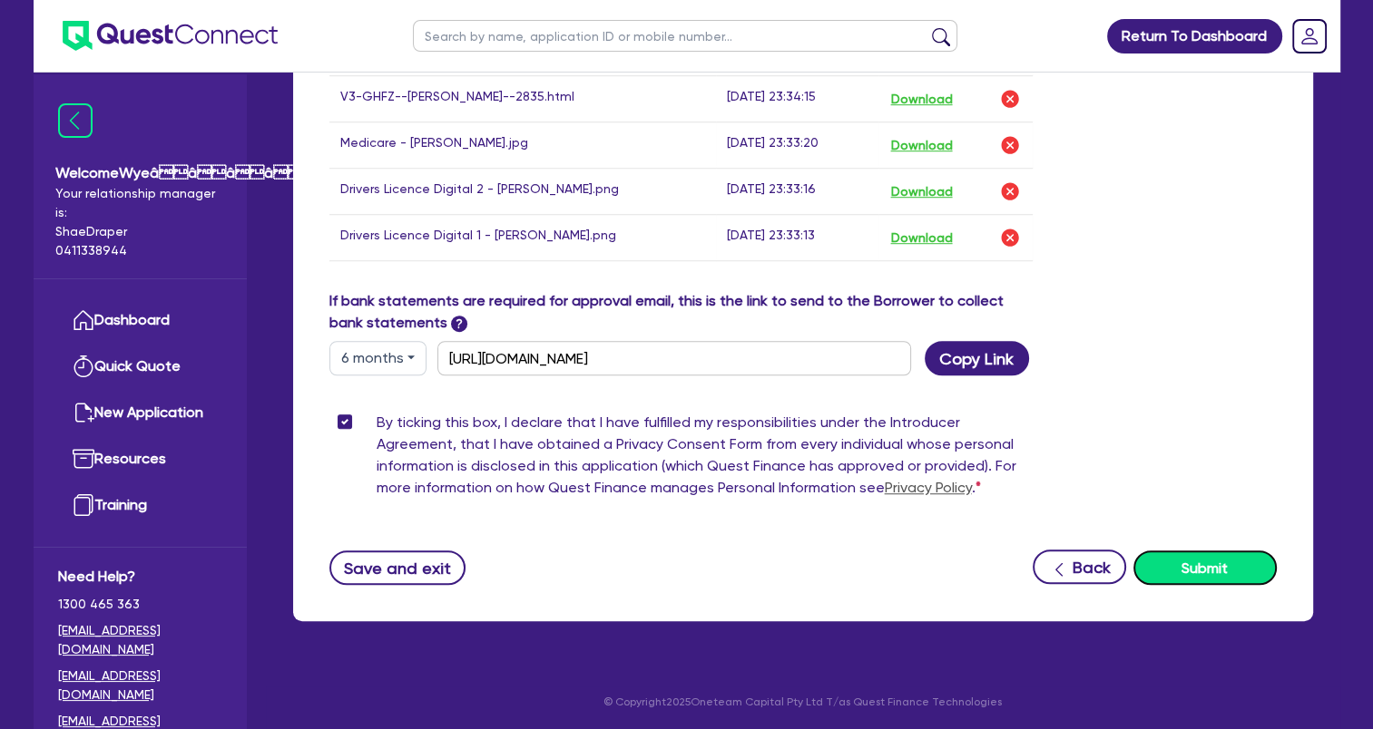
click at [1207, 565] on button "Submit" at bounding box center [1204, 568] width 143 height 34
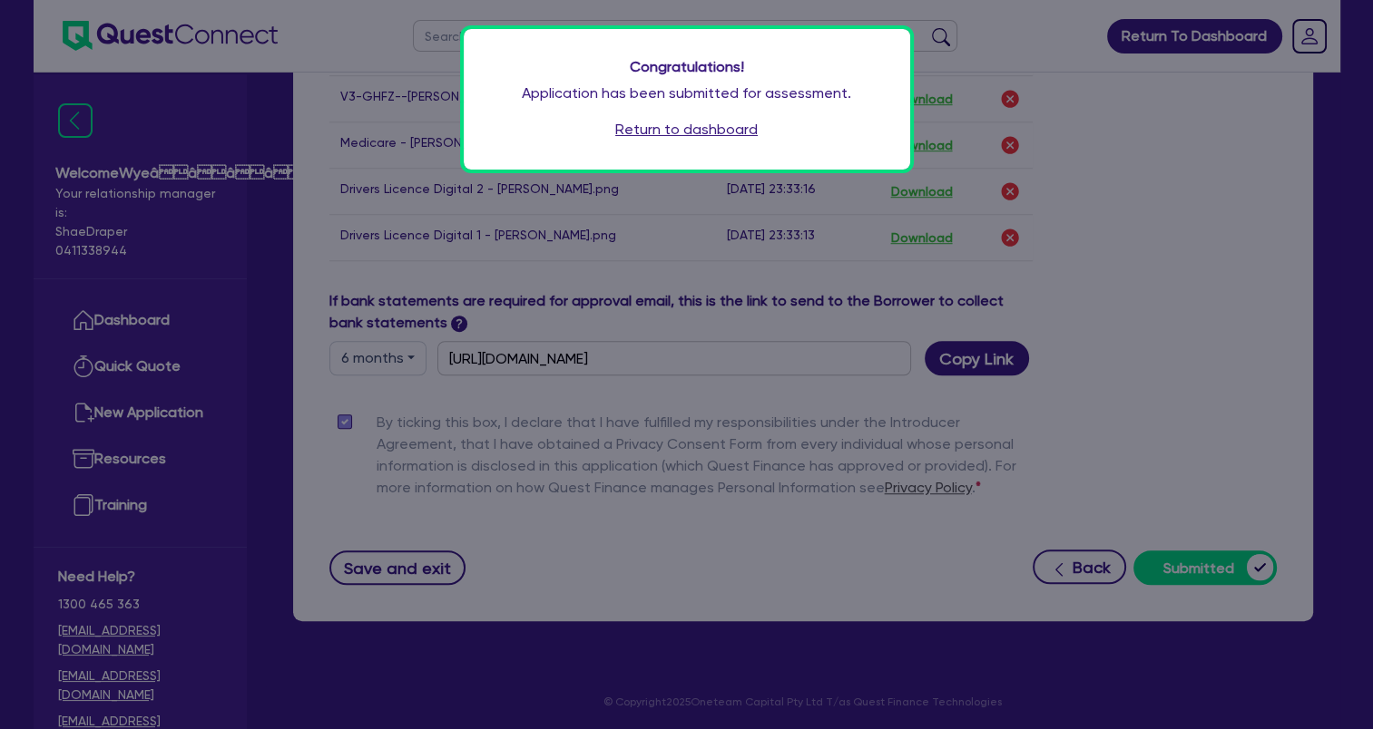
click at [698, 132] on link "Return to dashboard" at bounding box center [686, 130] width 142 height 22
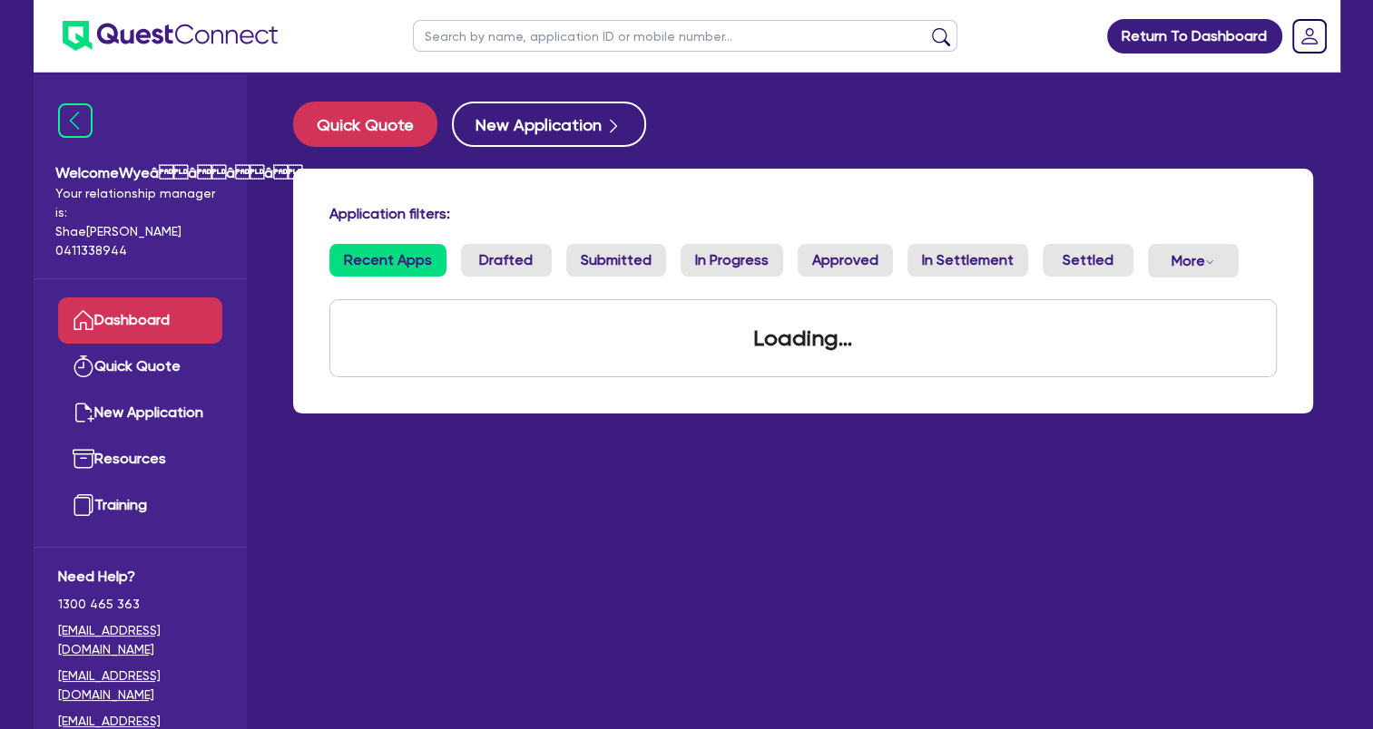
click at [149, 324] on link "Dashboard" at bounding box center [140, 321] width 164 height 46
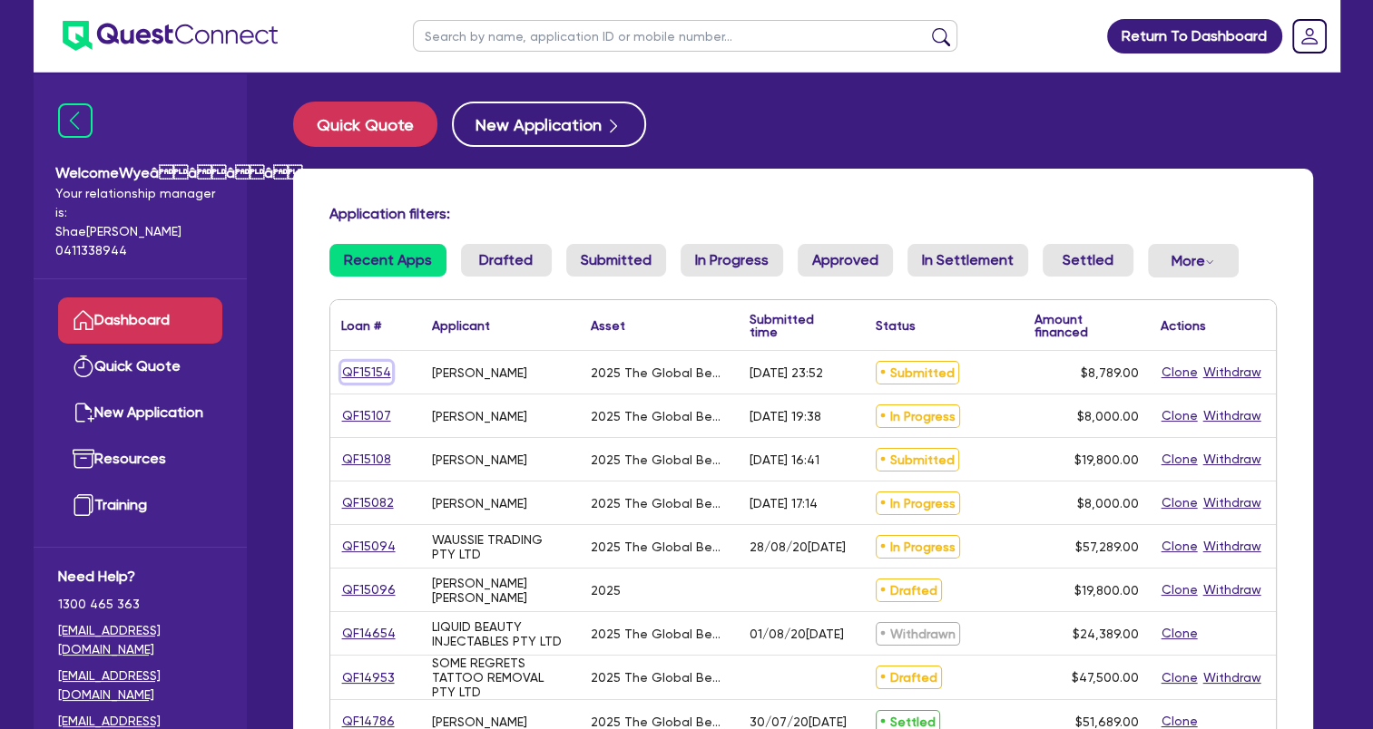
click at [366, 375] on link "QF15154" at bounding box center [366, 372] width 51 height 21
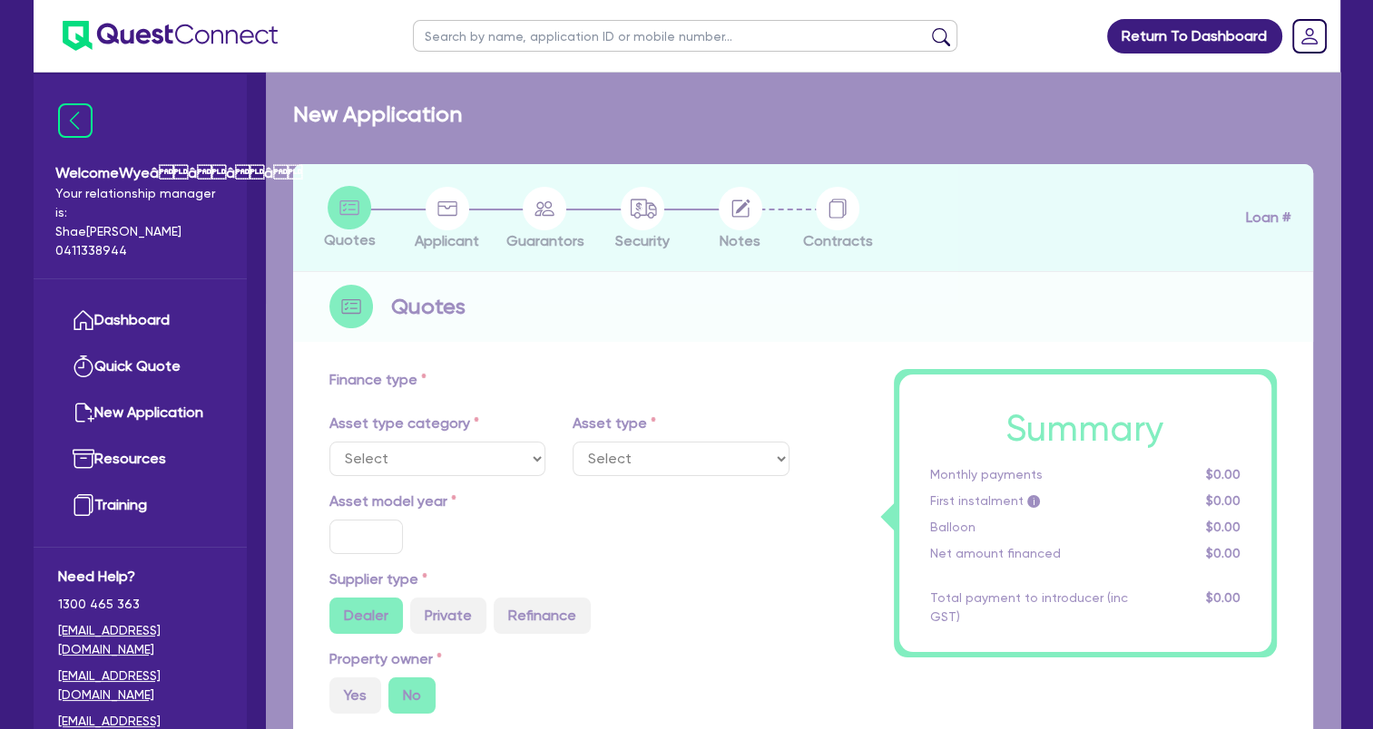
select select "TERTIARY_ASSETS"
type input "2025"
type input "10,989"
type input "2,200"
type input "8"
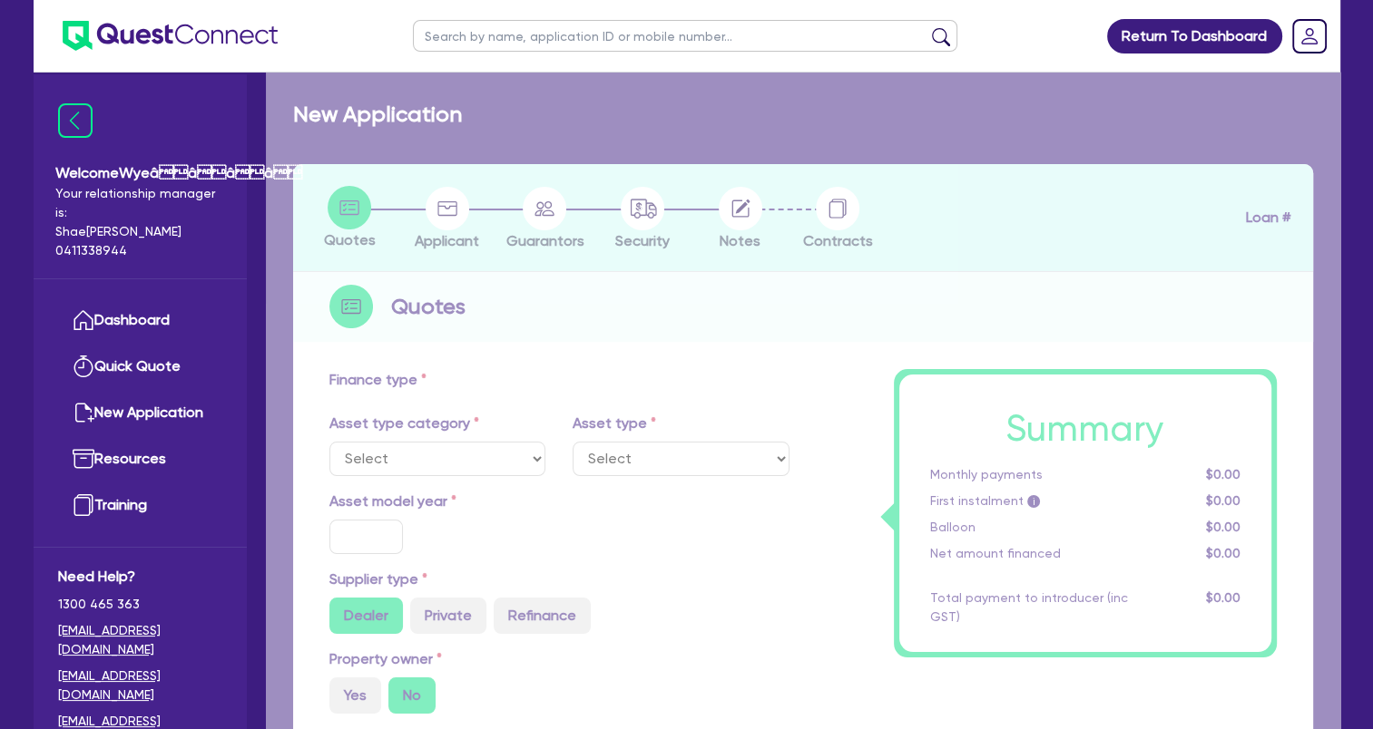
type input "703.12"
type input "17.95"
select select "BEAUTY_EQUIPMENT"
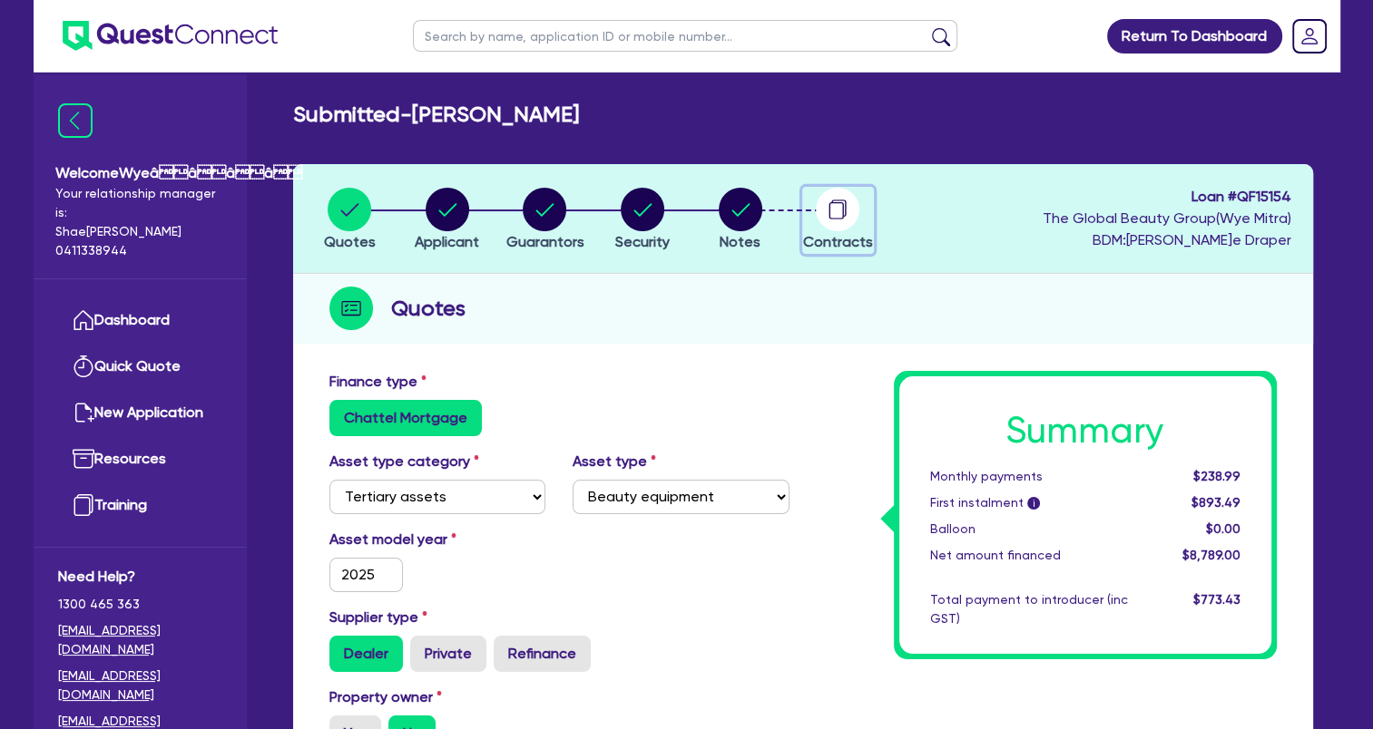
click at [831, 214] on circle "button" at bounding box center [838, 210] width 44 height 44
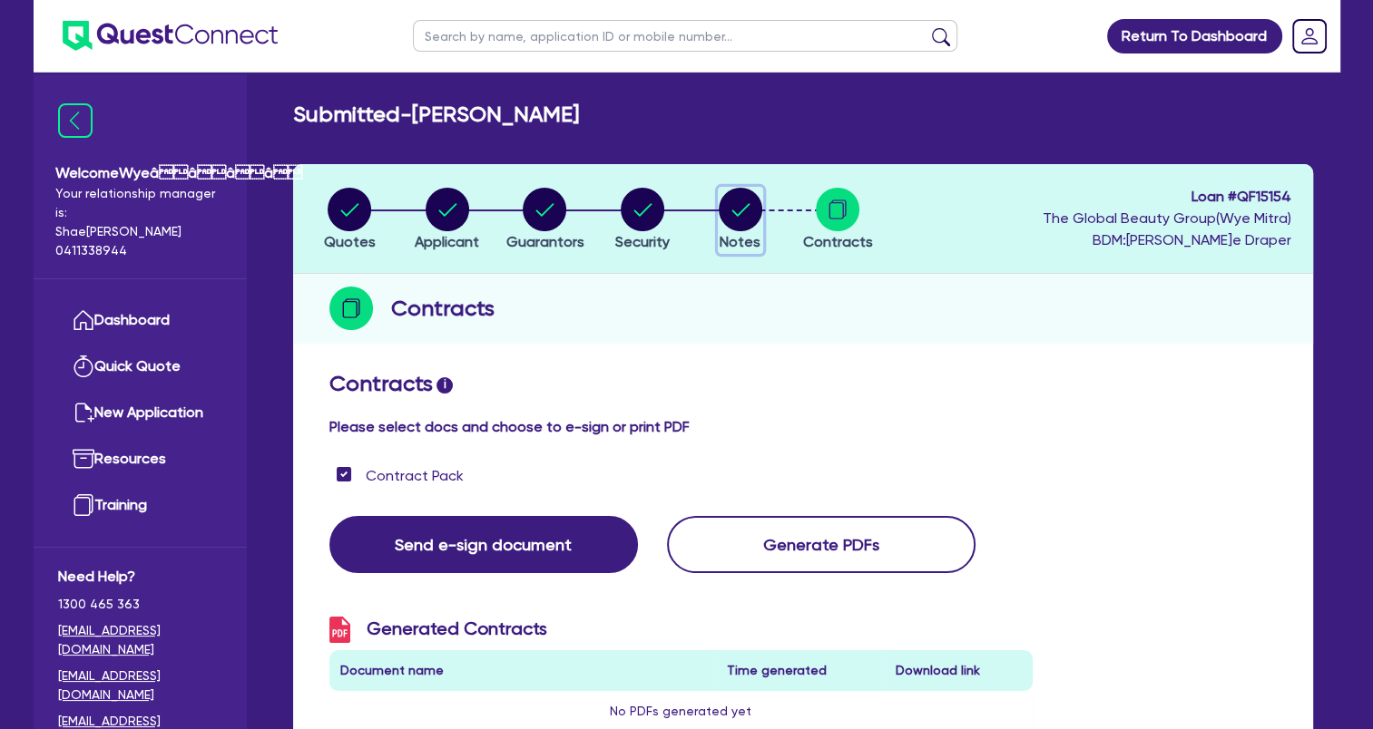
click at [752, 223] on circle "button" at bounding box center [741, 210] width 44 height 44
select select "Quest Finance - Platform Funding"
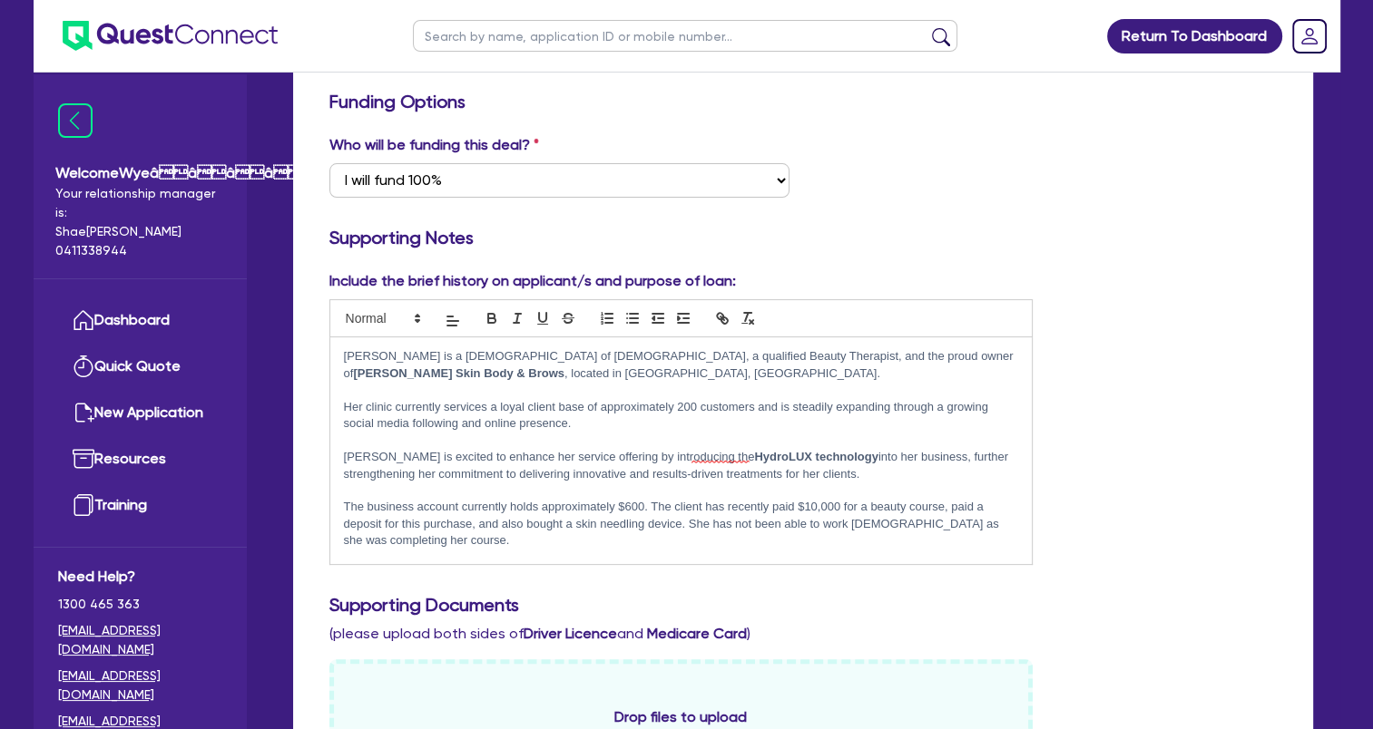
scroll to position [454, 0]
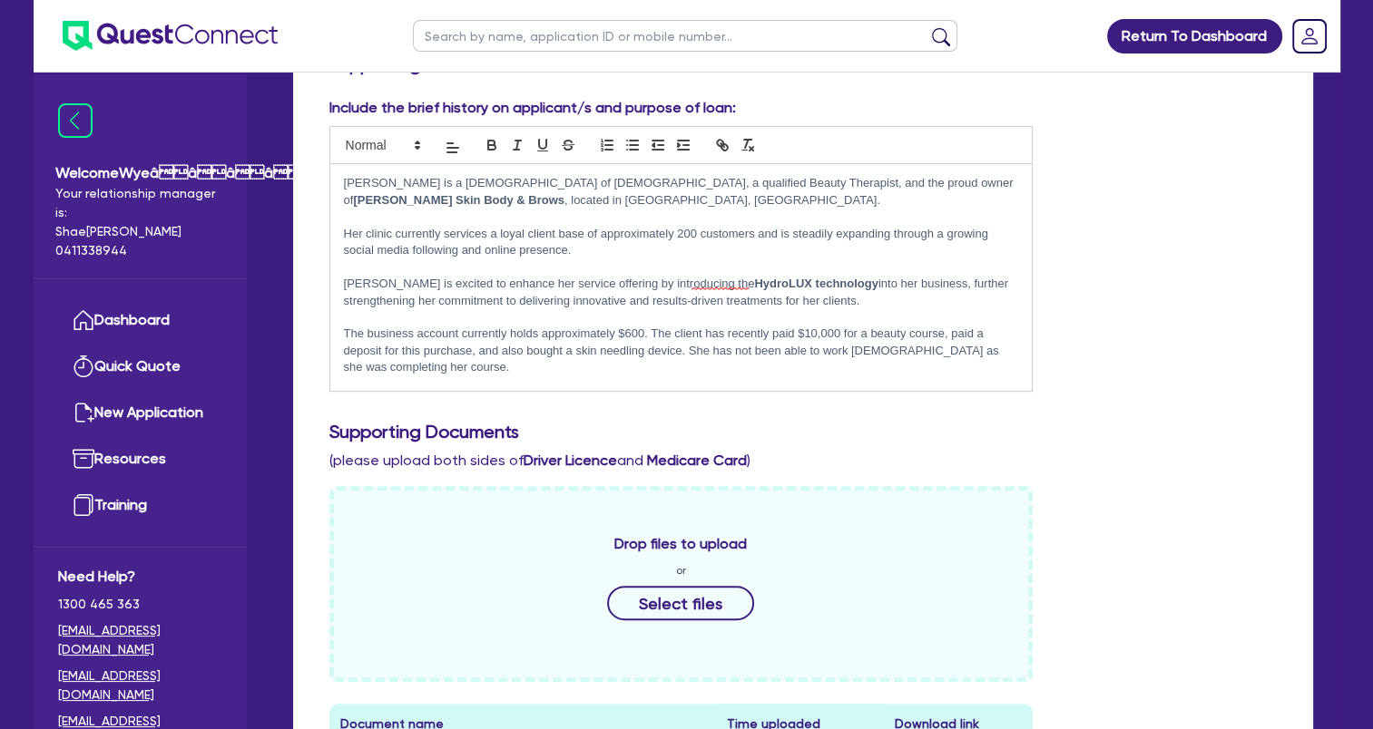
click at [475, 351] on p "The business account currently holds approximately $600. The client has recentl…" at bounding box center [681, 351] width 675 height 50
click at [679, 350] on p "The business account currently holds approximately $600. The client has recentl…" at bounding box center [681, 351] width 675 height 50
click at [708, 354] on p "The business account currently holds approximately $600. The client has recentl…" at bounding box center [681, 351] width 675 height 50
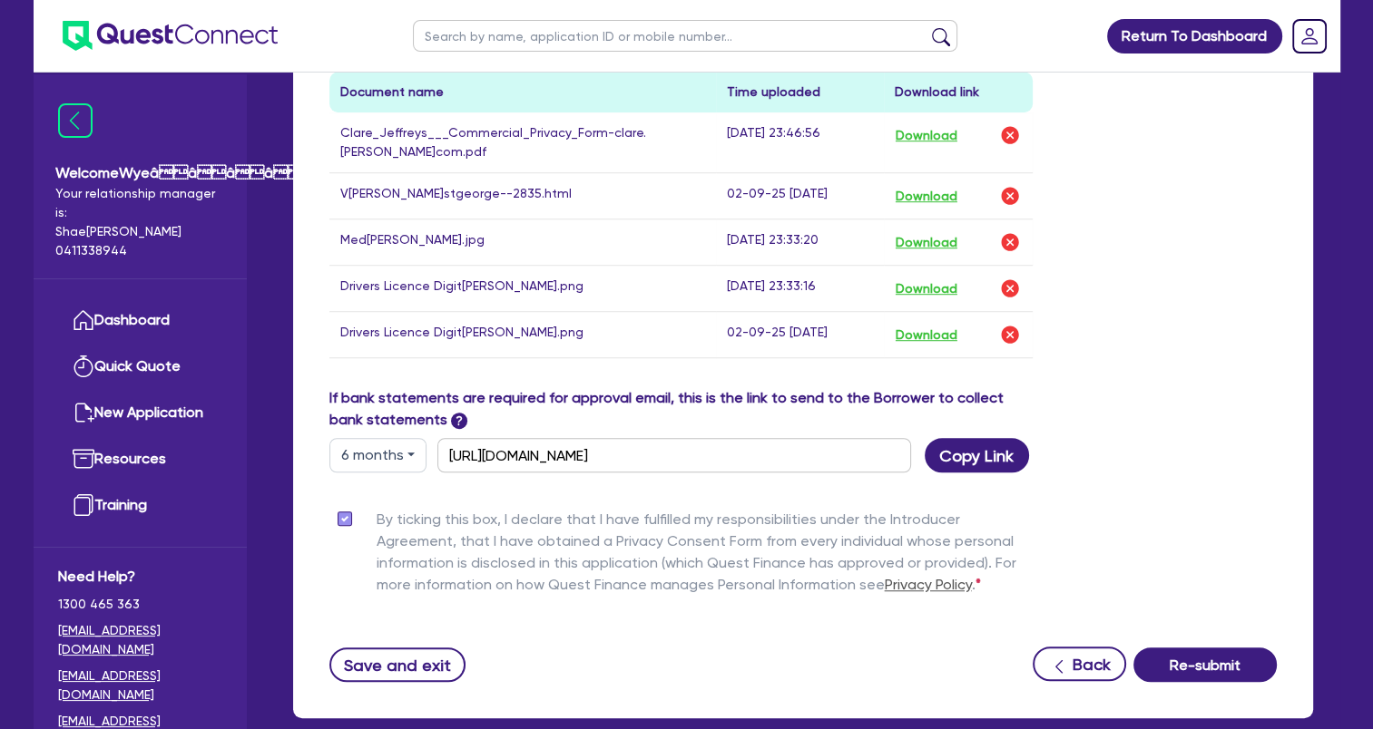
scroll to position [1183, 0]
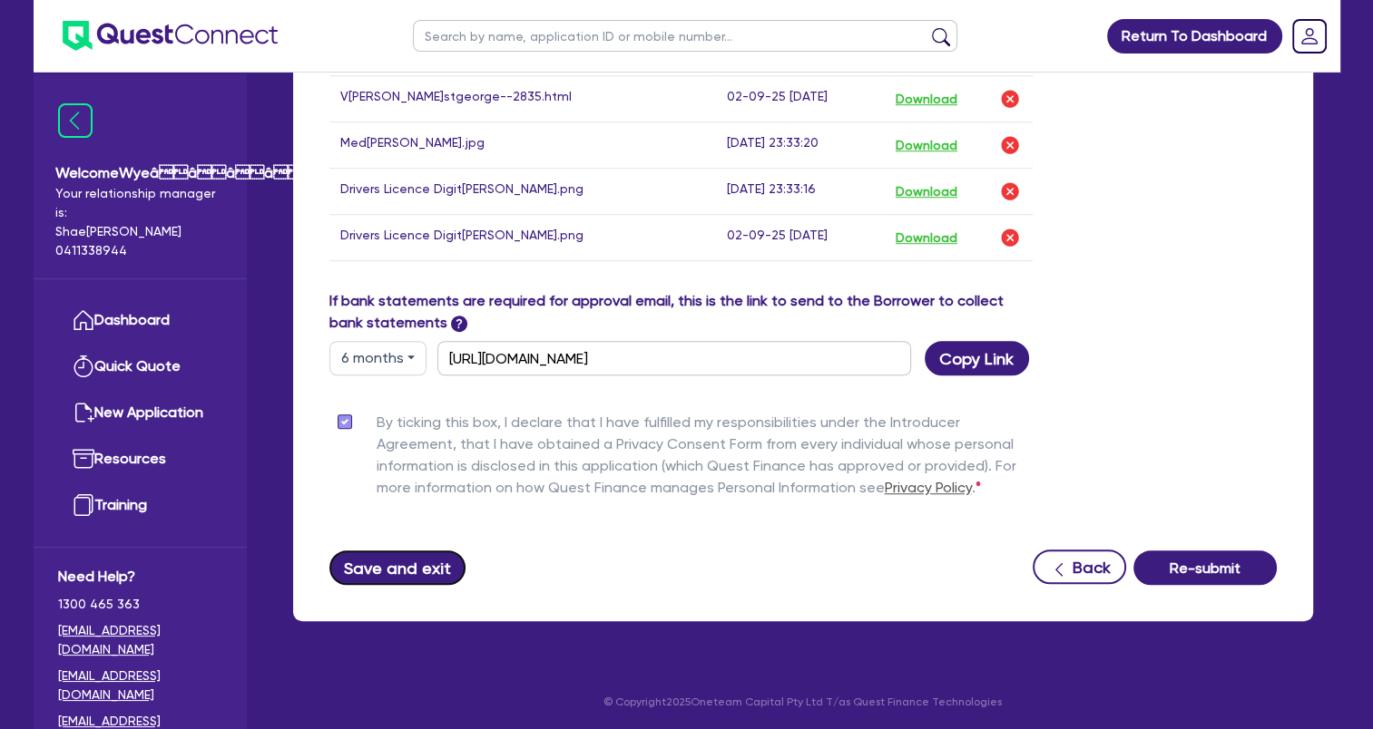
click at [391, 567] on button "Save and exit" at bounding box center [397, 568] width 137 height 34
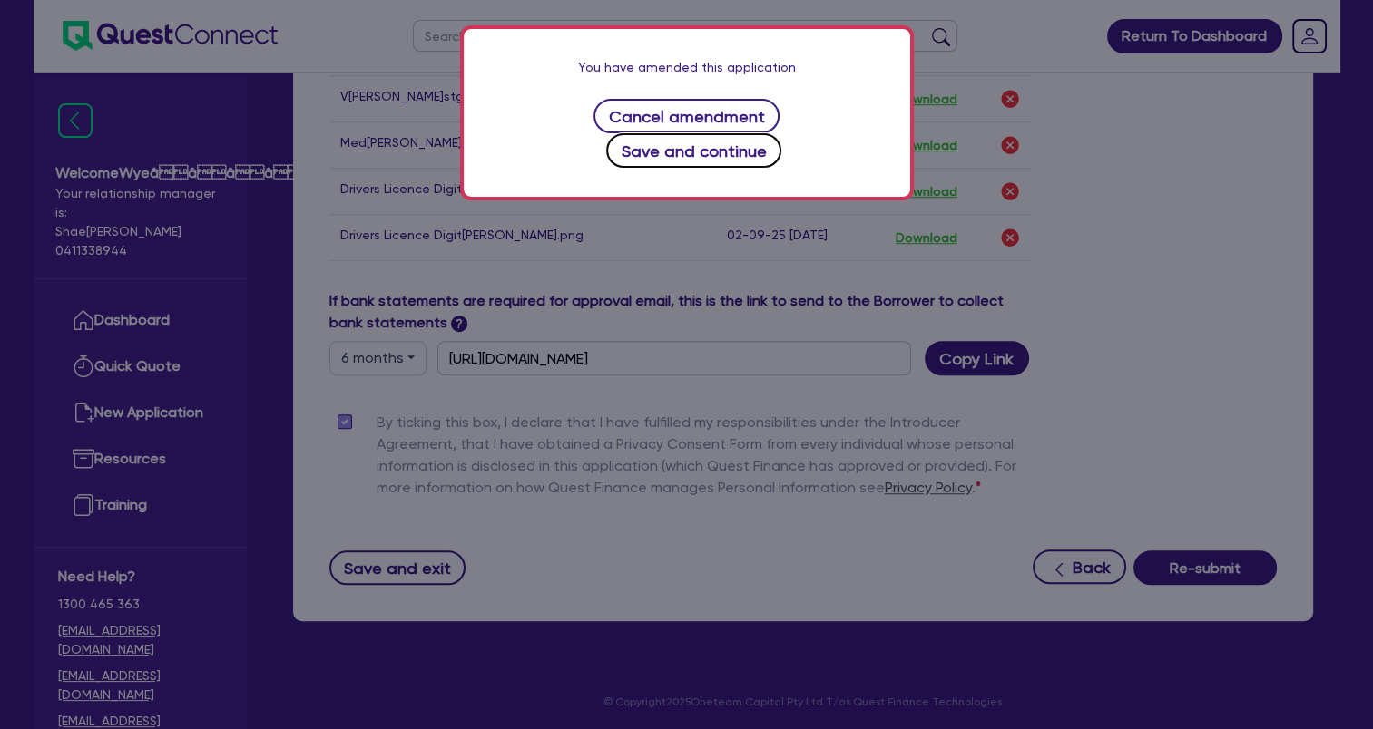
click at [781, 133] on button "Save and continue" at bounding box center [693, 150] width 175 height 34
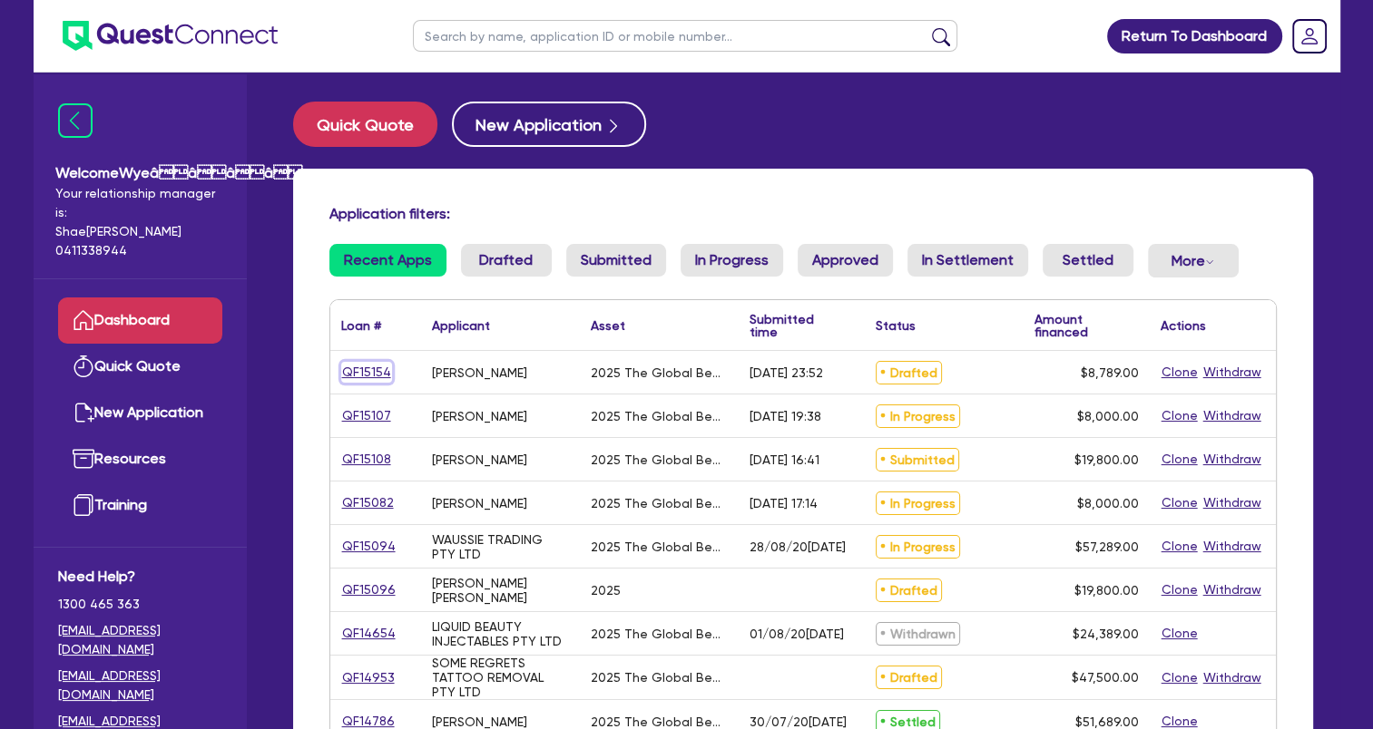
click at [383, 370] on link "QF15154" at bounding box center [366, 372] width 51 height 21
select select "TERTIARY_ASSETS"
select select "BEAUTY_EQUIPMENT"
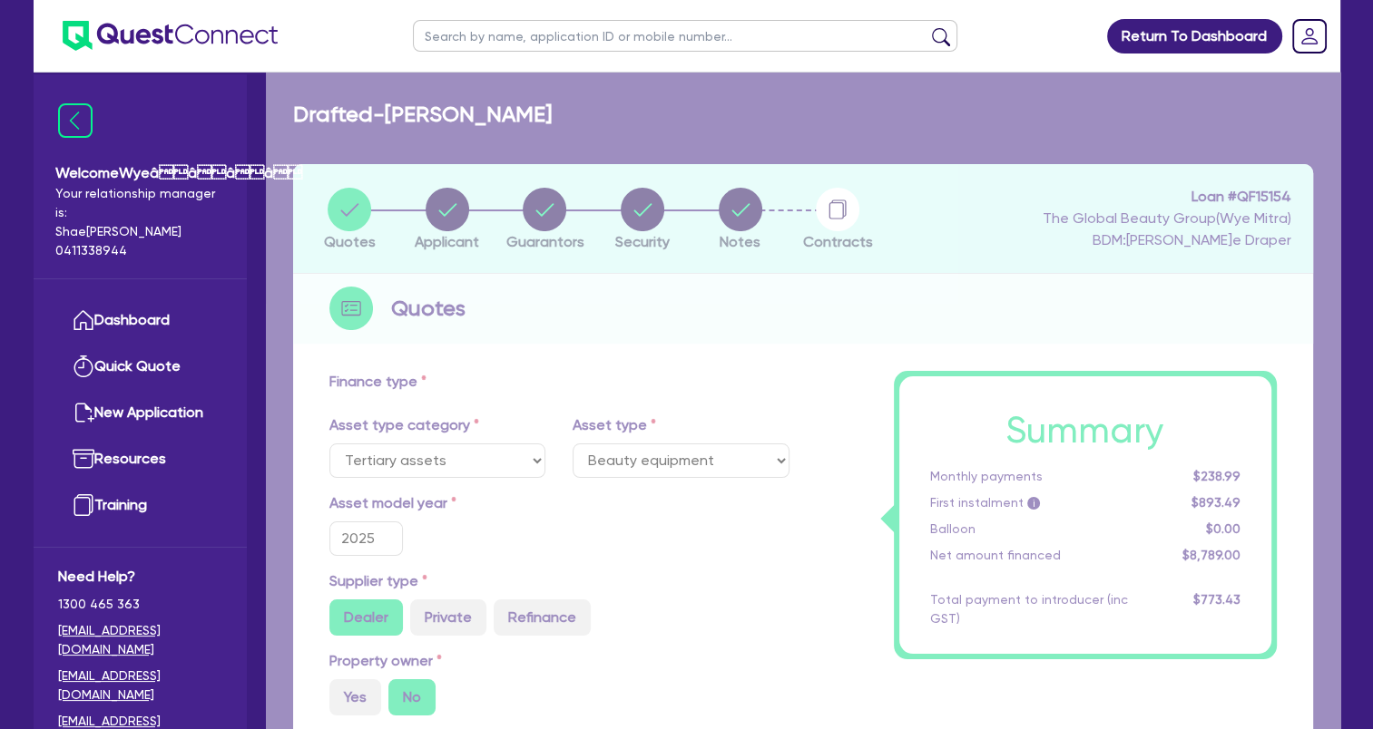
type input "10,989"
type input "2,200"
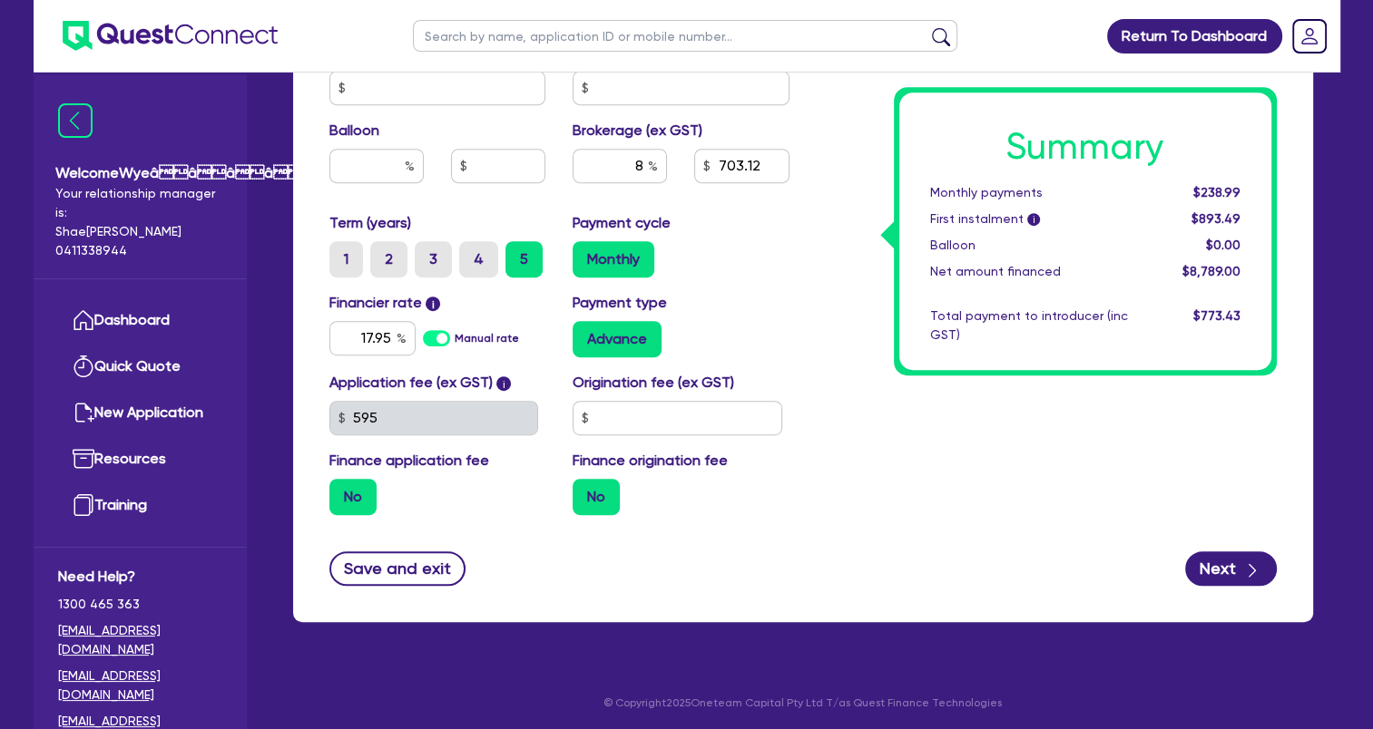
scroll to position [905, 0]
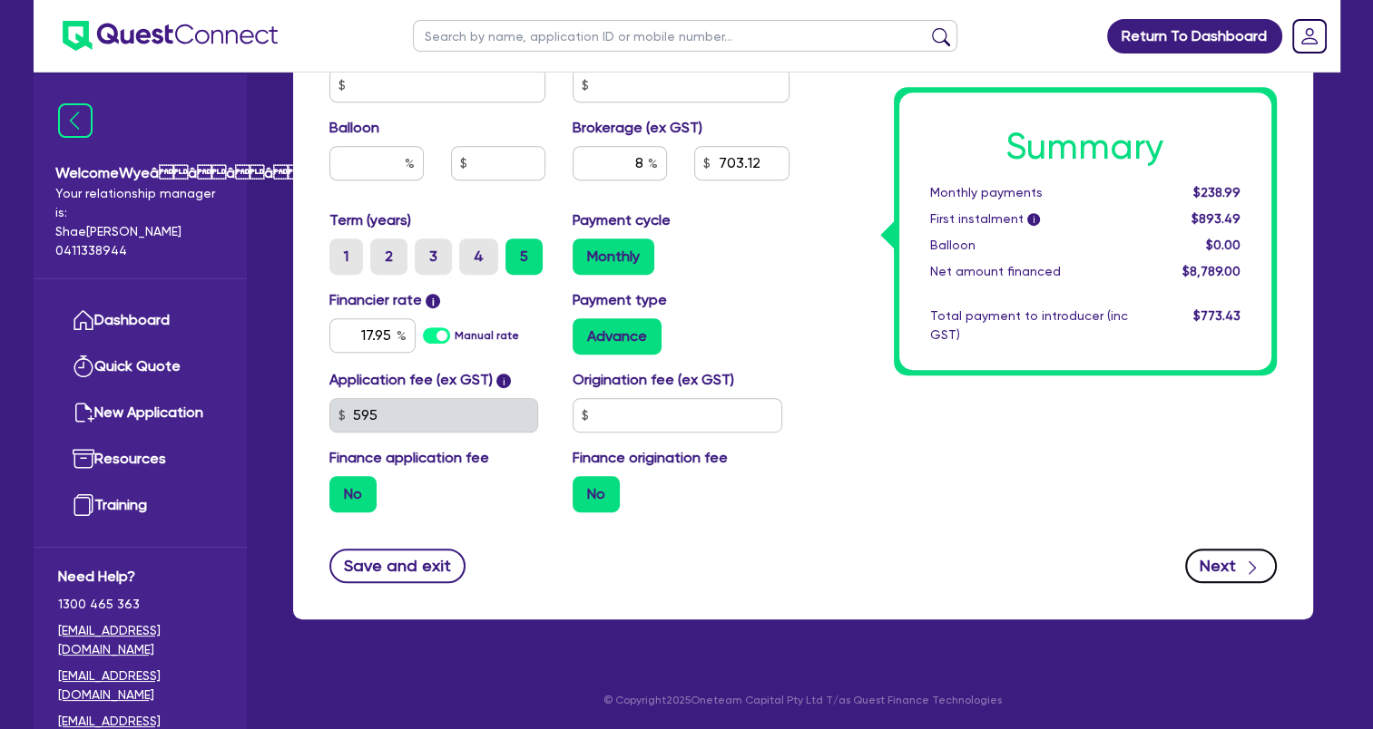
click at [1199, 572] on button "Next" at bounding box center [1231, 566] width 92 height 34
type input "10,989"
type input "2,200"
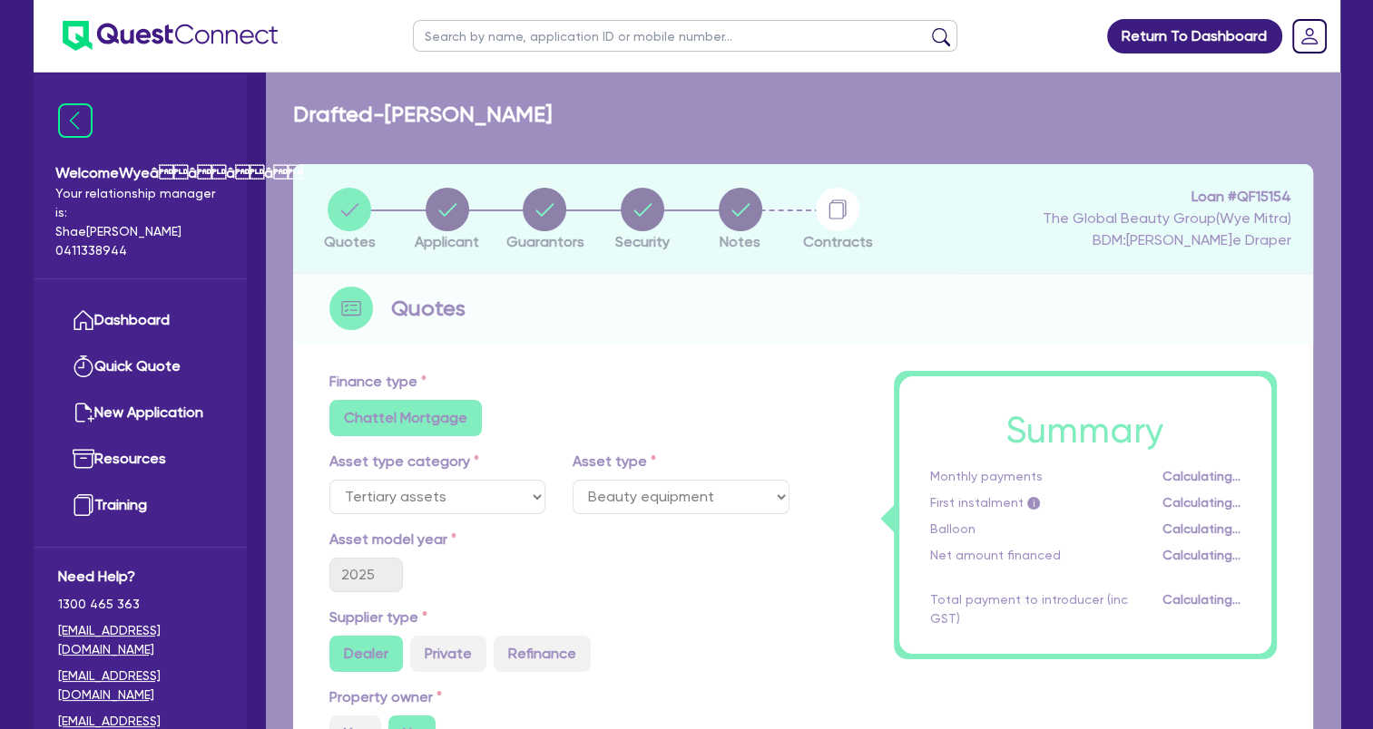
select select "SOLE_TRADER"
select select "HEALTH_BEAUTY"
select select "HAIR_BEAUTY_SALONS"
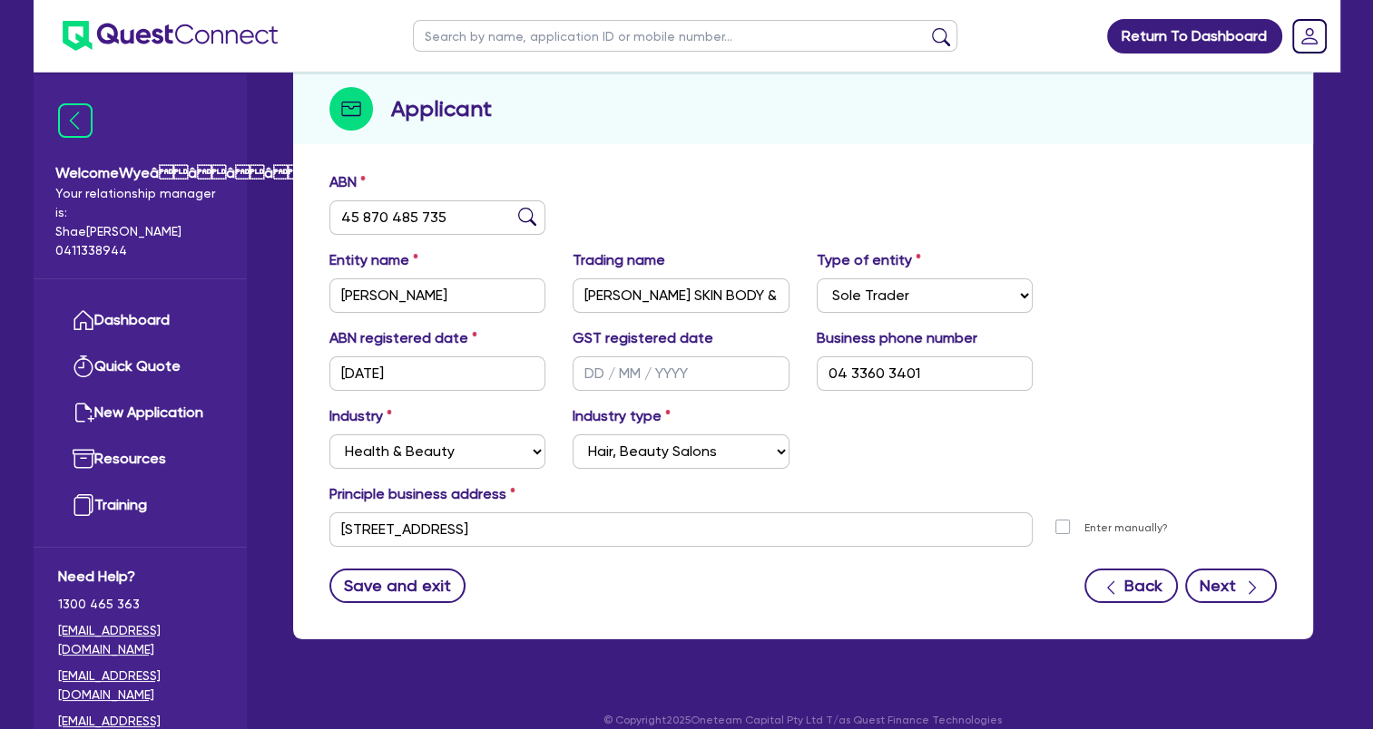
scroll to position [220, 0]
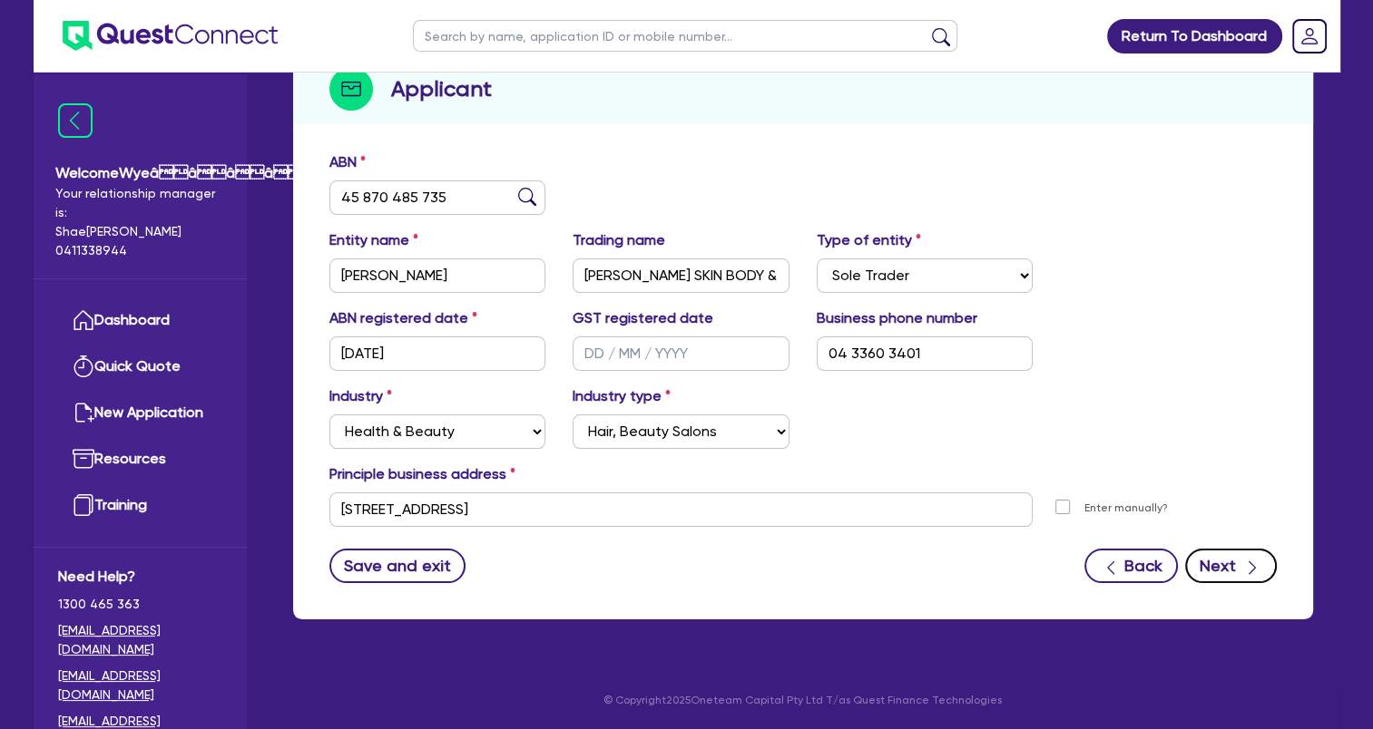
click at [1242, 566] on div "button" at bounding box center [1252, 565] width 20 height 23
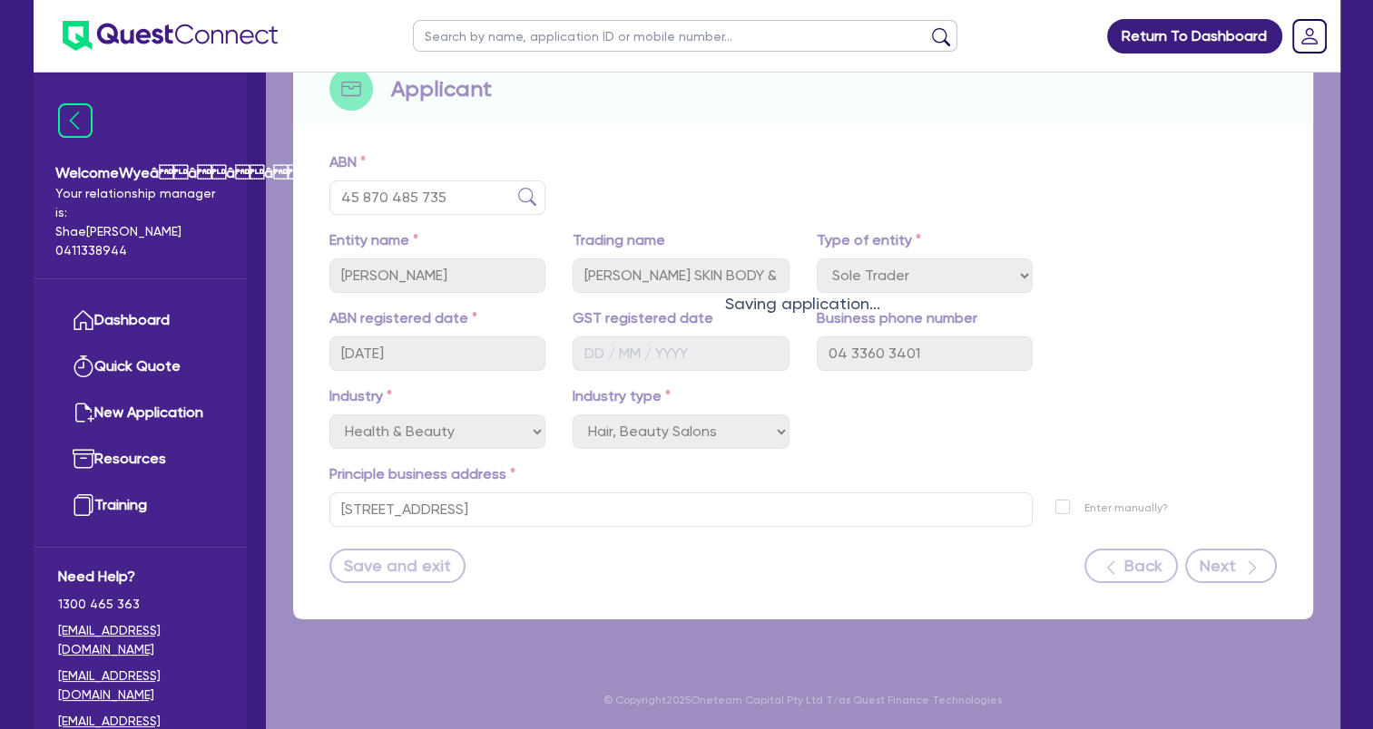
select select "MS"
select select "[GEOGRAPHIC_DATA]"
select select "SINGLE"
select select "CASH"
select select "VEHICLE"
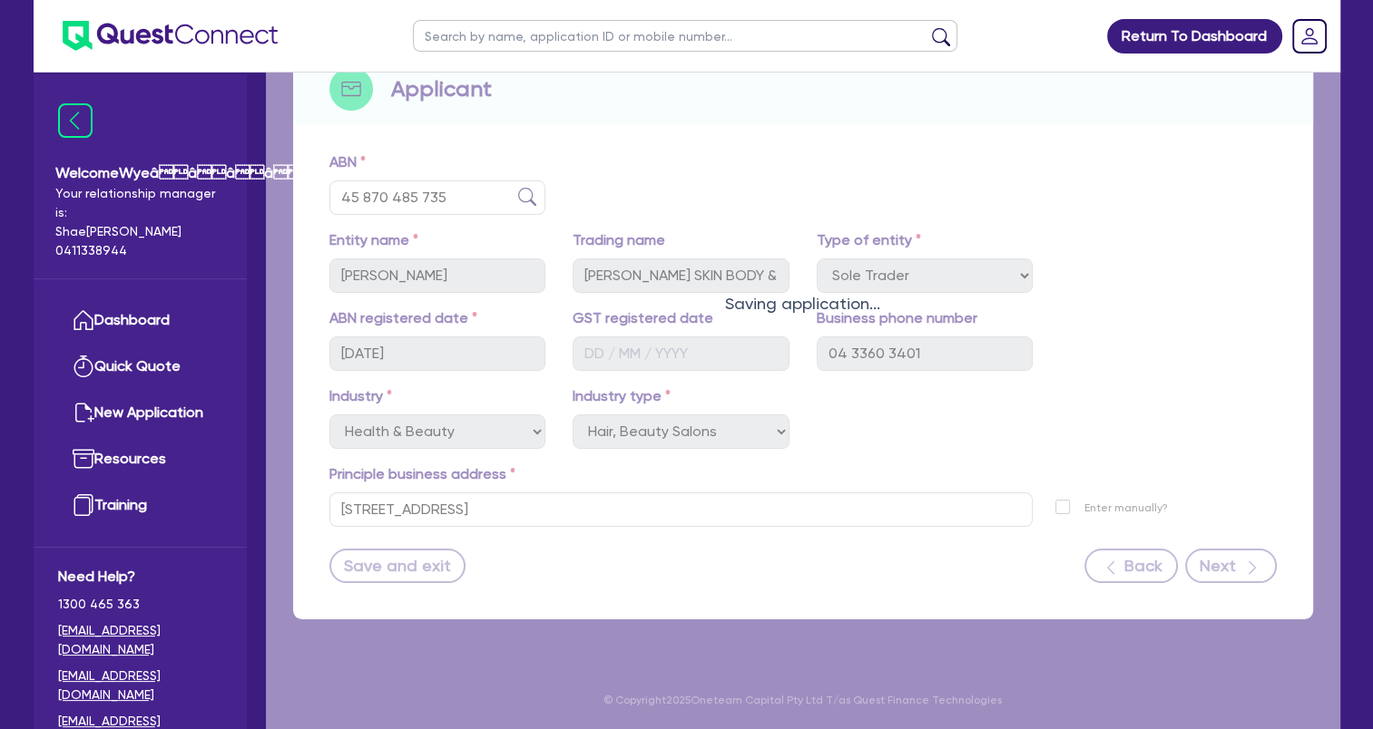
select select "HOUSEHOLD_PERSONAL"
select select "OTHER"
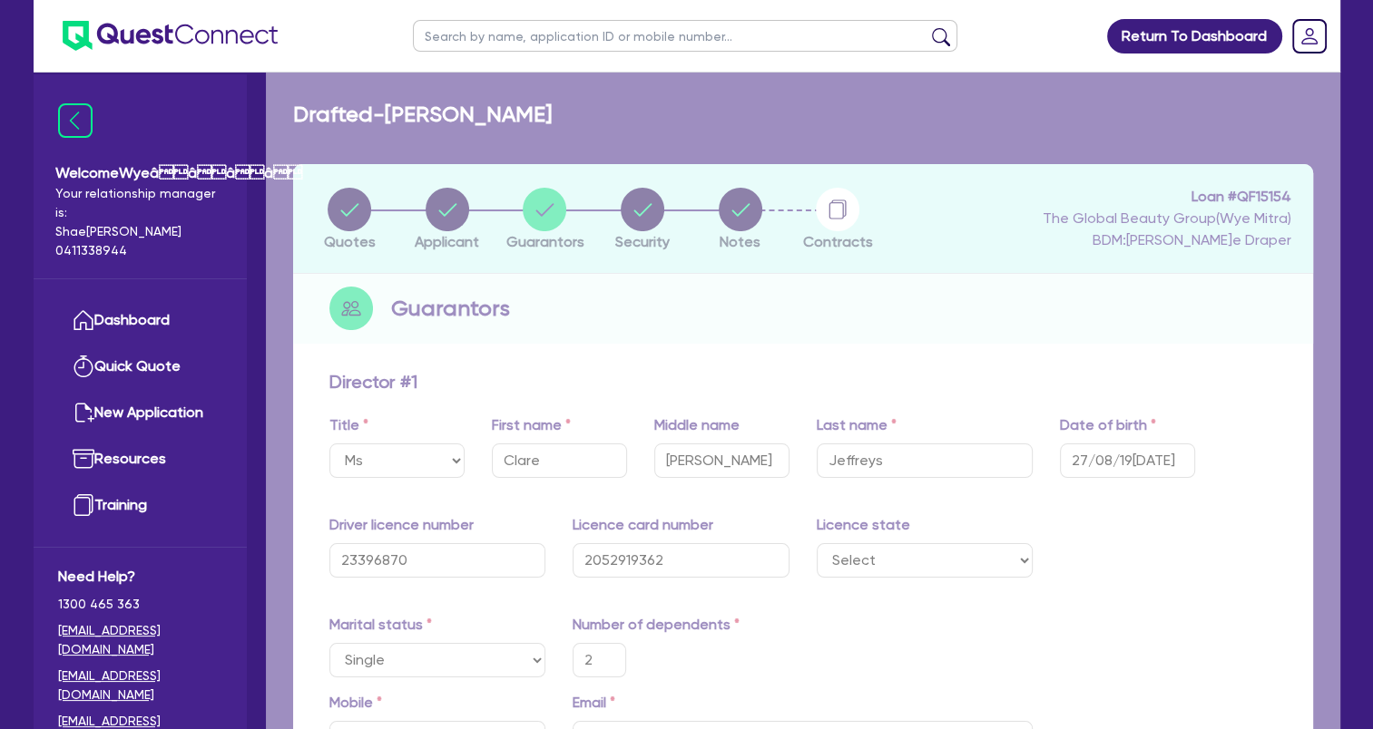
type input "2"
type input "0433 603 401"
type input "22,600"
type input "28,000"
type input "30,000"
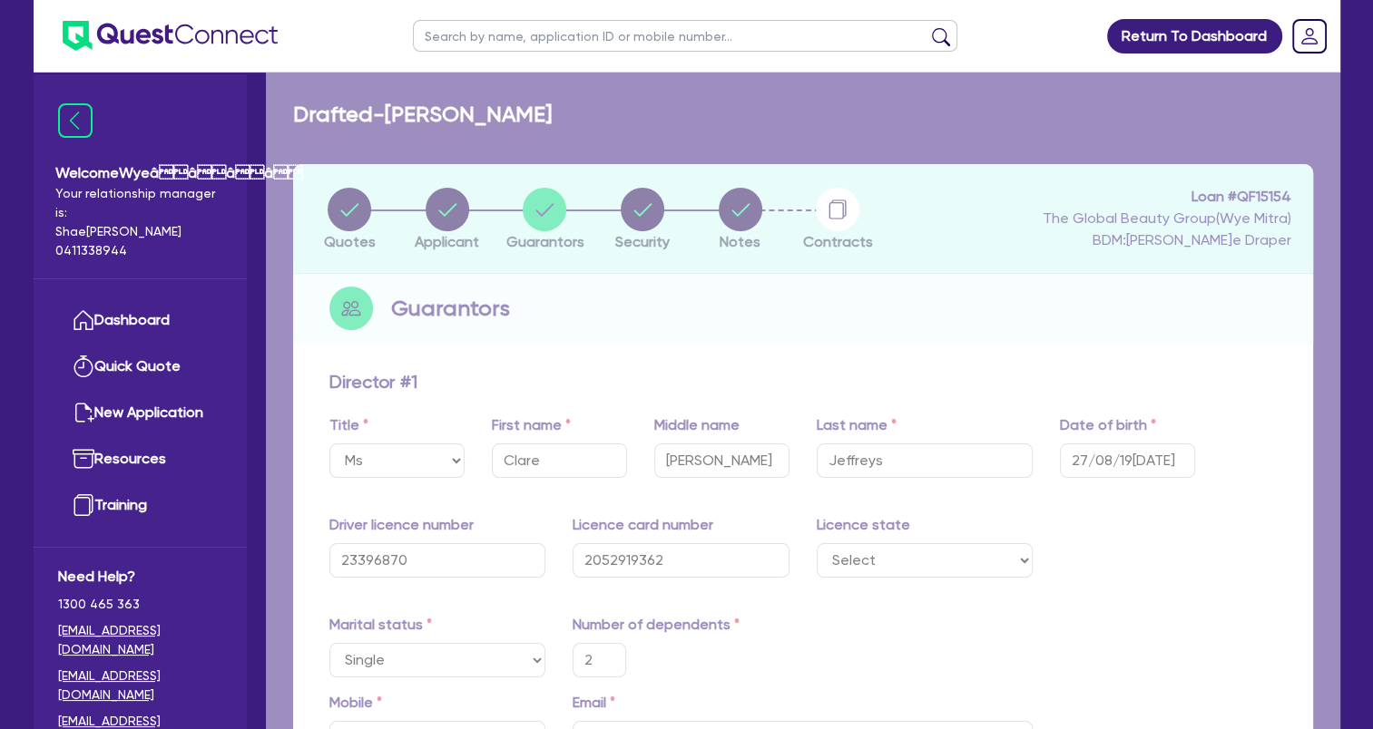
type input "8,000"
type input "54,000"
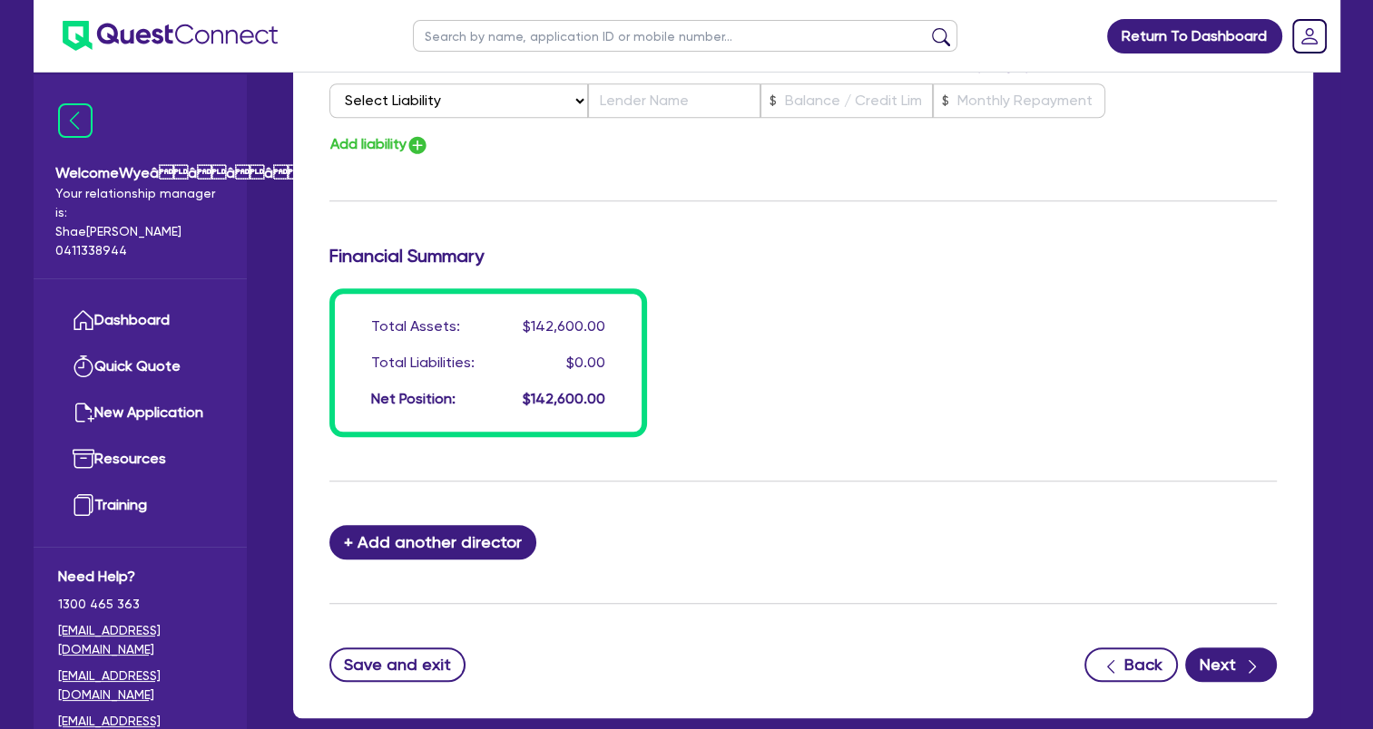
scroll to position [1541, 0]
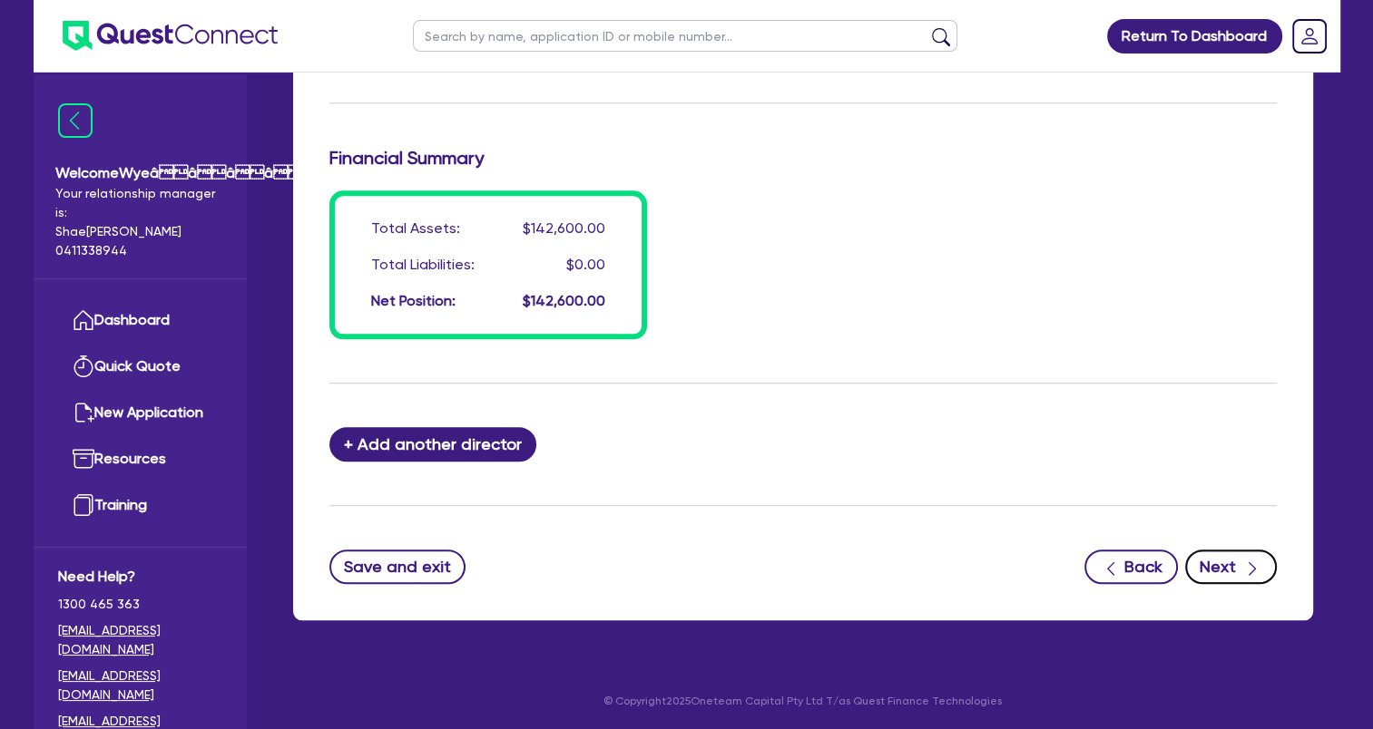
click at [1238, 563] on button "Next" at bounding box center [1231, 567] width 92 height 34
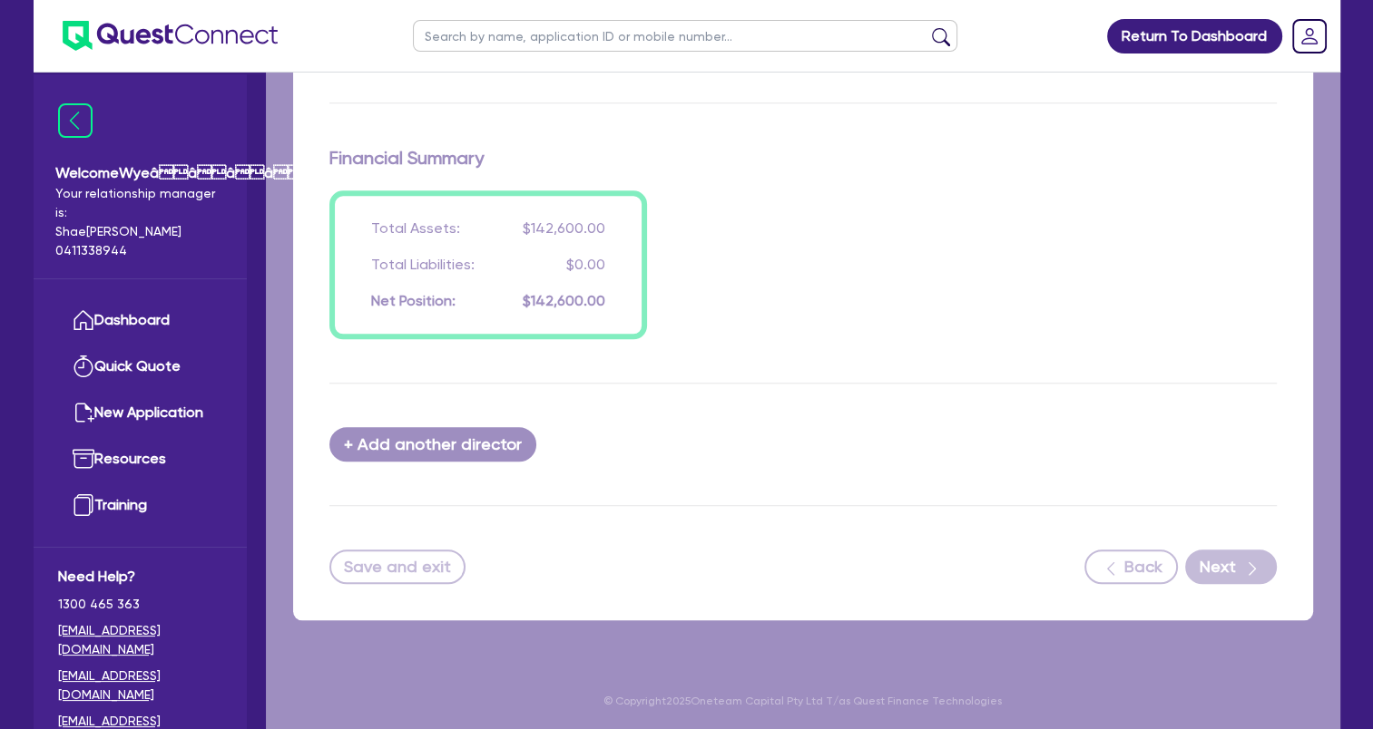
select select "TERTIARY_ASSETS"
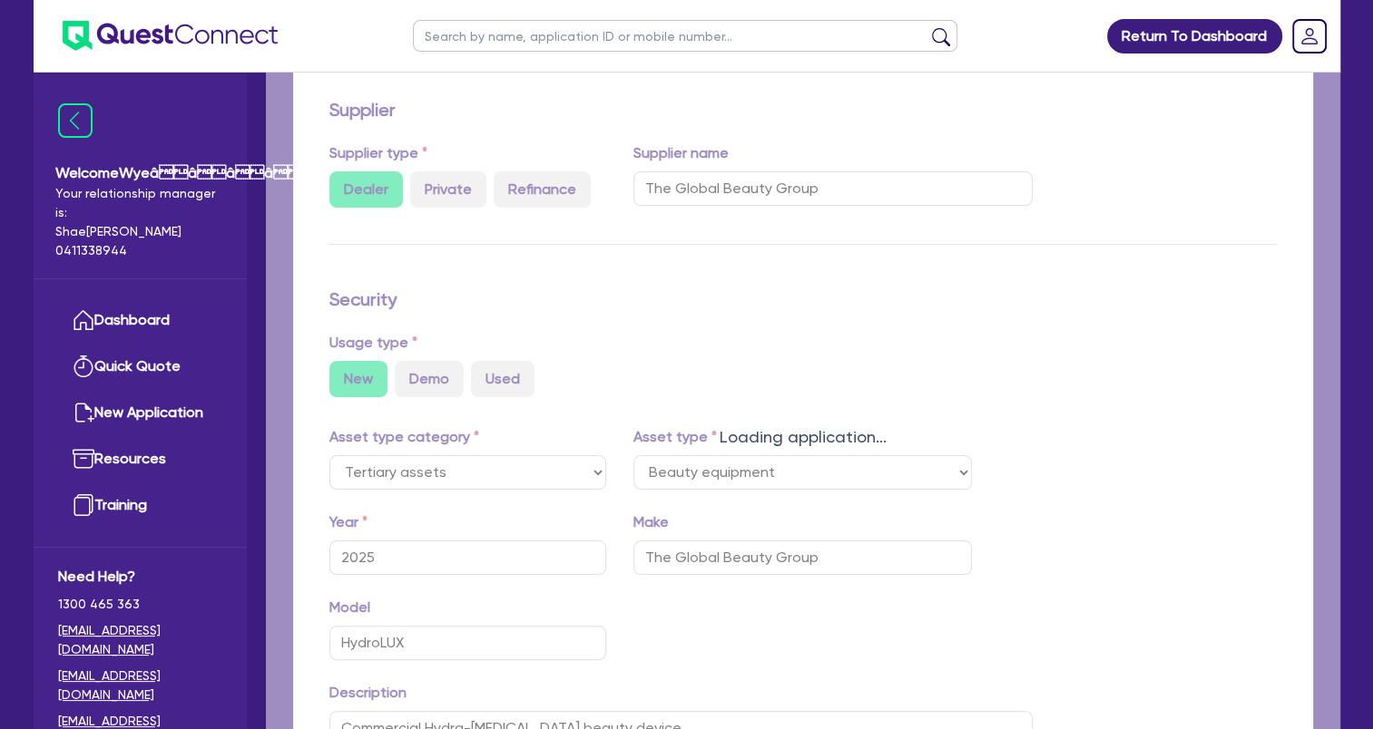
select select "BEAUTY_EQUIPMENT"
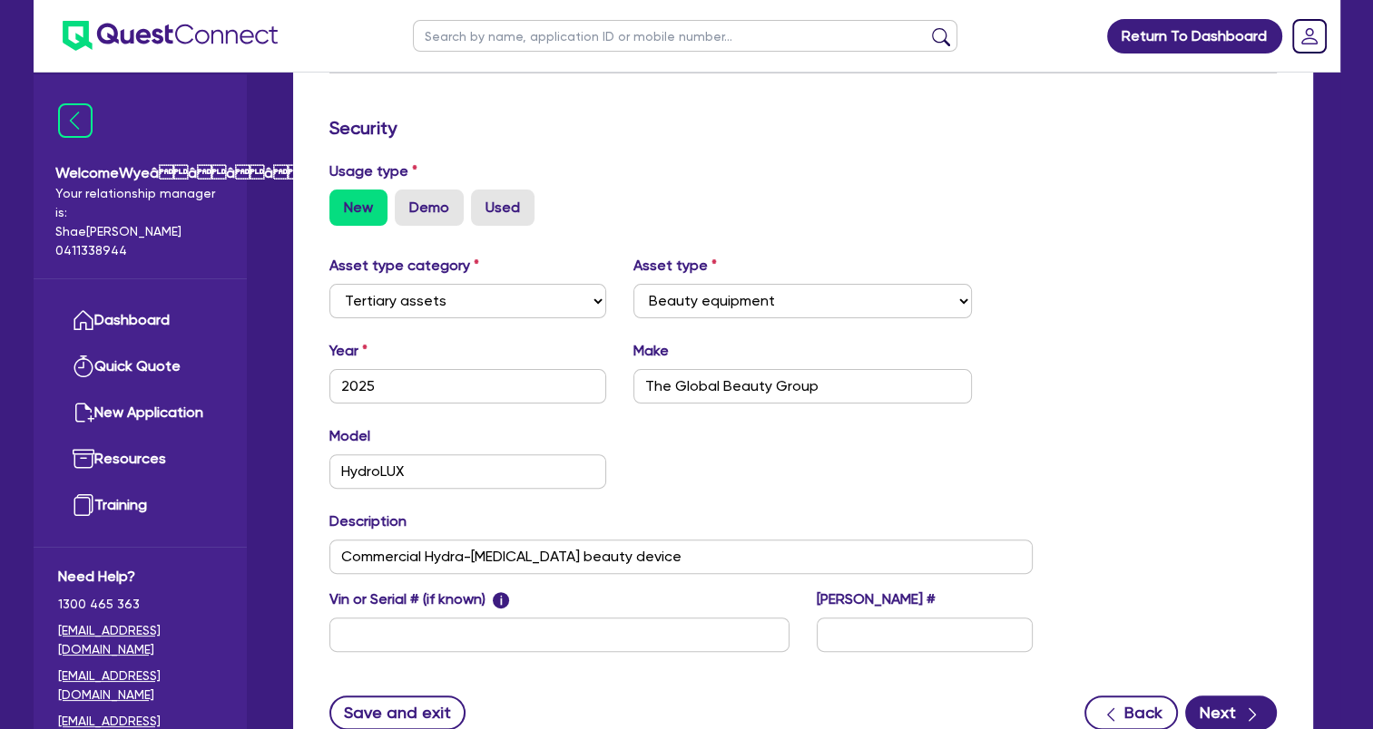
scroll to position [591, 0]
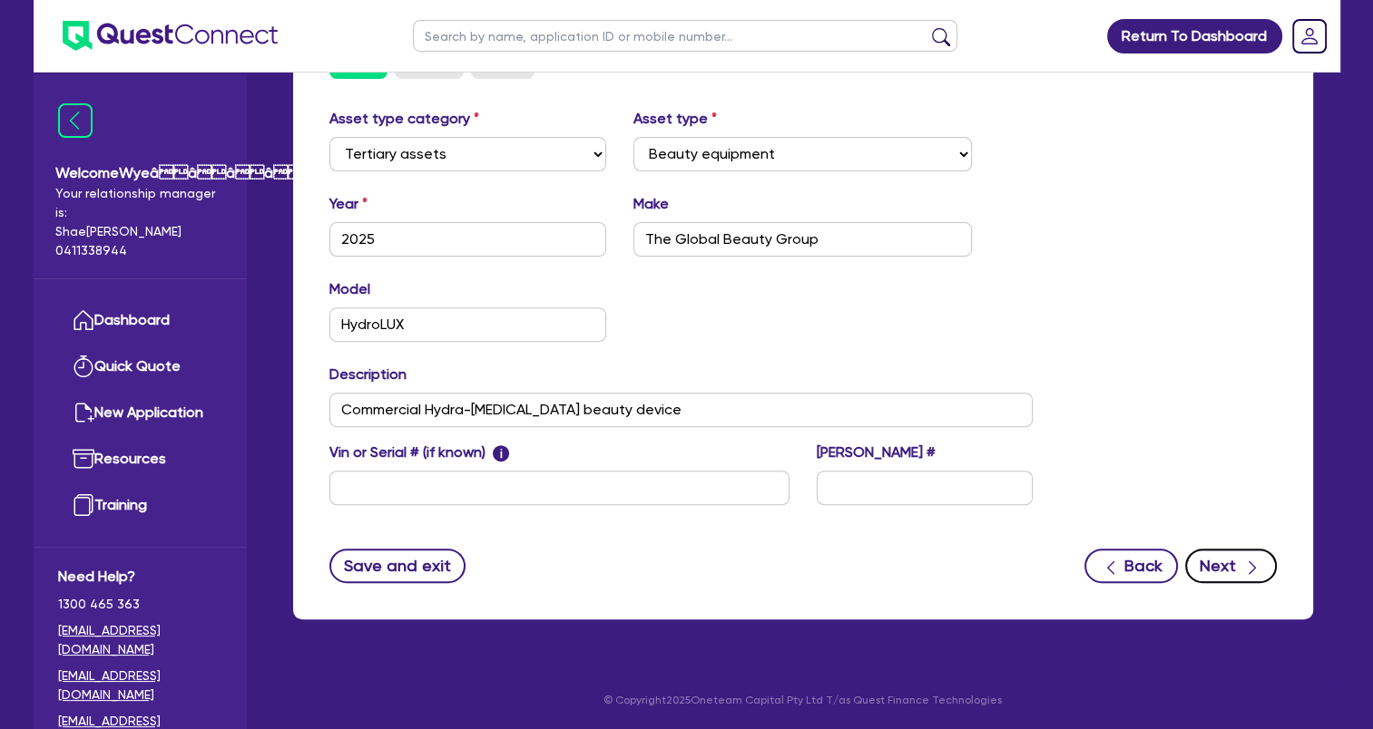
click at [1242, 572] on div "button" at bounding box center [1252, 565] width 20 height 23
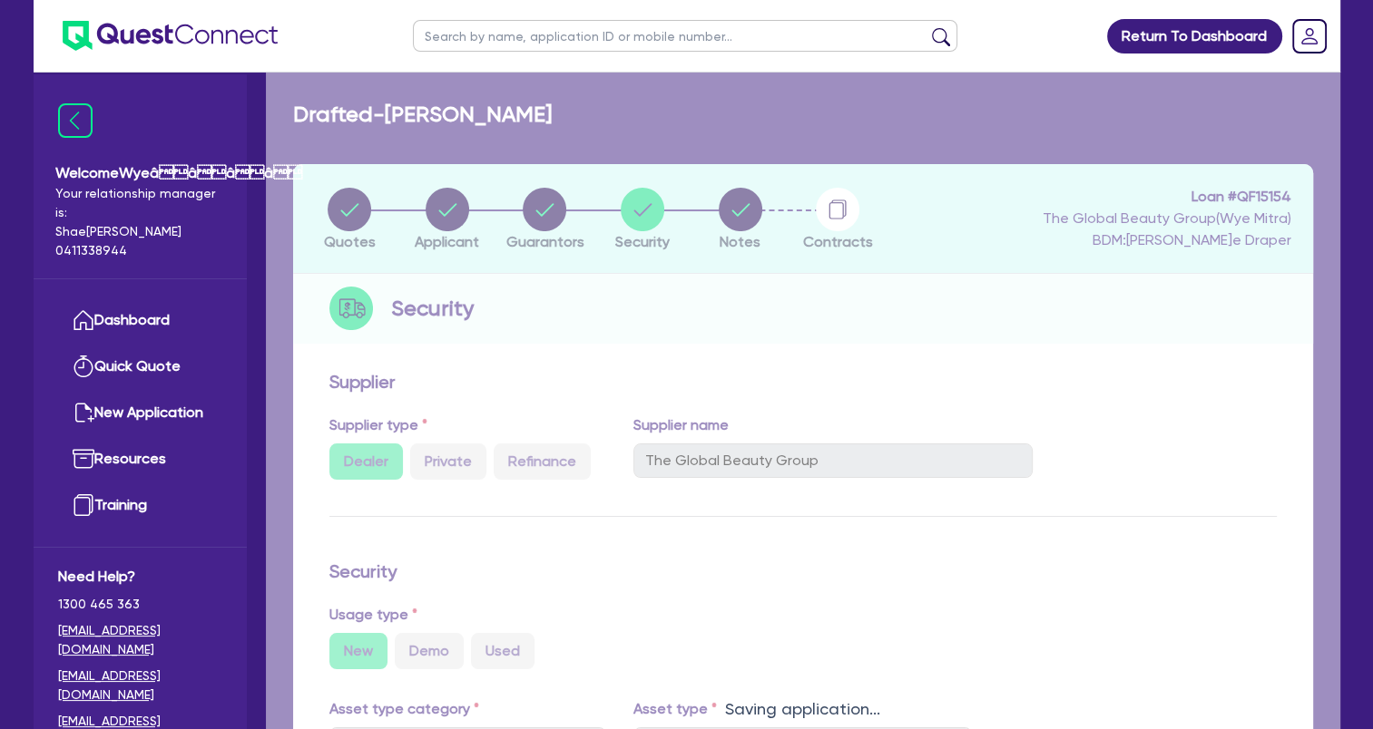
select select "Quest Finance - Platform Funding"
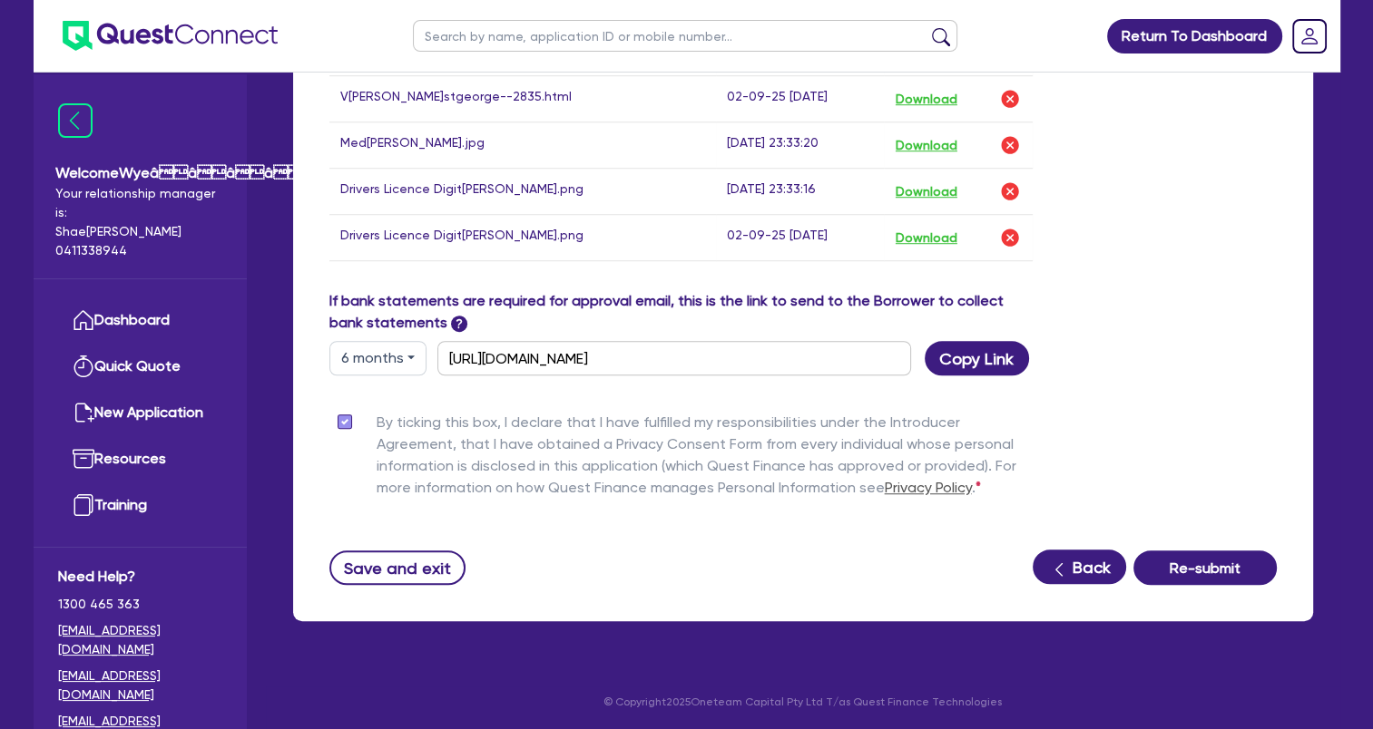
scroll to position [1183, 0]
click at [1206, 574] on button "Re-submit" at bounding box center [1204, 568] width 143 height 34
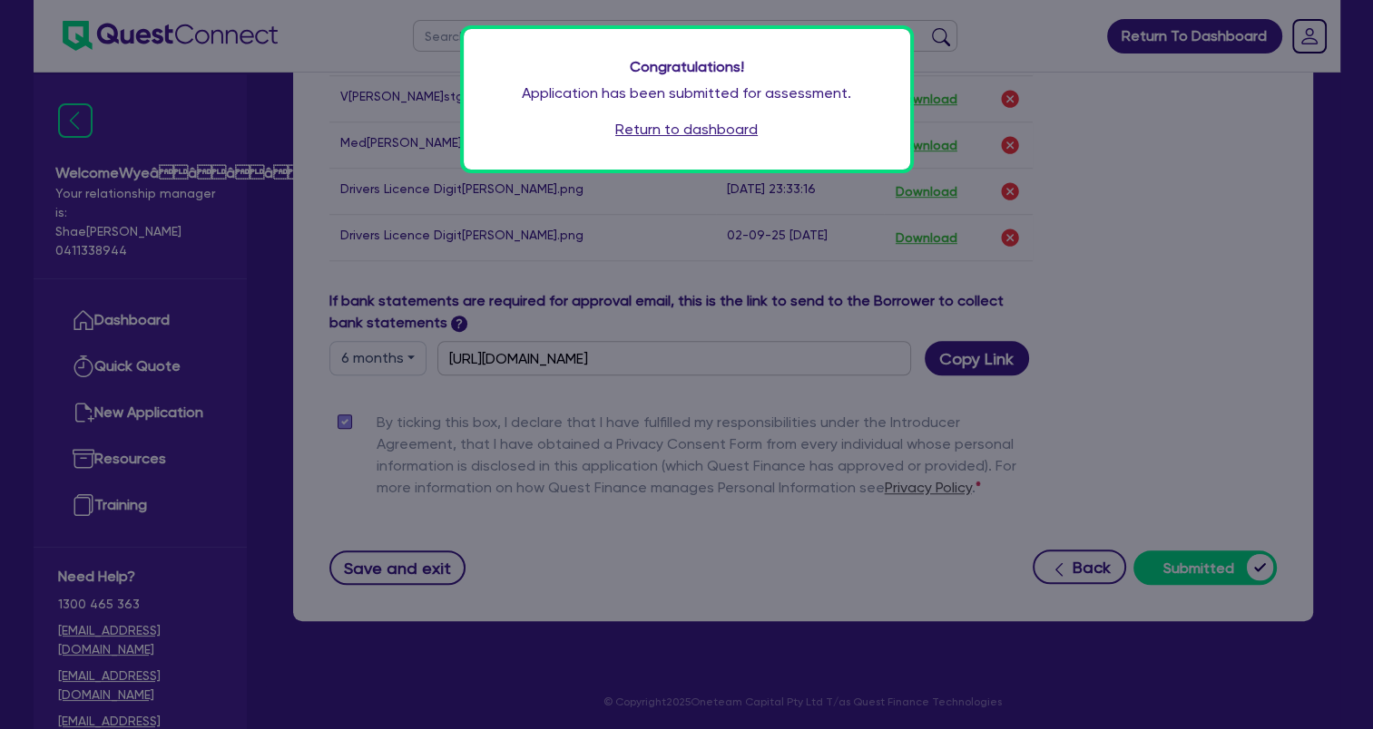
click at [1152, 253] on div "Congratulations! Application has been submitted for assessment. Return to dashb…" at bounding box center [686, 364] width 1373 height 729
drag, startPoint x: 686, startPoint y: 131, endPoint x: 658, endPoint y: 121, distance: 29.8
click at [686, 131] on link "Return to dashboard" at bounding box center [686, 130] width 142 height 22
